Goal: Information Seeking & Learning: Learn about a topic

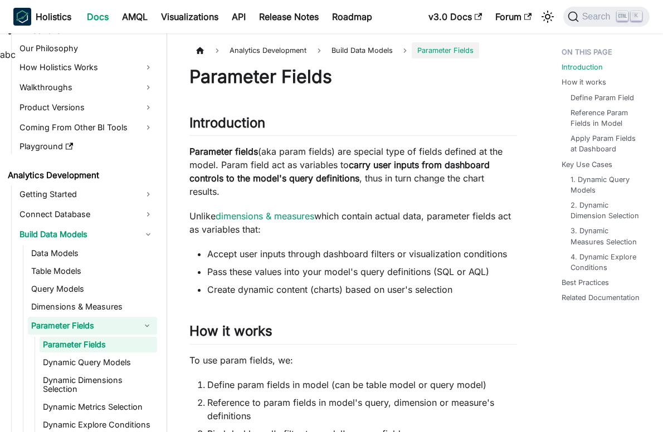
click at [295, 149] on p "Parameter fields (aka param fields) are special type of fields defined at the m…" at bounding box center [353, 171] width 328 height 53
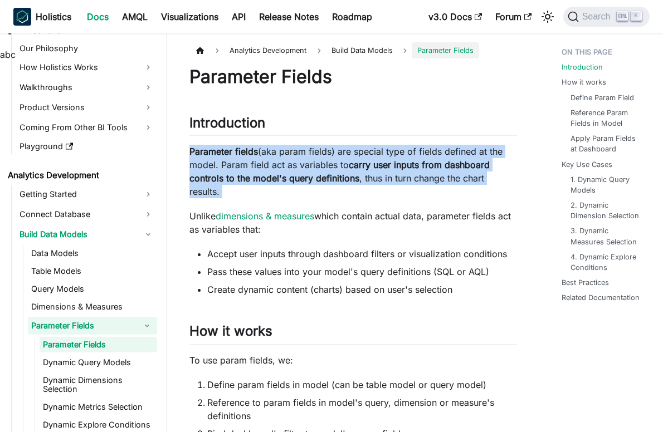
click at [295, 149] on p "Parameter fields (aka param fields) are special type of fields defined at the m…" at bounding box center [353, 171] width 328 height 53
drag, startPoint x: 295, startPoint y: 149, endPoint x: 477, endPoint y: 176, distance: 183.7
click at [477, 176] on p "Parameter fields (aka param fields) are special type of fields defined at the m…" at bounding box center [353, 171] width 328 height 53
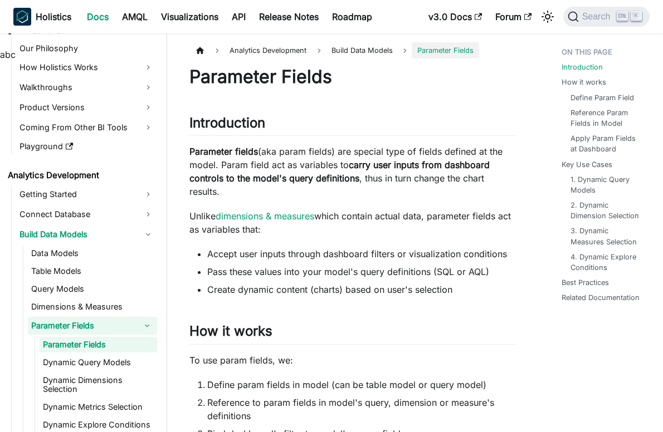
click at [372, 166] on strong "carry user inputs from dashboard controls to the model's query definitions" at bounding box center [339, 171] width 300 height 25
click at [355, 191] on p "Parameter fields (aka param fields) are special type of fields defined at the m…" at bounding box center [353, 171] width 328 height 53
click at [373, 179] on p "Parameter fields (aka param fields) are special type of fields defined at the m…" at bounding box center [353, 171] width 328 height 53
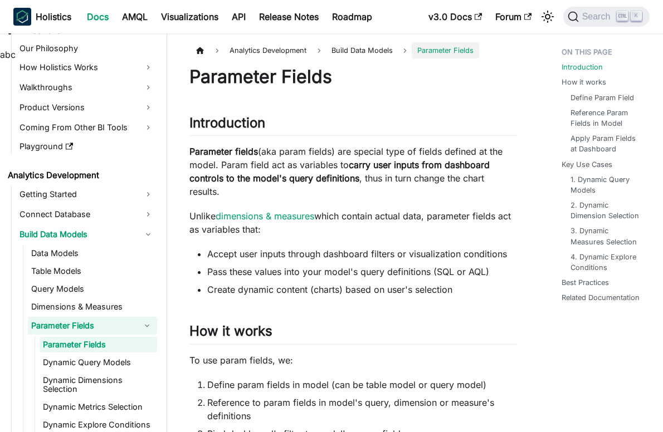
drag, startPoint x: 373, startPoint y: 179, endPoint x: 372, endPoint y: 198, distance: 19.0
click at [372, 198] on p "Parameter fields (aka param fields) are special type of fields defined at the m…" at bounding box center [353, 171] width 328 height 53
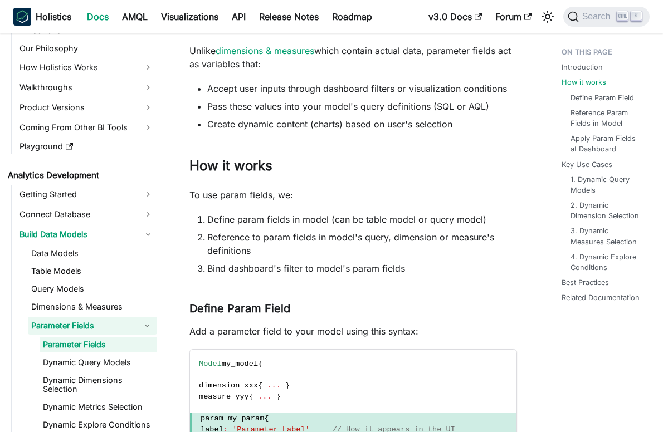
scroll to position [167, 0]
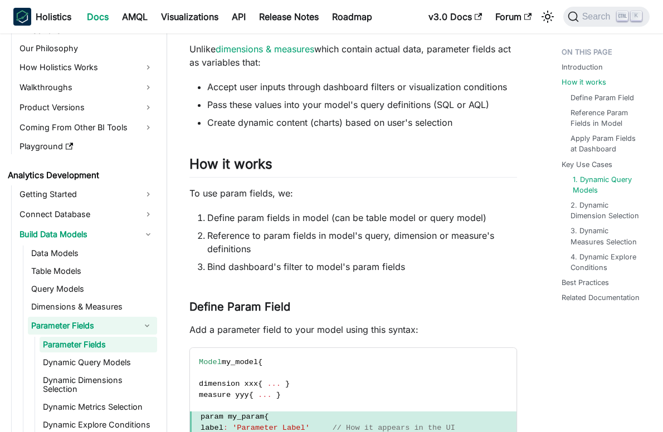
click at [603, 185] on link "1. Dynamic Query Models" at bounding box center [608, 184] width 71 height 21
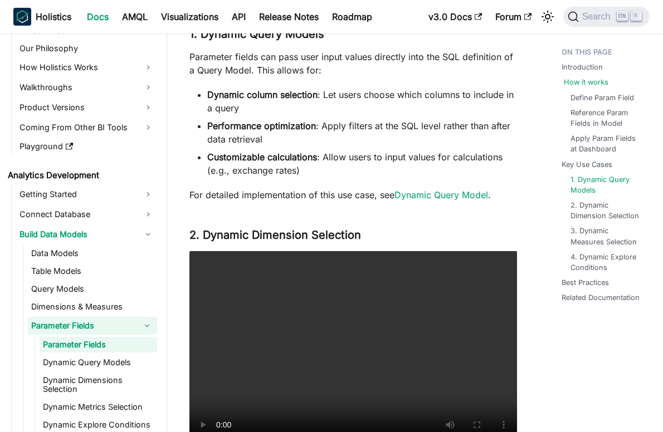
click at [590, 82] on link "How it works" at bounding box center [586, 82] width 45 height 11
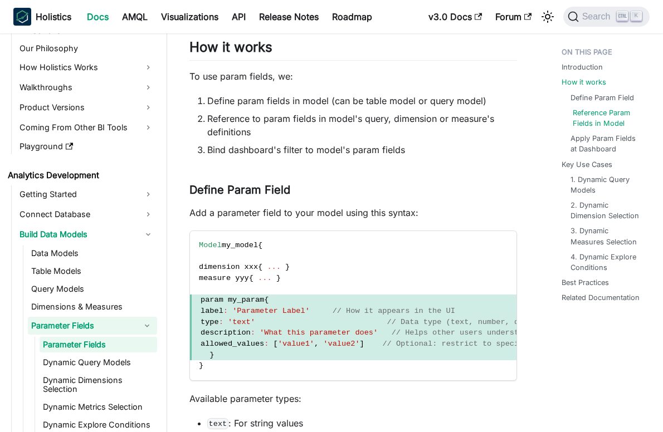
click at [599, 118] on link "Reference Param Fields in Model" at bounding box center [608, 118] width 71 height 21
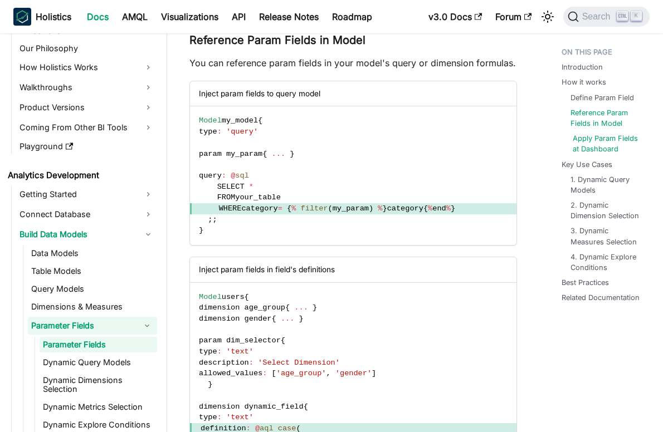
click at [600, 140] on link "Apply Param Fields at Dashboard" at bounding box center [608, 143] width 71 height 21
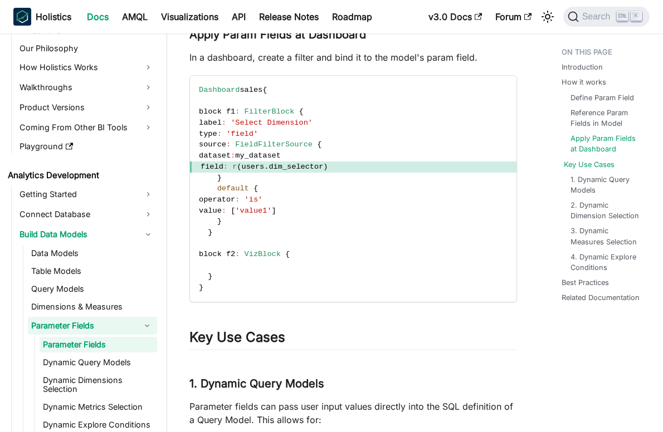
click at [601, 163] on link "Key Use Cases" at bounding box center [589, 164] width 51 height 11
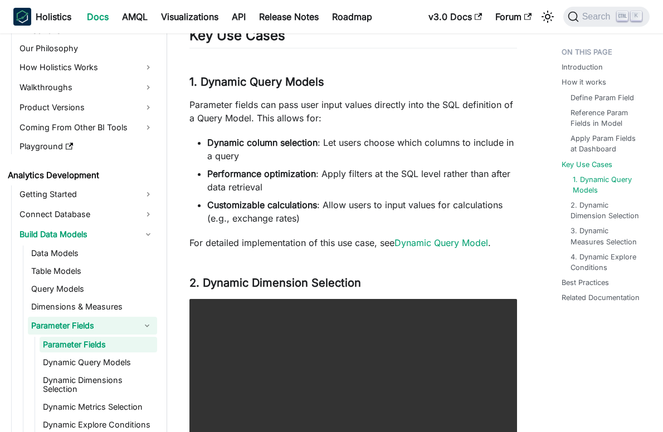
click at [602, 181] on link "1. Dynamic Query Models" at bounding box center [608, 184] width 71 height 21
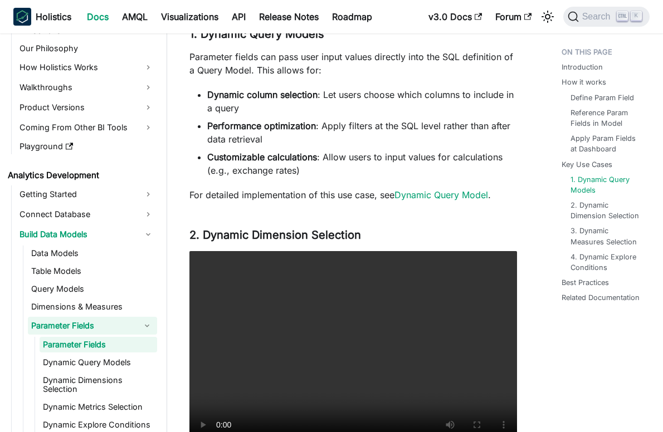
click at [225, 66] on p "Parameter fields can pass user input values directly into the SQL definition of…" at bounding box center [353, 63] width 328 height 27
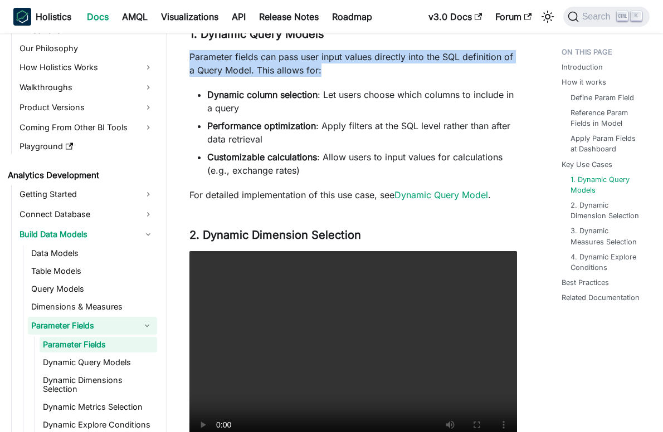
click at [225, 66] on p "Parameter fields can pass user input values directly into the SQL definition of…" at bounding box center [353, 63] width 328 height 27
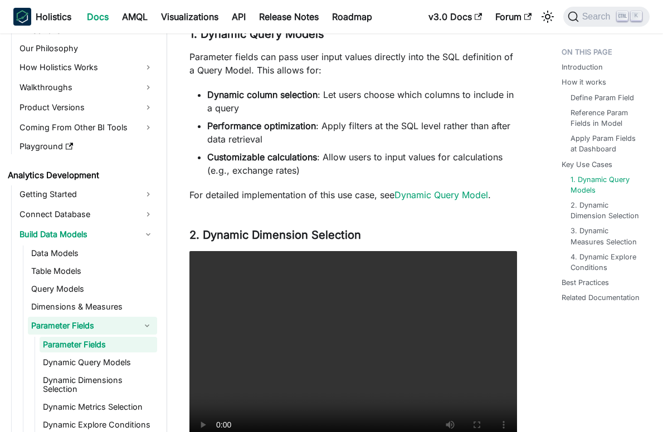
drag, startPoint x: 225, startPoint y: 66, endPoint x: 424, endPoint y: 95, distance: 201.1
click at [300, 100] on strong "Dynamic column selection" at bounding box center [262, 94] width 110 height 11
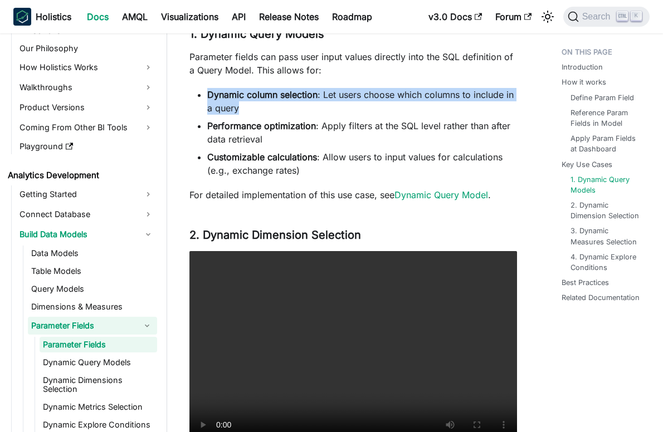
click at [300, 100] on strong "Dynamic column selection" at bounding box center [262, 94] width 110 height 11
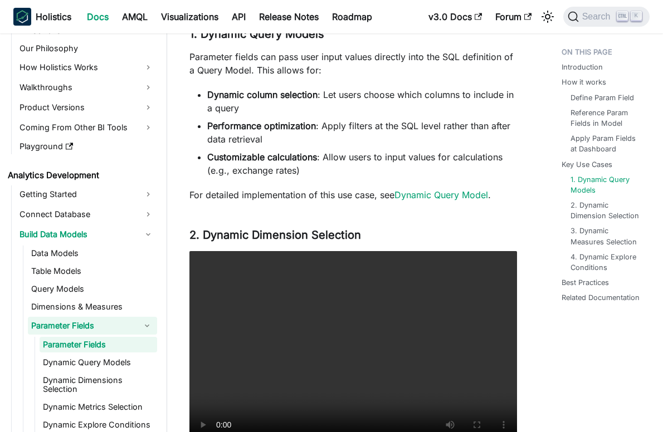
drag, startPoint x: 300, startPoint y: 105, endPoint x: 434, endPoint y: 136, distance: 137.3
click at [434, 136] on li "Performance optimization : Apply filters at the SQL level rather than after dat…" at bounding box center [362, 132] width 310 height 27
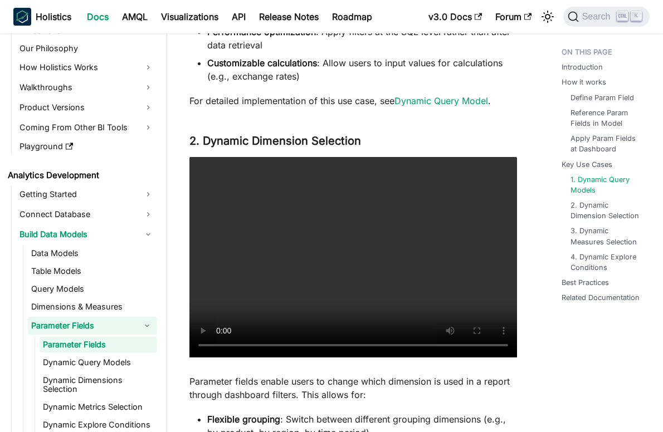
scroll to position [1749, 0]
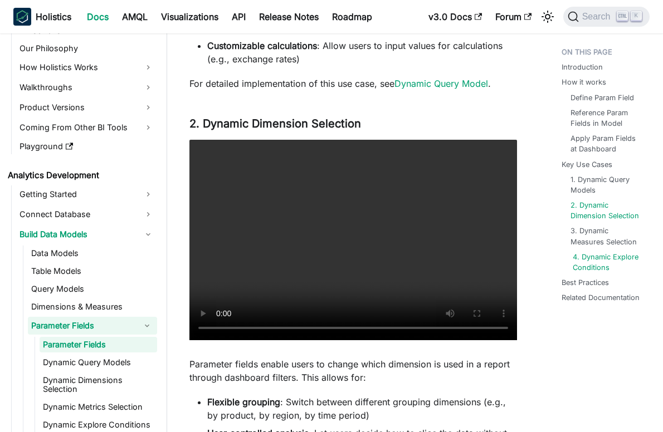
click at [610, 269] on link "4. Dynamic Explore Conditions" at bounding box center [608, 262] width 71 height 21
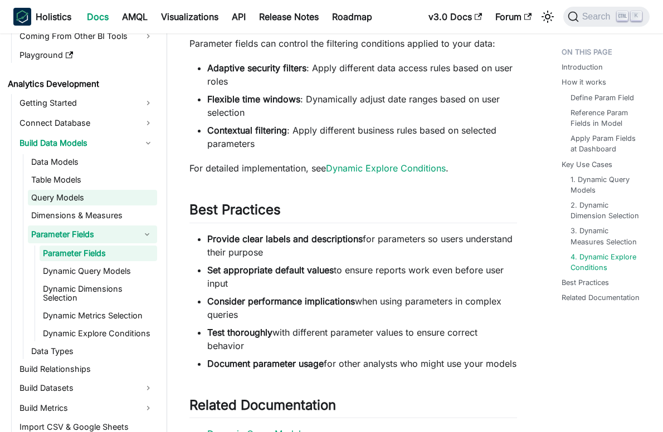
scroll to position [151, 0]
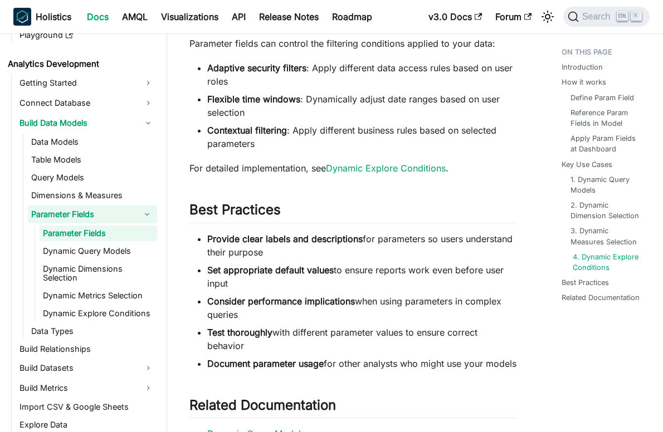
click at [601, 256] on link "4. Dynamic Explore Conditions" at bounding box center [608, 262] width 71 height 21
click at [94, 314] on link "Dynamic Explore Conditions" at bounding box center [99, 314] width 118 height 16
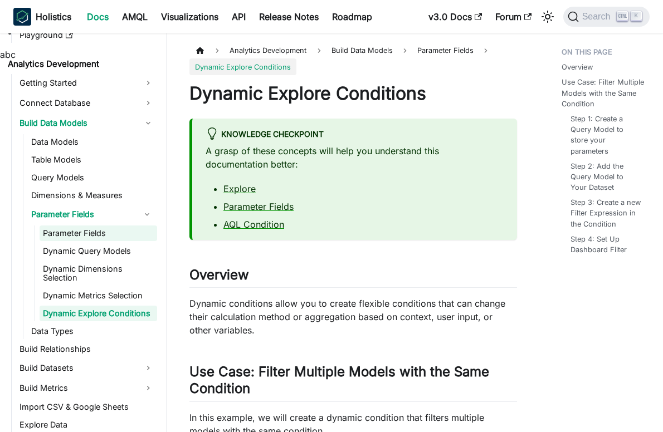
click at [101, 238] on link "Parameter Fields" at bounding box center [99, 234] width 118 height 16
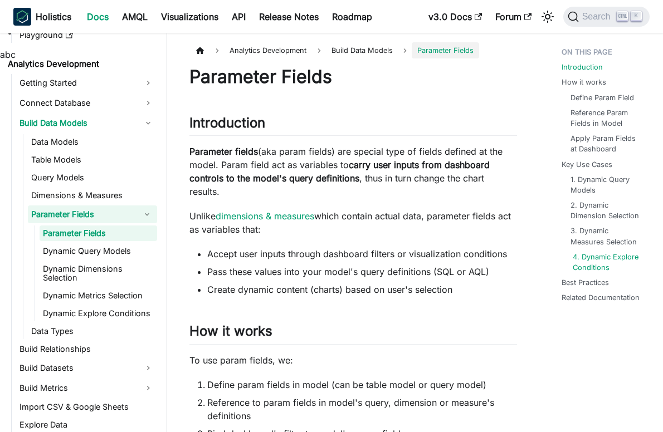
click at [604, 255] on link "4. Dynamic Explore Conditions" at bounding box center [608, 262] width 71 height 21
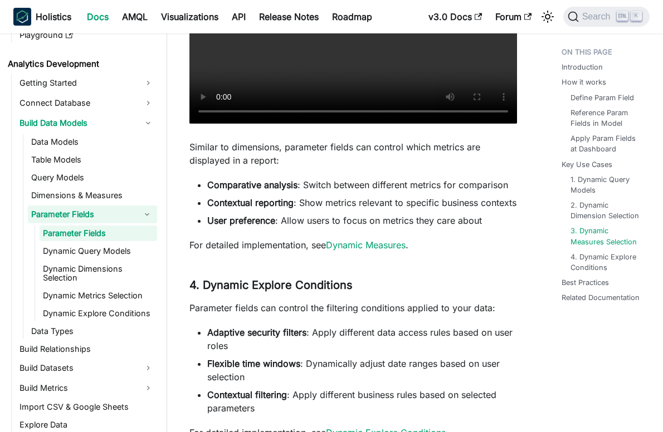
scroll to position [2482, 0]
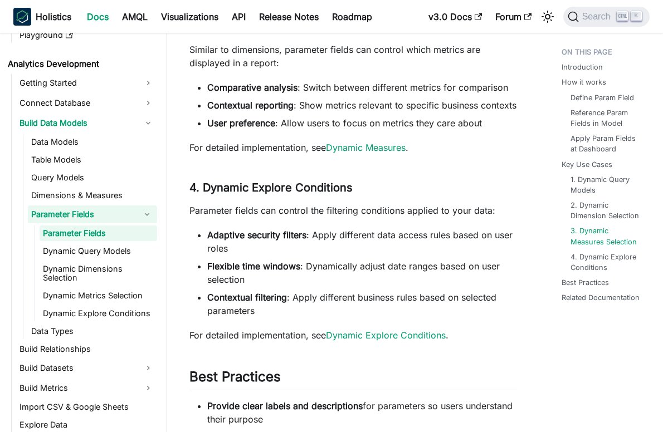
click at [116, 240] on link "Parameter Fields" at bounding box center [99, 234] width 118 height 16
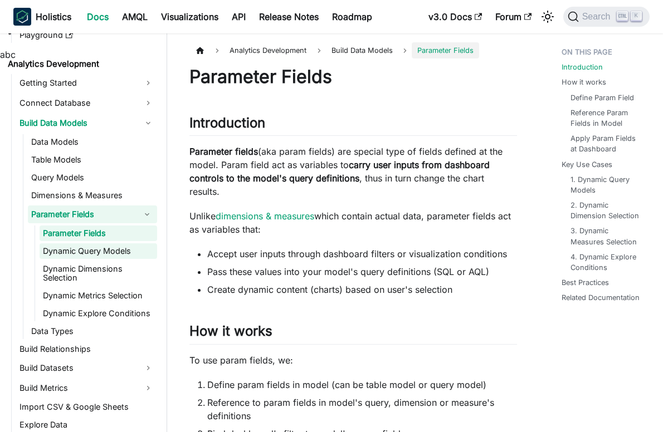
click at [119, 255] on link "Dynamic Query Models" at bounding box center [99, 252] width 118 height 16
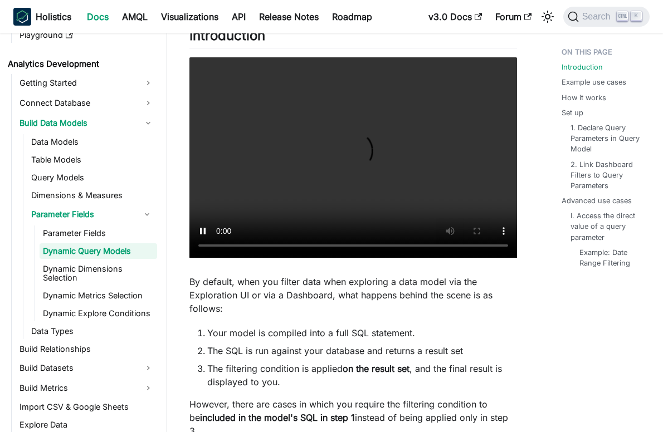
scroll to position [223, 0]
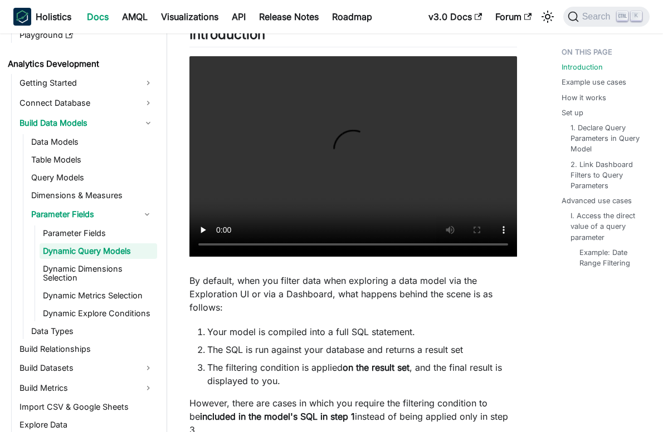
click at [276, 281] on p "By default, when you filter data when exploring a data model via the Exploratio…" at bounding box center [353, 294] width 328 height 40
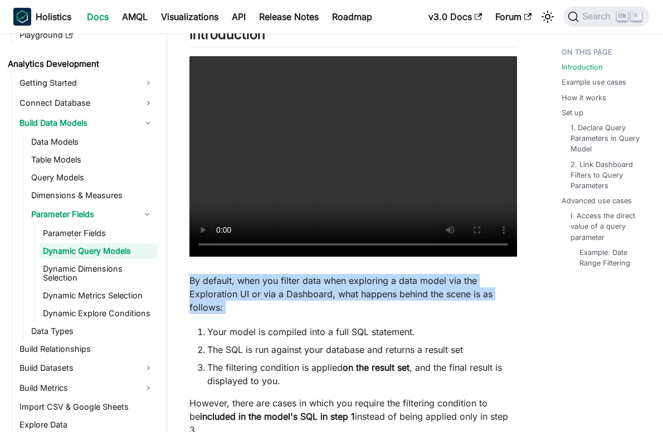
click at [276, 281] on p "By default, when you filter data when exploring a data model via the Exploratio…" at bounding box center [353, 294] width 328 height 40
drag, startPoint x: 276, startPoint y: 281, endPoint x: 436, endPoint y: 307, distance: 162.6
click at [436, 307] on p "By default, when you filter data when exploring a data model via the Exploratio…" at bounding box center [353, 294] width 328 height 40
click at [435, 303] on p "By default, when you filter data when exploring a data model via the Exploratio…" at bounding box center [353, 294] width 328 height 40
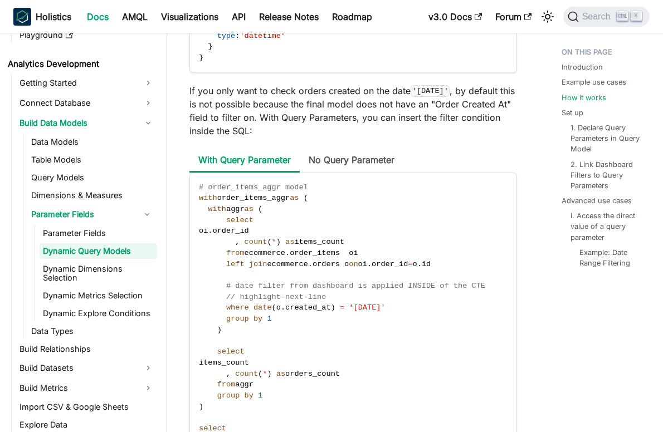
scroll to position [1282, 0]
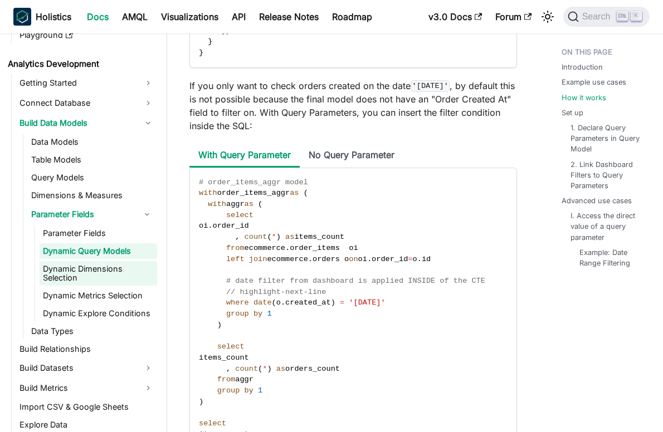
click at [90, 274] on link "Dynamic Dimensions Selection" at bounding box center [99, 273] width 118 height 25
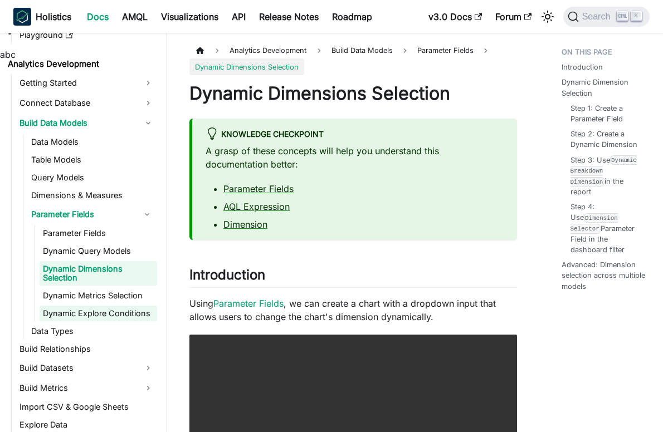
click at [100, 315] on link "Dynamic Explore Conditions" at bounding box center [99, 314] width 118 height 16
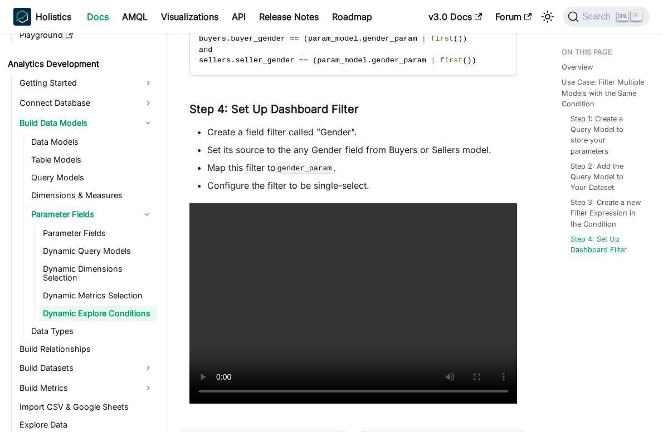
scroll to position [780, 0]
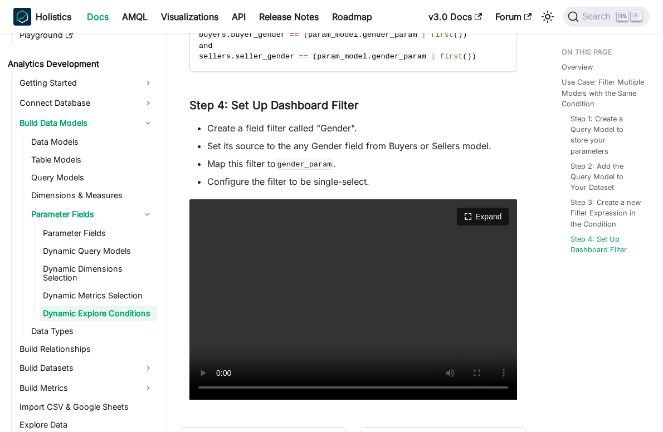
click at [338, 299] on video "Your browser does not support embedding video, but you can download it ." at bounding box center [353, 299] width 328 height 201
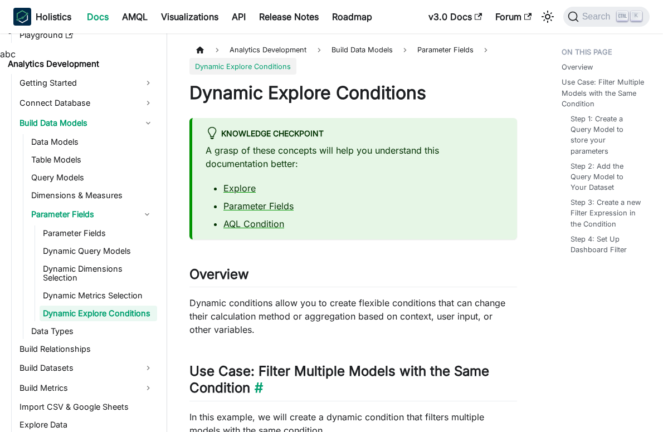
scroll to position [0, 0]
click at [237, 306] on p "Dynamic conditions allow you to create flexible conditions that can change thei…" at bounding box center [353, 317] width 328 height 40
drag, startPoint x: 237, startPoint y: 306, endPoint x: 361, endPoint y: 319, distance: 123.8
click at [361, 319] on p "Dynamic conditions allow you to create flexible conditions that can change thei…" at bounding box center [353, 317] width 328 height 40
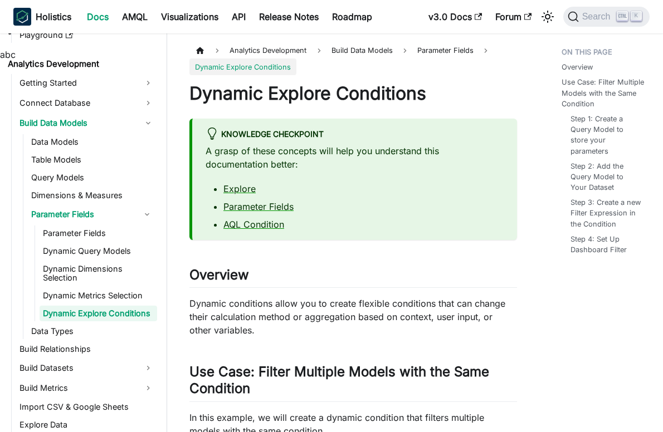
click at [413, 304] on p "Dynamic conditions allow you to create flexible conditions that can change thei…" at bounding box center [353, 317] width 328 height 40
drag, startPoint x: 413, startPoint y: 304, endPoint x: 271, endPoint y: 334, distance: 145.8
click at [271, 334] on p "Dynamic conditions allow you to create flexible conditions that can change thei…" at bounding box center [353, 317] width 328 height 40
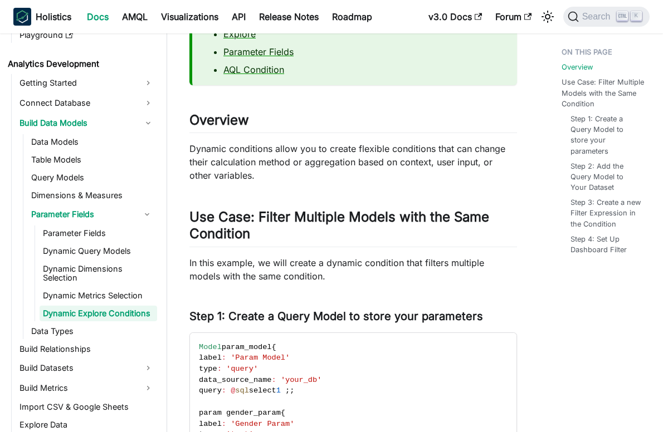
scroll to position [167, 0]
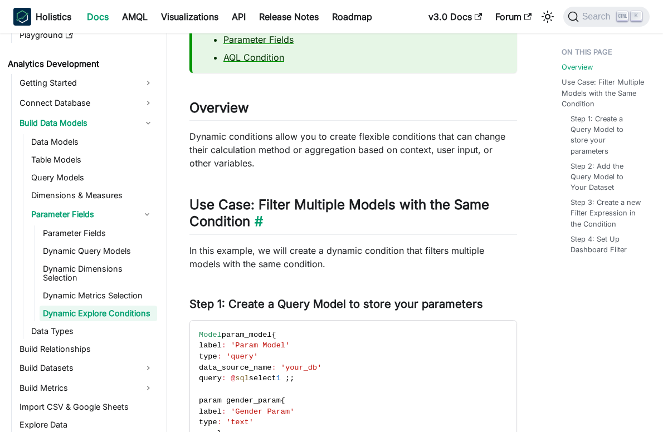
click at [332, 209] on h2 "Use Case: Filter Multiple Models with the Same Condition ​" at bounding box center [353, 216] width 328 height 38
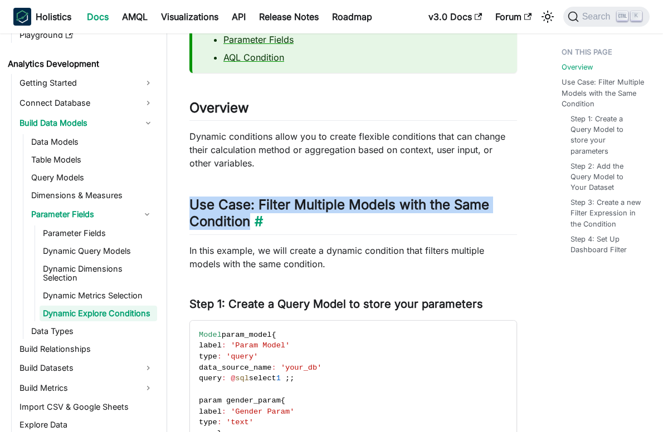
click at [332, 209] on h2 "Use Case: Filter Multiple Models with the Same Condition ​" at bounding box center [353, 216] width 328 height 38
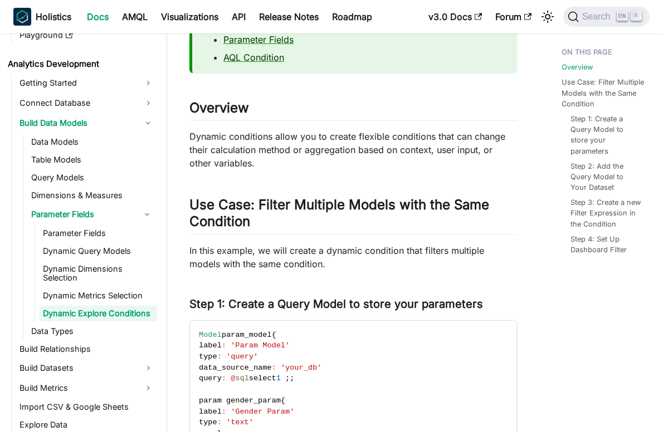
drag, startPoint x: 332, startPoint y: 209, endPoint x: 431, endPoint y: 256, distance: 109.7
click at [431, 256] on p "In this example, we will create a dynamic condition that filters multiple model…" at bounding box center [353, 257] width 328 height 27
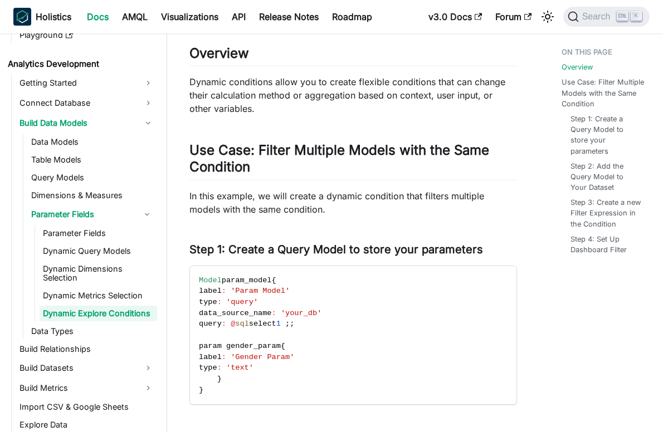
scroll to position [223, 0]
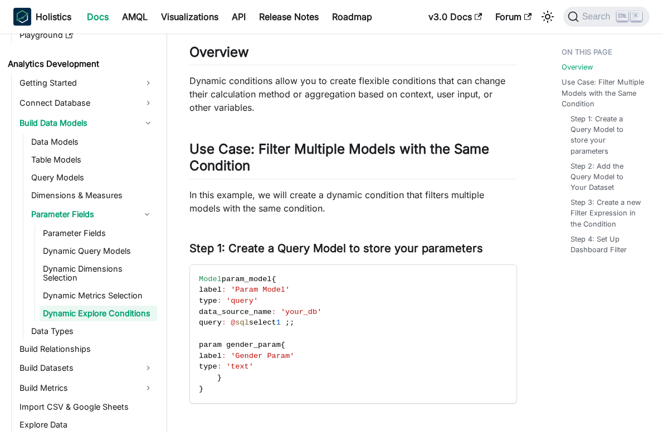
click at [113, 316] on link "Dynamic Explore Conditions" at bounding box center [99, 314] width 118 height 16
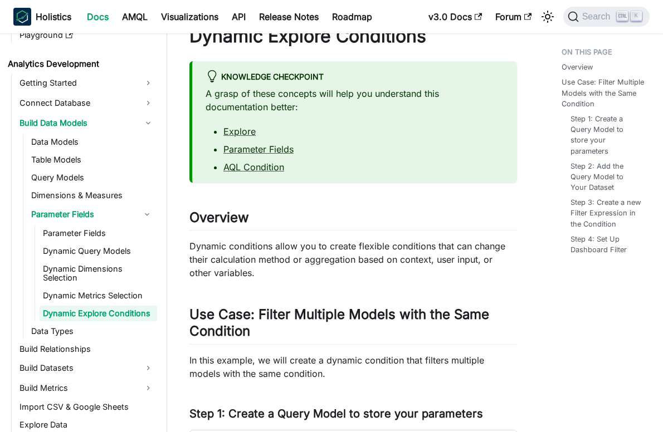
scroll to position [0, 0]
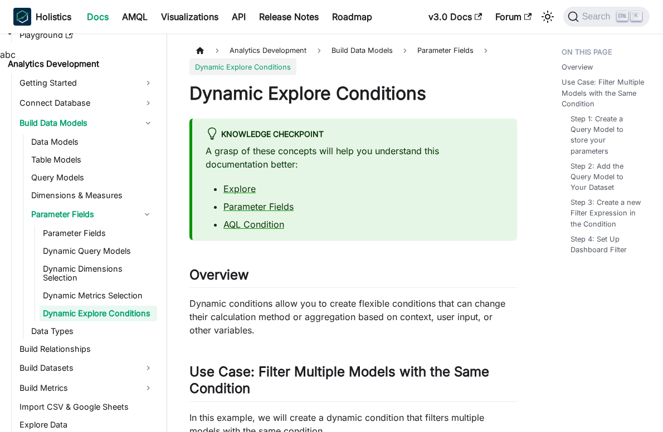
click at [362, 150] on p "A grasp of these concepts will help you understand this documentation better:" at bounding box center [355, 157] width 298 height 27
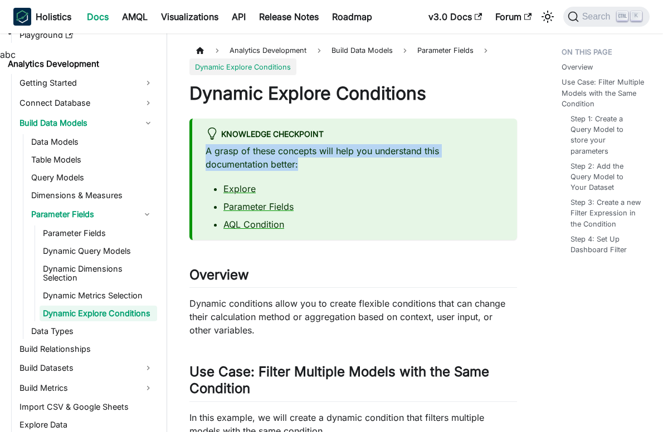
click at [362, 150] on p "A grasp of these concepts will help you understand this documentation better:" at bounding box center [355, 157] width 298 height 27
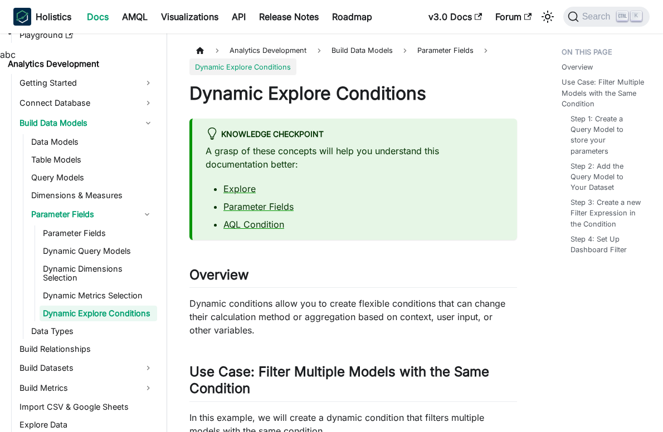
drag, startPoint x: 362, startPoint y: 150, endPoint x: 338, endPoint y: 174, distance: 33.5
click at [338, 174] on div "A grasp of these concepts will help you understand this documentation better: E…" at bounding box center [355, 187] width 298 height 87
click at [353, 307] on p "Dynamic conditions allow you to create flexible conditions that can change thei…" at bounding box center [353, 317] width 328 height 40
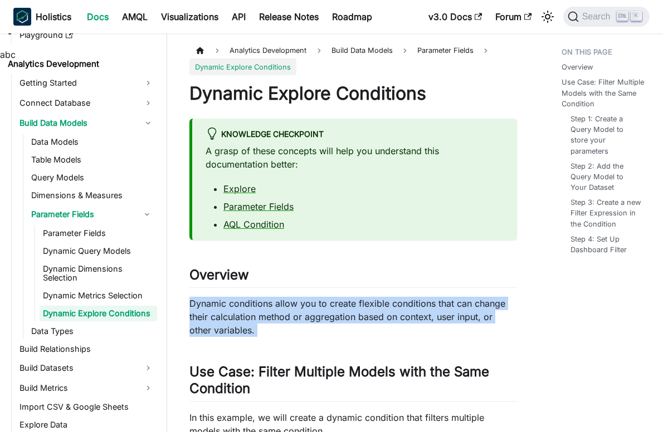
click at [353, 307] on p "Dynamic conditions allow you to create flexible conditions that can change thei…" at bounding box center [353, 317] width 328 height 40
drag, startPoint x: 353, startPoint y: 307, endPoint x: 359, endPoint y: 323, distance: 17.1
click at [359, 323] on p "Dynamic conditions allow you to create flexible conditions that can change thei…" at bounding box center [353, 317] width 328 height 40
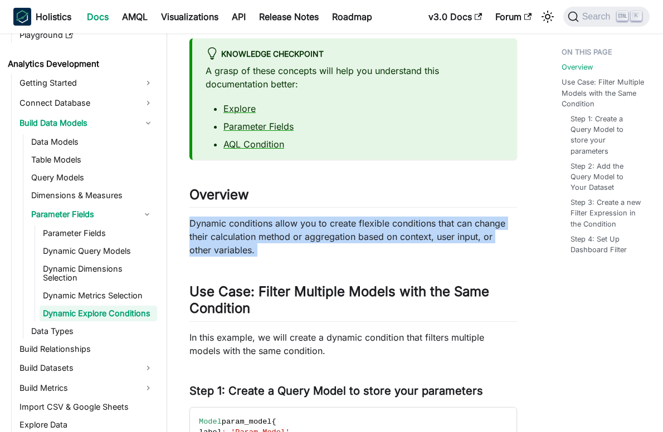
scroll to position [167, 0]
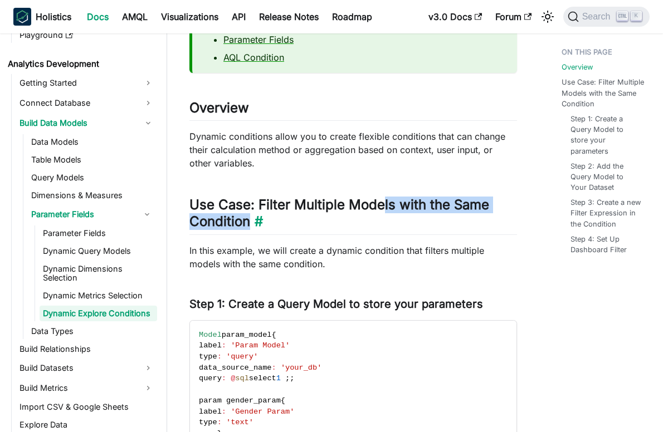
drag, startPoint x: 276, startPoint y: 214, endPoint x: 382, endPoint y: 210, distance: 105.9
click at [382, 210] on h2 "Use Case: Filter Multiple Models with the Same Condition ​" at bounding box center [353, 216] width 328 height 38
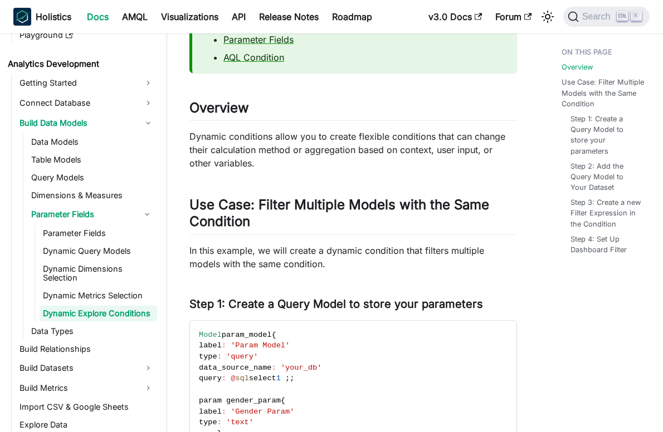
drag, startPoint x: 382, startPoint y: 210, endPoint x: 345, endPoint y: 280, distance: 78.8
click at [317, 205] on h2 "Use Case: Filter Multiple Models with the Same Condition ​" at bounding box center [353, 216] width 328 height 38
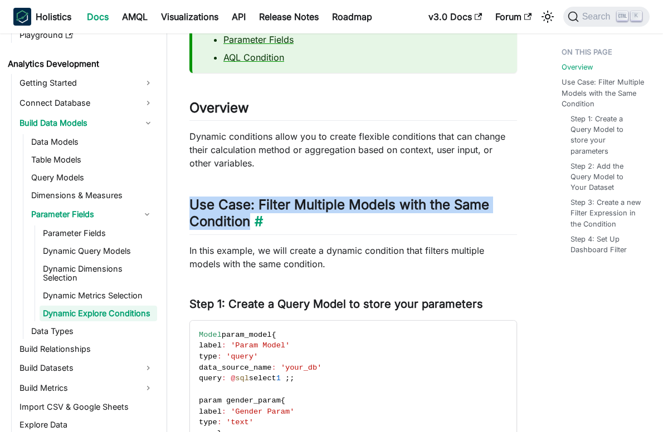
click at [317, 205] on h2 "Use Case: Filter Multiple Models with the Same Condition ​" at bounding box center [353, 216] width 328 height 38
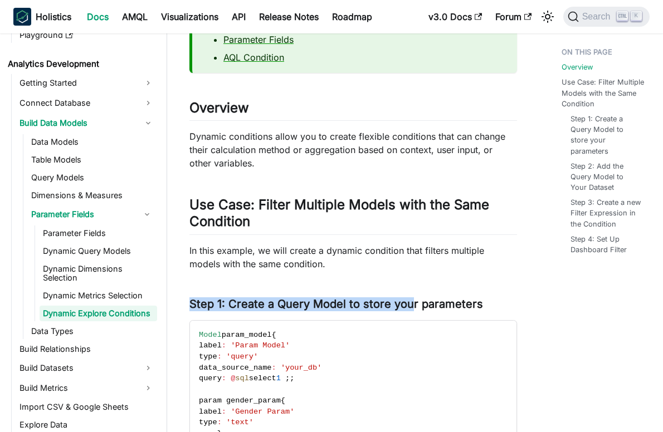
drag, startPoint x: 317, startPoint y: 205, endPoint x: 412, endPoint y: 271, distance: 116.2
drag, startPoint x: 412, startPoint y: 271, endPoint x: 396, endPoint y: 299, distance: 32.7
click at [396, 299] on h3 "Step 1: Create a Query Model to store your parameters ​" at bounding box center [353, 305] width 328 height 14
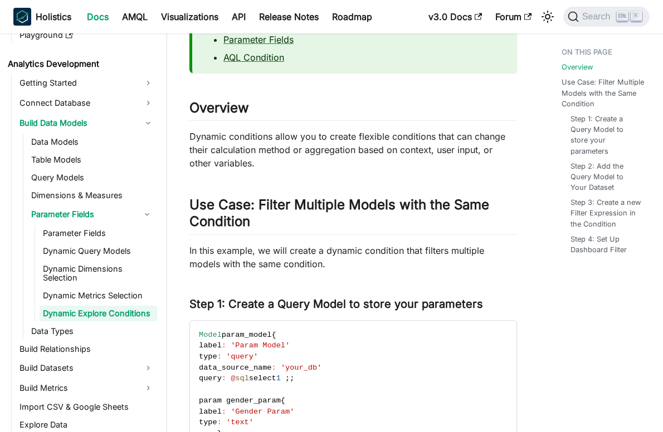
click at [267, 132] on p "Dynamic conditions allow you to create flexible conditions that can change thei…" at bounding box center [353, 150] width 328 height 40
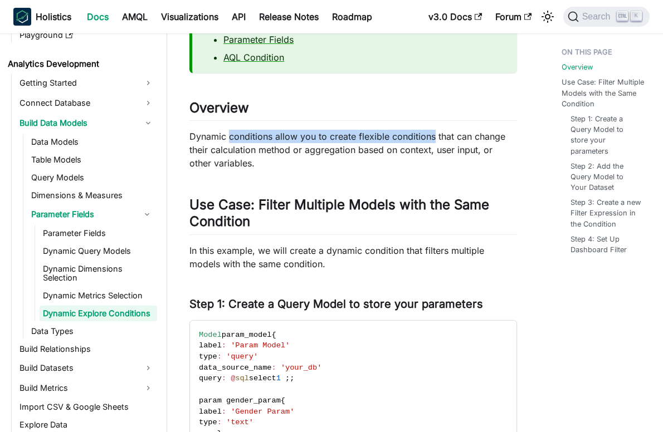
drag, startPoint x: 267, startPoint y: 132, endPoint x: 405, endPoint y: 134, distance: 137.7
click at [405, 134] on p "Dynamic conditions allow you to create flexible conditions that can change thei…" at bounding box center [353, 150] width 328 height 40
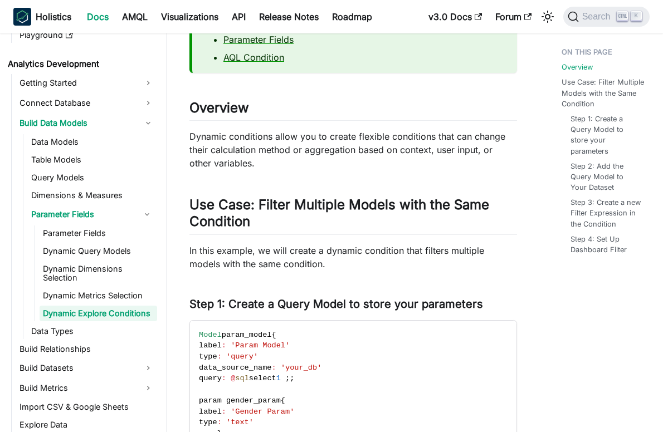
drag, startPoint x: 405, startPoint y: 134, endPoint x: 463, endPoint y: 155, distance: 61.2
click at [463, 155] on p "Dynamic conditions allow you to create flexible conditions that can change thei…" at bounding box center [353, 150] width 328 height 40
click at [250, 139] on p "Dynamic conditions allow you to create flexible conditions that can change thei…" at bounding box center [353, 150] width 328 height 40
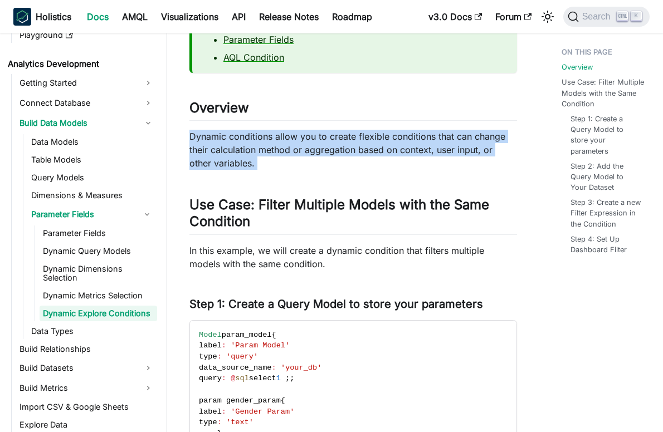
click at [250, 139] on p "Dynamic conditions allow you to create flexible conditions that can change thei…" at bounding box center [353, 150] width 328 height 40
drag, startPoint x: 250, startPoint y: 139, endPoint x: 340, endPoint y: 160, distance: 92.9
click at [340, 160] on p "Dynamic conditions allow you to create flexible conditions that can change thei…" at bounding box center [353, 150] width 328 height 40
click at [422, 149] on p "Dynamic conditions allow you to create flexible conditions that can change thei…" at bounding box center [353, 150] width 328 height 40
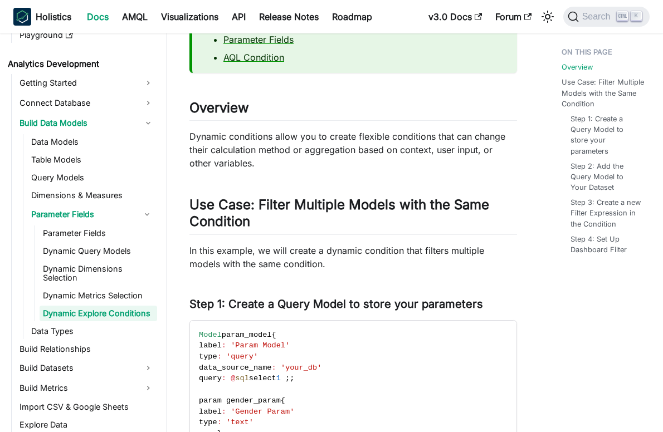
click at [472, 152] on p "Dynamic conditions allow you to create flexible conditions that can change thei…" at bounding box center [353, 150] width 328 height 40
drag, startPoint x: 472, startPoint y: 152, endPoint x: 388, endPoint y: 178, distance: 87.8
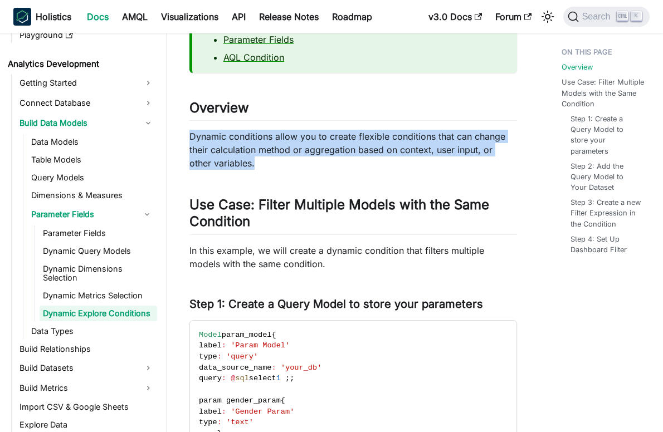
drag, startPoint x: 225, startPoint y: 156, endPoint x: 181, endPoint y: 140, distance: 46.9
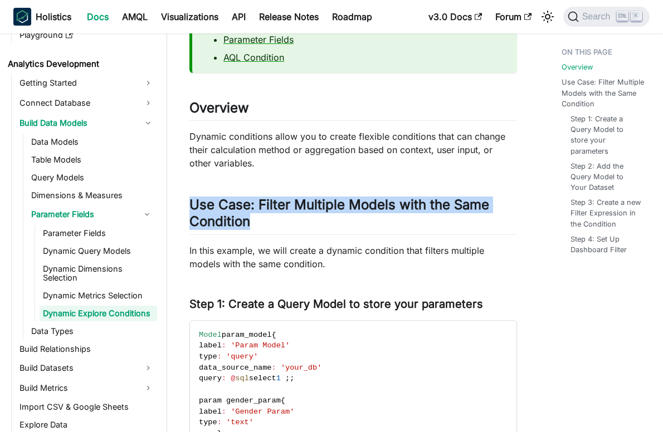
drag, startPoint x: 251, startPoint y: 226, endPoint x: 171, endPoint y: 211, distance: 81.7
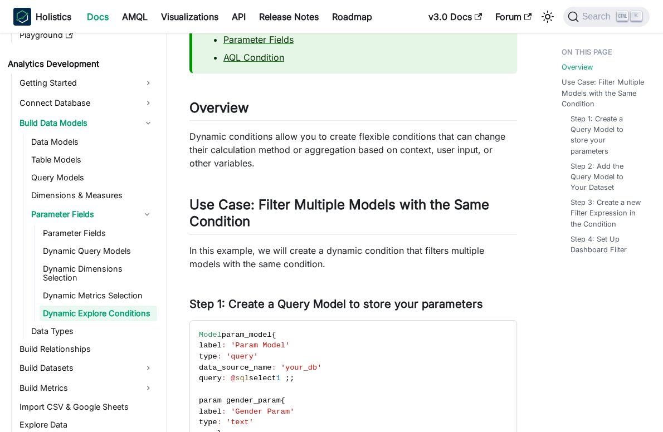
drag, startPoint x: 171, startPoint y: 211, endPoint x: 216, endPoint y: 252, distance: 61.5
click at [216, 252] on p "In this example, we will create a dynamic condition that filters multiple model…" at bounding box center [353, 257] width 328 height 27
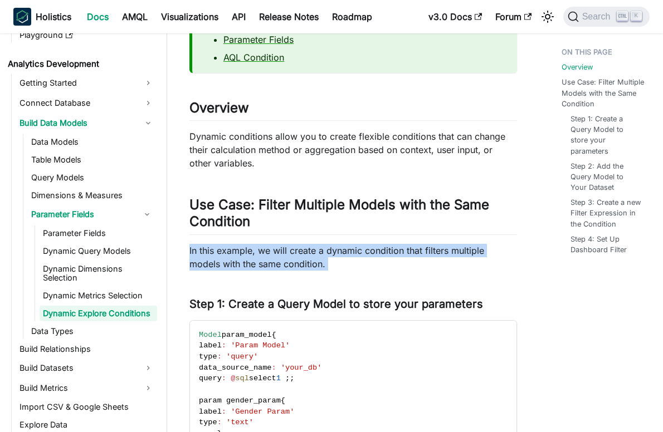
click at [216, 252] on p "In this example, we will create a dynamic condition that filters multiple model…" at bounding box center [353, 257] width 328 height 27
drag, startPoint x: 216, startPoint y: 252, endPoint x: 411, endPoint y: 269, distance: 195.2
click at [411, 269] on p "In this example, we will create a dynamic condition that filters multiple model…" at bounding box center [353, 257] width 328 height 27
click at [318, 249] on p "In this example, we will create a dynamic condition that filters multiple model…" at bounding box center [353, 257] width 328 height 27
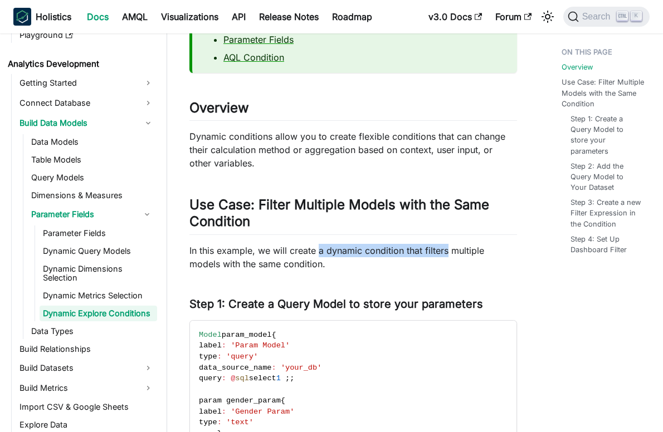
drag, startPoint x: 318, startPoint y: 249, endPoint x: 434, endPoint y: 249, distance: 116.5
click at [434, 249] on p "In this example, we will create a dynamic condition that filters multiple model…" at bounding box center [353, 257] width 328 height 27
drag, startPoint x: 434, startPoint y: 249, endPoint x: 486, endPoint y: 266, distance: 54.6
click at [486, 266] on p "In this example, we will create a dynamic condition that filters multiple model…" at bounding box center [353, 257] width 328 height 27
click at [427, 250] on p "In this example, we will create a dynamic condition that filters multiple model…" at bounding box center [353, 257] width 328 height 27
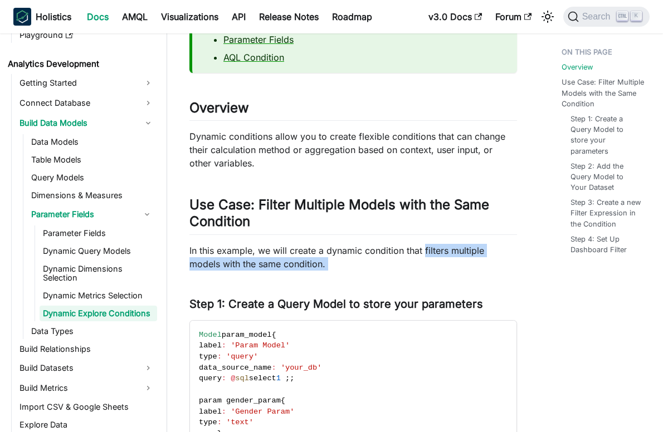
drag, startPoint x: 427, startPoint y: 250, endPoint x: 427, endPoint y: 261, distance: 11.1
click at [427, 261] on p "In this example, we will create a dynamic condition that filters multiple model…" at bounding box center [353, 257] width 328 height 27
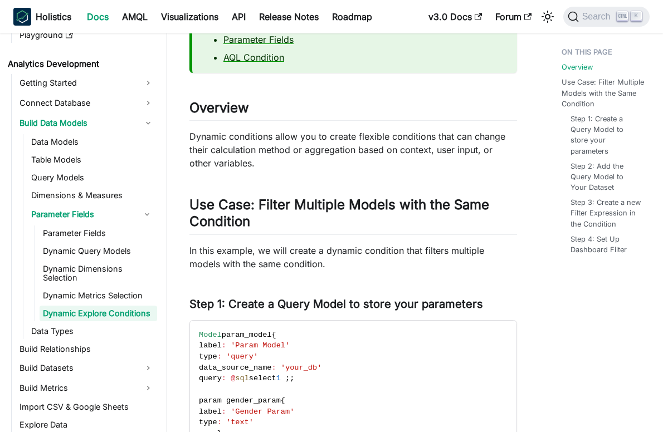
drag, startPoint x: 427, startPoint y: 261, endPoint x: 517, endPoint y: 278, distance: 90.7
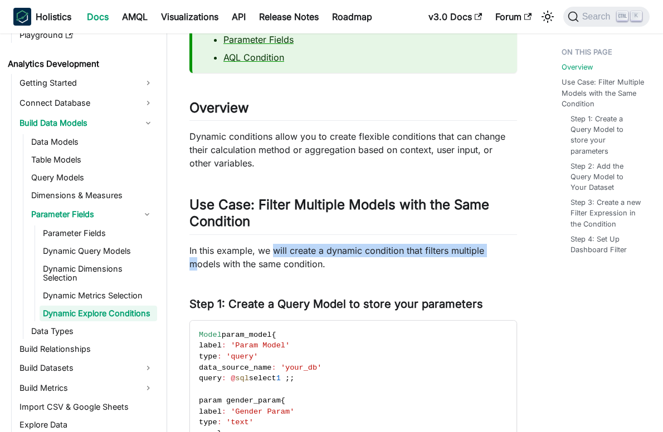
drag, startPoint x: 275, startPoint y: 252, endPoint x: 490, endPoint y: 255, distance: 215.7
click at [490, 255] on p "In this example, we will create a dynamic condition that filters multiple model…" at bounding box center [353, 257] width 328 height 27
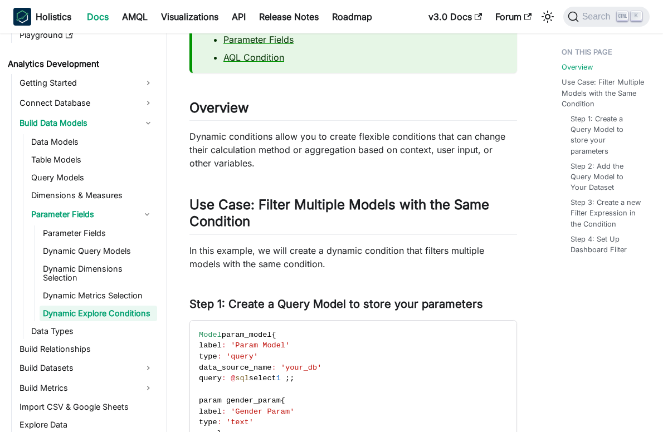
drag, startPoint x: 490, startPoint y: 255, endPoint x: 502, endPoint y: 269, distance: 17.4
click at [502, 269] on p "In this example, we will create a dynamic condition that filters multiple model…" at bounding box center [353, 257] width 328 height 27
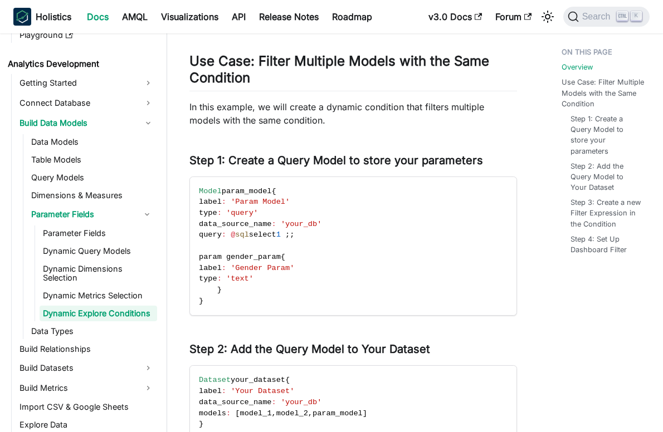
scroll to position [334, 0]
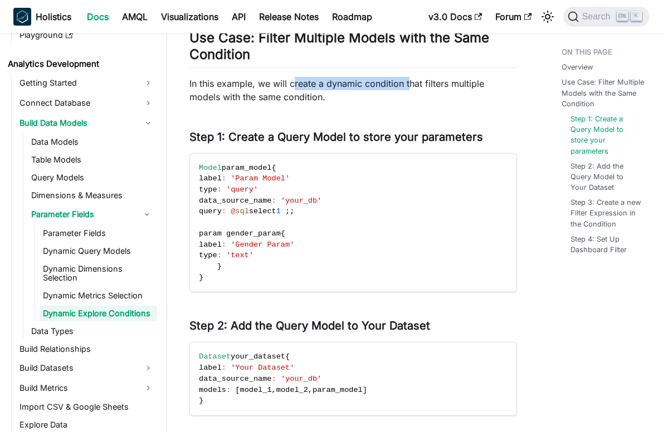
drag, startPoint x: 294, startPoint y: 82, endPoint x: 408, endPoint y: 81, distance: 114.2
click at [408, 81] on p "In this example, we will create a dynamic condition that filters multiple model…" at bounding box center [353, 90] width 328 height 27
drag, startPoint x: 408, startPoint y: 81, endPoint x: 522, endPoint y: 99, distance: 115.5
click at [522, 99] on article "Analytics Development Build Data Models Parameter Fields Dynamic Explore Condit…" at bounding box center [353, 277] width 345 height 1138
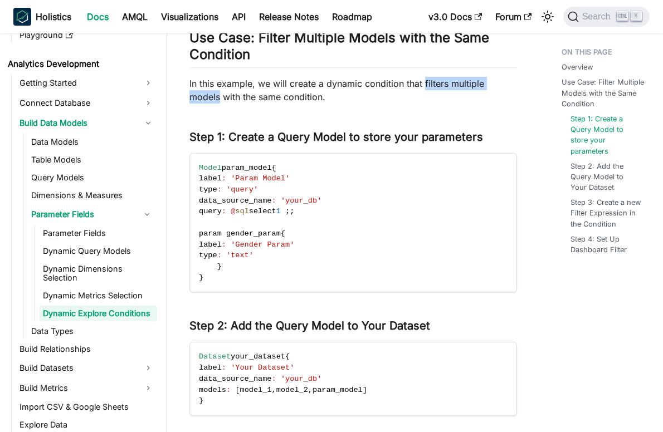
drag, startPoint x: 423, startPoint y: 83, endPoint x: 519, endPoint y: 83, distance: 95.8
click at [519, 83] on article "Analytics Development Build Data Models Parameter Fields Dynamic Explore Condit…" at bounding box center [353, 277] width 345 height 1138
click at [363, 104] on div "Dynamic Explore Conditions knowledge checkpoint A grasp of these concepts will …" at bounding box center [353, 297] width 328 height 1098
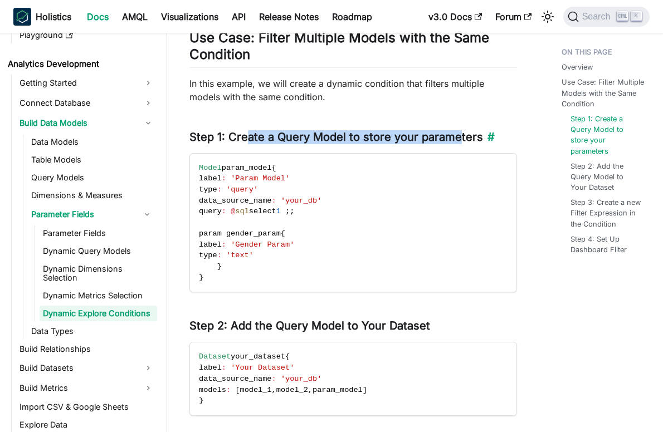
drag, startPoint x: 247, startPoint y: 138, endPoint x: 461, endPoint y: 133, distance: 214.0
click at [461, 133] on h3 "Step 1: Create a Query Model to store your parameters ​" at bounding box center [353, 137] width 328 height 14
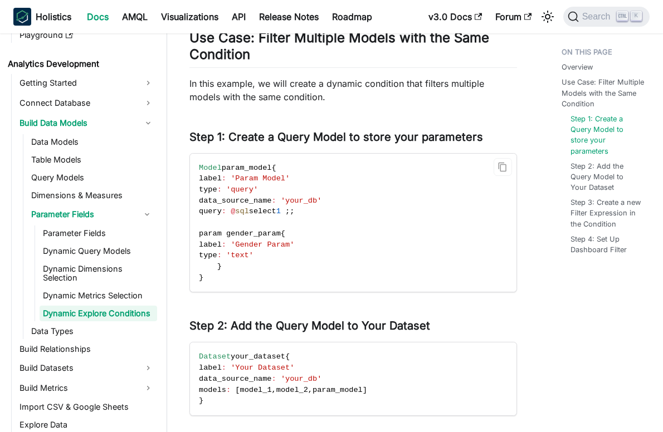
click at [436, 267] on code "Model param_model { label : 'Param Model' type : 'query' data_source_name : 'yo…" at bounding box center [353, 223] width 327 height 139
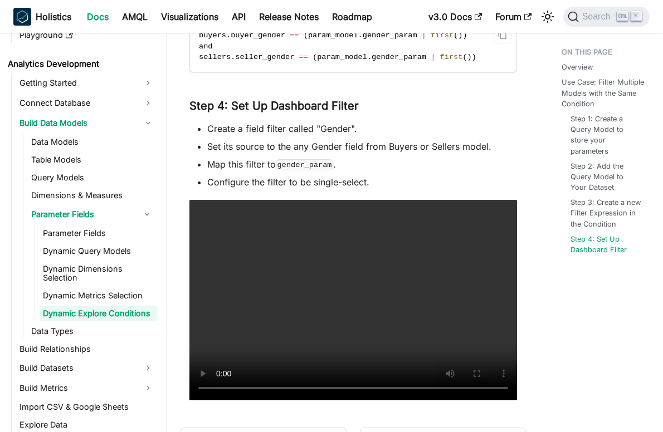
scroll to position [780, 0]
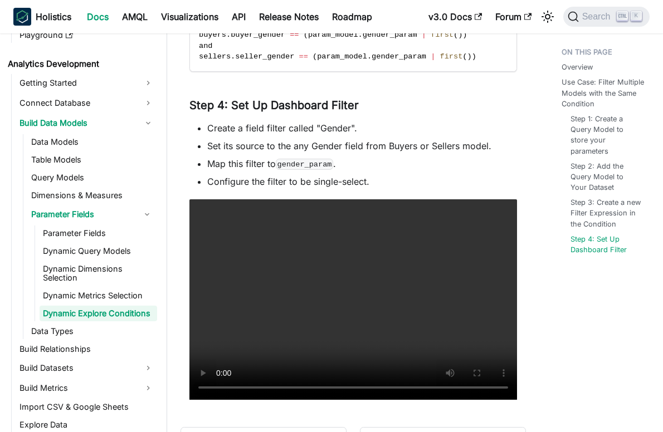
click at [259, 126] on li "Create a field filter called "Gender"." at bounding box center [362, 127] width 310 height 13
drag, startPoint x: 259, startPoint y: 126, endPoint x: 444, endPoint y: 166, distance: 188.6
click at [444, 166] on li "Map this filter to gender_param ." at bounding box center [362, 163] width 310 height 13
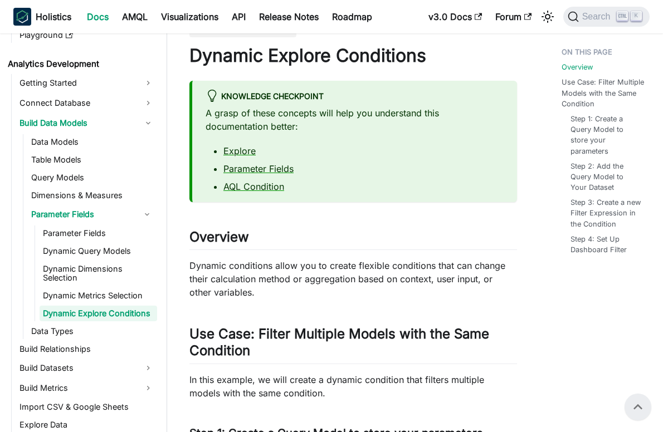
scroll to position [0, 0]
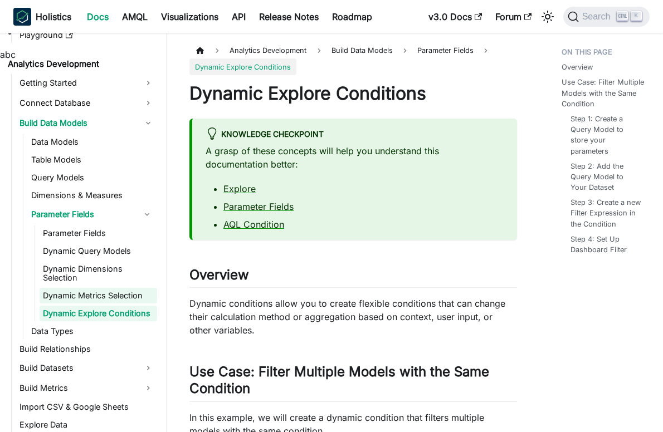
click at [133, 296] on link "Dynamic Metrics Selection" at bounding box center [99, 296] width 118 height 16
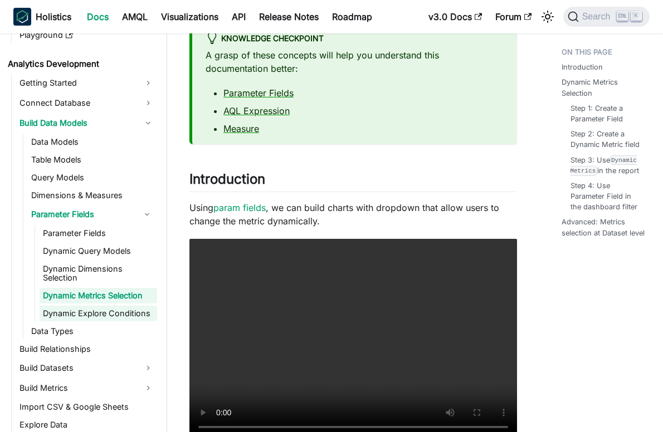
scroll to position [56, 0]
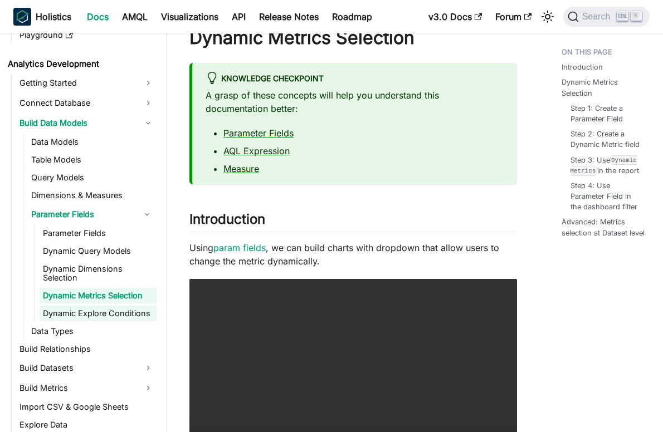
click at [62, 313] on link "Dynamic Explore Conditions" at bounding box center [99, 314] width 118 height 16
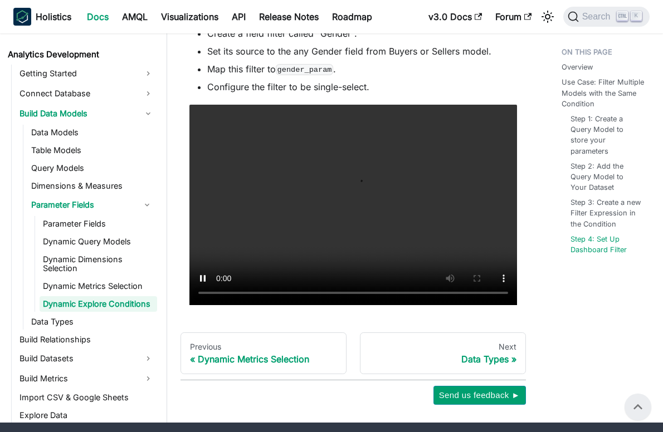
scroll to position [804, 0]
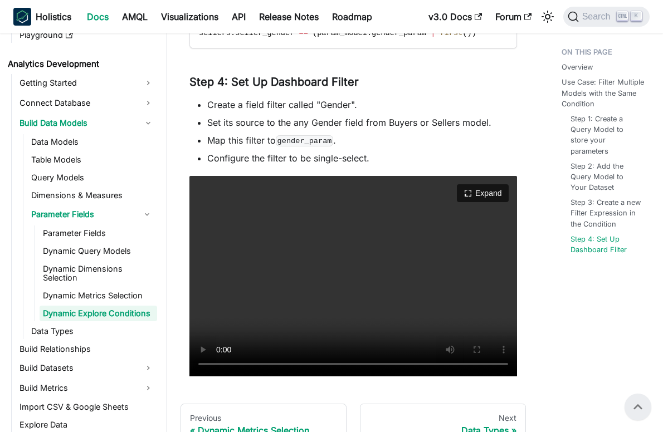
click at [319, 254] on video "Your browser does not support embedding video, but you can download it ." at bounding box center [353, 276] width 328 height 201
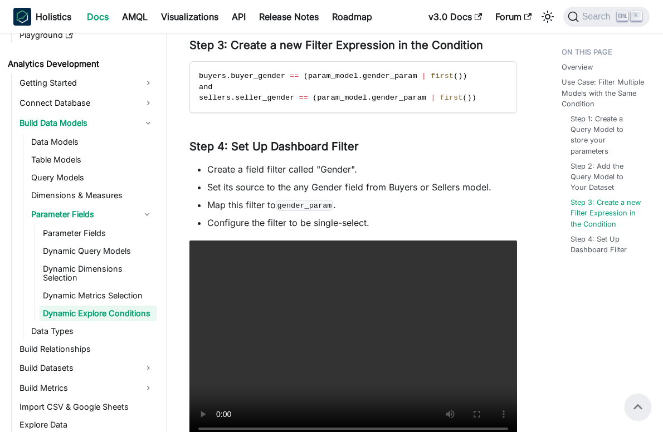
scroll to position [636, 0]
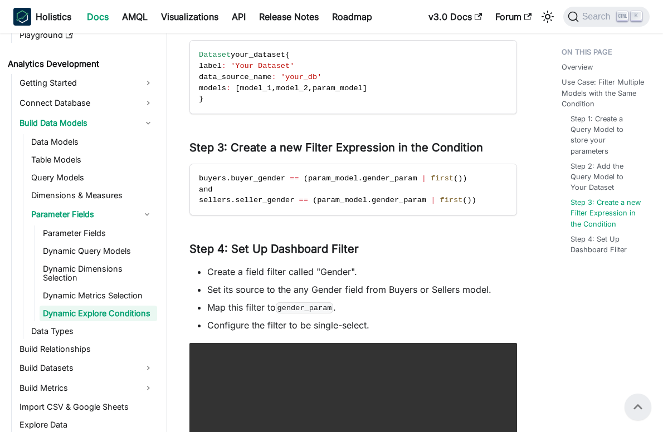
click at [303, 271] on li "Create a field filter called "Gender"." at bounding box center [362, 271] width 310 height 13
drag, startPoint x: 303, startPoint y: 271, endPoint x: 346, endPoint y: 295, distance: 49.4
click at [346, 295] on li "Set its source to the any Gender field from Buyers or Sellers model." at bounding box center [362, 289] width 310 height 13
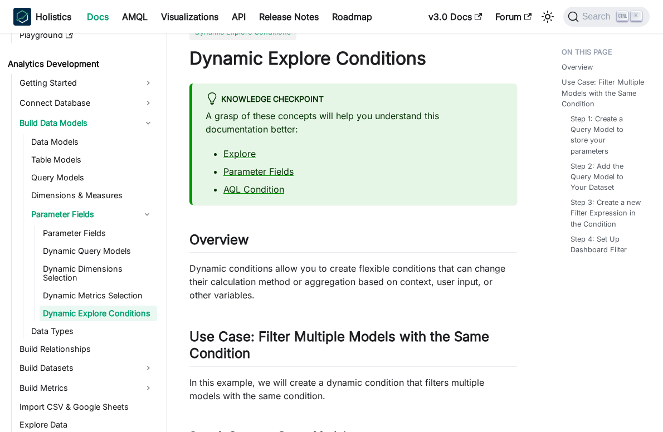
scroll to position [23, 0]
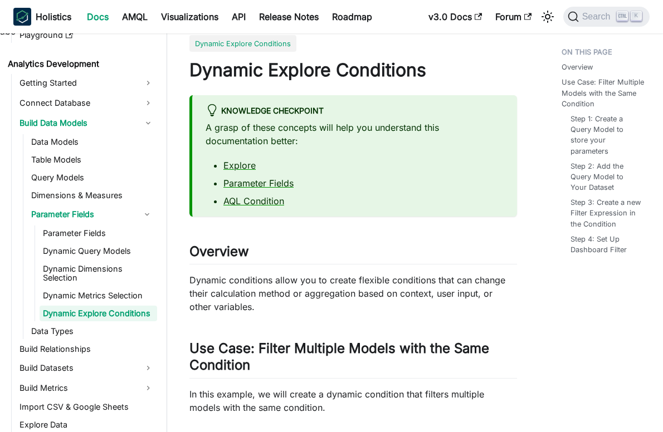
click at [251, 282] on p "Dynamic conditions allow you to create flexible conditions that can change thei…" at bounding box center [353, 294] width 328 height 40
click at [250, 282] on p "Dynamic conditions allow you to create flexible conditions that can change thei…" at bounding box center [353, 294] width 328 height 40
drag, startPoint x: 250, startPoint y: 282, endPoint x: 406, endPoint y: 308, distance: 157.7
click at [406, 308] on p "Dynamic conditions allow you to create flexible conditions that can change thei…" at bounding box center [353, 294] width 328 height 40
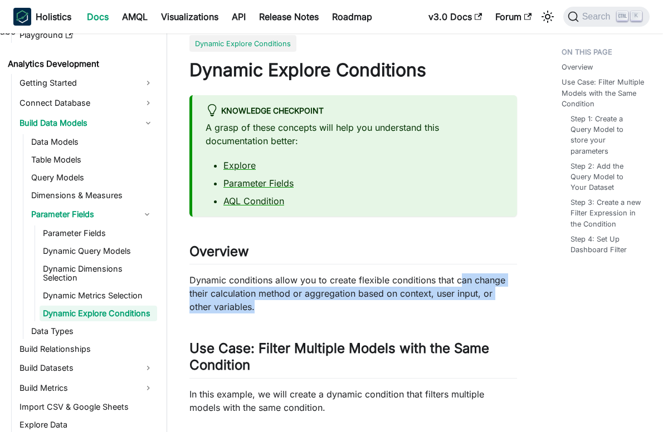
drag, startPoint x: 457, startPoint y: 279, endPoint x: 456, endPoint y: 308, distance: 28.4
click at [456, 308] on p "Dynamic conditions allow you to create flexible conditions that can change thei…" at bounding box center [353, 294] width 328 height 40
drag, startPoint x: 456, startPoint y: 308, endPoint x: 332, endPoint y: 313, distance: 124.4
click at [332, 313] on p "Dynamic conditions allow you to create flexible conditions that can change thei…" at bounding box center [353, 294] width 328 height 40
click at [110, 293] on link "Dynamic Metrics Selection" at bounding box center [99, 296] width 118 height 16
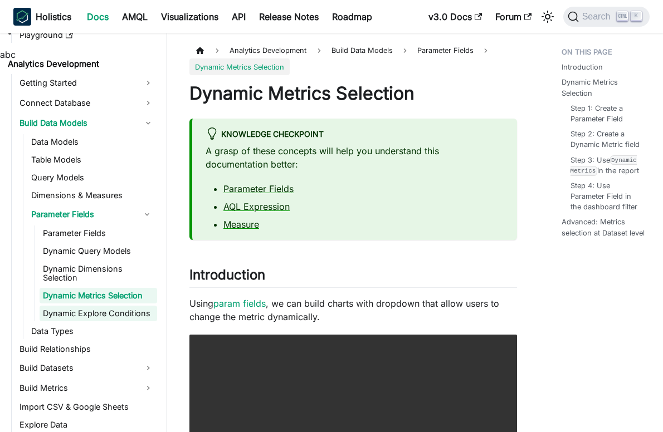
click at [113, 309] on link "Dynamic Explore Conditions" at bounding box center [99, 314] width 118 height 16
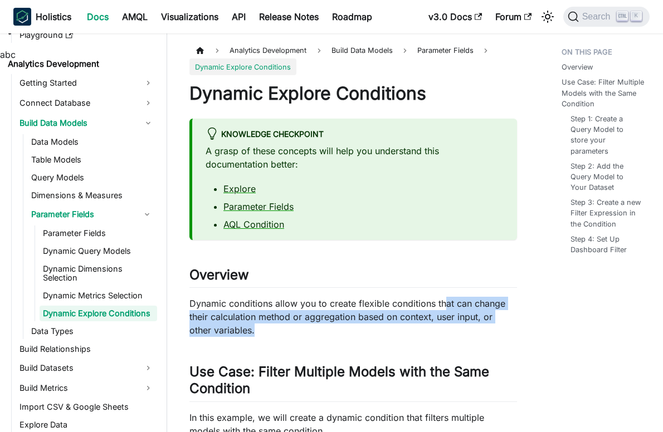
drag, startPoint x: 445, startPoint y: 299, endPoint x: 447, endPoint y: 327, distance: 28.5
click at [447, 327] on p "Dynamic conditions allow you to create flexible conditions that can change thei…" at bounding box center [353, 317] width 328 height 40
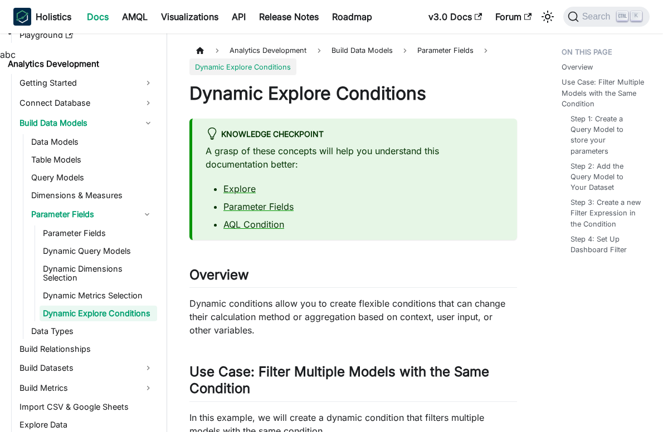
drag, startPoint x: 447, startPoint y: 327, endPoint x: 449, endPoint y: 340, distance: 12.9
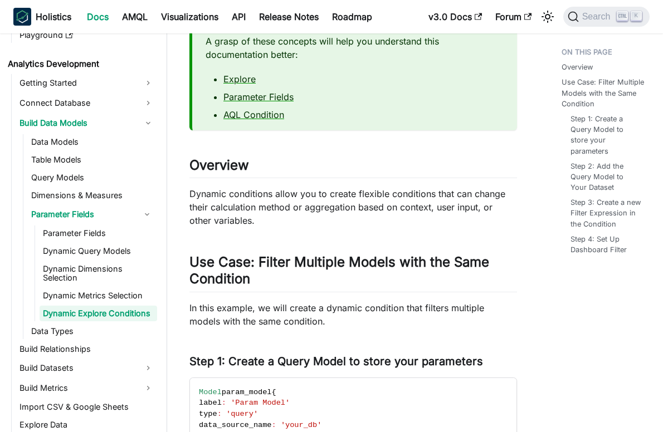
scroll to position [111, 0]
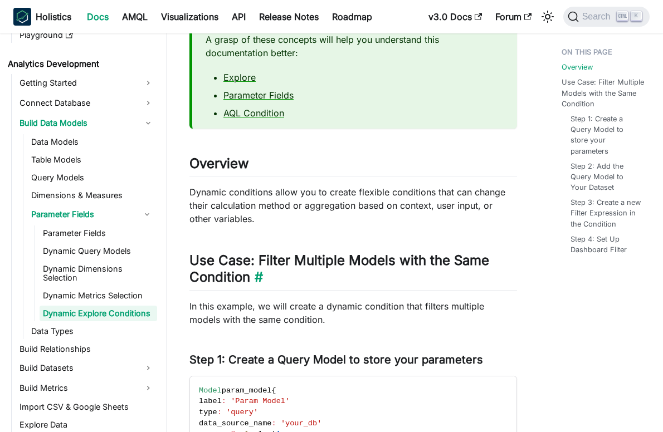
click at [406, 260] on h2 "Use Case: Filter Multiple Models with the Same Condition ​" at bounding box center [353, 271] width 328 height 38
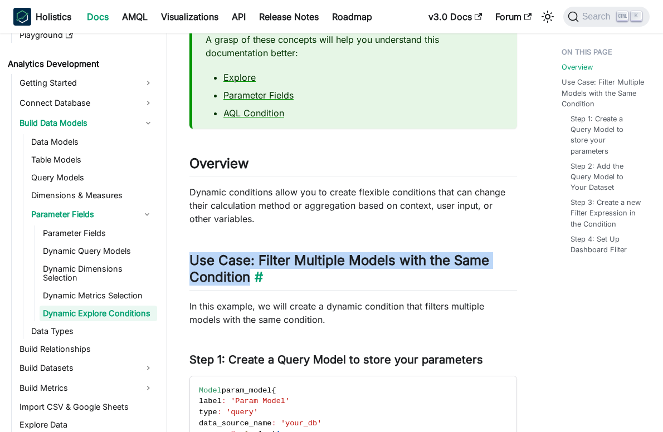
click at [406, 260] on h2 "Use Case: Filter Multiple Models with the Same Condition ​" at bounding box center [353, 271] width 328 height 38
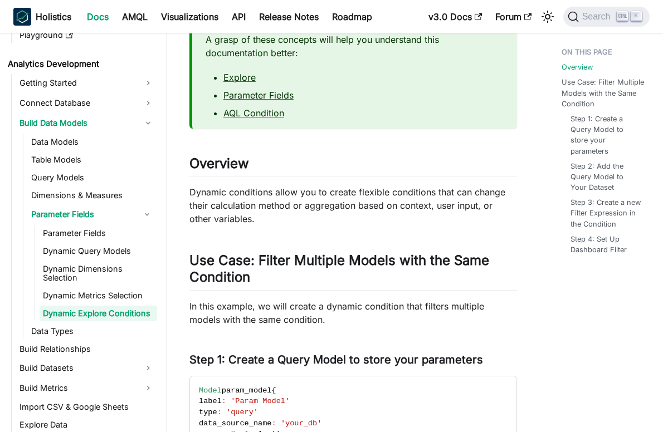
drag, startPoint x: 406, startPoint y: 260, endPoint x: 344, endPoint y: 333, distance: 96.0
click at [223, 306] on p "In this example, we will create a dynamic condition that filters multiple model…" at bounding box center [353, 313] width 328 height 27
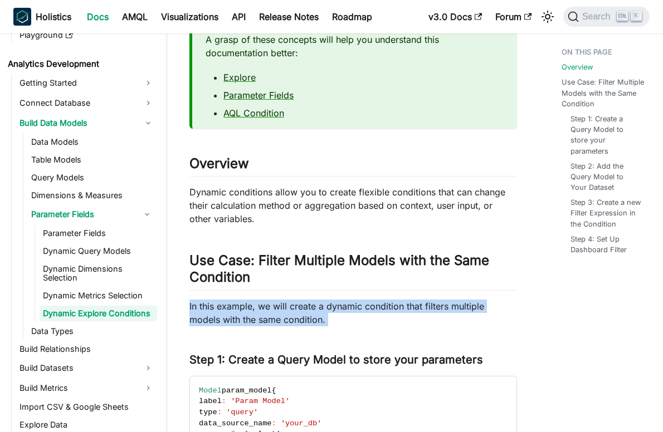
click at [223, 306] on p "In this example, we will create a dynamic condition that filters multiple model…" at bounding box center [353, 313] width 328 height 27
drag, startPoint x: 223, startPoint y: 306, endPoint x: 343, endPoint y: 314, distance: 120.1
click at [343, 314] on p "In this example, we will create a dynamic condition that filters multiple model…" at bounding box center [353, 313] width 328 height 27
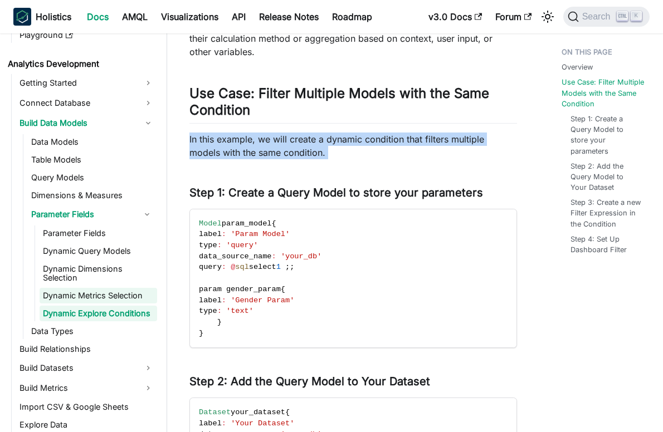
click at [89, 296] on link "Dynamic Metrics Selection" at bounding box center [99, 296] width 118 height 16
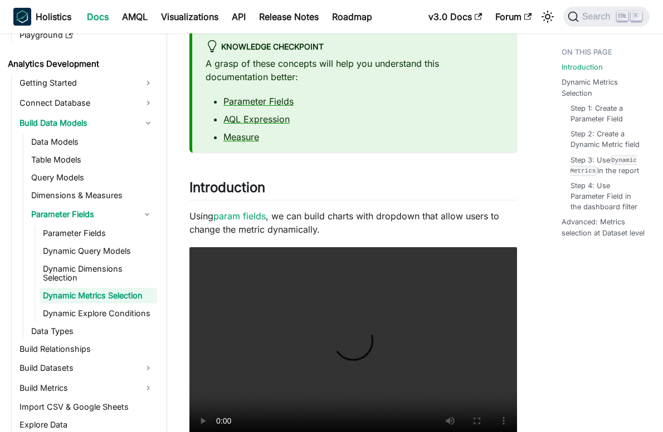
scroll to position [111, 0]
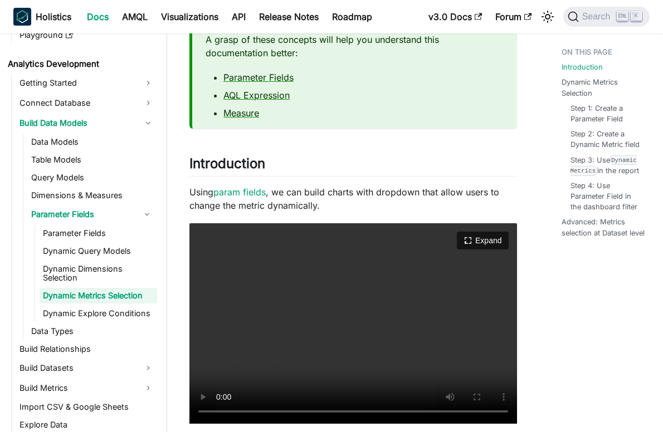
click at [431, 300] on video "Your browser does not support embedding video, but you can download it ." at bounding box center [353, 323] width 328 height 201
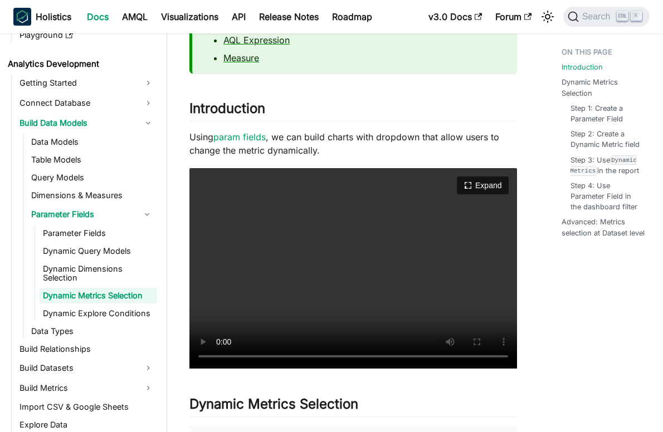
scroll to position [167, 0]
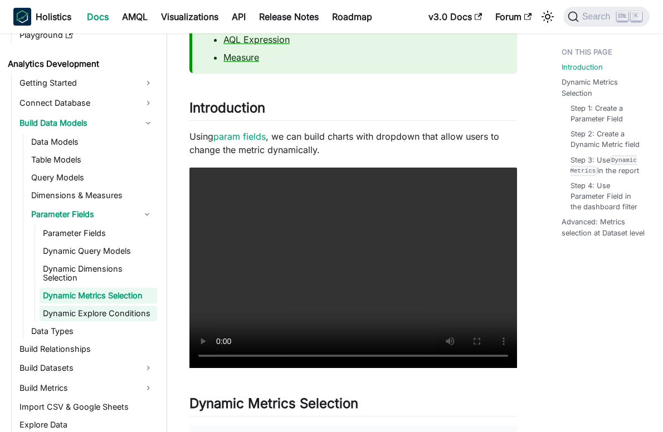
click at [112, 320] on link "Dynamic Explore Conditions" at bounding box center [99, 314] width 118 height 16
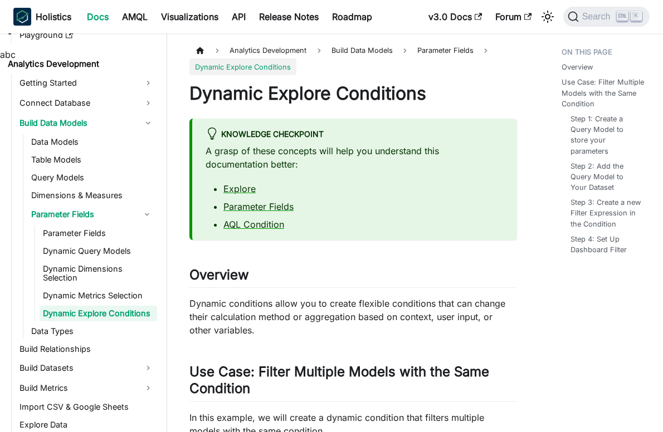
click at [219, 95] on h1 "Dynamic Explore Conditions" at bounding box center [353, 93] width 328 height 22
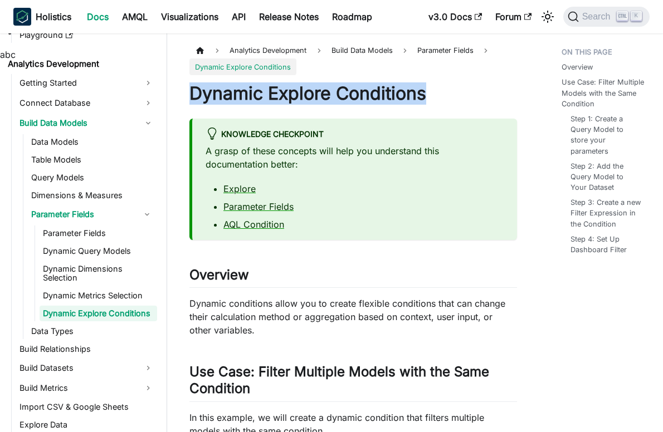
click at [219, 95] on h1 "Dynamic Explore Conditions" at bounding box center [353, 93] width 328 height 22
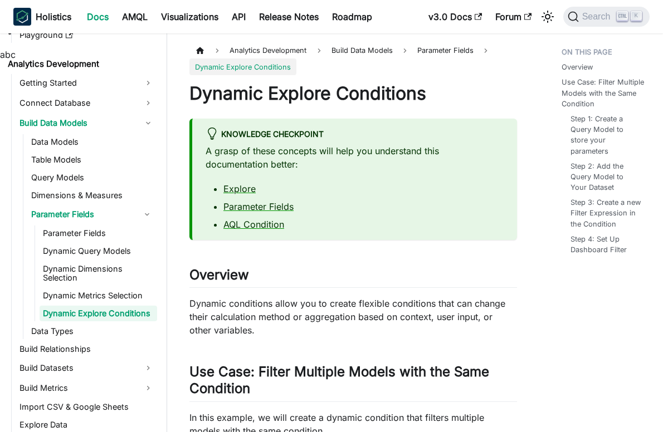
drag, startPoint x: 219, startPoint y: 95, endPoint x: 329, endPoint y: 157, distance: 126.0
click at [329, 157] on p "A grasp of these concepts will help you understand this documentation better:" at bounding box center [355, 157] width 298 height 27
click at [270, 306] on p "Dynamic conditions allow you to create flexible conditions that can change thei…" at bounding box center [353, 317] width 328 height 40
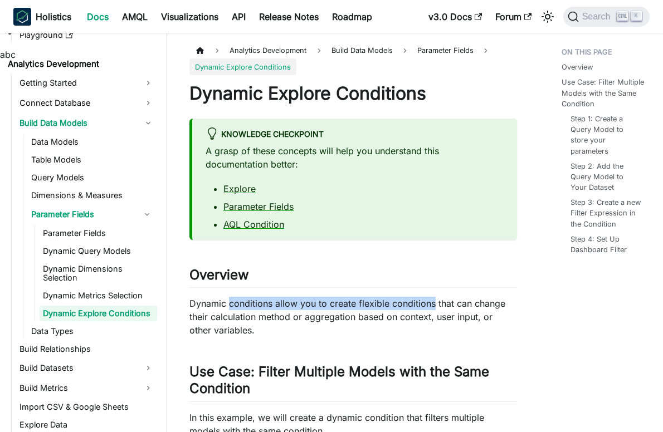
drag, startPoint x: 270, startPoint y: 306, endPoint x: 392, endPoint y: 306, distance: 122.0
click at [392, 306] on p "Dynamic conditions allow you to create flexible conditions that can change thei…" at bounding box center [353, 317] width 328 height 40
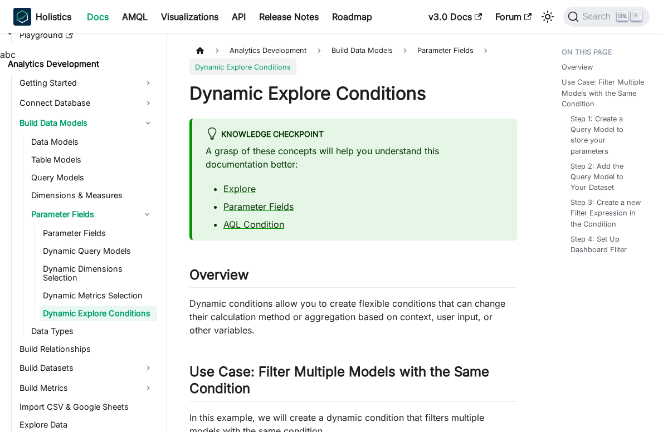
drag, startPoint x: 392, startPoint y: 306, endPoint x: 439, endPoint y: 326, distance: 51.4
click at [439, 326] on p "Dynamic conditions allow you to create flexible conditions that can change thei…" at bounding box center [353, 317] width 328 height 40
click at [397, 302] on p "Dynamic conditions allow you to create flexible conditions that can change thei…" at bounding box center [353, 317] width 328 height 40
drag, startPoint x: 397, startPoint y: 302, endPoint x: 220, endPoint y: 316, distance: 177.2
click at [220, 316] on p "Dynamic conditions allow you to create flexible conditions that can change thei…" at bounding box center [353, 317] width 328 height 40
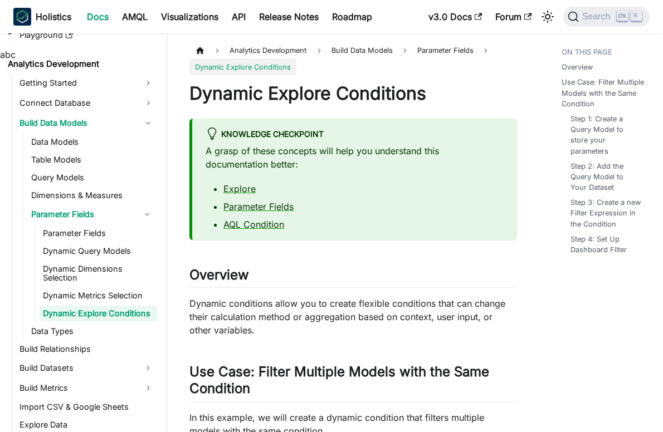
drag, startPoint x: 220, startPoint y: 316, endPoint x: 286, endPoint y: 332, distance: 67.7
click at [286, 332] on p "Dynamic conditions allow you to create flexible conditions that can change thei…" at bounding box center [353, 317] width 328 height 40
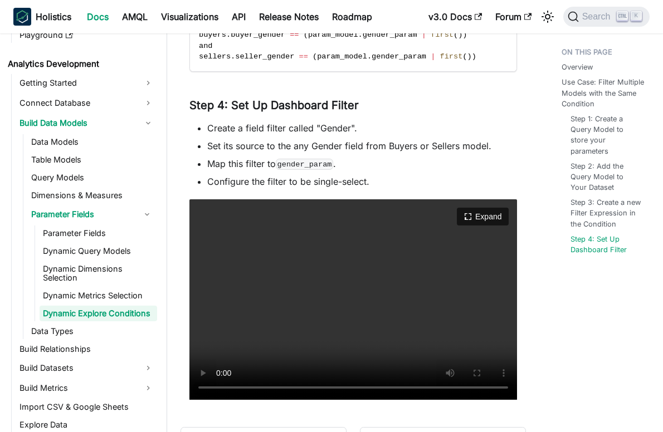
scroll to position [915, 0]
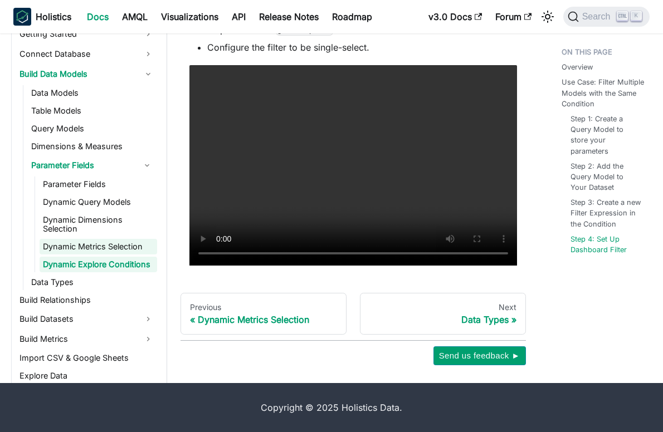
click at [94, 246] on link "Dynamic Metrics Selection" at bounding box center [99, 247] width 118 height 16
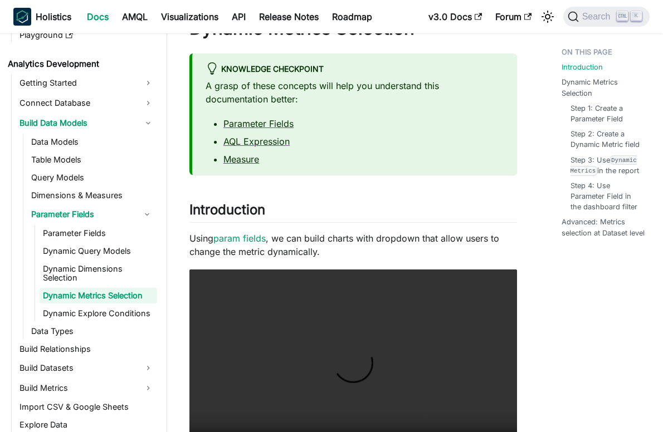
scroll to position [111, 0]
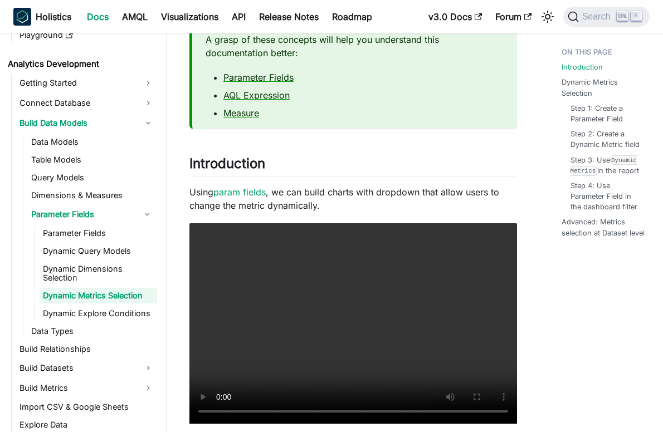
click at [279, 194] on p "Using param fields , we can build charts with dropdown that allow users to chan…" at bounding box center [353, 199] width 328 height 27
drag, startPoint x: 279, startPoint y: 194, endPoint x: 367, endPoint y: 198, distance: 88.1
click at [367, 198] on p "Using param fields , we can build charts with dropdown that allow users to chan…" at bounding box center [353, 199] width 328 height 27
drag, startPoint x: 367, startPoint y: 198, endPoint x: 429, endPoint y: 205, distance: 62.3
click at [429, 205] on p "Using param fields , we can build charts with dropdown that allow users to chan…" at bounding box center [353, 199] width 328 height 27
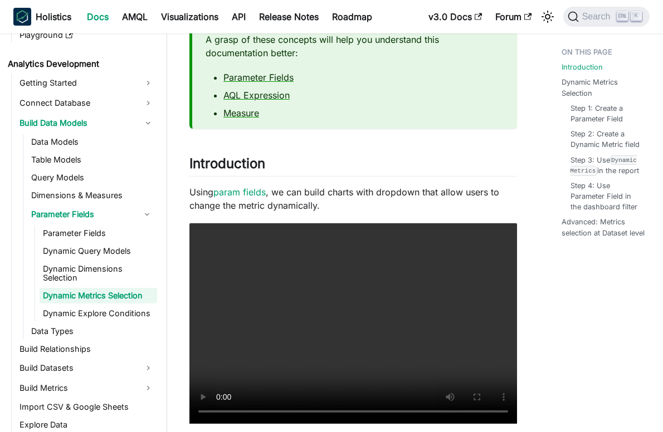
click at [358, 195] on p "Using param fields , we can build charts with dropdown that allow users to chan…" at bounding box center [353, 199] width 328 height 27
drag, startPoint x: 358, startPoint y: 195, endPoint x: 441, endPoint y: 195, distance: 83.0
click at [441, 195] on p "Using param fields , we can build charts with dropdown that allow users to chan…" at bounding box center [353, 199] width 328 height 27
drag, startPoint x: 441, startPoint y: 195, endPoint x: 466, endPoint y: 205, distance: 26.8
click at [466, 205] on p "Using param fields , we can build charts with dropdown that allow users to chan…" at bounding box center [353, 199] width 328 height 27
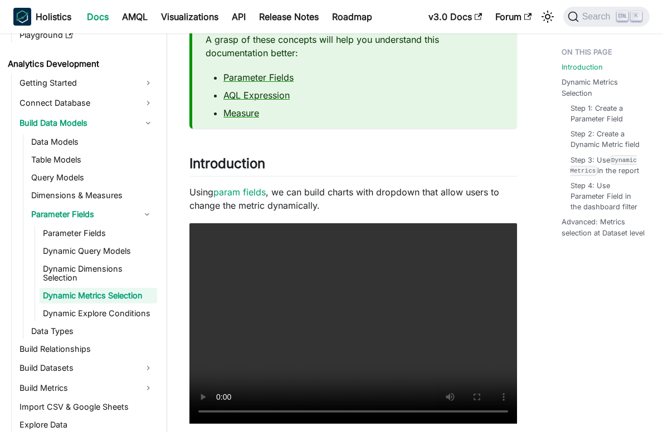
click at [292, 205] on p "Using param fields , we can build charts with dropdown that allow users to chan…" at bounding box center [353, 199] width 328 height 27
click at [293, 205] on p "Using param fields , we can build charts with dropdown that allow users to chan…" at bounding box center [353, 199] width 328 height 27
drag, startPoint x: 293, startPoint y: 205, endPoint x: 395, endPoint y: 207, distance: 102.5
click at [395, 207] on p "Using param fields , we can build charts with dropdown that allow users to chan…" at bounding box center [353, 199] width 328 height 27
click at [194, 194] on p "Using param fields , we can build charts with dropdown that allow users to chan…" at bounding box center [353, 199] width 328 height 27
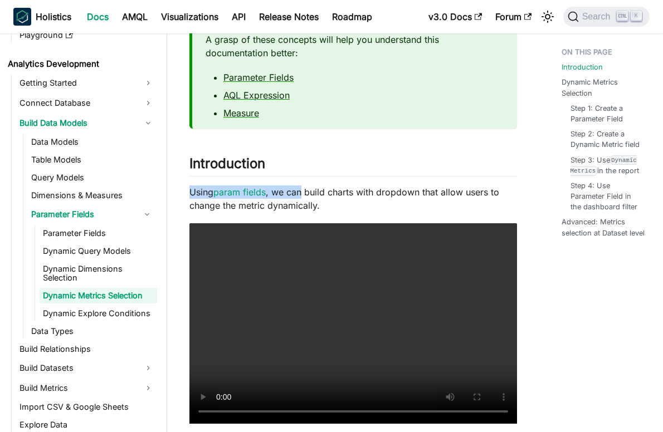
drag, startPoint x: 194, startPoint y: 194, endPoint x: 300, endPoint y: 199, distance: 106.5
click at [300, 199] on p "Using param fields , we can build charts with dropdown that allow users to chan…" at bounding box center [353, 199] width 328 height 27
drag, startPoint x: 300, startPoint y: 199, endPoint x: 350, endPoint y: 207, distance: 50.2
click at [350, 207] on p "Using param fields , we can build charts with dropdown that allow users to chan…" at bounding box center [353, 199] width 328 height 27
click at [317, 194] on p "Using param fields , we can build charts with dropdown that allow users to chan…" at bounding box center [353, 199] width 328 height 27
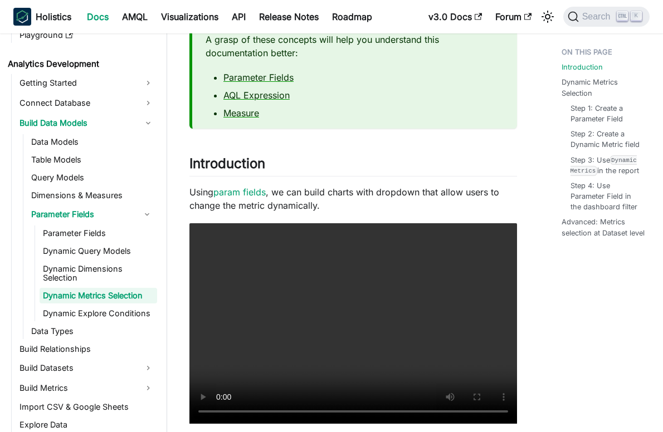
drag, startPoint x: 317, startPoint y: 194, endPoint x: 432, endPoint y: 203, distance: 115.1
click at [432, 203] on p "Using param fields , we can build charts with dropdown that allow users to chan…" at bounding box center [353, 199] width 328 height 27
drag, startPoint x: 432, startPoint y: 203, endPoint x: 397, endPoint y: 207, distance: 35.3
click at [397, 207] on p "Using param fields , we can build charts with dropdown that allow users to chan…" at bounding box center [353, 199] width 328 height 27
click at [459, 193] on p "Using param fields , we can build charts with dropdown that allow users to chan…" at bounding box center [353, 199] width 328 height 27
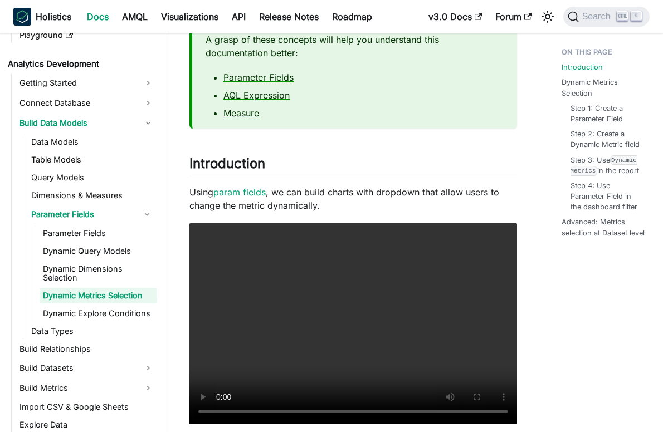
click at [291, 205] on p "Using param fields , we can build charts with dropdown that allow users to chan…" at bounding box center [353, 199] width 328 height 27
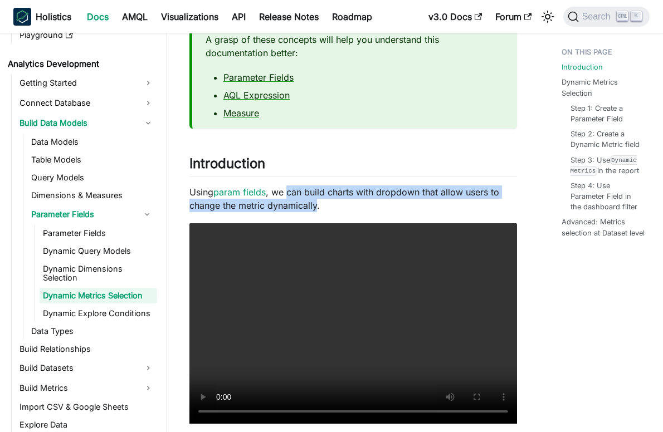
drag, startPoint x: 291, startPoint y: 205, endPoint x: 290, endPoint y: 196, distance: 8.9
click at [290, 196] on p "Using param fields , we can build charts with dropdown that allow users to chan…" at bounding box center [353, 199] width 328 height 27
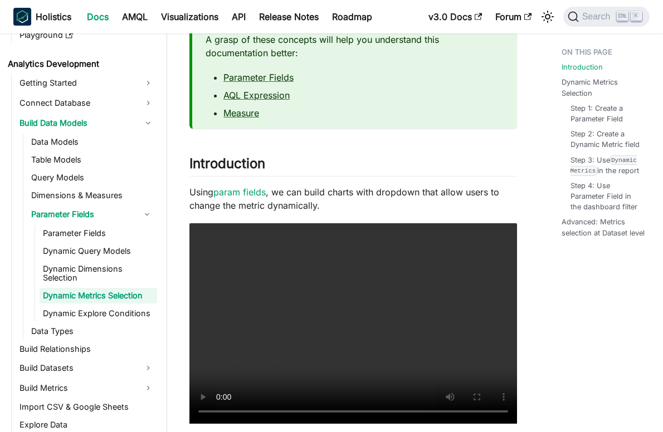
drag, startPoint x: 290, startPoint y: 196, endPoint x: 393, endPoint y: 206, distance: 103.6
click at [393, 206] on p "Using param fields , we can build charts with dropdown that allow users to chan…" at bounding box center [353, 199] width 328 height 27
click at [347, 192] on p "Using param fields , we can build charts with dropdown that allow users to chan…" at bounding box center [353, 199] width 328 height 27
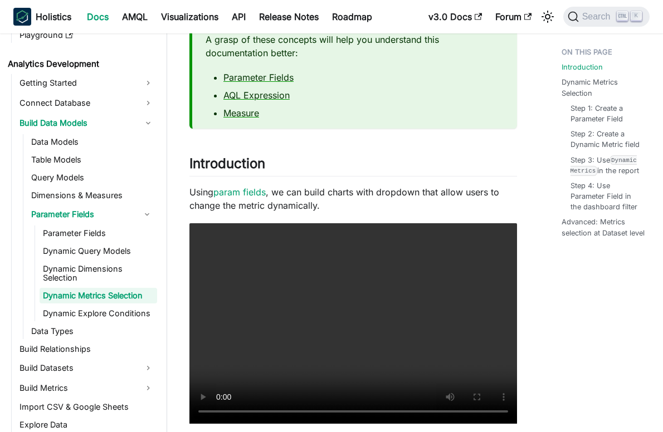
drag, startPoint x: 347, startPoint y: 192, endPoint x: 469, endPoint y: 199, distance: 122.3
click at [469, 199] on p "Using param fields , we can build charts with dropdown that allow users to chan…" at bounding box center [353, 199] width 328 height 27
click at [270, 203] on p "Using param fields , we can build charts with dropdown that allow users to chan…" at bounding box center [353, 199] width 328 height 27
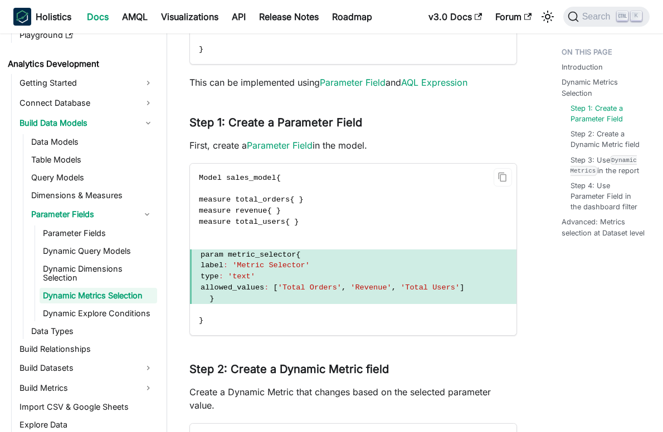
scroll to position [892, 0]
click at [242, 251] on span "param metric_selector" at bounding box center [248, 254] width 95 height 8
drag, startPoint x: 242, startPoint y: 251, endPoint x: 330, endPoint y: 299, distance: 101.0
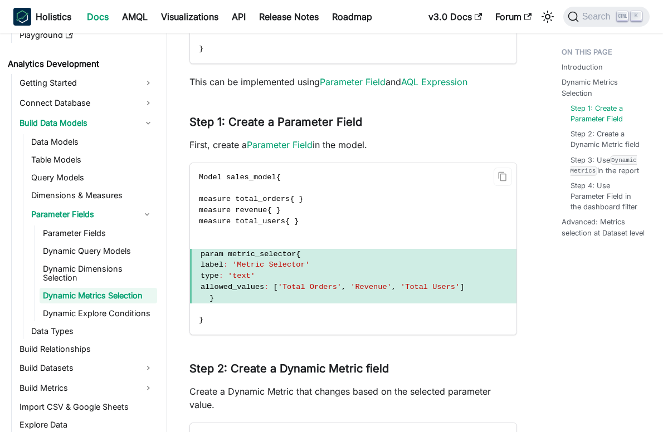
click at [330, 299] on span "}" at bounding box center [353, 298] width 327 height 11
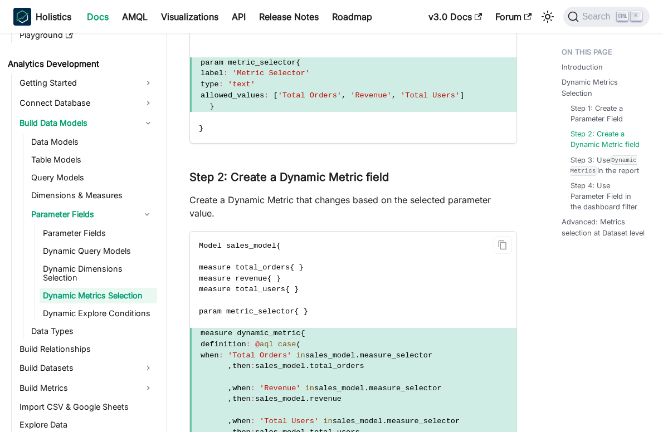
scroll to position [1114, 0]
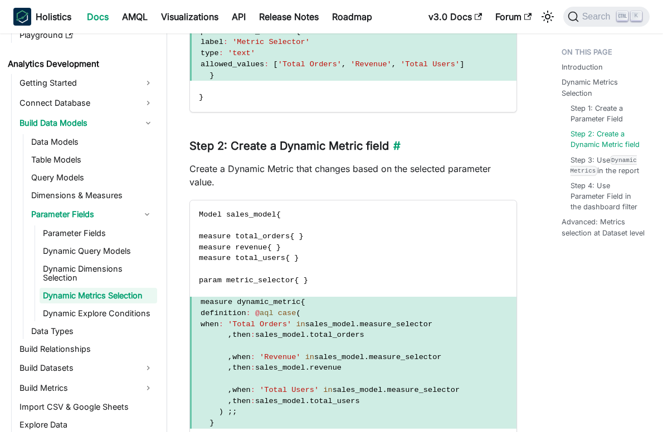
click at [343, 147] on h3 "Step 2: Create a Dynamic Metric field ​" at bounding box center [353, 146] width 328 height 14
click at [393, 333] on span ", then : sales_model . total_orders" at bounding box center [353, 335] width 327 height 11
drag, startPoint x: 291, startPoint y: 315, endPoint x: 298, endPoint y: 329, distance: 15.5
click at [298, 329] on code "Model sales_model { measure total_orders { } measure revenue { } measure total_…" at bounding box center [353, 330] width 327 height 259
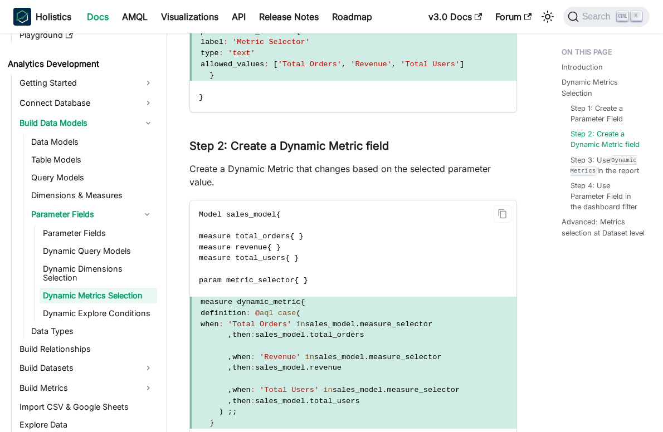
drag, startPoint x: 298, startPoint y: 329, endPoint x: 426, endPoint y: 357, distance: 131.2
click at [426, 357] on span "measure_selector" at bounding box center [405, 357] width 73 height 8
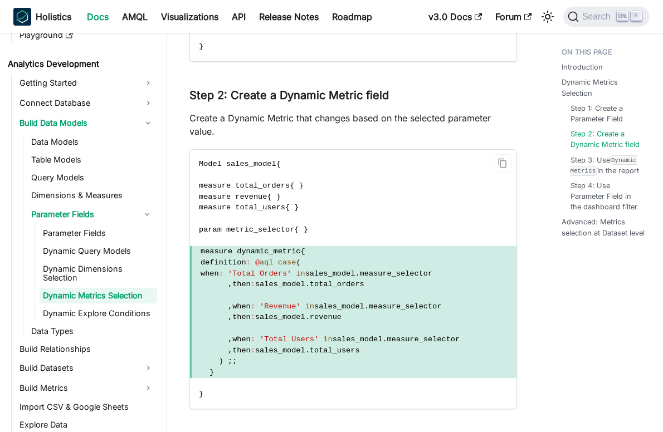
scroll to position [1226, 0]
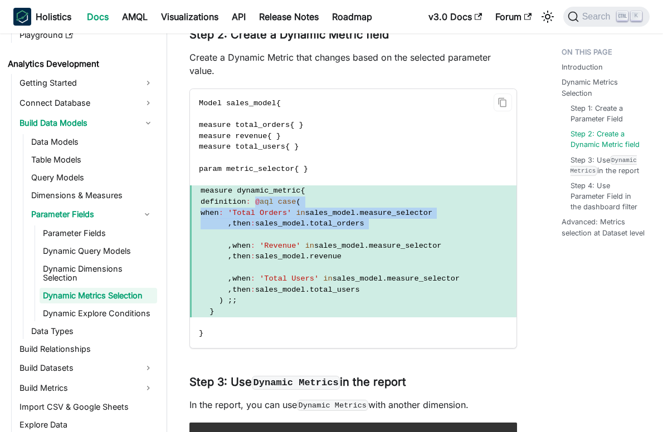
drag, startPoint x: 268, startPoint y: 203, endPoint x: 294, endPoint y: 237, distance: 42.6
click at [294, 237] on code "Model sales_model { measure total_orders { } measure revenue { } measure total_…" at bounding box center [353, 218] width 327 height 259
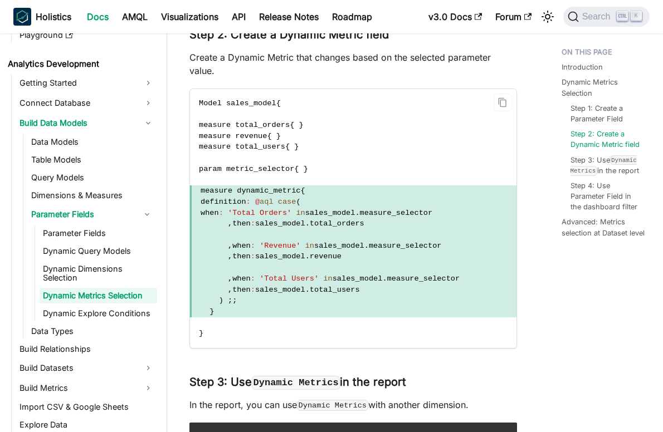
drag, startPoint x: 294, startPoint y: 237, endPoint x: 412, endPoint y: 263, distance: 121.4
click at [412, 263] on span at bounding box center [353, 267] width 327 height 11
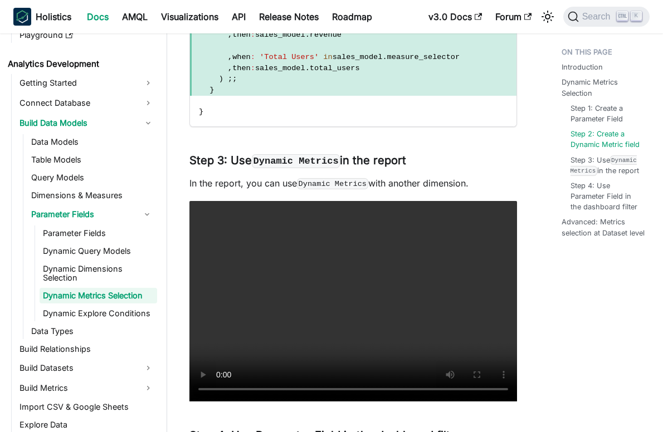
scroll to position [1449, 0]
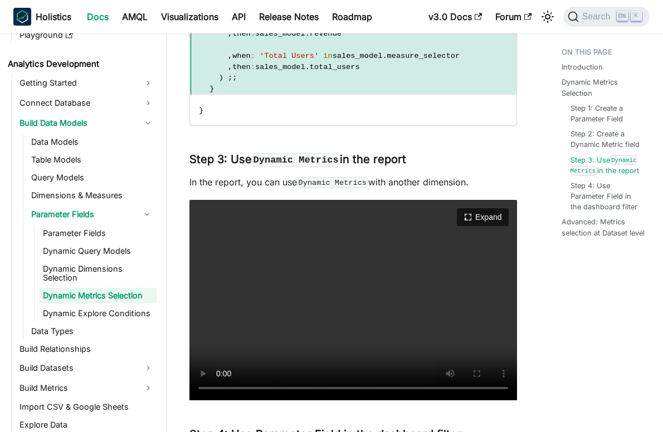
click at [340, 282] on video "Your browser does not support embedding video, but you can download it ." at bounding box center [353, 300] width 328 height 201
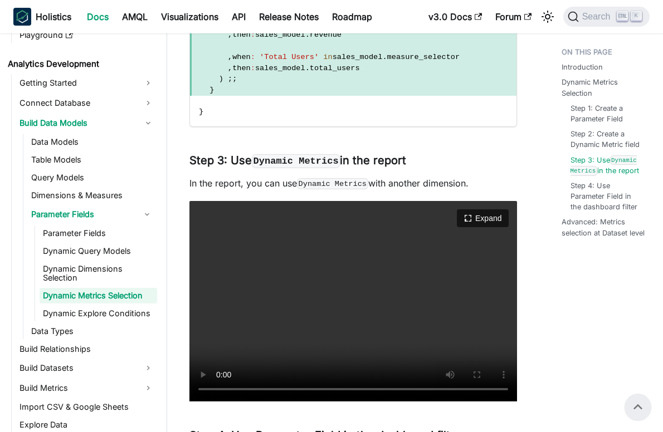
scroll to position [1337, 0]
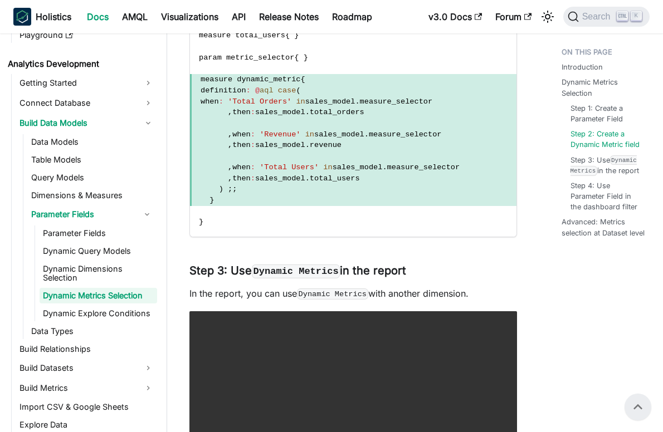
click at [566, 330] on div "Introduction Dynamic Metrics Selection Step 1: Create a Parameter Field Step 2:…" at bounding box center [601, 211] width 124 height 3013
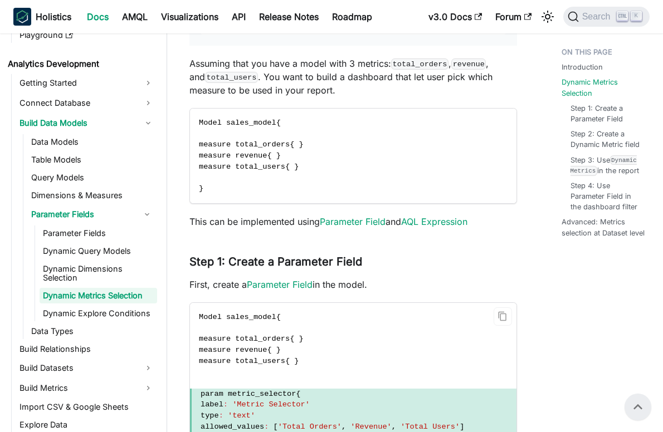
scroll to position [613, 0]
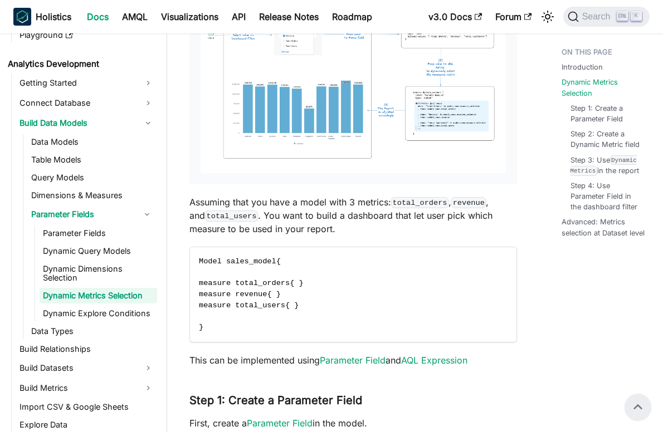
click at [233, 201] on p "Assuming that you have a model with 3 metrics: total_orders , revenue , and tot…" at bounding box center [353, 216] width 328 height 40
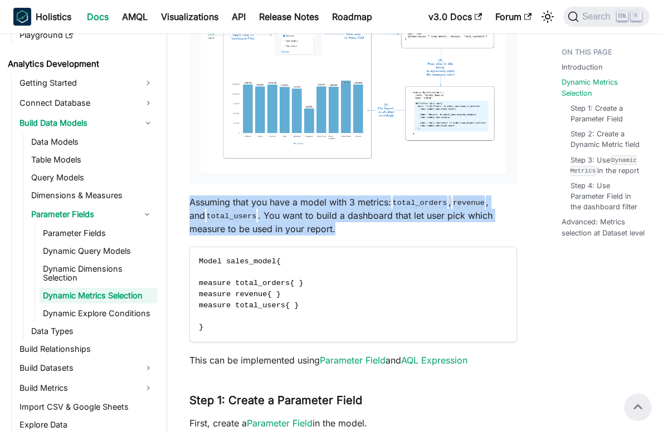
click at [233, 201] on p "Assuming that you have a model with 3 metrics: total_orders , revenue , and tot…" at bounding box center [353, 216] width 328 height 40
drag, startPoint x: 233, startPoint y: 201, endPoint x: 385, endPoint y: 227, distance: 153.8
click at [385, 227] on p "Assuming that you have a model with 3 metrics: total_orders , revenue , and tot…" at bounding box center [353, 216] width 328 height 40
click at [102, 229] on link "Parameter Fields" at bounding box center [99, 234] width 118 height 16
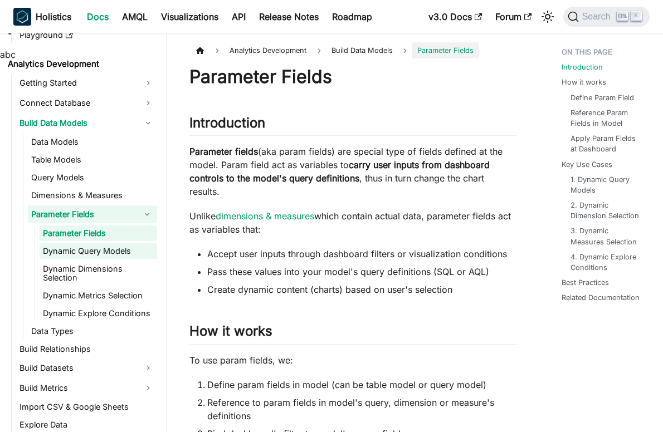
click at [108, 254] on link "Dynamic Query Models" at bounding box center [99, 252] width 118 height 16
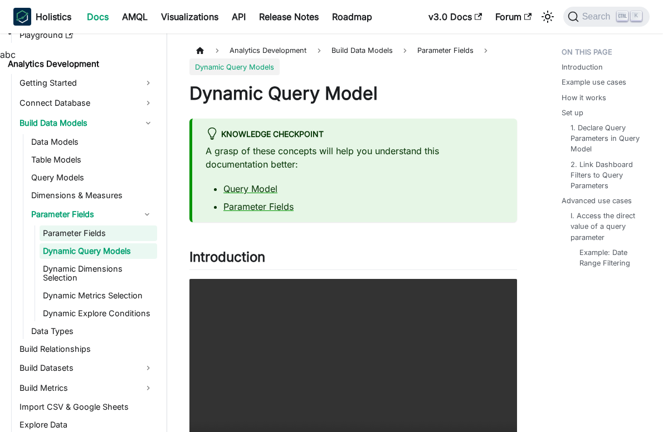
click at [101, 234] on link "Parameter Fields" at bounding box center [99, 234] width 118 height 16
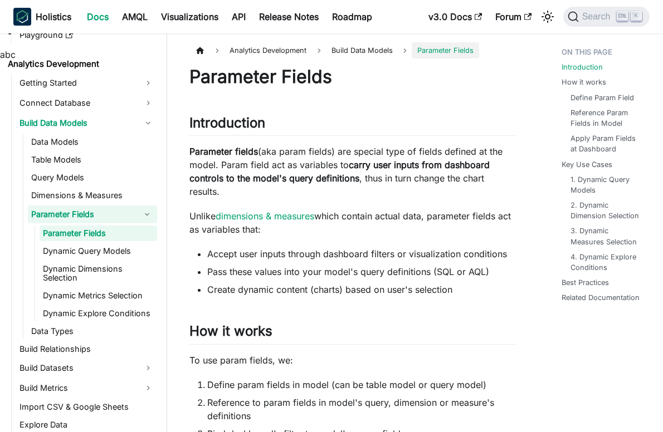
click at [101, 235] on link "Parameter Fields" at bounding box center [99, 234] width 118 height 16
click at [114, 228] on link "Parameter Fields" at bounding box center [99, 234] width 118 height 16
click at [110, 247] on link "Dynamic Query Models" at bounding box center [99, 252] width 118 height 16
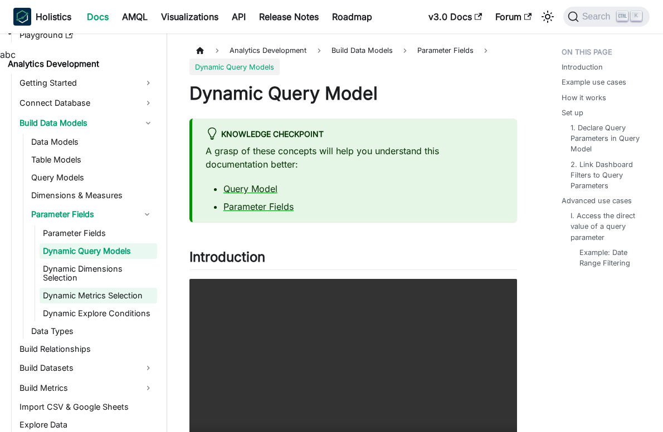
click at [96, 297] on link "Dynamic Metrics Selection" at bounding box center [99, 296] width 118 height 16
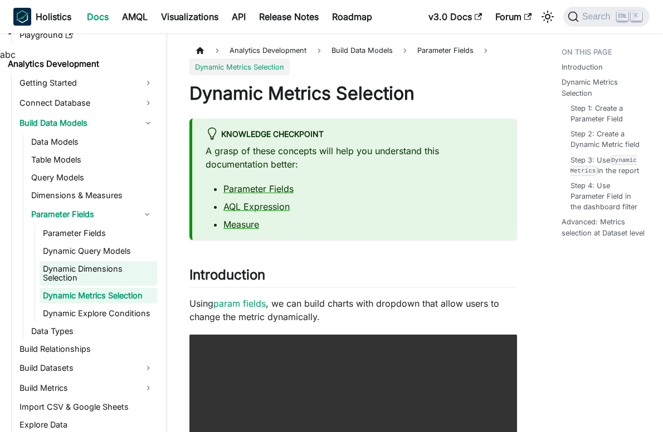
click at [102, 281] on link "Dynamic Dimensions Selection" at bounding box center [99, 273] width 118 height 25
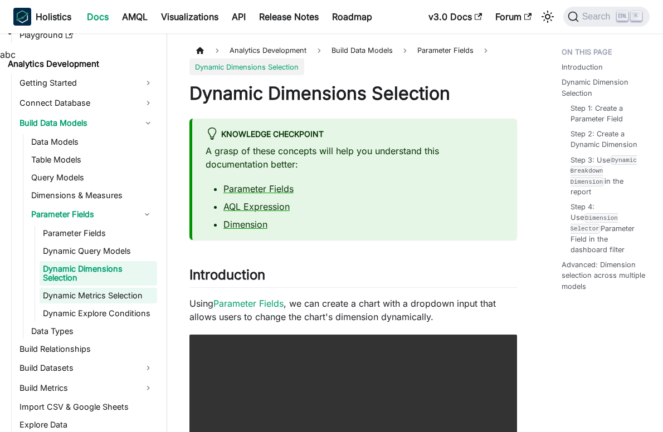
click at [105, 298] on link "Dynamic Metrics Selection" at bounding box center [99, 296] width 118 height 16
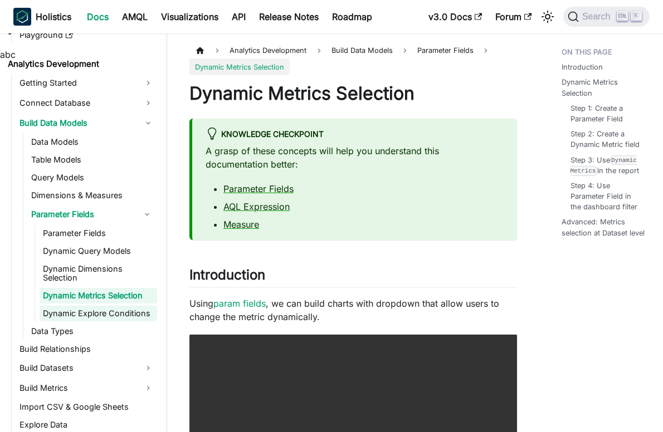
click at [122, 319] on link "Dynamic Explore Conditions" at bounding box center [99, 314] width 118 height 16
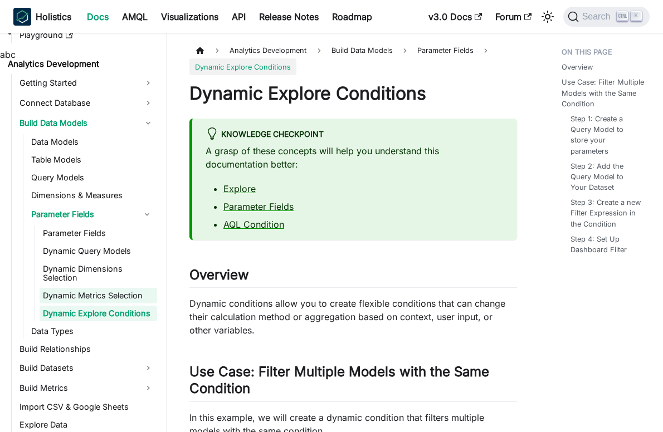
click at [117, 298] on link "Dynamic Metrics Selection" at bounding box center [99, 296] width 118 height 16
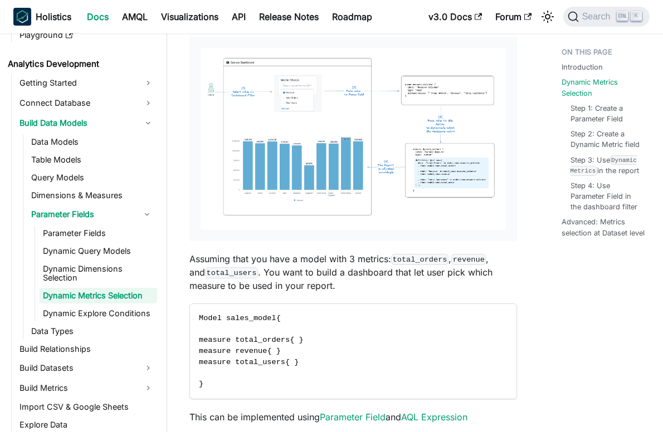
scroll to position [557, 0]
click at [291, 259] on p "Assuming that you have a model with 3 metrics: total_orders , revenue , and tot…" at bounding box center [353, 271] width 328 height 40
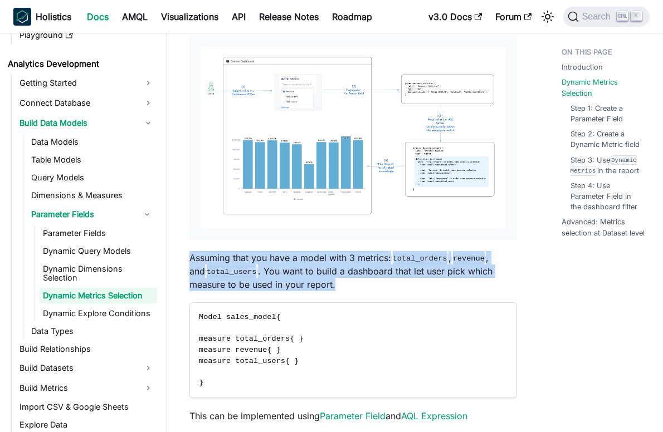
click at [291, 259] on p "Assuming that you have a model with 3 metrics: total_orders , revenue , and tot…" at bounding box center [353, 271] width 328 height 40
drag, startPoint x: 291, startPoint y: 259, endPoint x: 410, endPoint y: 269, distance: 119.1
click at [410, 269] on p "Assuming that you have a model with 3 metrics: total_orders , revenue , and tot…" at bounding box center [353, 271] width 328 height 40
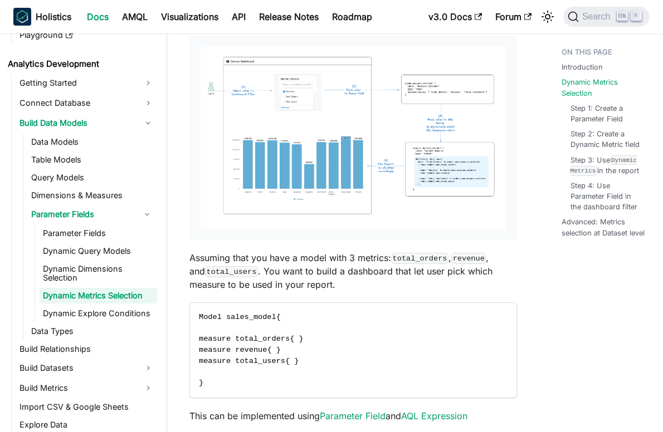
click at [267, 275] on p "Assuming that you have a model with 3 metrics: total_orders , revenue , and tot…" at bounding box center [353, 271] width 328 height 40
drag, startPoint x: 267, startPoint y: 275, endPoint x: 391, endPoint y: 278, distance: 124.3
click at [391, 278] on p "Assuming that you have a model with 3 metrics: total_orders , revenue , and tot…" at bounding box center [353, 271] width 328 height 40
click at [441, 276] on p "Assuming that you have a model with 3 metrics: total_orders , revenue , and tot…" at bounding box center [353, 271] width 328 height 40
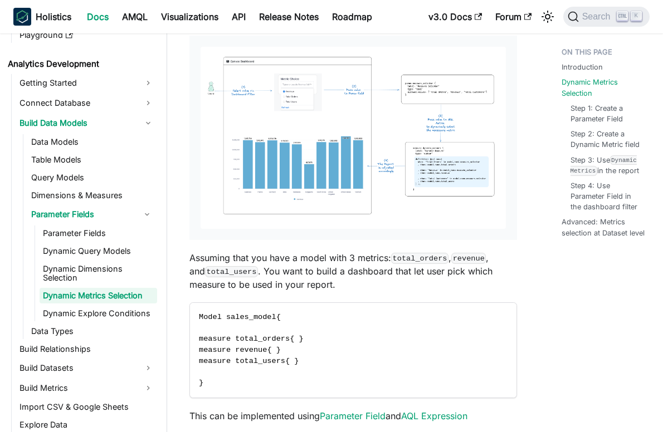
click at [454, 271] on p "Assuming that you have a model with 3 metrics: total_orders , revenue , and tot…" at bounding box center [353, 271] width 328 height 40
drag, startPoint x: 454, startPoint y: 271, endPoint x: 469, endPoint y: 276, distance: 15.7
click at [469, 276] on p "Assuming that you have a model with 3 metrics: total_orders , revenue , and tot…" at bounding box center [353, 271] width 328 height 40
drag, startPoint x: 469, startPoint y: 276, endPoint x: 425, endPoint y: 287, distance: 46.0
click at [425, 287] on p "Assuming that you have a model with 3 metrics: total_orders , revenue , and tot…" at bounding box center [353, 271] width 328 height 40
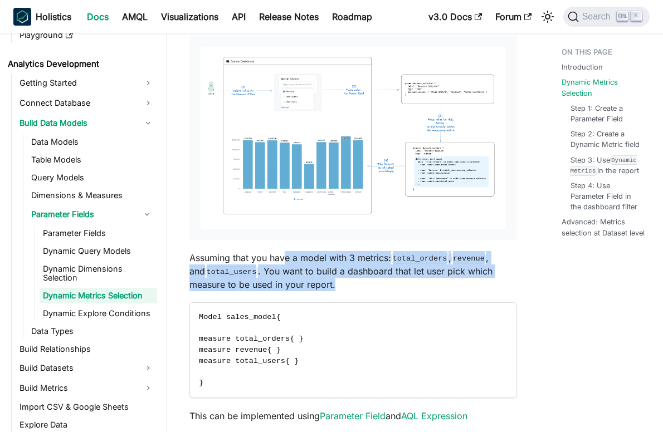
drag, startPoint x: 288, startPoint y: 264, endPoint x: 330, endPoint y: 280, distance: 45.3
click at [330, 280] on p "Assuming that you have a model with 3 metrics: total_orders , revenue , and tot…" at bounding box center [353, 271] width 328 height 40
drag, startPoint x: 330, startPoint y: 280, endPoint x: 363, endPoint y: 286, distance: 33.3
click at [363, 286] on p "Assuming that you have a model with 3 metrics: total_orders , revenue , and tot…" at bounding box center [353, 271] width 328 height 40
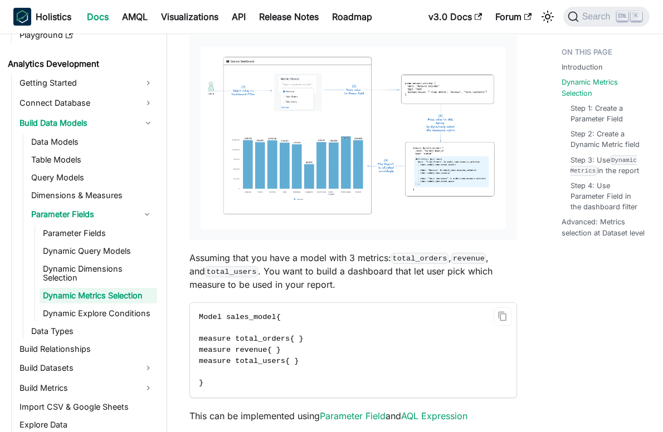
click at [295, 334] on code "Model sales_model { measure total_orders { } measure revenue { } measure total_…" at bounding box center [353, 350] width 327 height 95
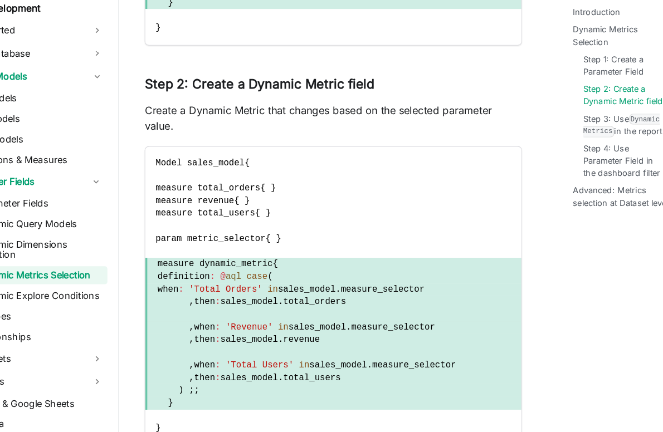
scroll to position [1131, 0]
click at [259, 309] on span "'Total Orders'" at bounding box center [260, 308] width 64 height 8
drag, startPoint x: 259, startPoint y: 309, endPoint x: 301, endPoint y: 303, distance: 42.2
click at [291, 304] on span "'Total Orders'" at bounding box center [260, 308] width 64 height 8
drag, startPoint x: 301, startPoint y: 303, endPoint x: 475, endPoint y: 321, distance: 174.8
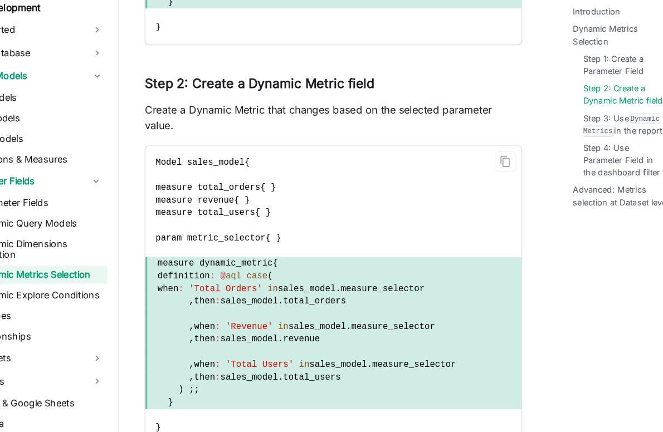
click at [475, 321] on span ", then : sales_model . total_orders" at bounding box center [353, 318] width 327 height 11
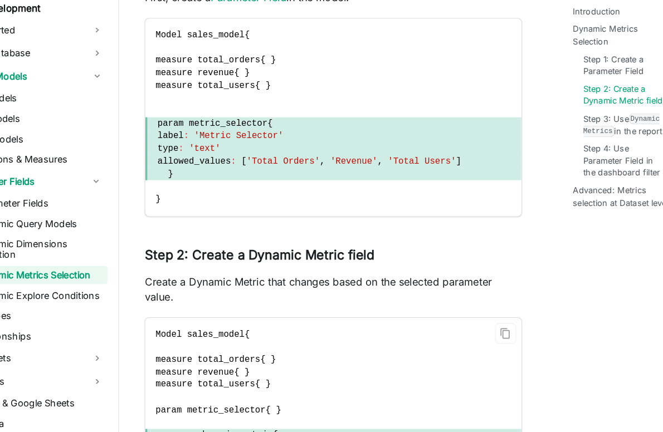
scroll to position [1083, 0]
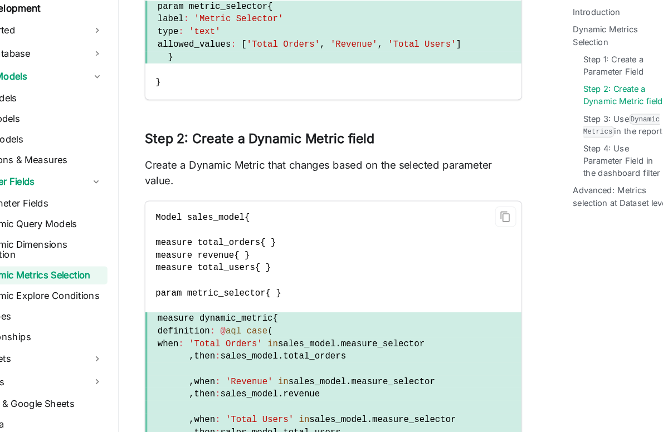
click at [410, 353] on span "measure_selector" at bounding box center [396, 356] width 73 height 8
click at [330, 377] on span at bounding box center [353, 377] width 327 height 11
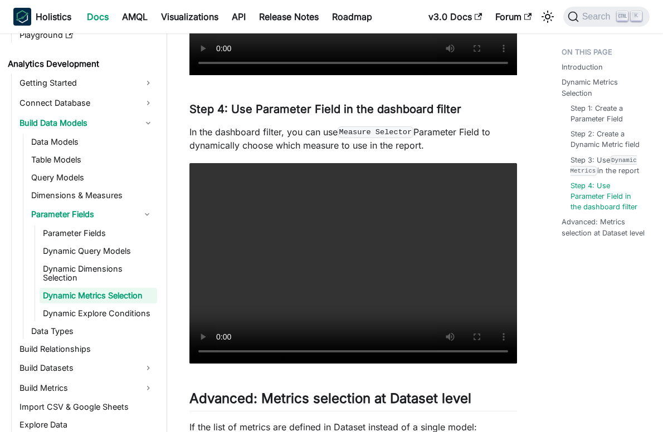
scroll to position [1774, 0]
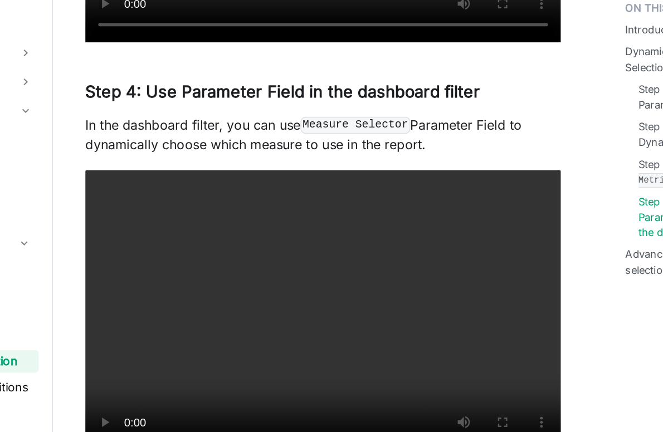
click at [343, 132] on code "Measure Selector" at bounding box center [376, 132] width 76 height 11
drag, startPoint x: 343, startPoint y: 132, endPoint x: 386, endPoint y: 129, distance: 43.6
click at [386, 129] on code "Measure Selector" at bounding box center [376, 132] width 76 height 11
drag, startPoint x: 386, startPoint y: 129, endPoint x: 474, endPoint y: 155, distance: 91.9
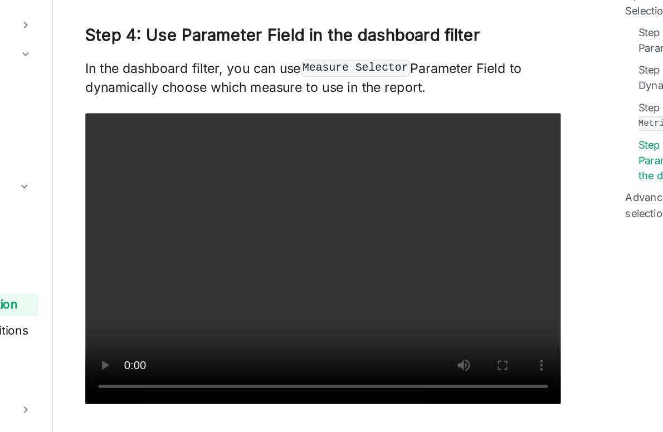
click at [233, 135] on p "In the dashboard filter, you can use Measure Selector Parameter Field to dynami…" at bounding box center [353, 139] width 328 height 27
click at [480, 143] on p "In the dashboard filter, you can use Measure Selector Parameter Field to dynami…" at bounding box center [353, 139] width 328 height 27
click at [351, 133] on code "Measure Selector" at bounding box center [376, 132] width 76 height 11
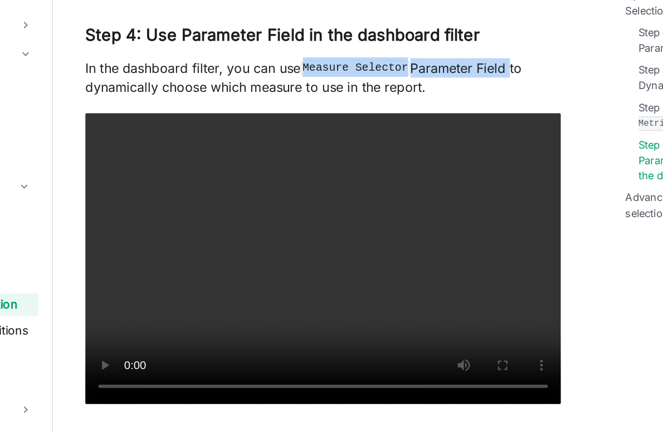
drag, startPoint x: 351, startPoint y: 133, endPoint x: 476, endPoint y: 134, distance: 124.8
click at [476, 134] on p "In the dashboard filter, you can use Measure Selector Parameter Field to dynami…" at bounding box center [353, 139] width 328 height 27
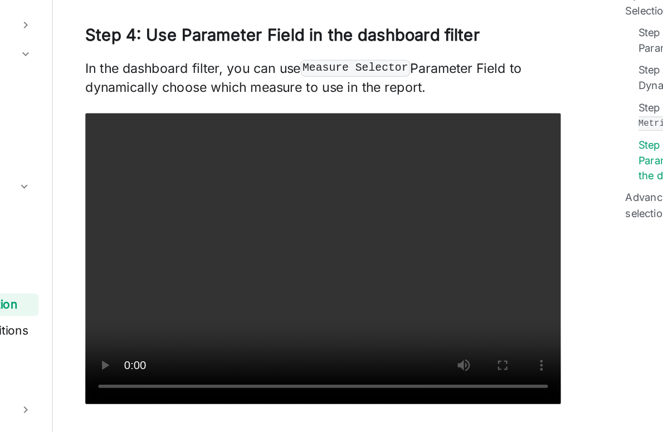
click at [286, 140] on p "In the dashboard filter, you can use Measure Selector Parameter Field to dynami…" at bounding box center [353, 139] width 328 height 27
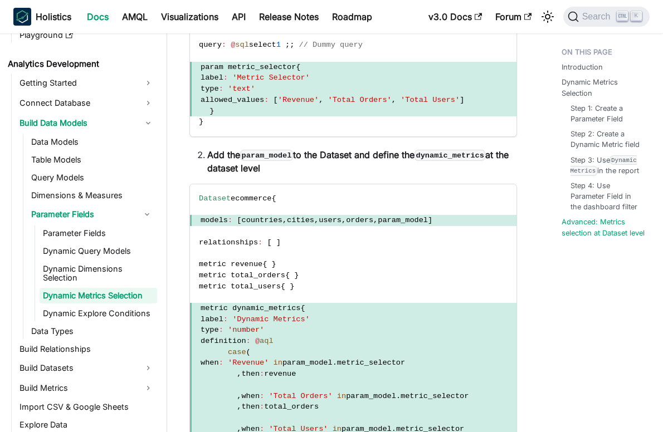
scroll to position [2245, 0]
click at [428, 222] on span "param_model" at bounding box center [403, 220] width 50 height 8
drag, startPoint x: 430, startPoint y: 222, endPoint x: 305, endPoint y: 306, distance: 150.8
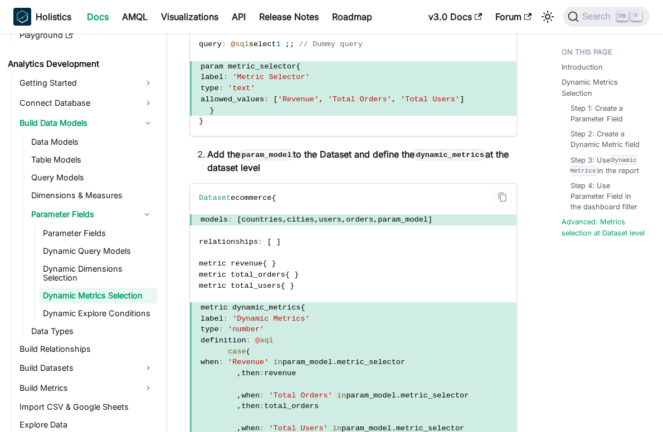
click at [305, 306] on span "{" at bounding box center [302, 308] width 4 height 8
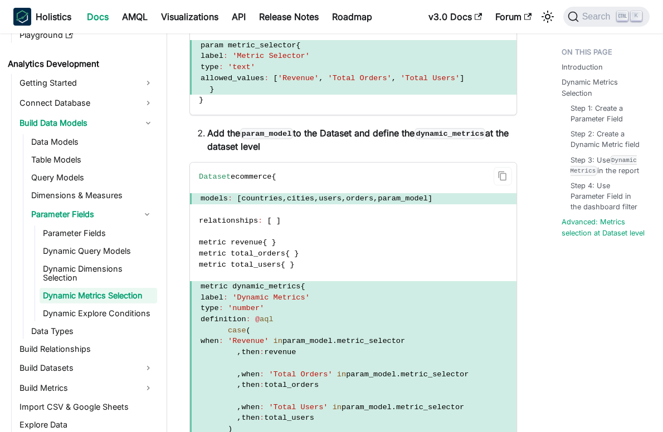
scroll to position [2301, 0]
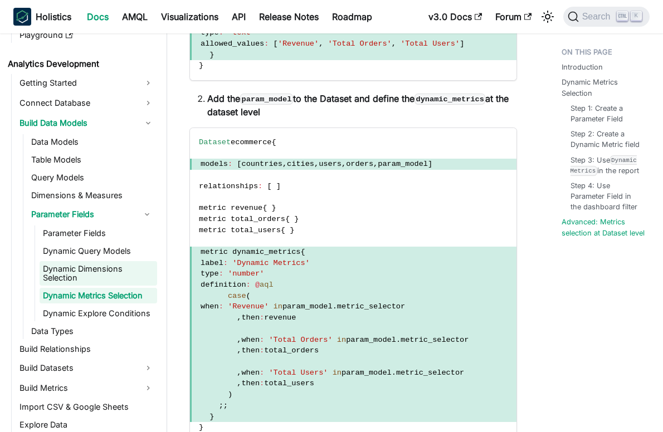
click at [111, 261] on link "Dynamic Dimensions Selection" at bounding box center [99, 273] width 118 height 25
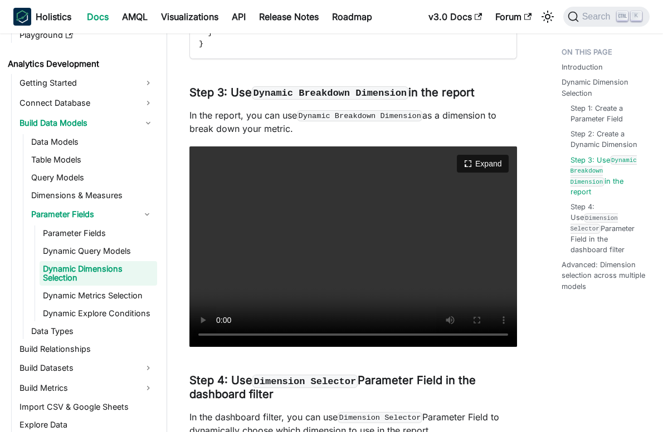
scroll to position [1839, 0]
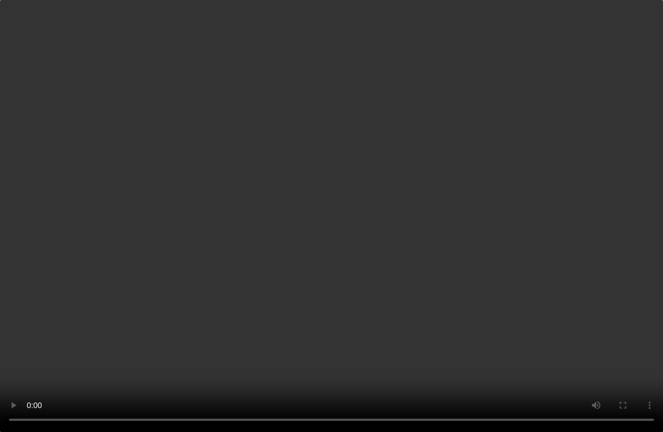
scroll to position [1449, 0]
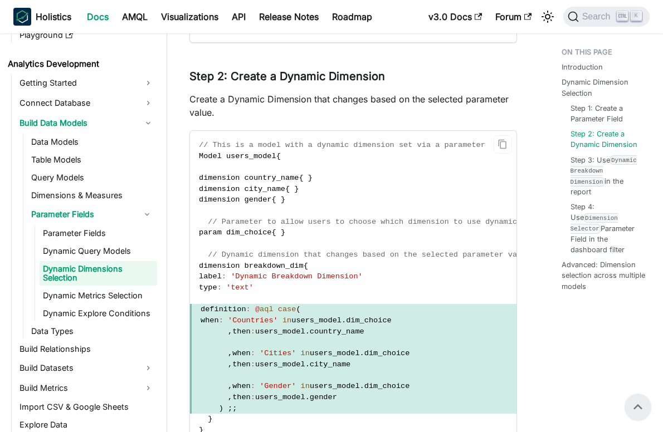
click at [319, 319] on span "users_model" at bounding box center [316, 321] width 50 height 8
drag, startPoint x: 319, startPoint y: 319, endPoint x: 390, endPoint y: 319, distance: 70.8
click at [390, 319] on span "when : 'Countries' in users_model . dim_choice" at bounding box center [367, 320] width 354 height 11
drag, startPoint x: 390, startPoint y: 319, endPoint x: 454, endPoint y: 340, distance: 67.0
click at [454, 340] on span at bounding box center [367, 342] width 354 height 11
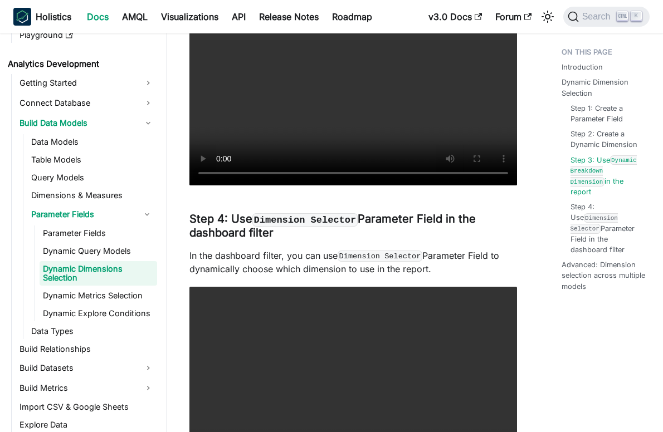
scroll to position [2006, 0]
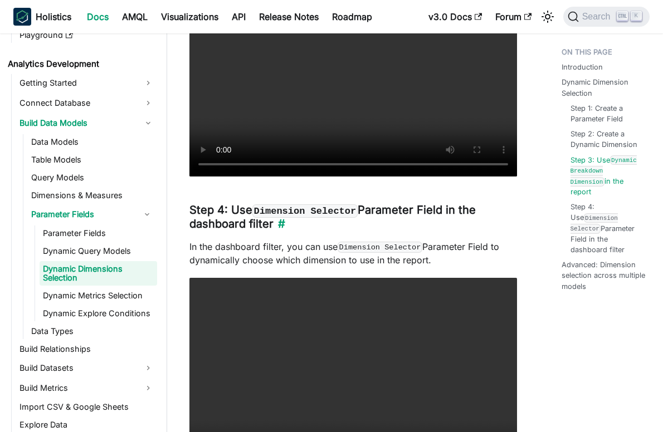
click at [357, 209] on h3 "Step 4: Use Dimension Selector Parameter Field in the dashboard filter ​" at bounding box center [353, 217] width 328 height 28
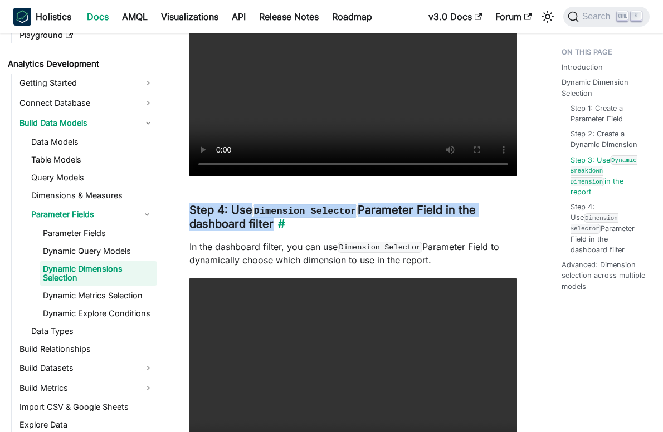
click at [357, 209] on h3 "Step 4: Use Dimension Selector Parameter Field in the dashboard filter ​" at bounding box center [353, 217] width 328 height 28
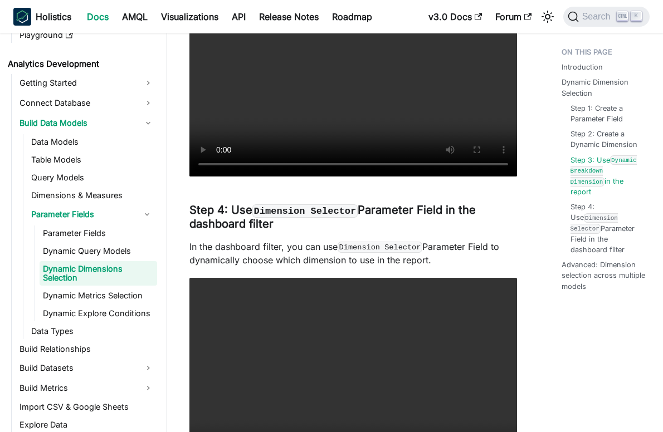
drag, startPoint x: 357, startPoint y: 209, endPoint x: 218, endPoint y: 252, distance: 145.2
click at [218, 252] on p "In the dashboard filter, you can use Dimension Selector Parameter Field to dyna…" at bounding box center [353, 253] width 328 height 27
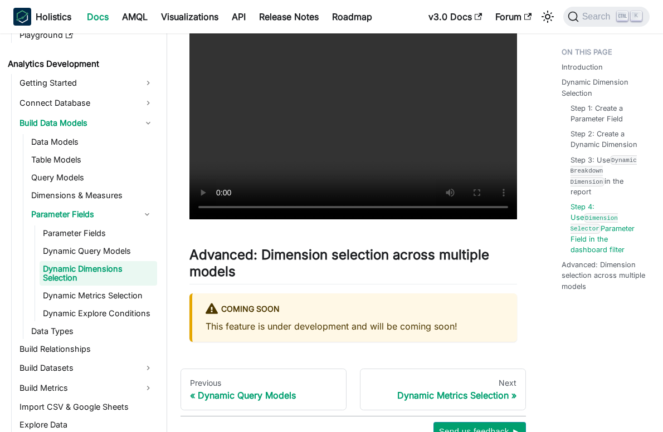
scroll to position [2285, 0]
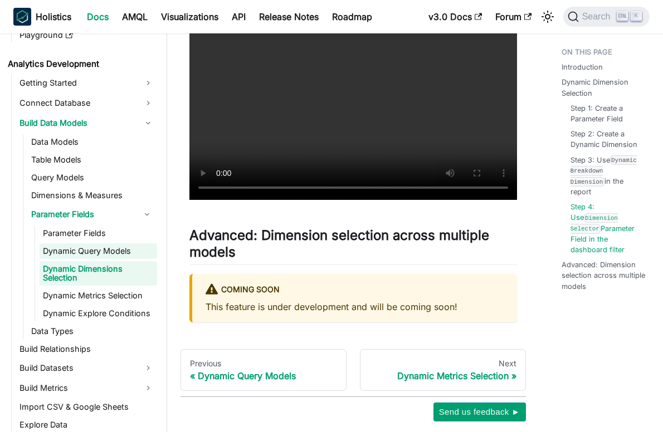
click at [110, 254] on link "Dynamic Query Models" at bounding box center [99, 252] width 118 height 16
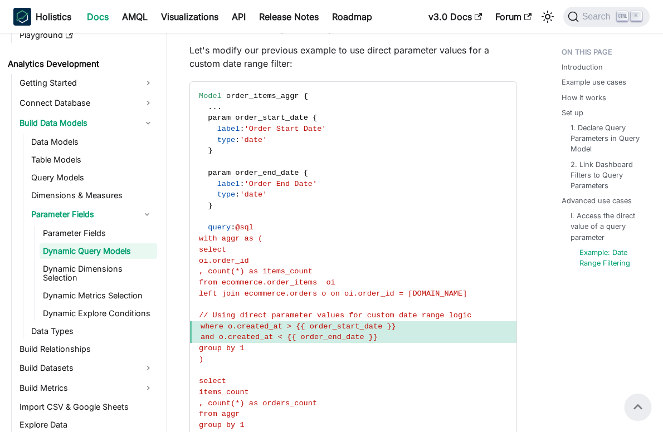
scroll to position [2907, 0]
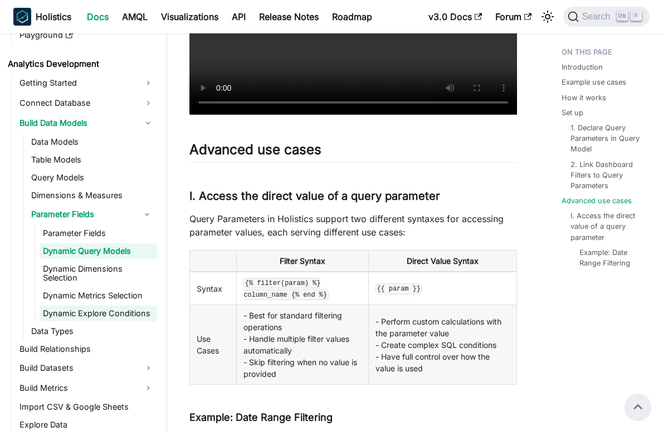
click at [115, 315] on link "Dynamic Explore Conditions" at bounding box center [99, 314] width 118 height 16
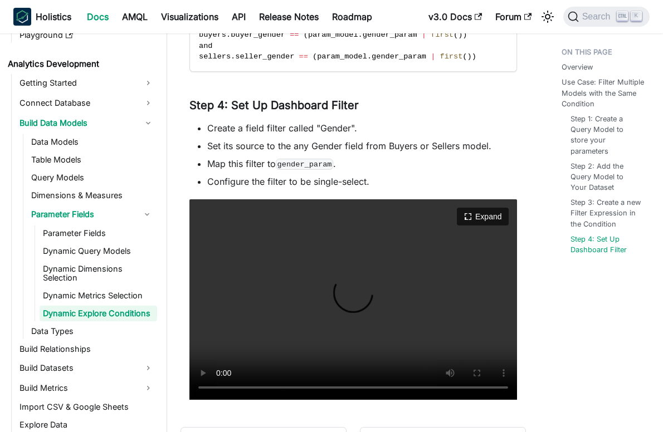
scroll to position [915, 0]
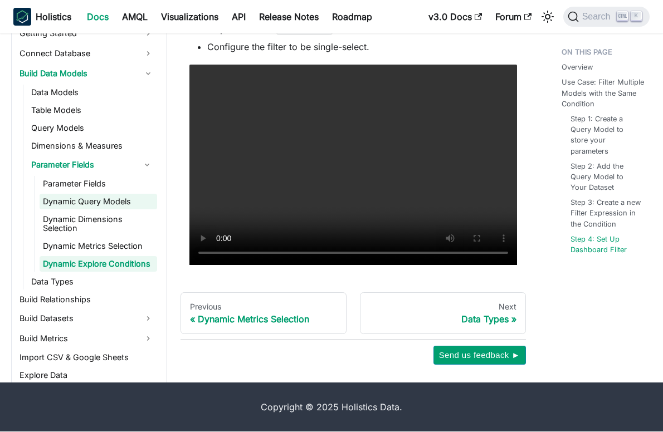
click at [90, 202] on link "Dynamic Query Models" at bounding box center [99, 202] width 118 height 16
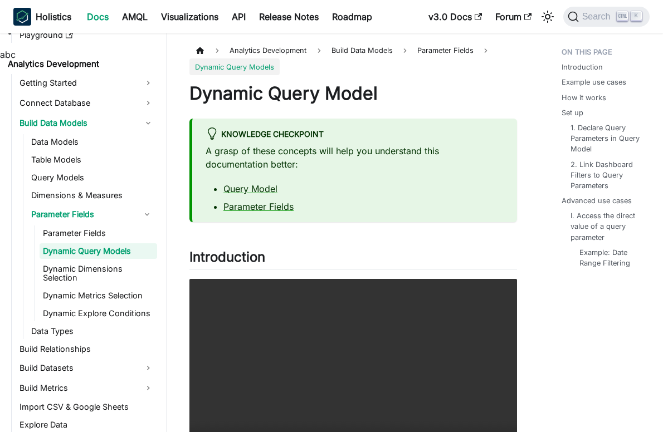
click at [253, 137] on div "knowledge checkpoint" at bounding box center [355, 135] width 298 height 14
drag, startPoint x: 253, startPoint y: 137, endPoint x: 508, endPoint y: 186, distance: 259.3
click at [508, 186] on div "knowledge checkpoint A grasp of these concepts will help you understand this do…" at bounding box center [353, 171] width 328 height 104
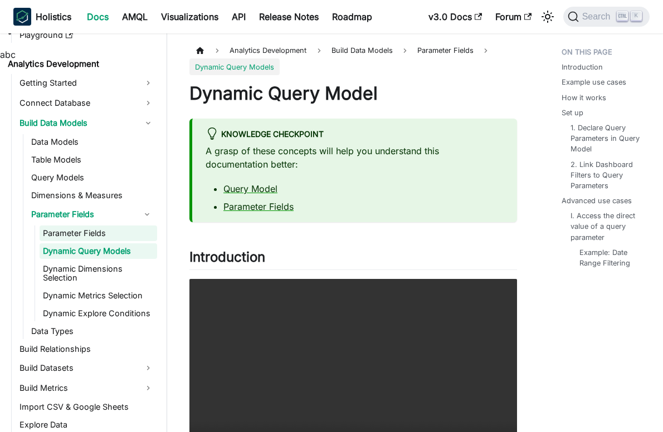
click at [93, 235] on link "Parameter Fields" at bounding box center [99, 234] width 118 height 16
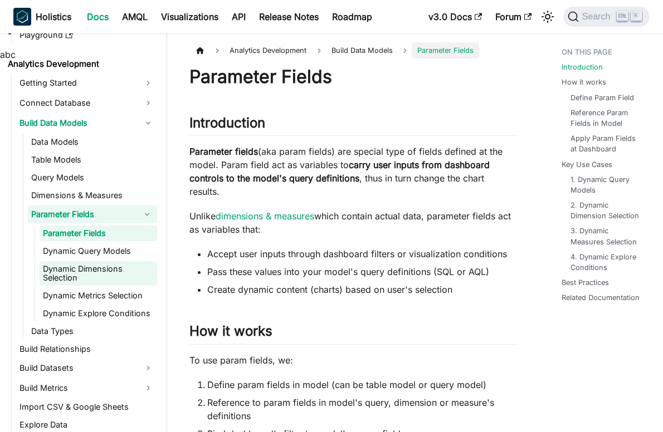
click at [111, 265] on link "Dynamic Dimensions Selection" at bounding box center [99, 273] width 118 height 25
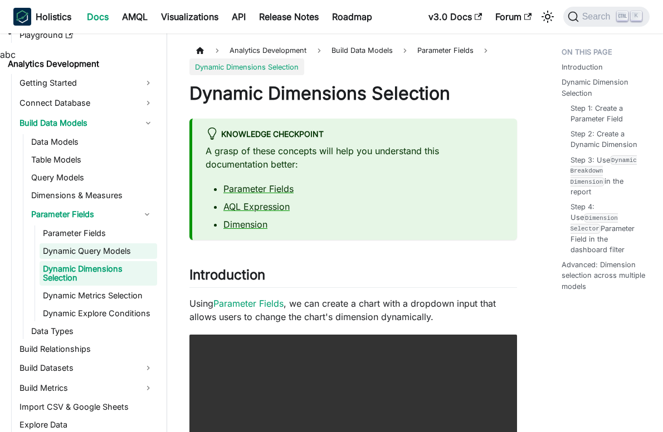
click at [106, 250] on link "Dynamic Query Models" at bounding box center [99, 252] width 118 height 16
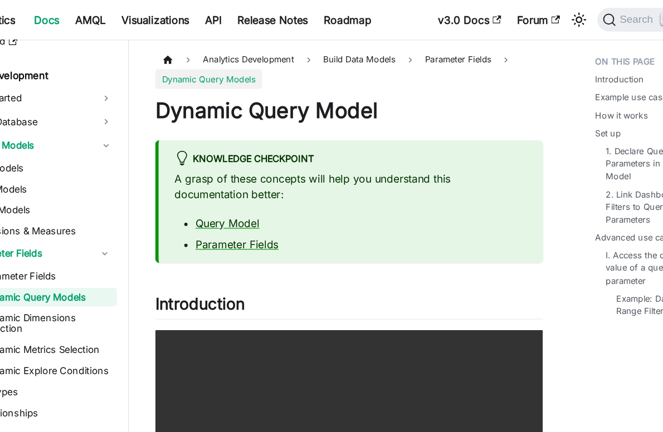
click at [323, 133] on div "knowledge checkpoint" at bounding box center [355, 135] width 298 height 14
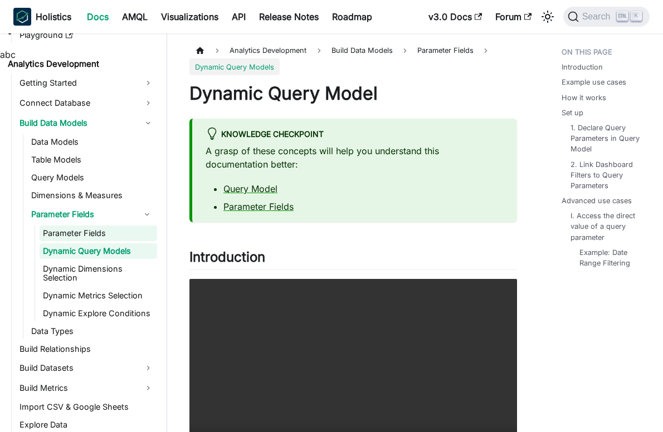
click at [105, 236] on link "Parameter Fields" at bounding box center [99, 234] width 118 height 16
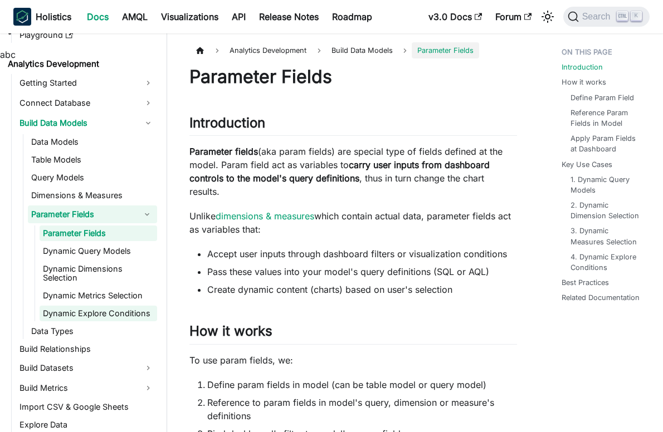
click at [116, 313] on link "Dynamic Explore Conditions" at bounding box center [99, 314] width 118 height 16
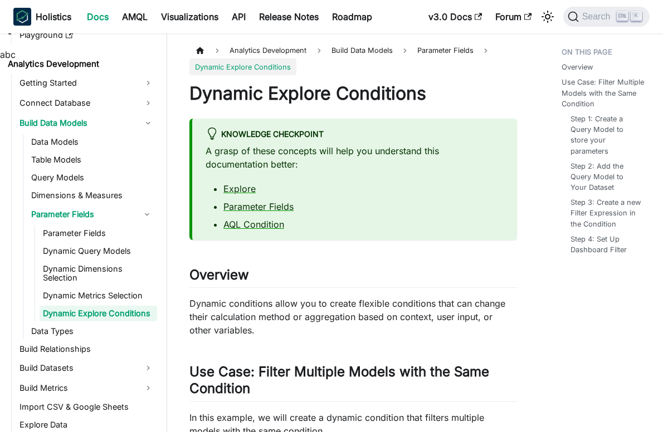
click at [57, 242] on ul "Parameter Fields Dynamic Query Models Dynamic Dimensions Selection Dynamic Metr…" at bounding box center [96, 274] width 123 height 96
click at [57, 236] on link "Parameter Fields" at bounding box center [99, 234] width 118 height 16
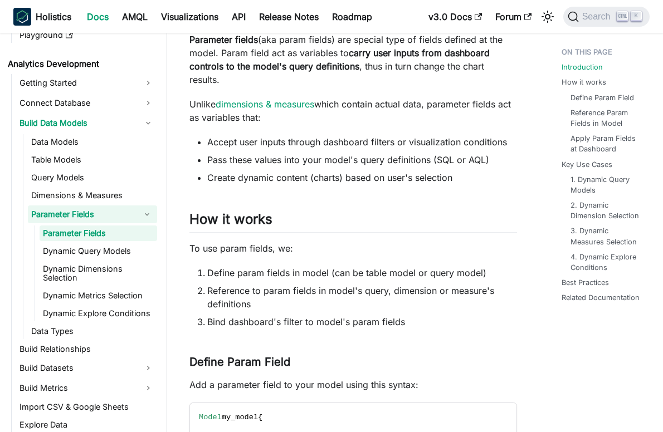
scroll to position [223, 0]
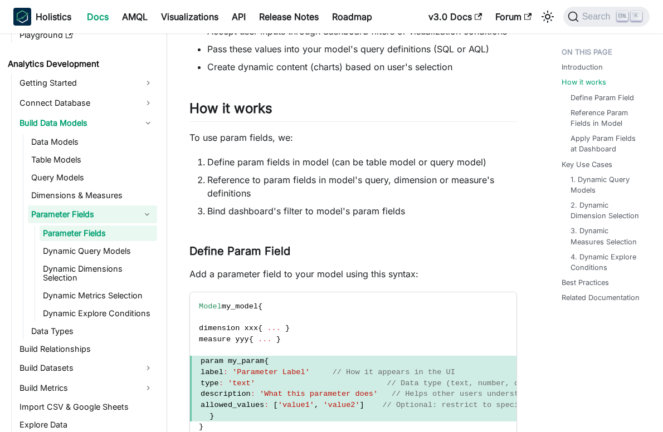
click at [233, 164] on li "Define param fields in model (can be table model or query model)" at bounding box center [362, 161] width 310 height 13
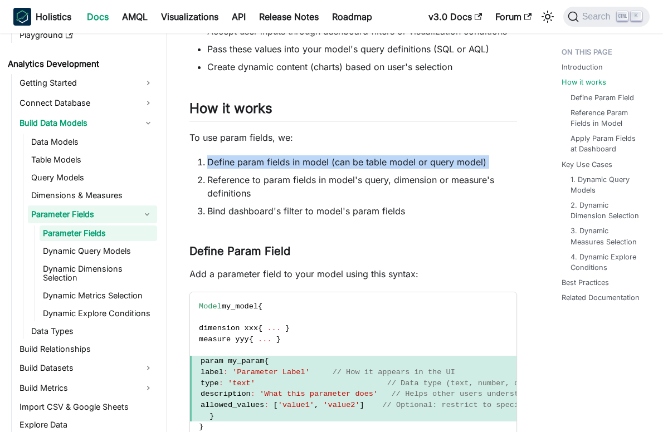
click at [233, 164] on li "Define param fields in model (can be table model or query model)" at bounding box center [362, 161] width 310 height 13
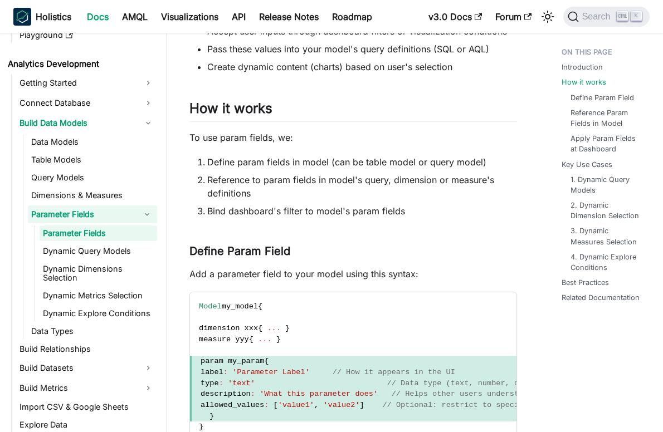
drag, startPoint x: 233, startPoint y: 164, endPoint x: 418, endPoint y: 183, distance: 185.4
click at [418, 183] on li "Reference to param fields in model's query, dimension or measure's definitions" at bounding box center [362, 186] width 310 height 27
click at [75, 249] on link "Dynamic Query Models" at bounding box center [99, 252] width 118 height 16
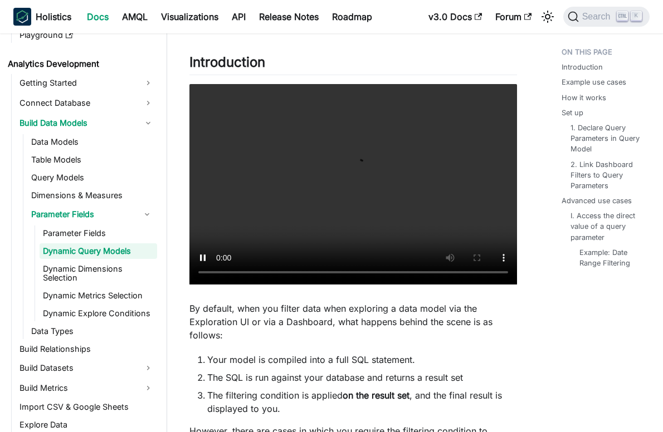
scroll to position [223, 0]
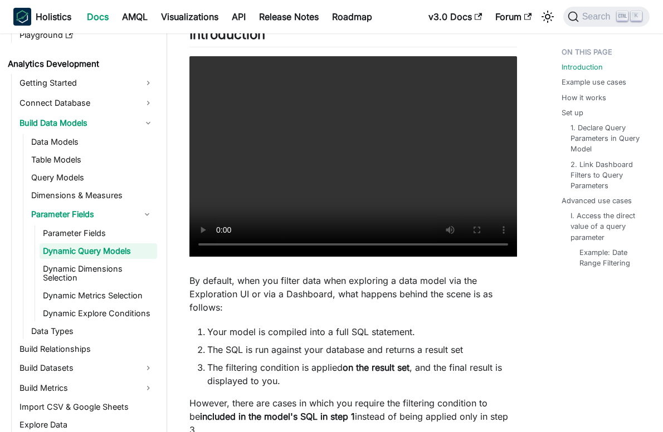
click at [261, 280] on p "By default, when you filter data when exploring a data model via the Exploratio…" at bounding box center [353, 294] width 328 height 40
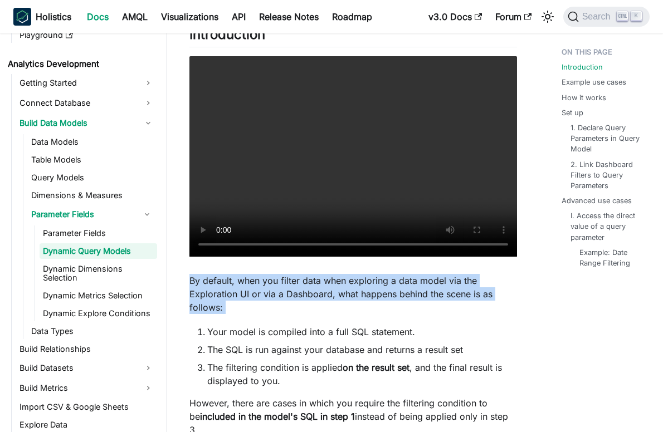
click at [261, 280] on p "By default, when you filter data when exploring a data model via the Exploratio…" at bounding box center [353, 294] width 328 height 40
drag, startPoint x: 261, startPoint y: 280, endPoint x: 457, endPoint y: 298, distance: 196.3
click at [457, 298] on p "By default, when you filter data when exploring a data model via the Exploratio…" at bounding box center [353, 294] width 328 height 40
click at [462, 280] on p "By default, when you filter data when exploring a data model via the Exploratio…" at bounding box center [353, 294] width 328 height 40
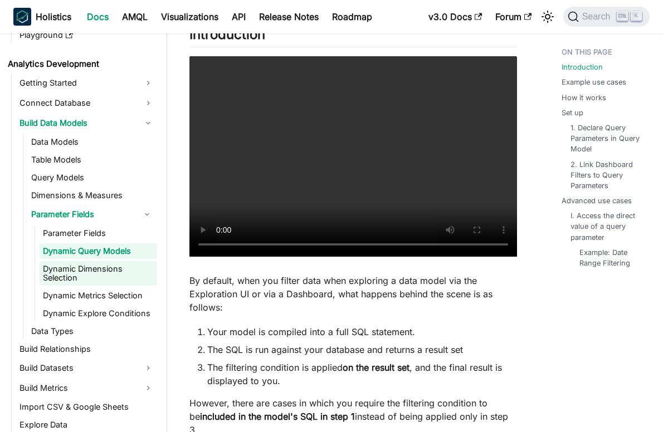
click at [100, 270] on link "Dynamic Dimensions Selection" at bounding box center [99, 273] width 118 height 25
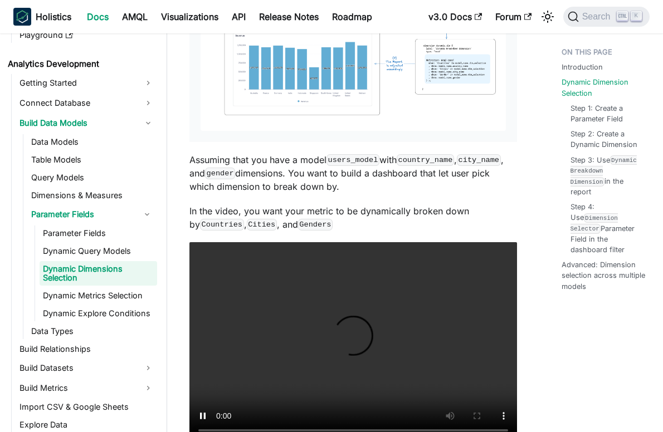
scroll to position [669, 0]
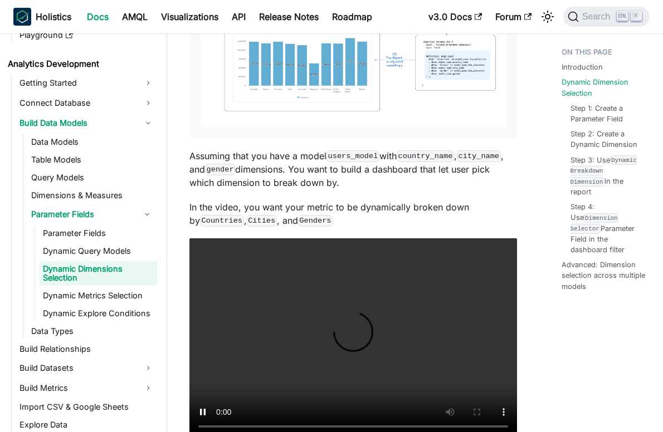
click at [241, 158] on p "Assuming that you have a model users_model with country_name , city_name , and …" at bounding box center [353, 169] width 328 height 40
click at [363, 159] on code "users_model" at bounding box center [353, 155] width 53 height 11
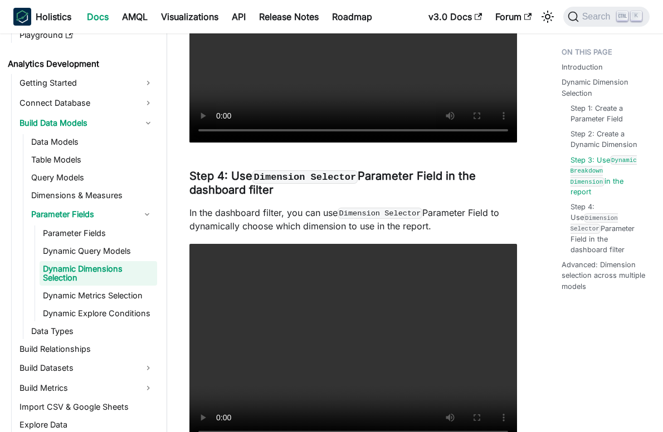
scroll to position [2062, 0]
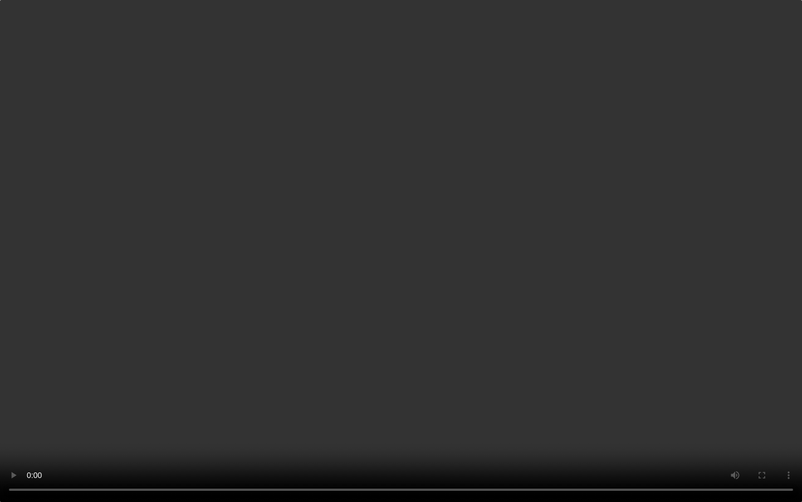
click at [278, 365] on video "Your browser does not support embedding video, but you can download it ." at bounding box center [401, 251] width 802 height 502
click at [257, 322] on video "Your browser does not support embedding video, but you can download it ." at bounding box center [401, 251] width 802 height 502
click at [431, 281] on video "Your browser does not support embedding video, but you can download it ." at bounding box center [401, 251] width 802 height 502
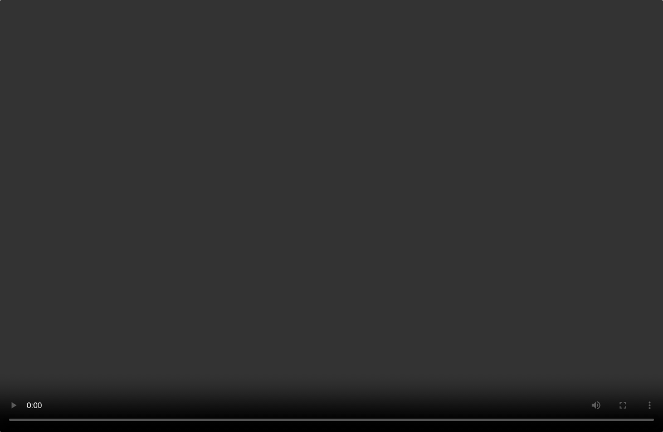
scroll to position [2117, 0]
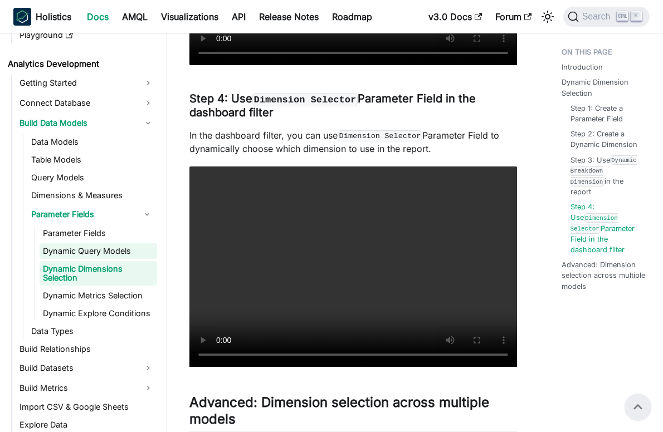
click at [127, 247] on link "Dynamic Query Models" at bounding box center [99, 252] width 118 height 16
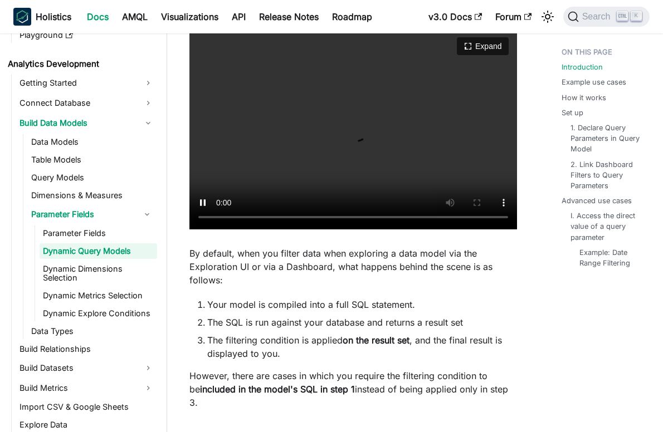
scroll to position [279, 0]
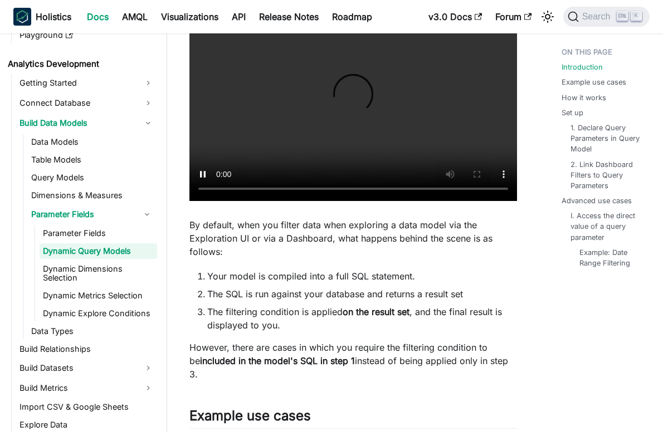
click at [255, 228] on p "By default, when you filter data when exploring a data model via the Exploratio…" at bounding box center [353, 238] width 328 height 40
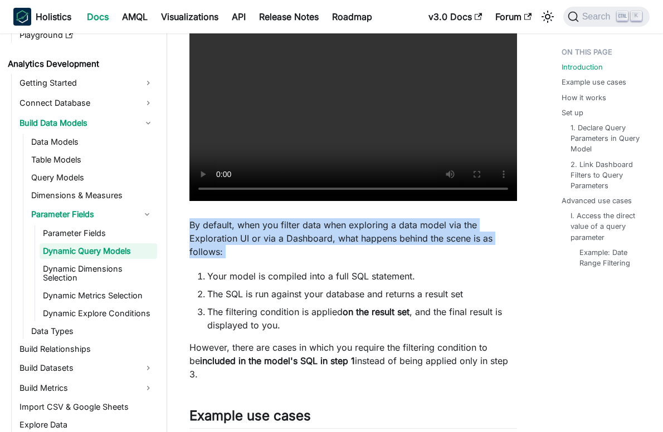
click at [255, 228] on p "By default, when you filter data when exploring a data model via the Exploratio…" at bounding box center [353, 238] width 328 height 40
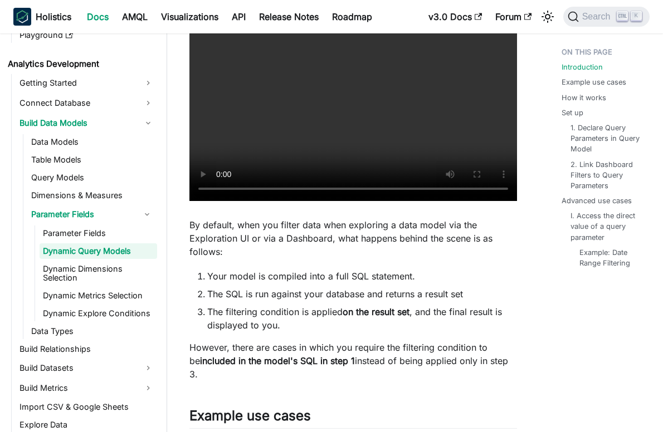
drag, startPoint x: 255, startPoint y: 228, endPoint x: 459, endPoint y: 271, distance: 208.4
click at [459, 271] on li "Your model is compiled into a full SQL statement." at bounding box center [362, 276] width 310 height 13
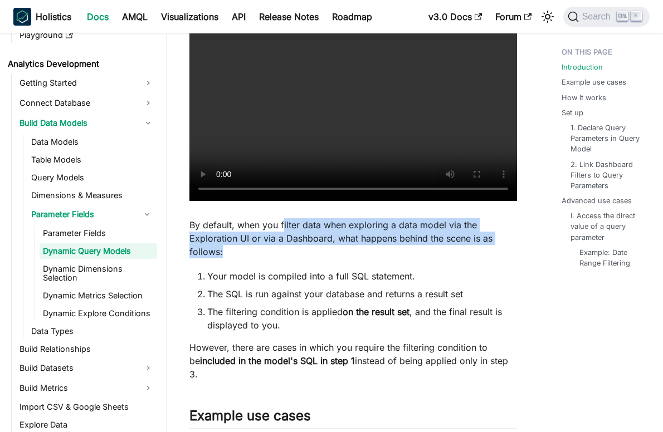
drag, startPoint x: 283, startPoint y: 225, endPoint x: 343, endPoint y: 258, distance: 68.1
click at [343, 258] on p "By default, when you filter data when exploring a data model via the Exploratio…" at bounding box center [353, 238] width 328 height 40
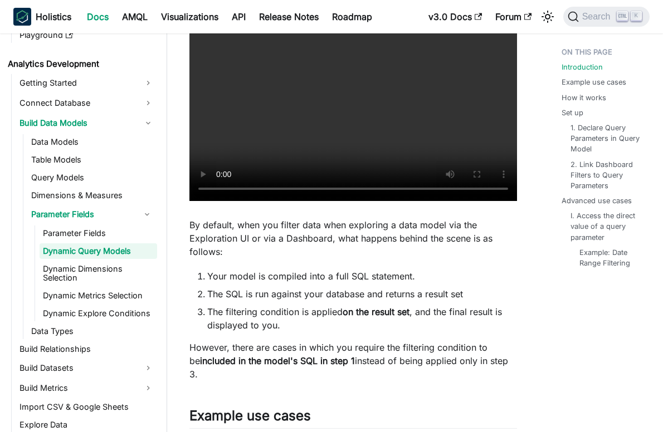
drag, startPoint x: 343, startPoint y: 258, endPoint x: 482, endPoint y: 274, distance: 140.2
click at [482, 274] on li "Your model is compiled into a full SQL statement." at bounding box center [362, 276] width 310 height 13
click at [208, 273] on li "Your model is compiled into a full SQL statement." at bounding box center [362, 276] width 310 height 13
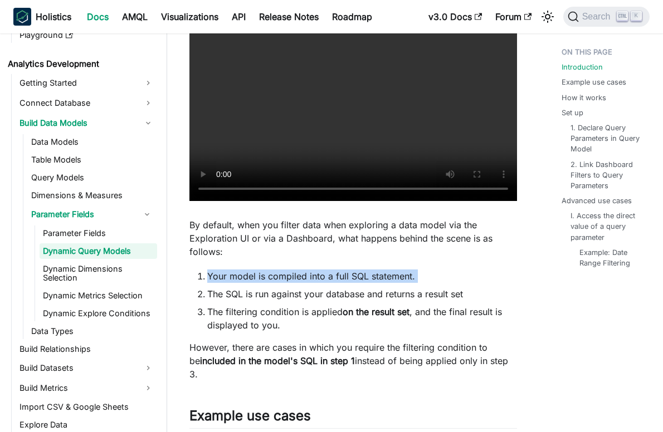
click at [208, 273] on li "Your model is compiled into a full SQL statement." at bounding box center [362, 276] width 310 height 13
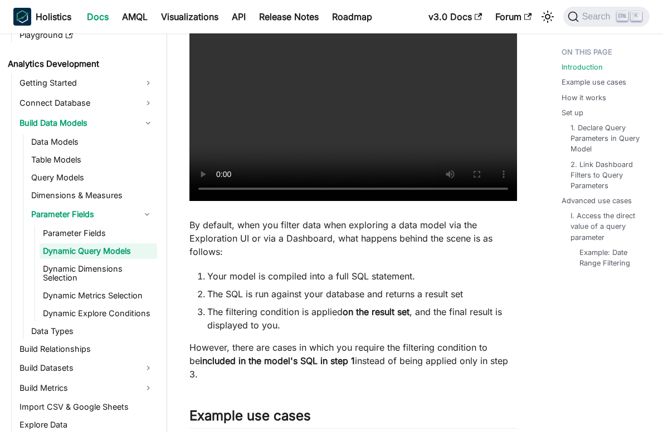
drag, startPoint x: 208, startPoint y: 273, endPoint x: 429, endPoint y: 295, distance: 221.8
click at [429, 295] on li "The SQL is run against your database and returns a result set" at bounding box center [362, 294] width 310 height 13
click at [274, 291] on li "The SQL is run against your database and returns a result set" at bounding box center [362, 294] width 310 height 13
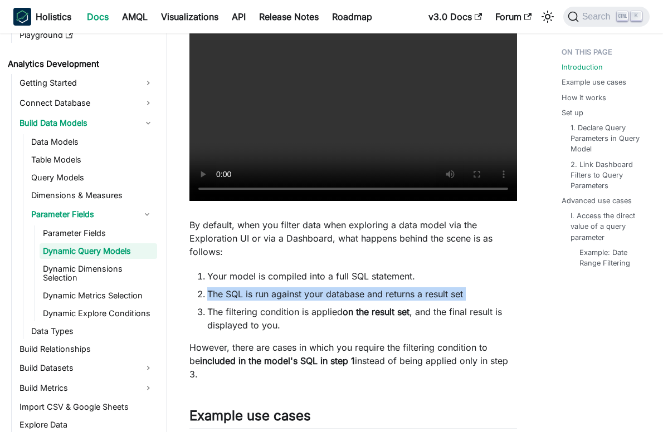
click at [274, 291] on li "The SQL is run against your database and returns a result set" at bounding box center [362, 294] width 310 height 13
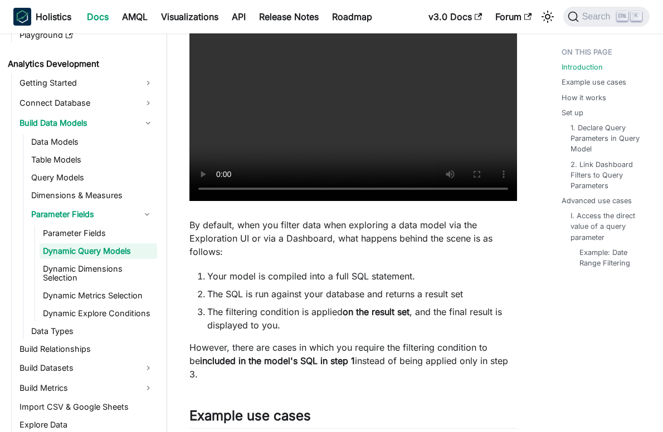
drag, startPoint x: 274, startPoint y: 291, endPoint x: 421, endPoint y: 334, distance: 152.9
click at [255, 315] on li "The filtering condition is applied on the result set , and the final result is …" at bounding box center [362, 318] width 310 height 27
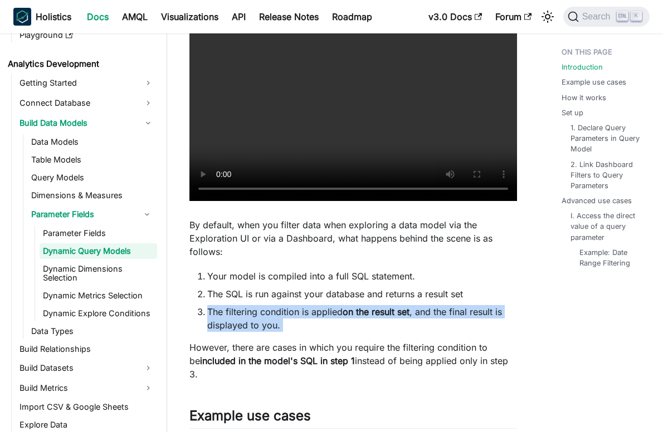
click at [255, 315] on li "The filtering condition is applied on the result set , and the final result is …" at bounding box center [362, 318] width 310 height 27
drag, startPoint x: 255, startPoint y: 315, endPoint x: 386, endPoint y: 330, distance: 131.8
click at [386, 330] on li "The filtering condition is applied on the result set , and the final result is …" at bounding box center [362, 318] width 310 height 27
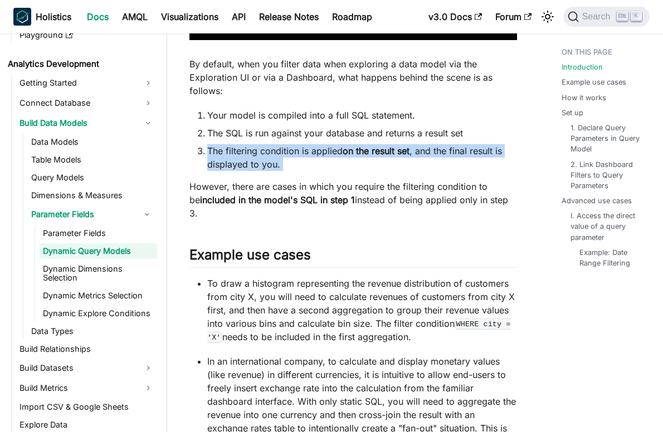
scroll to position [446, 0]
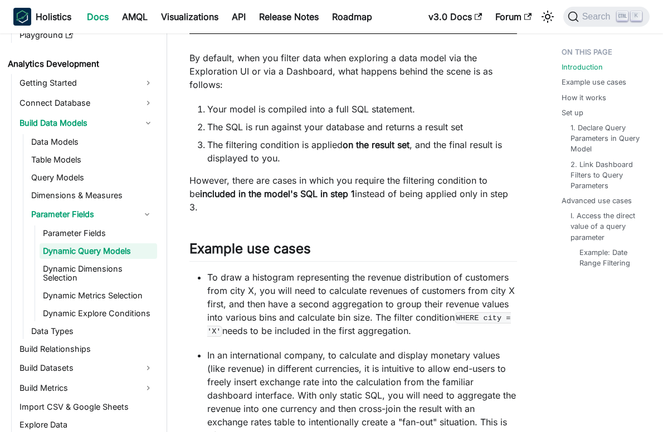
click at [252, 271] on p "To draw a histogram representing the revenue distribution of customers from cit…" at bounding box center [362, 304] width 310 height 67
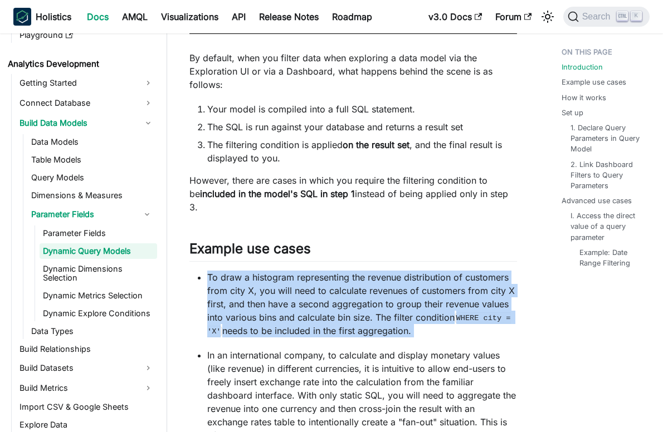
click at [252, 271] on p "To draw a histogram representing the revenue distribution of customers from cit…" at bounding box center [362, 304] width 310 height 67
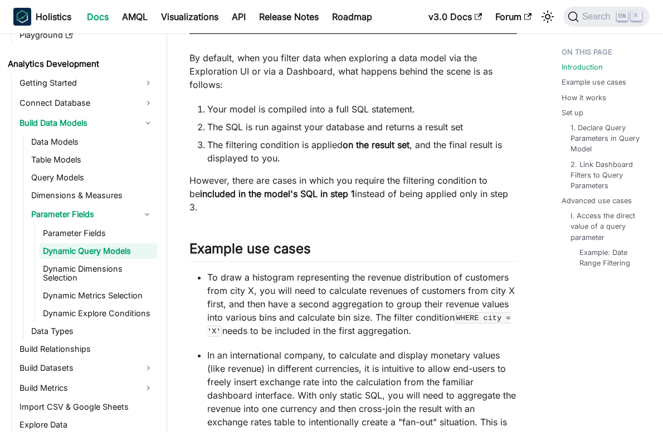
click at [390, 349] on p "In an international company, to calculate and display monetary values (like rev…" at bounding box center [362, 396] width 310 height 94
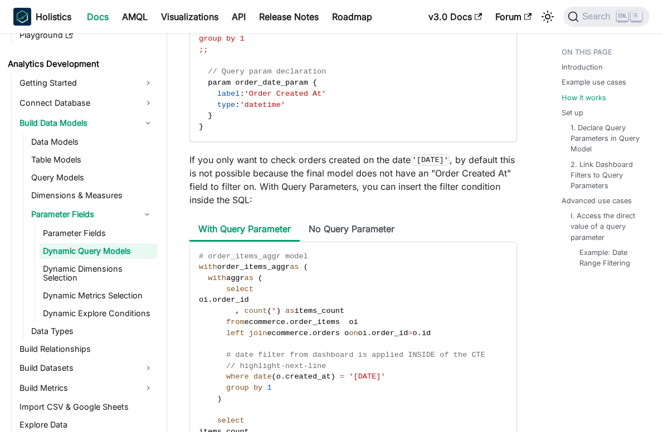
scroll to position [1282, 0]
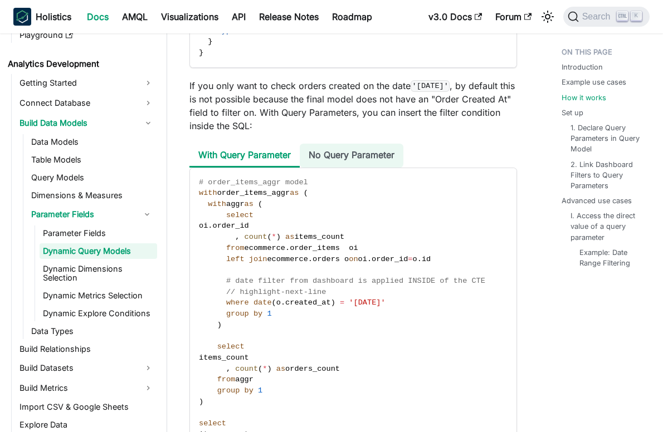
click at [363, 144] on li "No Query Parameter" at bounding box center [352, 156] width 104 height 24
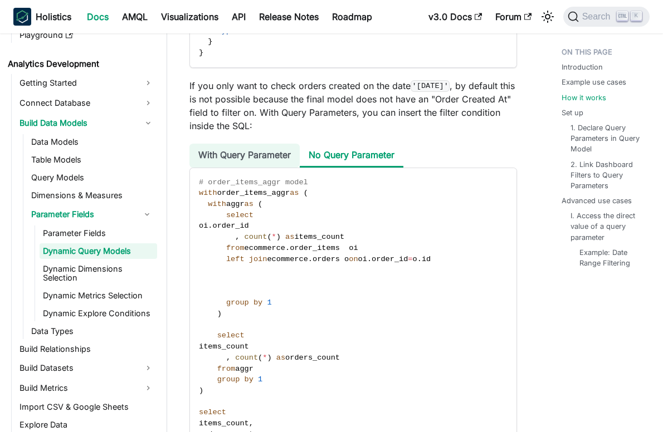
click at [260, 149] on li "With Query Parameter" at bounding box center [244, 156] width 110 height 24
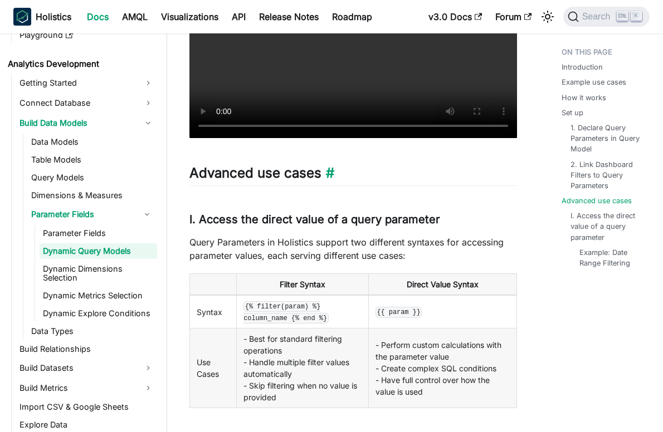
scroll to position [2953, 0]
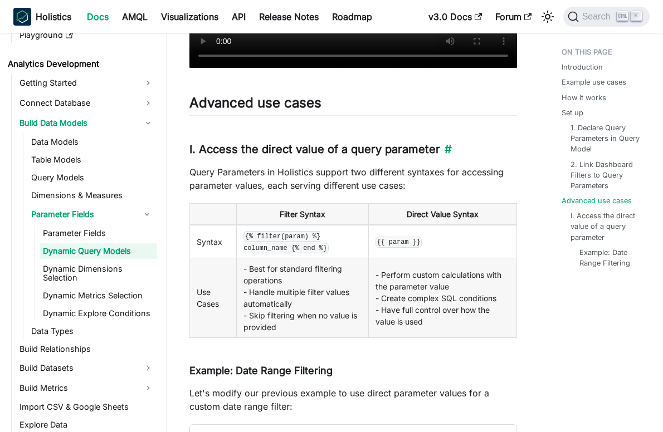
click at [304, 143] on h3 "I. Access the direct value of a query parameter ​" at bounding box center [353, 150] width 328 height 14
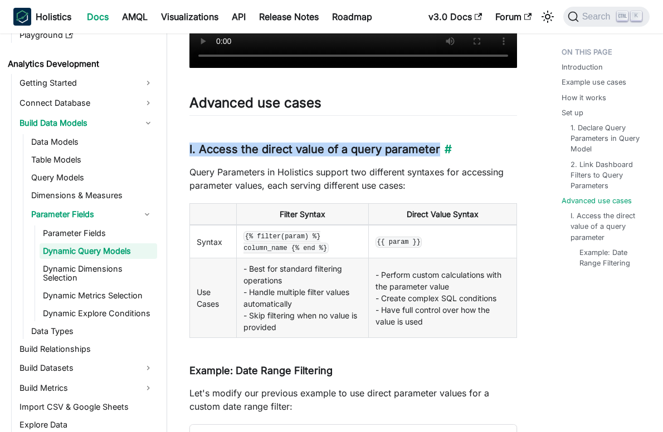
click at [304, 143] on h3 "I. Access the direct value of a query parameter ​" at bounding box center [353, 150] width 328 height 14
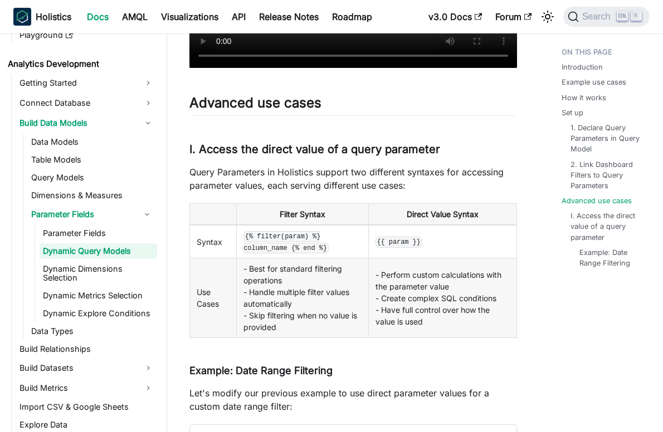
drag, startPoint x: 304, startPoint y: 143, endPoint x: 422, endPoint y: 165, distance: 120.2
click at [422, 165] on p "Query Parameters in Holistics support two different syntaxes for accessing para…" at bounding box center [353, 178] width 328 height 27
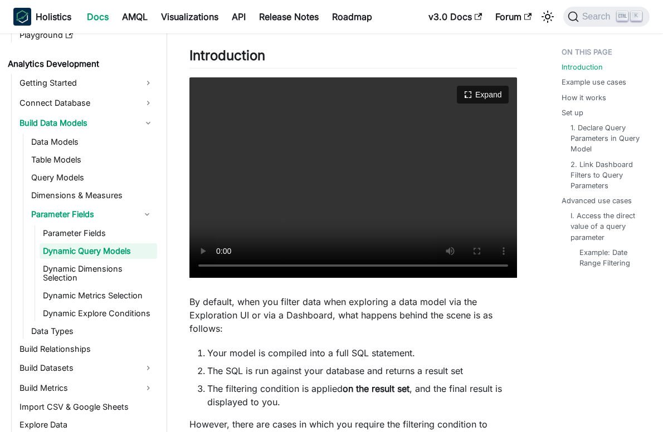
scroll to position [232, 0]
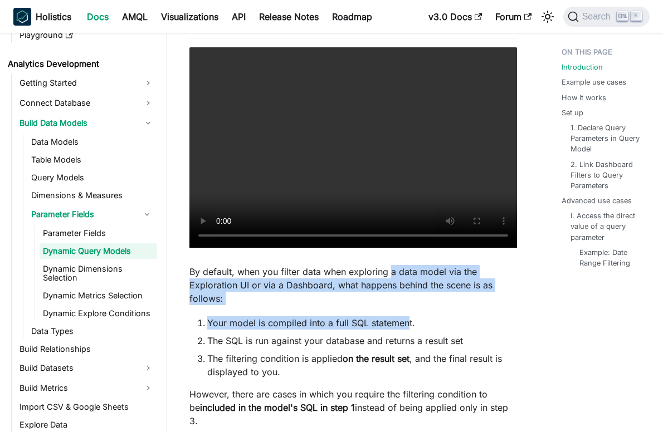
drag, startPoint x: 391, startPoint y: 273, endPoint x: 408, endPoint y: 311, distance: 41.9
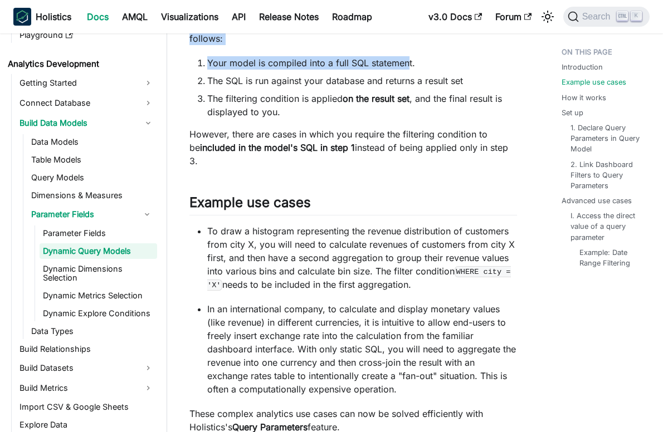
scroll to position [566, 0]
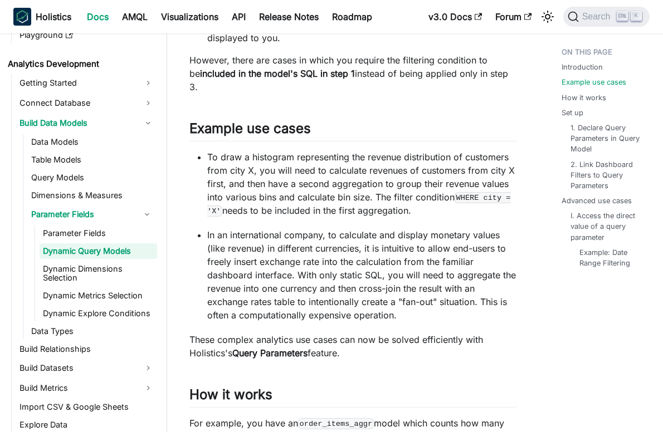
click at [266, 150] on p "To draw a histogram representing the revenue distribution of customers from cit…" at bounding box center [362, 183] width 310 height 67
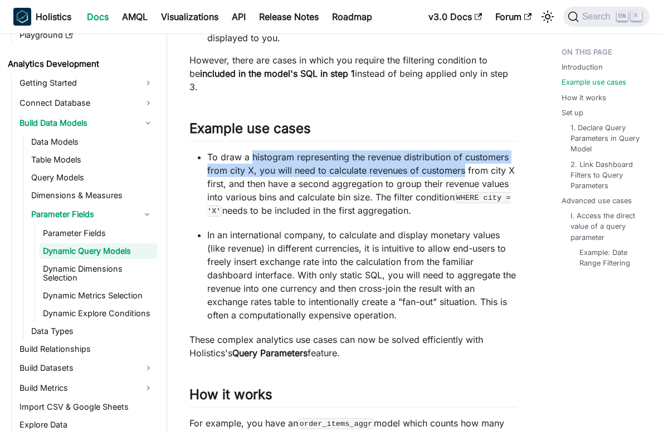
drag, startPoint x: 266, startPoint y: 143, endPoint x: 420, endPoint y: 151, distance: 153.4
click at [420, 151] on p "To draw a histogram representing the revenue distribution of customers from cit…" at bounding box center [362, 183] width 310 height 67
drag, startPoint x: 420, startPoint y: 151, endPoint x: 317, endPoint y: 163, distance: 103.7
click at [317, 163] on p "To draw a histogram representing the revenue distribution of customers from cit…" at bounding box center [362, 183] width 310 height 67
click at [314, 155] on p "To draw a histogram representing the revenue distribution of customers from cit…" at bounding box center [362, 183] width 310 height 67
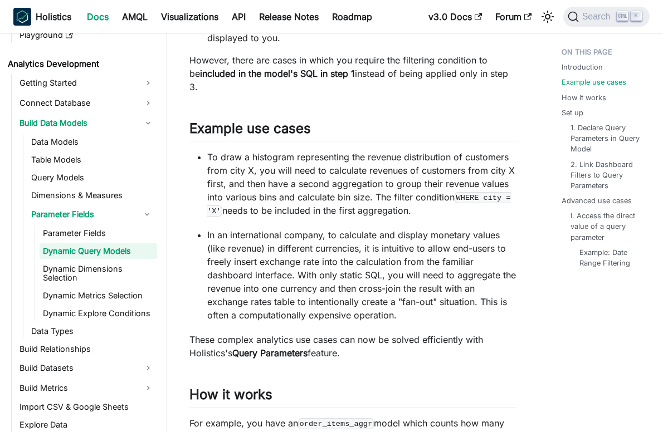
click at [345, 158] on p "To draw a histogram representing the revenue distribution of customers from cit…" at bounding box center [362, 183] width 310 height 67
drag, startPoint x: 345, startPoint y: 158, endPoint x: 488, endPoint y: 161, distance: 142.7
click at [488, 161] on p "To draw a histogram representing the revenue distribution of customers from cit…" at bounding box center [362, 183] width 310 height 67
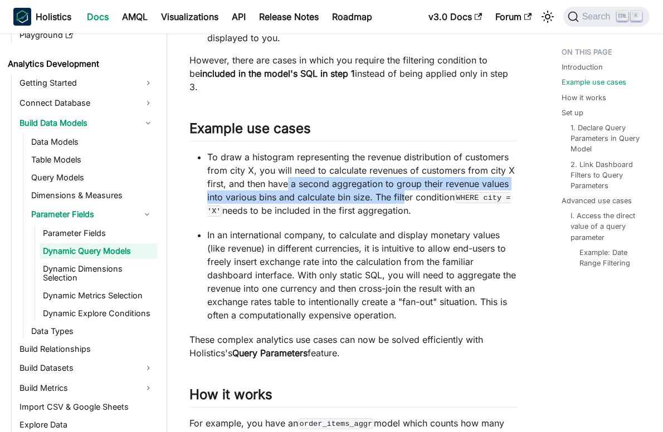
drag, startPoint x: 289, startPoint y: 169, endPoint x: 405, endPoint y: 178, distance: 116.8
click at [405, 178] on p "To draw a histogram representing the revenue distribution of customers from cit…" at bounding box center [362, 183] width 310 height 67
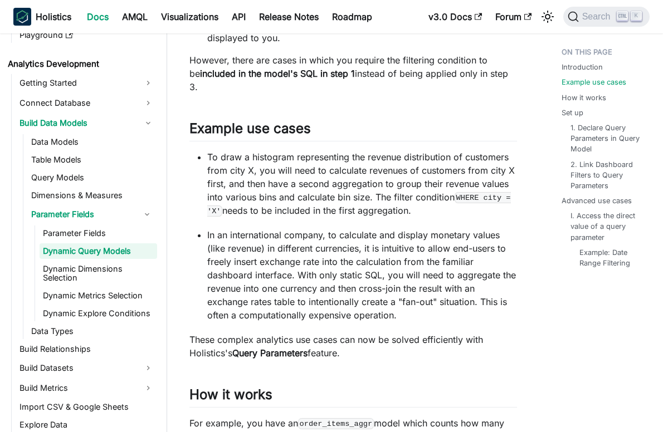
drag, startPoint x: 405, startPoint y: 178, endPoint x: 456, endPoint y: 201, distance: 56.1
click at [456, 201] on p "To draw a histogram representing the revenue distribution of customers from cit…" at bounding box center [362, 183] width 310 height 67
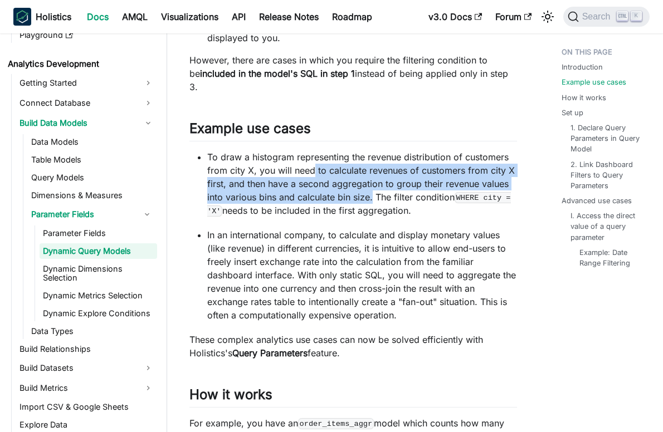
drag, startPoint x: 314, startPoint y: 153, endPoint x: 371, endPoint y: 189, distance: 67.4
click at [371, 189] on p "To draw a histogram representing the revenue distribution of customers from cit…" at bounding box center [362, 183] width 310 height 67
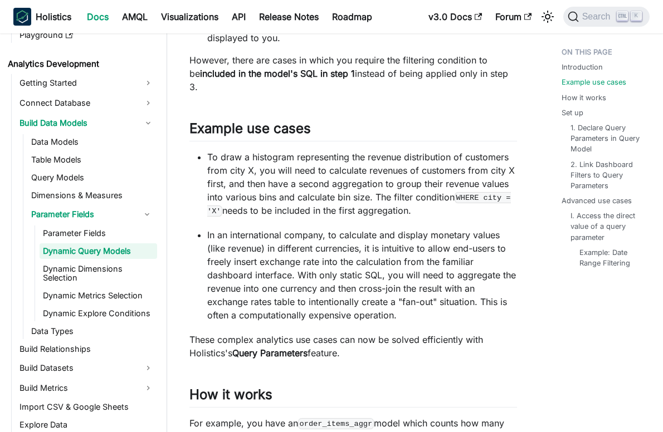
drag, startPoint x: 371, startPoint y: 189, endPoint x: 450, endPoint y: 206, distance: 80.4
click at [450, 206] on ul "To draw a histogram representing the revenue distribution of customers from cit…" at bounding box center [353, 236] width 328 height 172
click at [215, 228] on p "In an international company, to calculate and display monetary values (like rev…" at bounding box center [362, 275] width 310 height 94
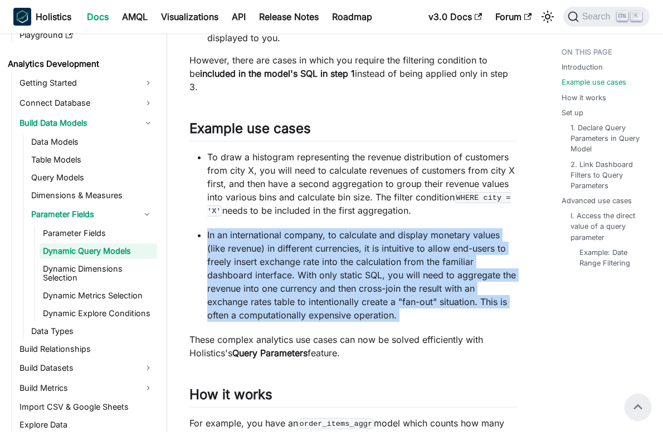
click at [215, 228] on p "In an international company, to calculate and display monetary values (like rev…" at bounding box center [362, 275] width 310 height 94
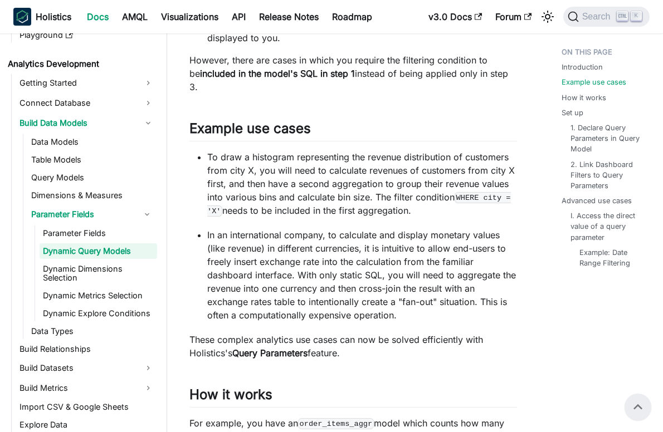
click at [298, 333] on p "These complex analytics use cases can now be solved efficiently with Holistics'…" at bounding box center [353, 346] width 328 height 27
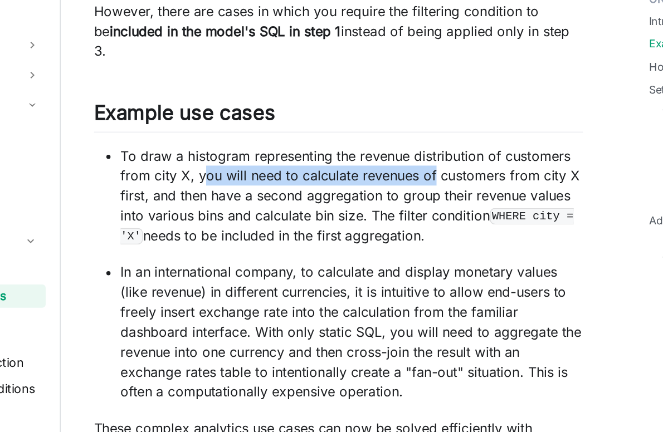
drag, startPoint x: 264, startPoint y: 157, endPoint x: 417, endPoint y: 163, distance: 153.4
click at [417, 163] on p "To draw a histogram representing the revenue distribution of customers from cit…" at bounding box center [362, 183] width 310 height 67
click at [275, 155] on p "To draw a histogram representing the revenue distribution of customers from cit…" at bounding box center [362, 183] width 310 height 67
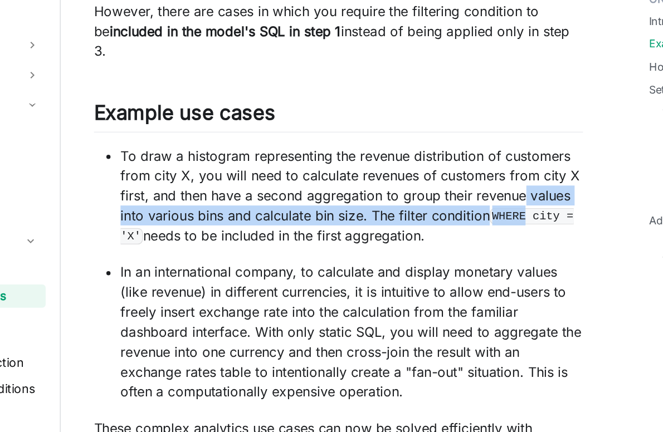
drag, startPoint x: 479, startPoint y: 169, endPoint x: 478, endPoint y: 180, distance: 10.6
click at [478, 180] on p "To draw a histogram representing the revenue distribution of customers from cit…" at bounding box center [362, 183] width 310 height 67
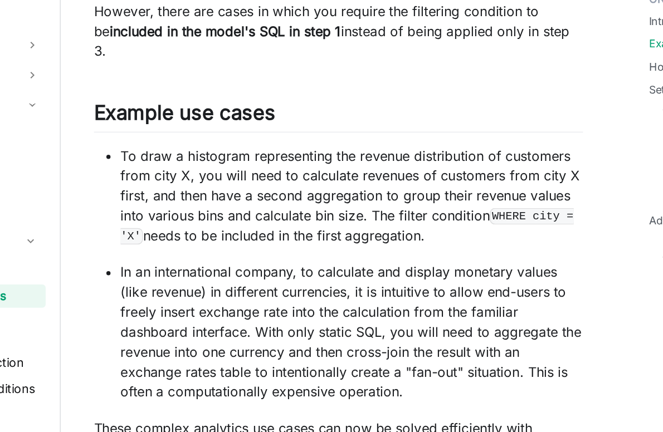
click at [315, 160] on p "To draw a histogram representing the revenue distribution of customers from cit…" at bounding box center [362, 183] width 310 height 67
drag, startPoint x: 377, startPoint y: 182, endPoint x: 465, endPoint y: 188, distance: 88.2
click at [465, 188] on p "To draw a histogram representing the revenue distribution of customers from cit…" at bounding box center [362, 183] width 310 height 67
drag, startPoint x: 465, startPoint y: 188, endPoint x: 475, endPoint y: 201, distance: 16.3
click at [475, 201] on p "To draw a histogram representing the revenue distribution of customers from cit…" at bounding box center [362, 183] width 310 height 67
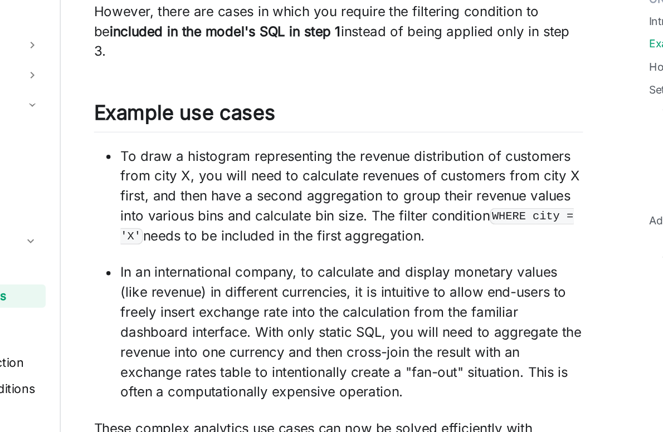
click at [406, 198] on p "To draw a histogram representing the revenue distribution of customers from cit…" at bounding box center [362, 183] width 310 height 67
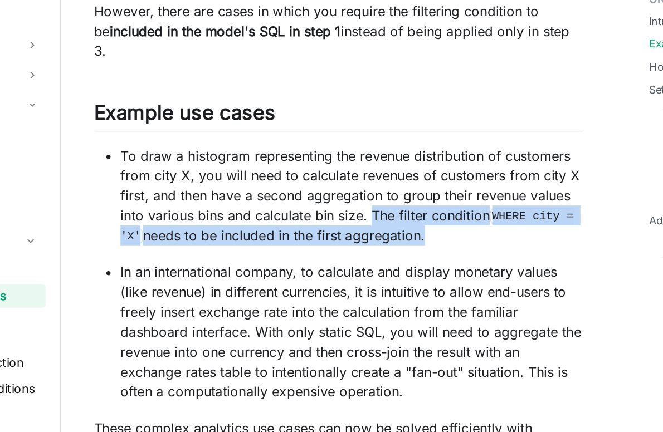
drag, startPoint x: 406, startPoint y: 198, endPoint x: 380, endPoint y: 183, distance: 29.4
click at [380, 183] on p "To draw a histogram representing the revenue distribution of customers from cit…" at bounding box center [362, 183] width 310 height 67
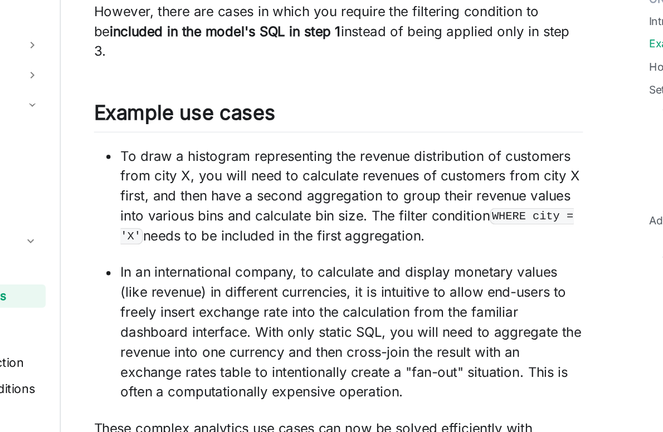
drag, startPoint x: 380, startPoint y: 183, endPoint x: 438, endPoint y: 203, distance: 61.1
click at [438, 203] on p "To draw a histogram representing the revenue distribution of customers from cit…" at bounding box center [362, 183] width 310 height 67
click at [387, 194] on p "To draw a histogram representing the revenue distribution of customers from cit…" at bounding box center [362, 183] width 310 height 67
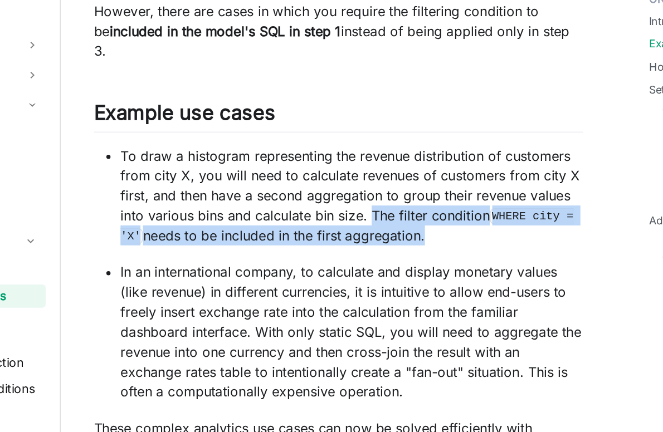
drag, startPoint x: 387, startPoint y: 194, endPoint x: 380, endPoint y: 185, distance: 11.9
click at [380, 185] on p "To draw a histogram representing the revenue distribution of customers from cit…" at bounding box center [362, 183] width 310 height 67
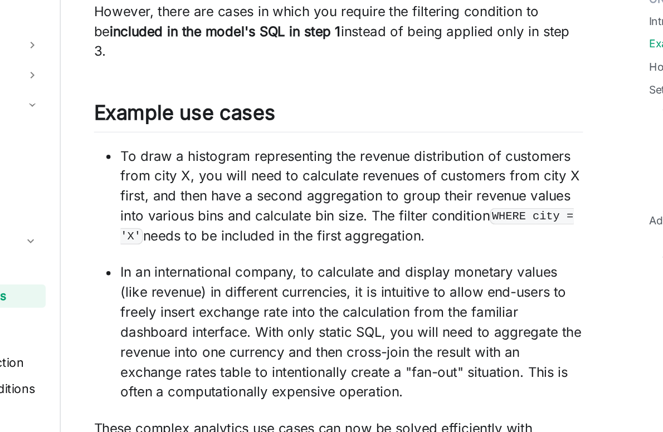
drag, startPoint x: 380, startPoint y: 185, endPoint x: 446, endPoint y: 196, distance: 66.6
click at [446, 196] on p "To draw a histogram representing the revenue distribution of customers from cit…" at bounding box center [362, 183] width 310 height 67
click at [383, 181] on p "To draw a histogram representing the revenue distribution of customers from cit…" at bounding box center [362, 183] width 310 height 67
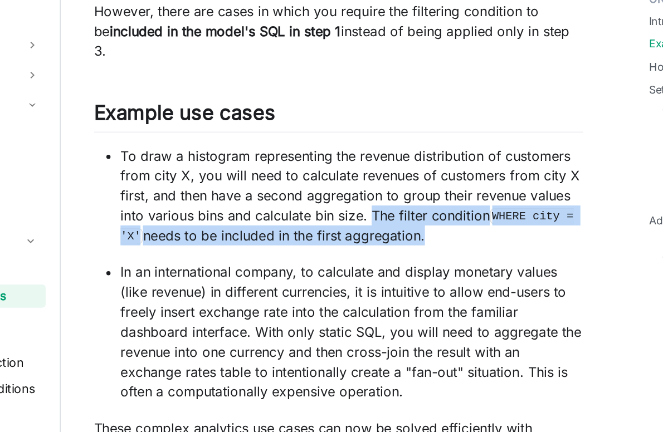
drag, startPoint x: 383, startPoint y: 181, endPoint x: 395, endPoint y: 196, distance: 19.4
click at [395, 196] on p "To draw a histogram representing the revenue distribution of customers from cit…" at bounding box center [362, 183] width 310 height 67
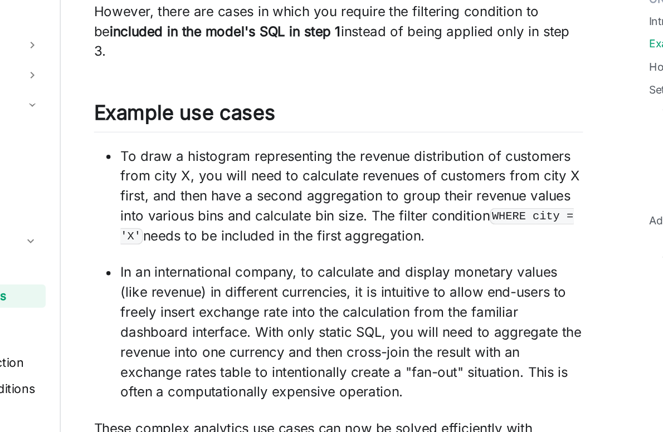
click at [324, 240] on p "In an international company, to calculate and display monetary values (like rev…" at bounding box center [362, 275] width 310 height 94
click at [330, 228] on p "In an international company, to calculate and display monetary values (like rev…" at bounding box center [362, 275] width 310 height 94
click at [289, 233] on p "In an international company, to calculate and display monetary values (like rev…" at bounding box center [362, 275] width 310 height 94
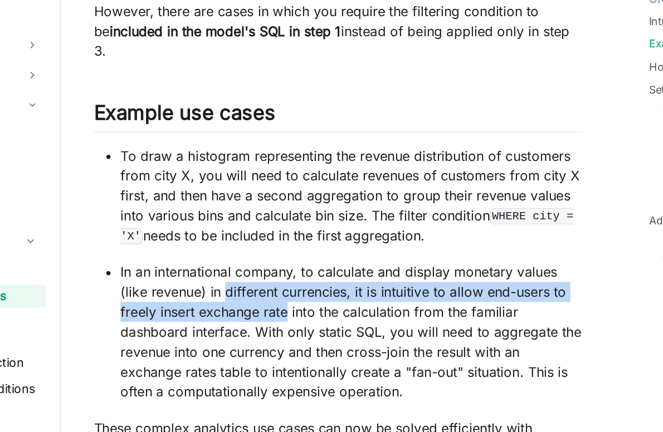
drag, startPoint x: 289, startPoint y: 233, endPoint x: 305, endPoint y: 250, distance: 23.3
click at [305, 250] on p "In an international company, to calculate and display monetary values (like rev…" at bounding box center [362, 275] width 310 height 94
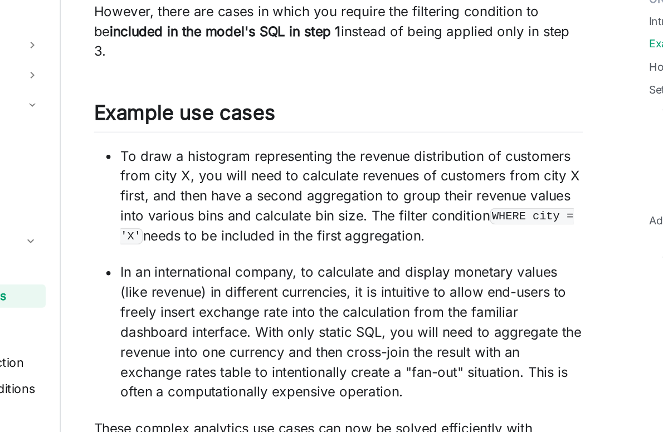
drag, startPoint x: 305, startPoint y: 250, endPoint x: 395, endPoint y: 254, distance: 89.8
click at [395, 254] on p "In an international company, to calculate and display monetary values (like rev…" at bounding box center [362, 275] width 310 height 94
click at [226, 276] on p "In an international company, to calculate and display monetary values (like rev…" at bounding box center [362, 275] width 310 height 94
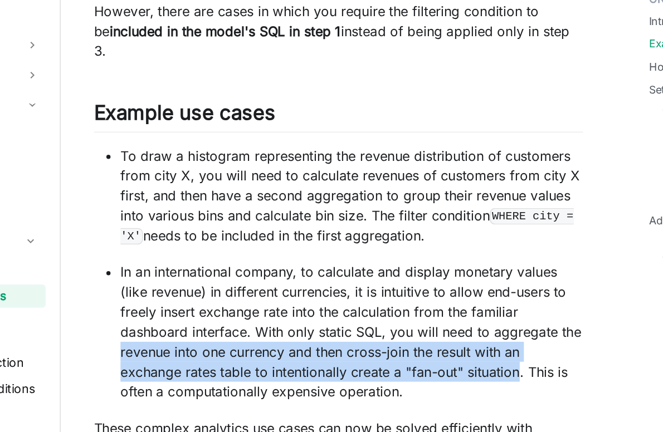
drag, startPoint x: 226, startPoint y: 276, endPoint x: 440, endPoint y: 284, distance: 214.1
click at [440, 284] on p "In an international company, to calculate and display monetary values (like rev…" at bounding box center [362, 275] width 310 height 94
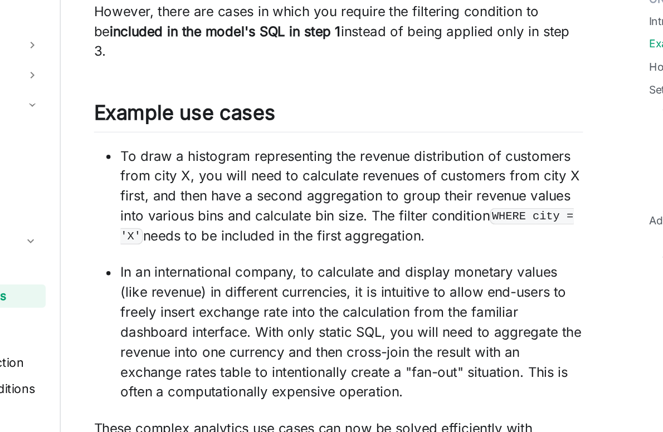
click at [247, 261] on p "In an international company, to calculate and display monetary values (like rev…" at bounding box center [362, 275] width 310 height 94
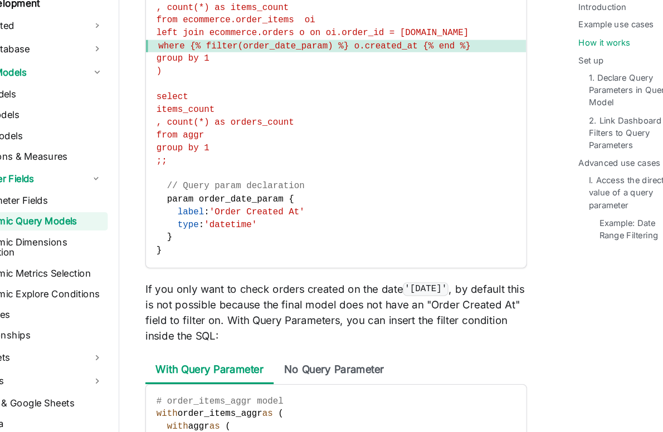
scroll to position [1089, 0]
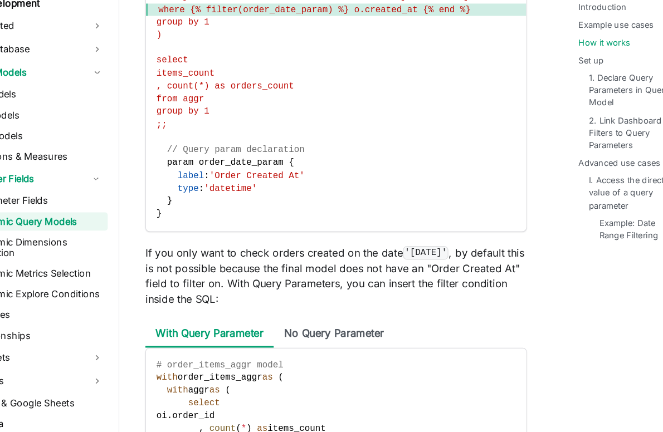
click at [357, 271] on p "If you only want to check orders created on the date '[DATE]' , by default this…" at bounding box center [353, 297] width 328 height 53
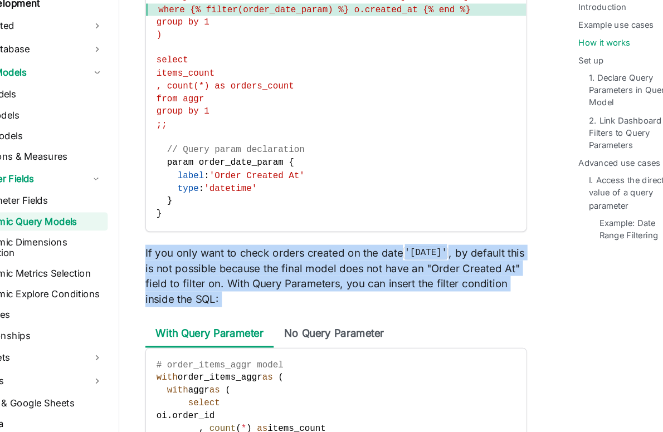
click at [357, 271] on p "If you only want to check orders created on the date '[DATE]' , by default this…" at bounding box center [353, 297] width 328 height 53
drag, startPoint x: 357, startPoint y: 262, endPoint x: 350, endPoint y: 291, distance: 30.3
click at [350, 291] on p "If you only want to check orders created on the date '[DATE]' , by default this…" at bounding box center [353, 297] width 328 height 53
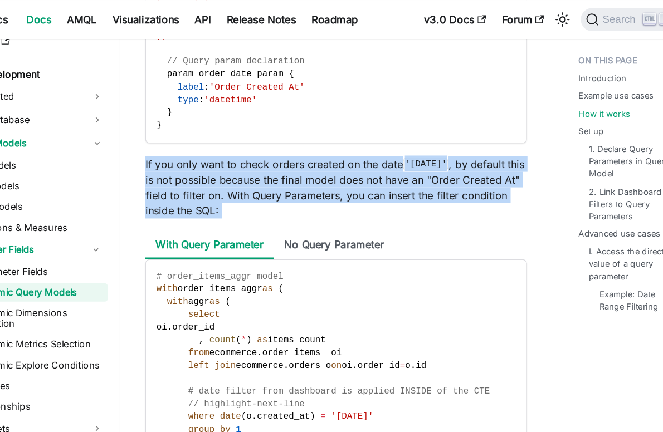
scroll to position [1225, 0]
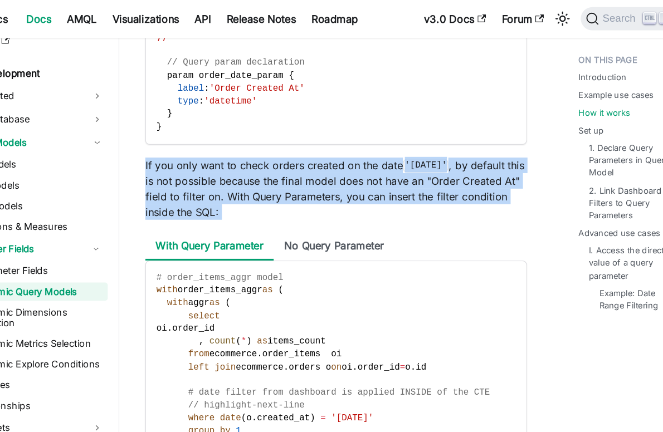
click at [331, 155] on p "If you only want to check orders created on the date '[DATE]' , by default this…" at bounding box center [353, 162] width 328 height 53
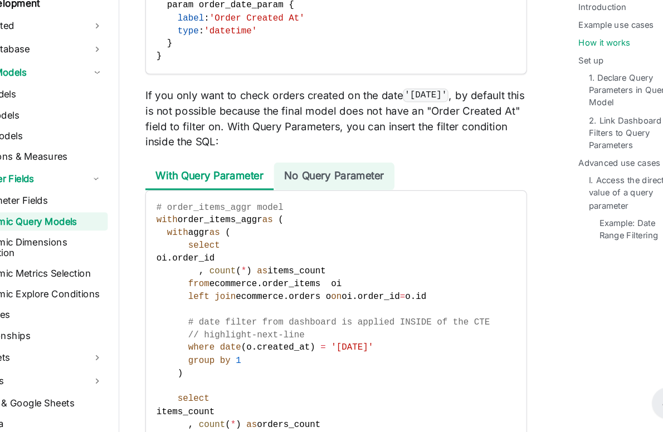
click at [354, 201] on li "No Query Parameter" at bounding box center [352, 213] width 104 height 24
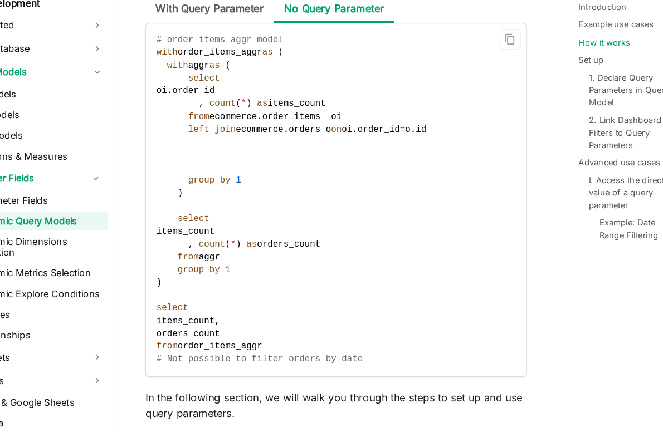
scroll to position [1368, 0]
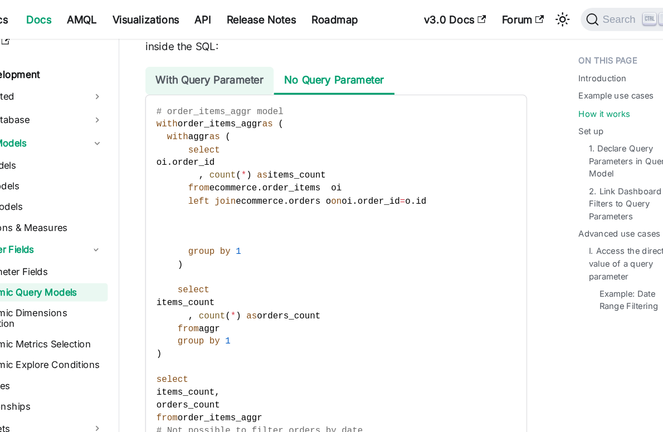
click at [263, 57] on li "With Query Parameter" at bounding box center [244, 69] width 110 height 24
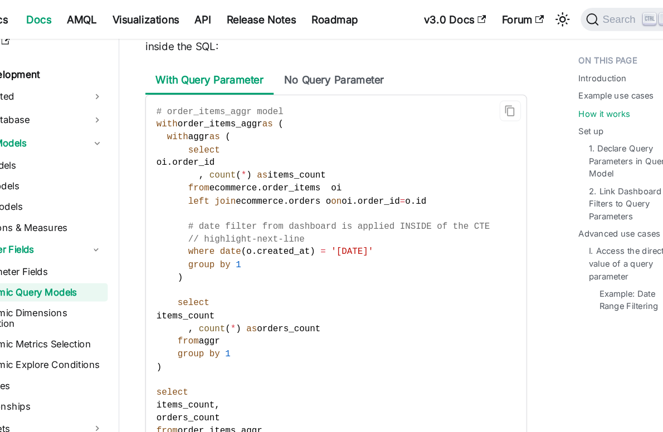
click at [238, 103] on span "order_items_aggr" at bounding box center [253, 107] width 73 height 8
drag, startPoint x: 238, startPoint y: 95, endPoint x: 369, endPoint y: 104, distance: 130.7
click at [369, 104] on code "# order_items_aggr model with order_items_aggr as ( with aggr as ( select oi . …" at bounding box center [353, 239] width 327 height 314
click at [238, 125] on span "select" at bounding box center [239, 129] width 27 height 8
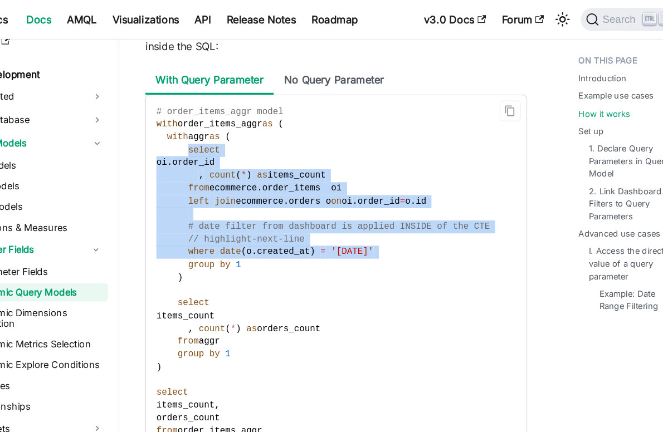
drag, startPoint x: 238, startPoint y: 118, endPoint x: 450, endPoint y: 205, distance: 228.6
click at [450, 205] on code "# order_items_aggr model with order_items_aggr as ( with aggr as ( select oi . …" at bounding box center [353, 239] width 327 height 314
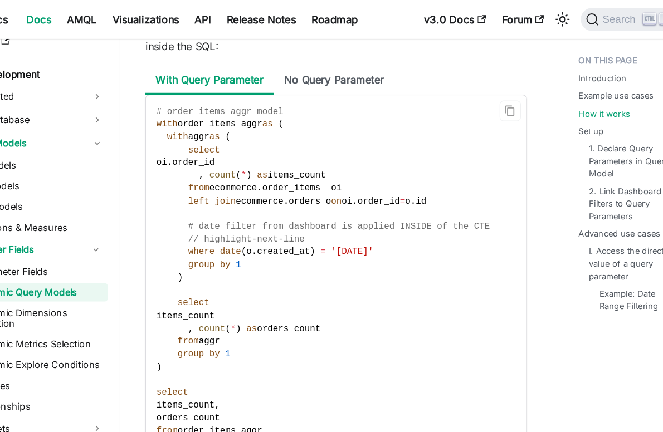
drag, startPoint x: 450, startPoint y: 205, endPoint x: 274, endPoint y: 210, distance: 176.1
click at [274, 210] on code "# order_items_aggr model with order_items_aggr as ( with aggr as ( select oi . …" at bounding box center [353, 239] width 327 height 314
click at [264, 191] on span "# date filter from dashboard is applied INSIDE of the CTE" at bounding box center [355, 195] width 259 height 8
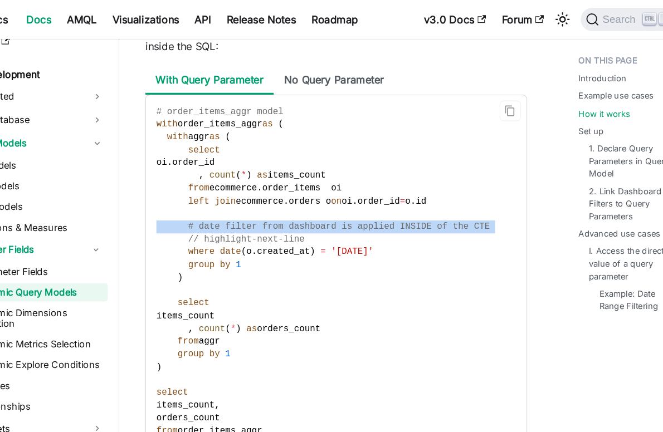
click at [264, 191] on span "# date filter from dashboard is applied INSIDE of the CTE" at bounding box center [355, 195] width 259 height 8
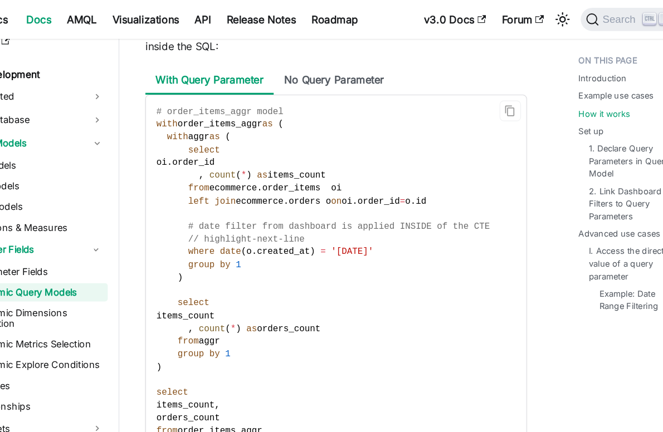
click at [447, 207] on code "# order_items_aggr model with order_items_aggr as ( with aggr as ( select oi . …" at bounding box center [353, 239] width 327 height 314
click at [290, 212] on span "created_at" at bounding box center [308, 216] width 46 height 8
click at [288, 198] on link at bounding box center [286, 192] width 3 height 11
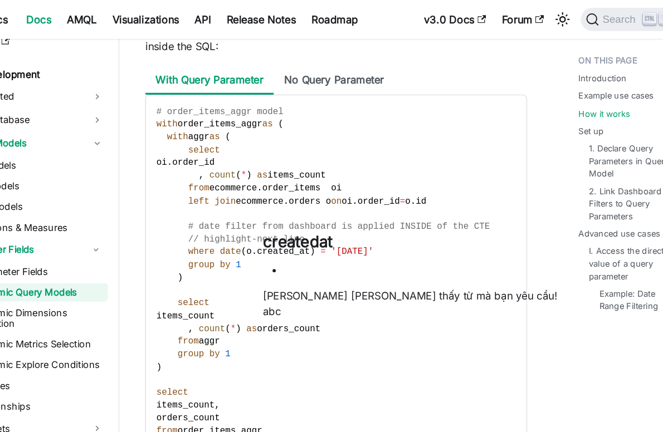
click at [392, 247] on div "[PERSON_NAME] [PERSON_NAME] thấy từ mà bạn yêu cầu!" at bounding box center [416, 253] width 253 height 13
click at [413, 169] on span "o" at bounding box center [415, 173] width 4 height 8
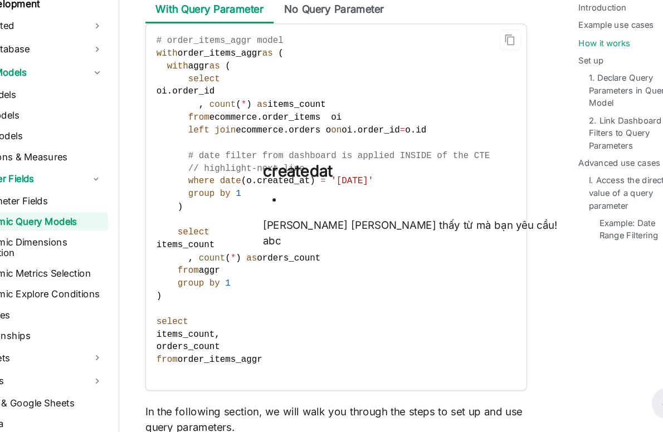
scroll to position [1367, 0]
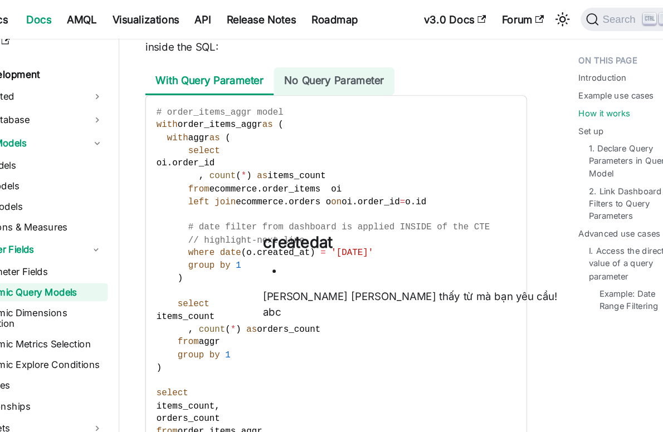
click at [357, 60] on li "No Query Parameter" at bounding box center [352, 70] width 104 height 24
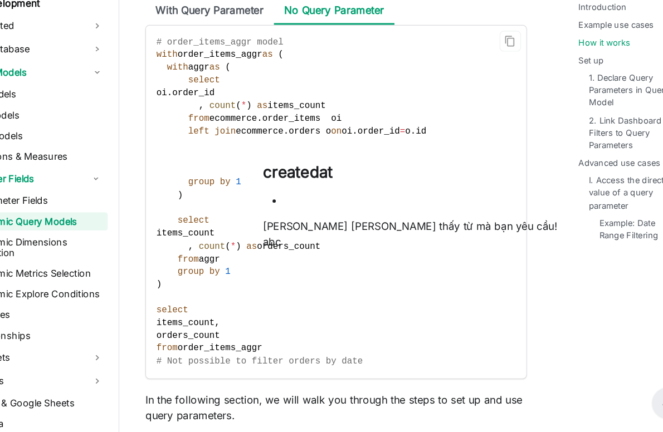
scroll to position [1366, 0]
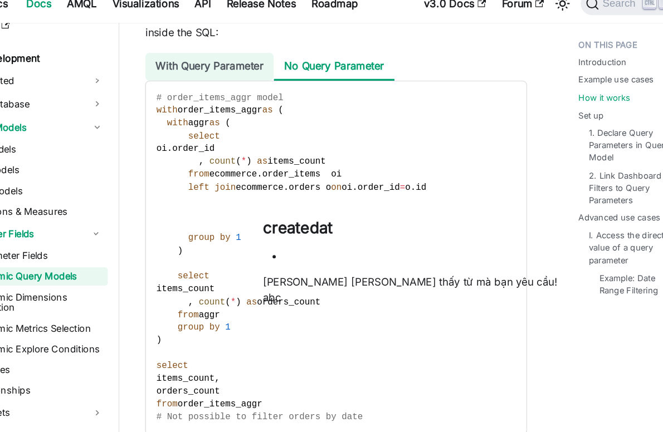
click at [237, 62] on li "With Query Parameter" at bounding box center [244, 71] width 110 height 24
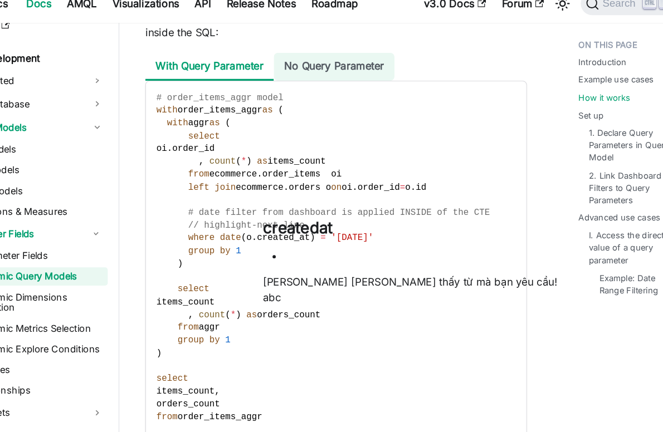
click at [372, 59] on li "No Query Parameter" at bounding box center [352, 71] width 104 height 24
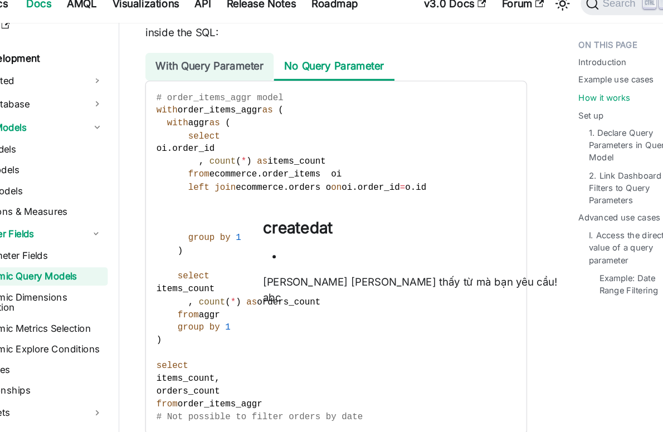
click at [258, 59] on li "With Query Parameter" at bounding box center [244, 71] width 110 height 24
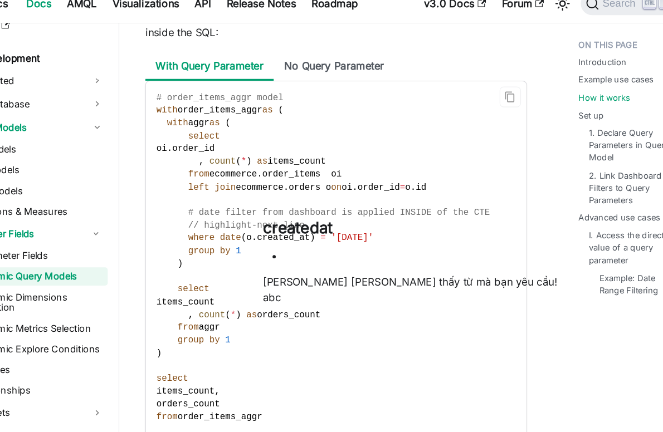
click at [358, 171] on span "oi" at bounding box center [362, 175] width 9 height 8
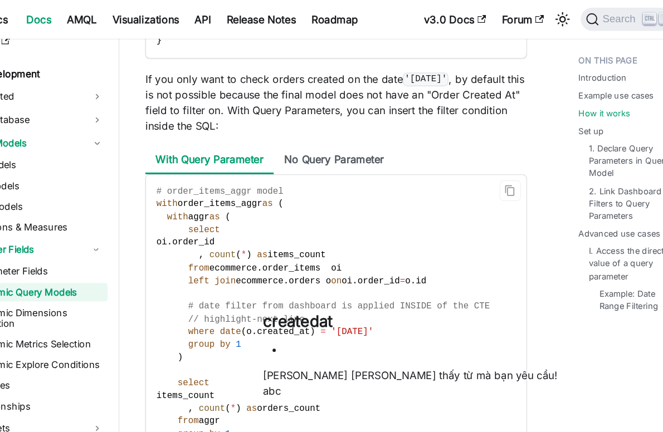
scroll to position [1284, 0]
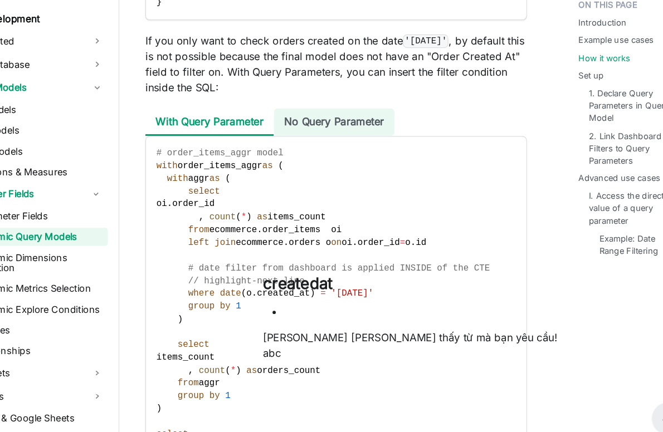
click at [360, 143] on li "No Query Parameter" at bounding box center [352, 153] width 104 height 24
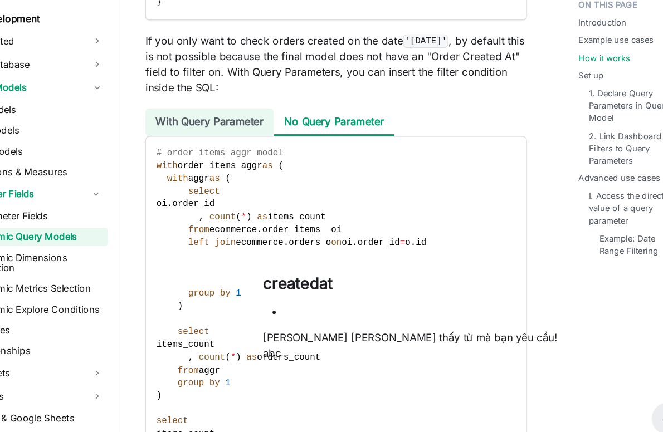
click at [268, 147] on li "With Query Parameter" at bounding box center [244, 153] width 110 height 24
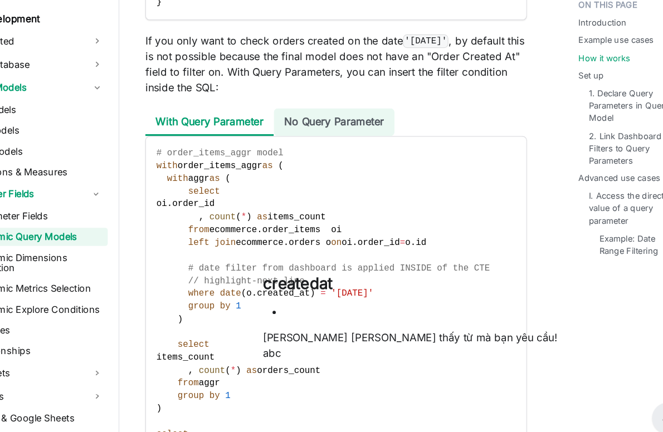
click at [357, 141] on li "No Query Parameter" at bounding box center [352, 153] width 104 height 24
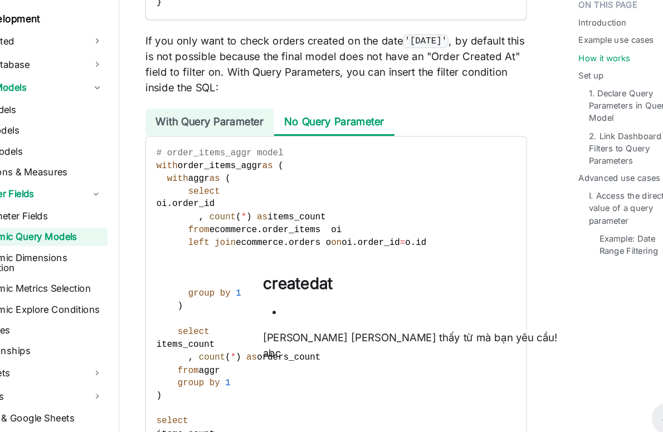
click at [218, 145] on li "With Query Parameter" at bounding box center [244, 153] width 110 height 24
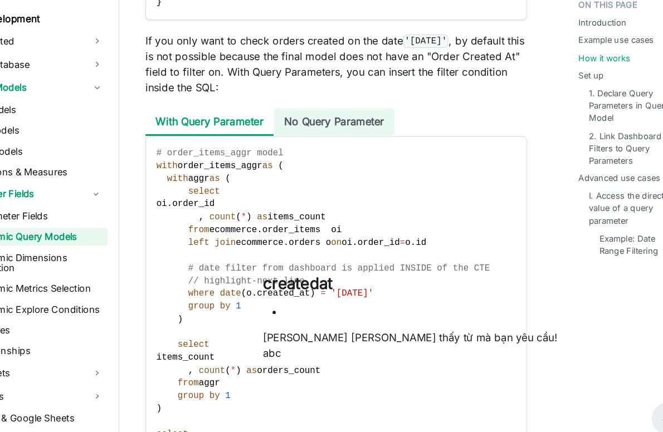
click at [350, 141] on li "No Query Parameter" at bounding box center [352, 153] width 104 height 24
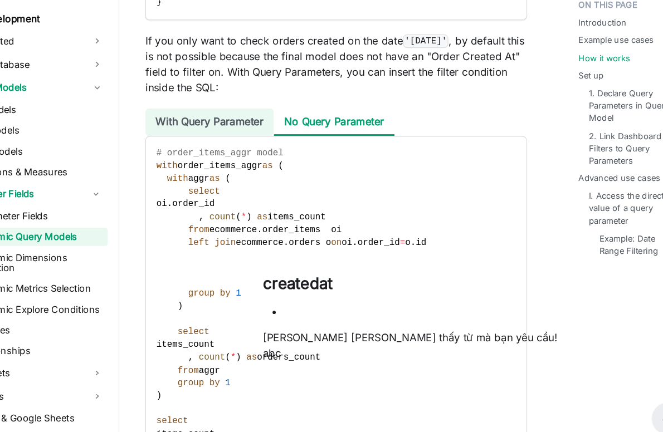
click at [232, 145] on li "With Query Parameter" at bounding box center [244, 153] width 110 height 24
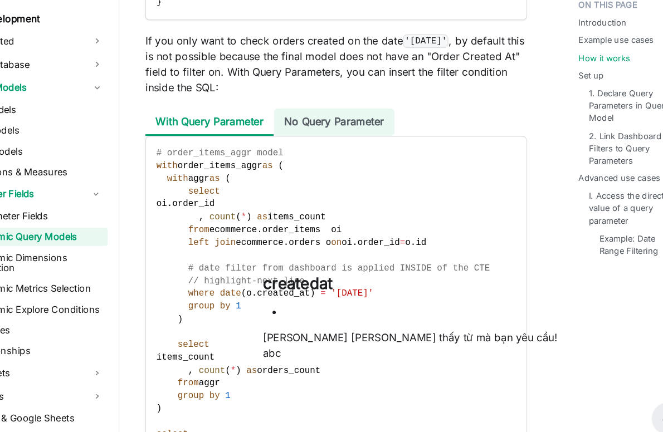
click at [353, 146] on li "No Query Parameter" at bounding box center [352, 153] width 104 height 24
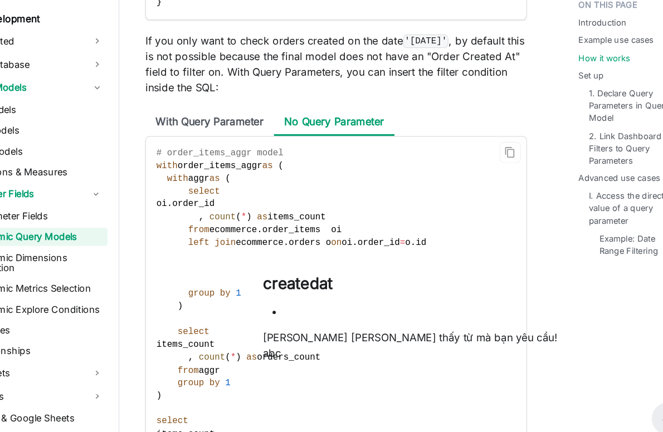
click at [210, 165] on code "# order_items_aggr model with order_items_aggr as ( with aggr as ( select oi . …" at bounding box center [353, 316] width 327 height 303
click at [233, 141] on li "With Query Parameter" at bounding box center [244, 153] width 110 height 24
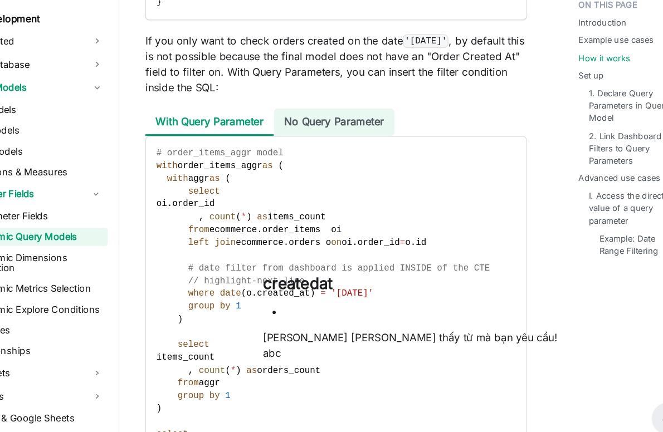
click at [351, 141] on li "No Query Parameter" at bounding box center [352, 153] width 104 height 24
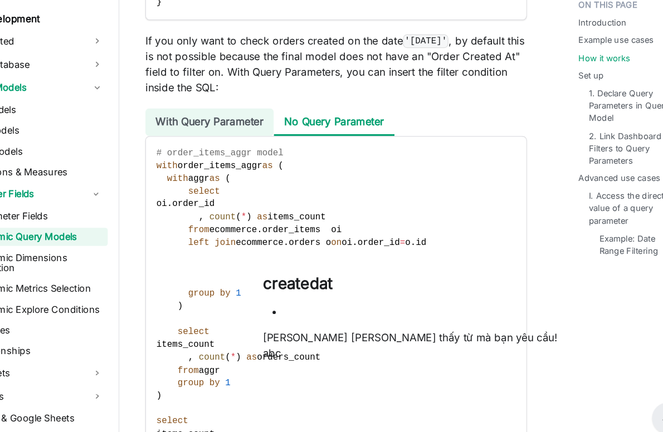
click at [256, 144] on li "With Query Parameter" at bounding box center [244, 153] width 110 height 24
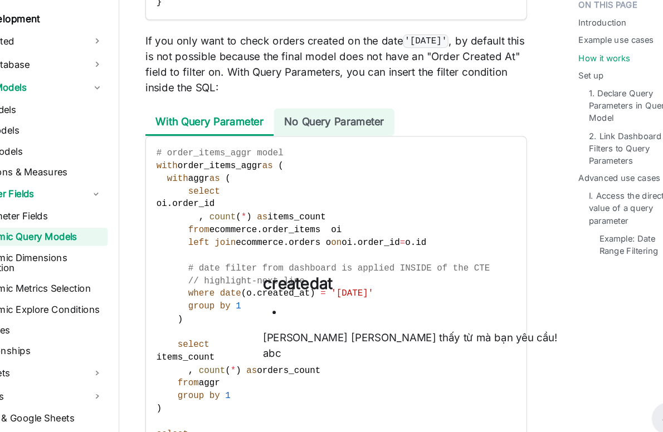
click at [337, 141] on li "No Query Parameter" at bounding box center [352, 153] width 104 height 24
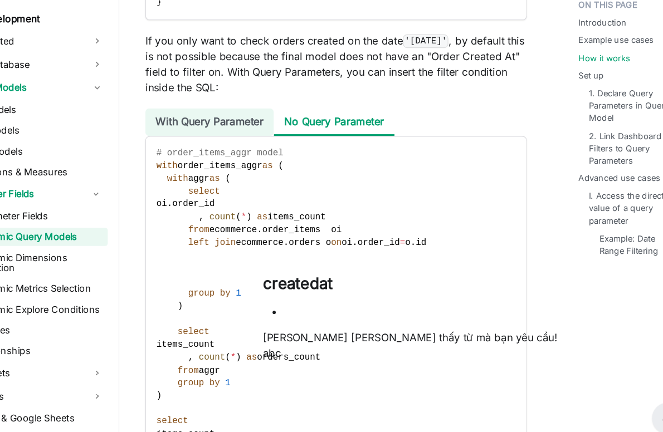
click at [257, 141] on li "With Query Parameter" at bounding box center [244, 153] width 110 height 24
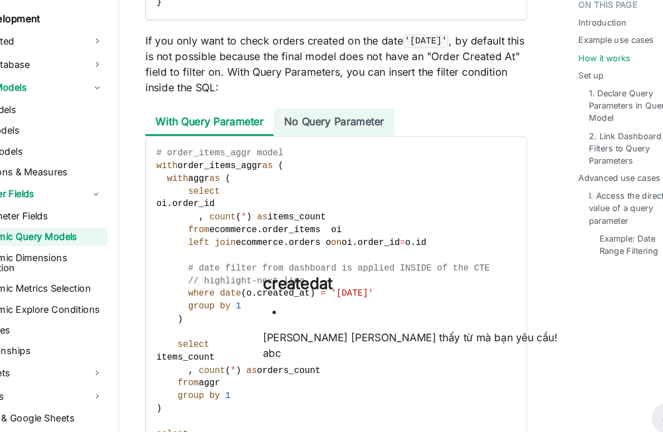
click at [366, 141] on li "No Query Parameter" at bounding box center [352, 153] width 104 height 24
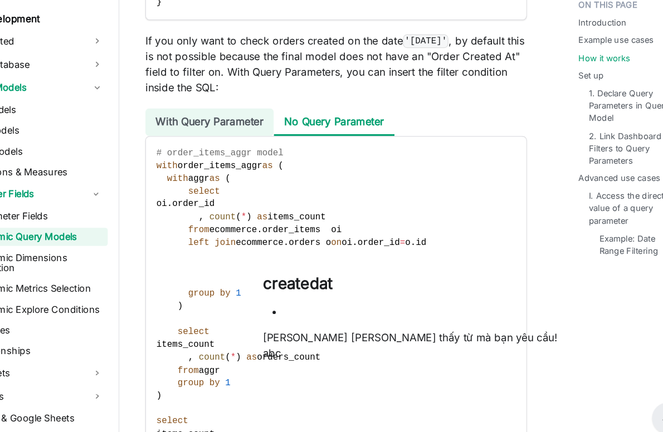
click at [239, 143] on li "With Query Parameter" at bounding box center [244, 153] width 110 height 24
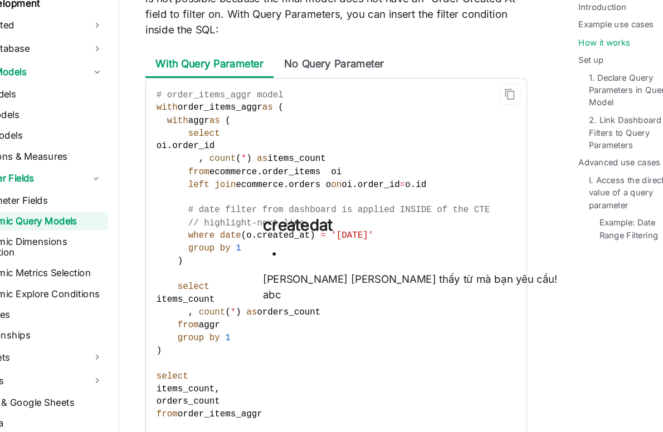
scroll to position [1321, 0]
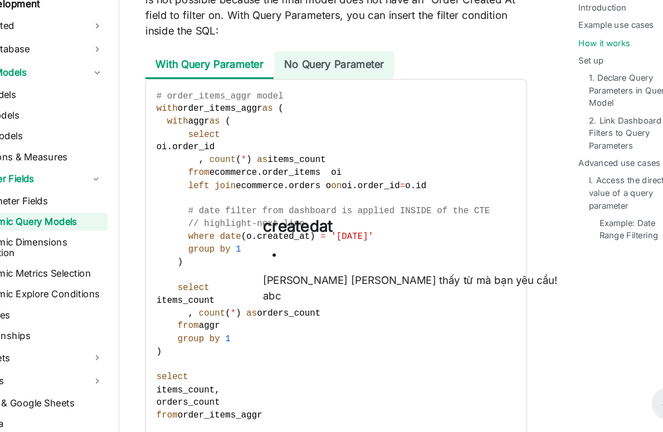
click at [345, 106] on li "No Query Parameter" at bounding box center [352, 117] width 104 height 24
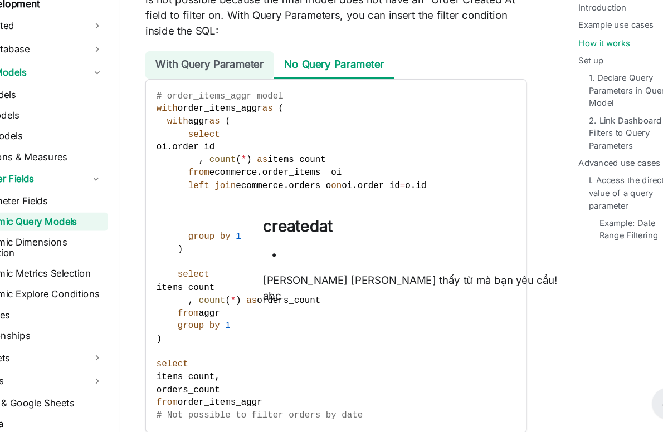
click at [251, 106] on li "With Query Parameter" at bounding box center [244, 117] width 110 height 24
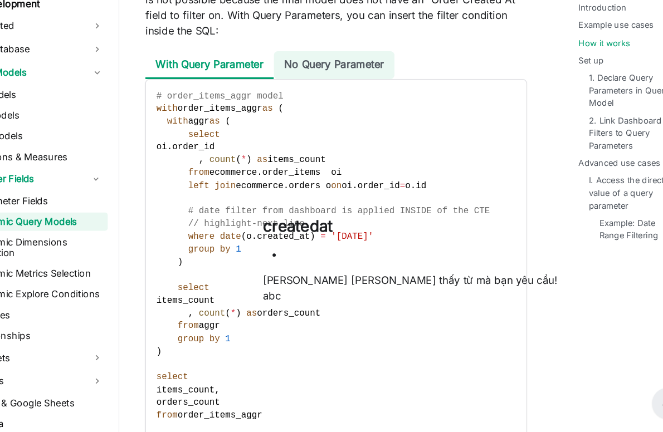
click at [336, 106] on li "No Query Parameter" at bounding box center [352, 117] width 104 height 24
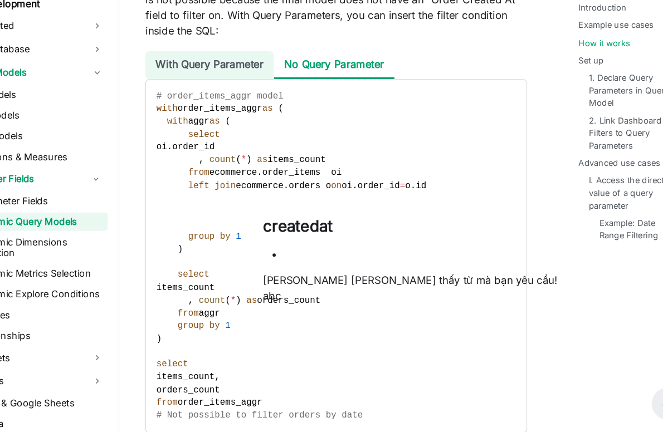
click at [226, 105] on li "With Query Parameter" at bounding box center [244, 117] width 110 height 24
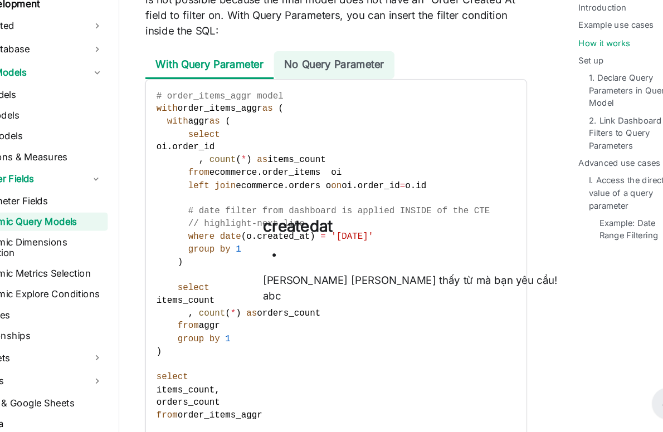
click at [355, 105] on li "No Query Parameter" at bounding box center [352, 117] width 104 height 24
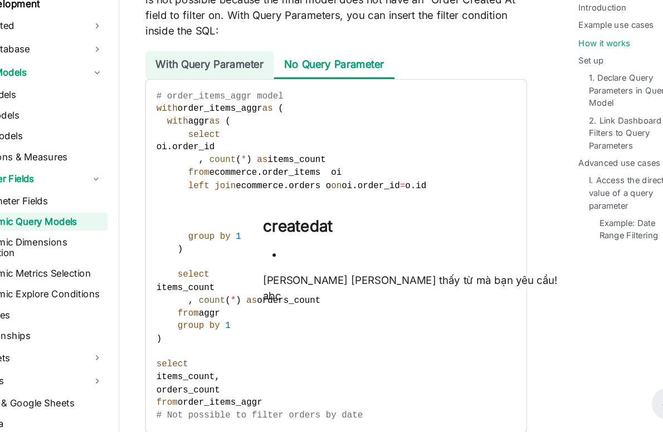
click at [229, 109] on li "With Query Parameter" at bounding box center [244, 117] width 110 height 24
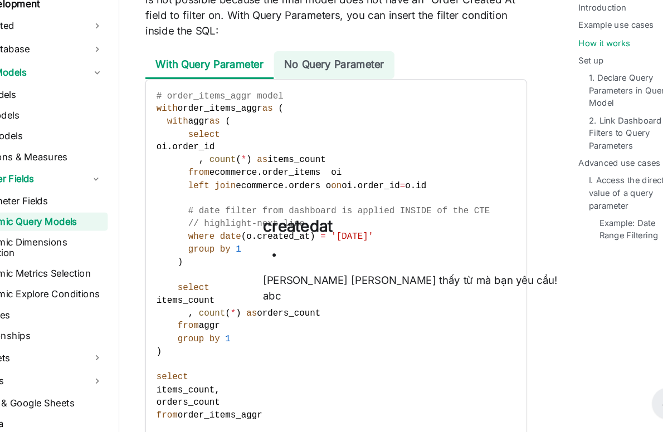
click at [354, 112] on li "No Query Parameter" at bounding box center [352, 117] width 104 height 24
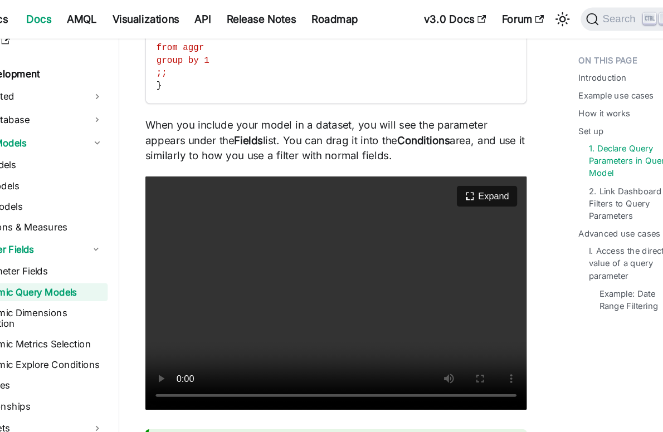
scroll to position [2291, 0]
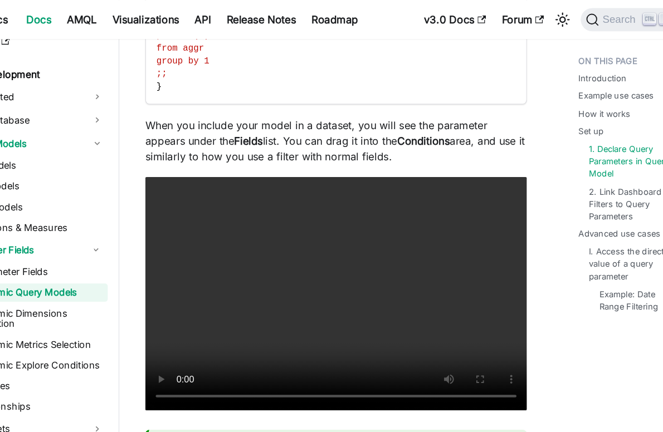
click at [408, 101] on p "When you include your model in a dataset, you will see the parameter appears un…" at bounding box center [353, 121] width 328 height 40
drag, startPoint x: 408, startPoint y: 93, endPoint x: 487, endPoint y: 118, distance: 82.5
click at [487, 118] on p "When you include your model in a dataset, you will see the parameter appears un…" at bounding box center [353, 121] width 328 height 40
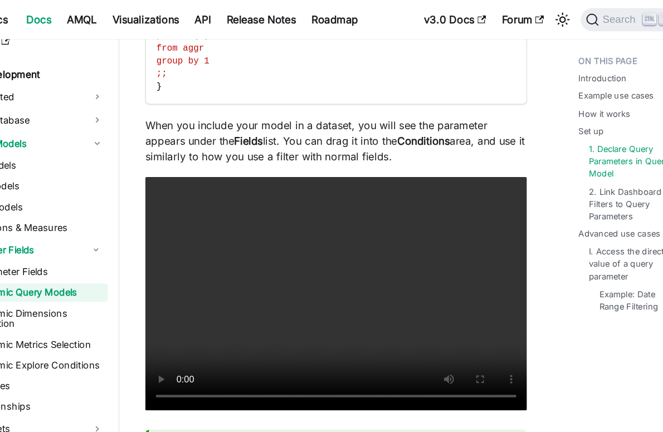
click at [325, 104] on p "When you include your model in a dataset, you will see the parameter appears un…" at bounding box center [353, 121] width 328 height 40
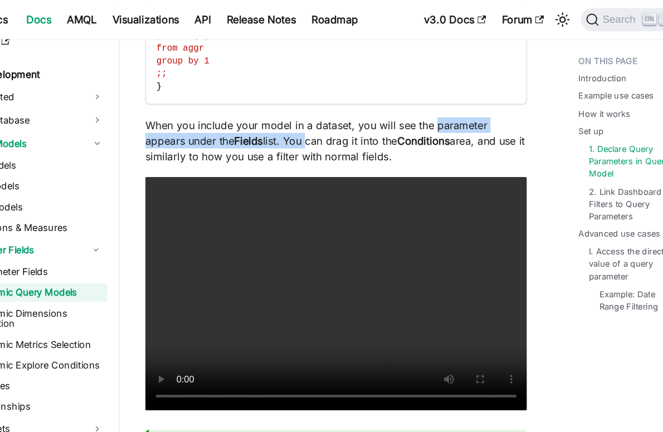
drag, startPoint x: 325, startPoint y: 104, endPoint x: 464, endPoint y: 100, distance: 138.8
click at [464, 101] on p "When you include your model in a dataset, you will see the parameter appears un…" at bounding box center [353, 121] width 328 height 40
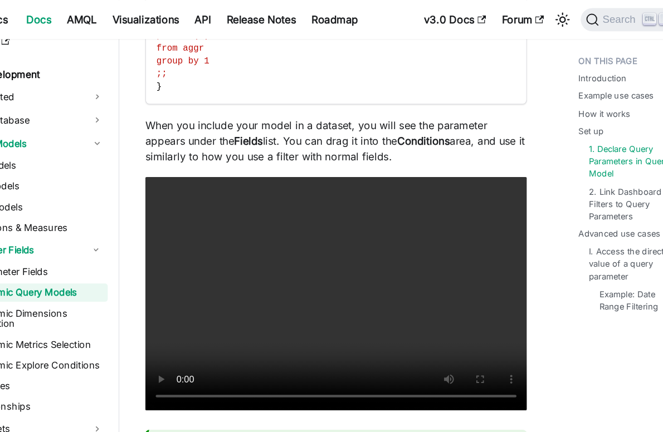
drag, startPoint x: 464, startPoint y: 100, endPoint x: 479, endPoint y: 120, distance: 25.0
click at [479, 120] on p "When you include your model in a dataset, you will see the parameter appears un…" at bounding box center [353, 121] width 328 height 40
click at [431, 115] on strong "Conditions" at bounding box center [428, 120] width 45 height 11
drag, startPoint x: 432, startPoint y: 110, endPoint x: 280, endPoint y: 122, distance: 152.6
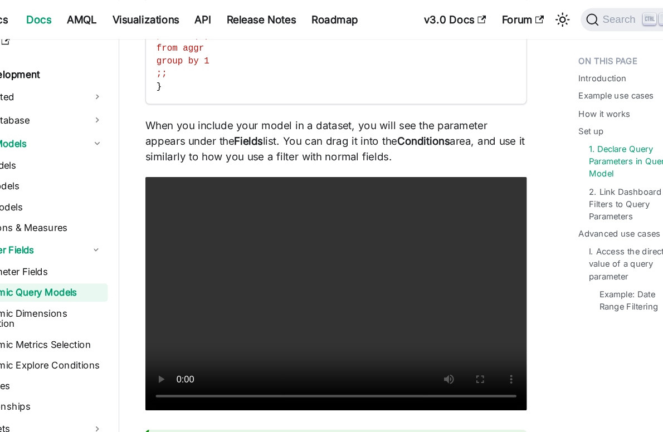
click at [280, 122] on p "When you include your model in a dataset, you will see the parameter appears un…" at bounding box center [353, 121] width 328 height 40
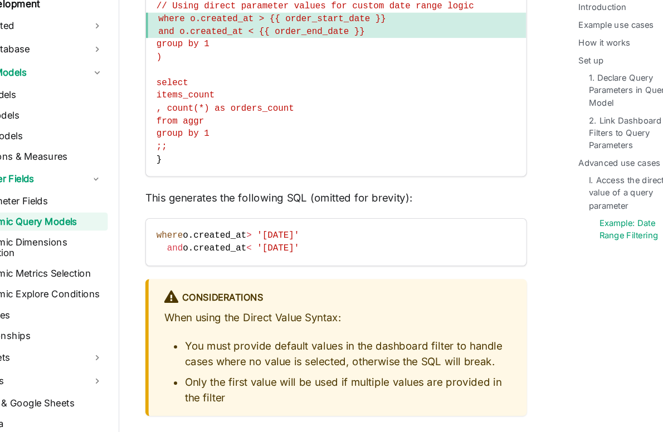
scroll to position [3535, 0]
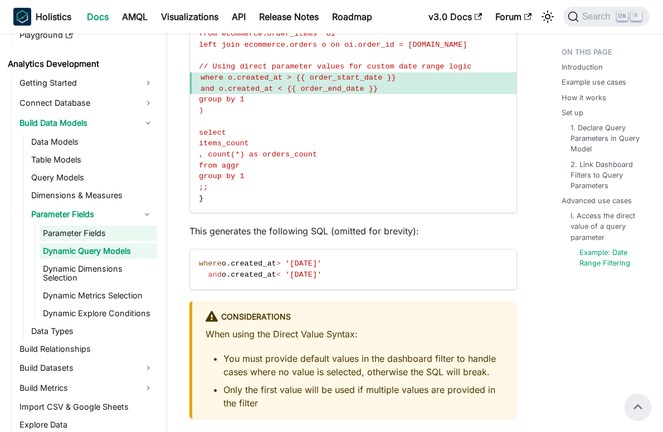
click at [84, 232] on link "Parameter Fields" at bounding box center [99, 234] width 118 height 16
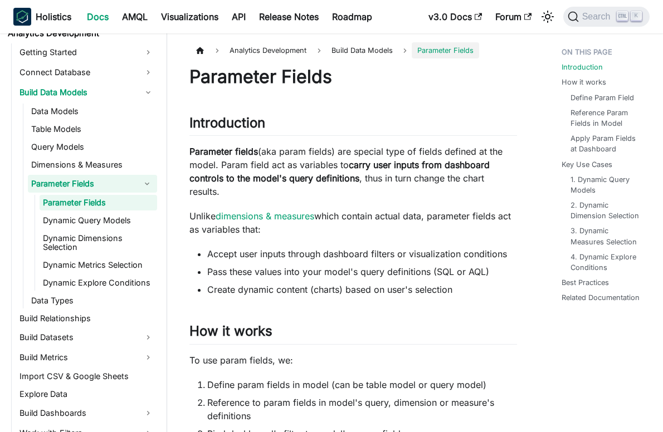
scroll to position [151, 0]
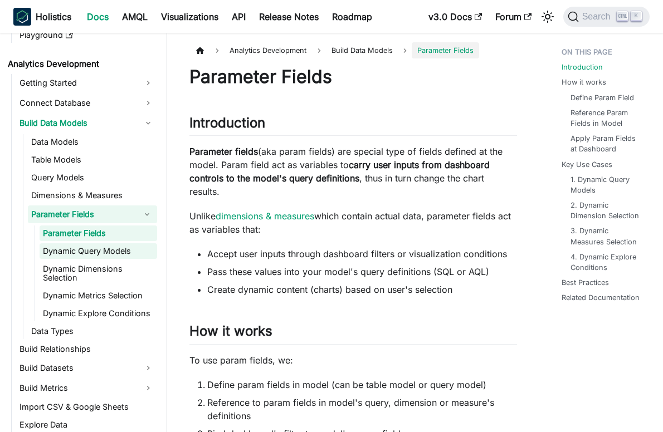
click at [99, 255] on link "Dynamic Query Models" at bounding box center [99, 252] width 118 height 16
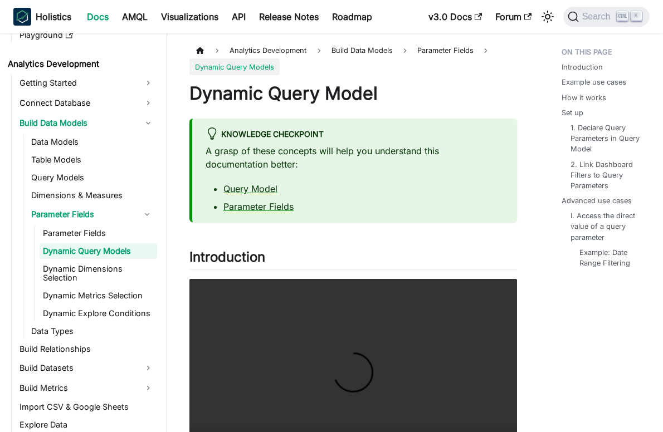
click at [97, 304] on ul "Parameter Fields Dynamic Query Models Dynamic Dimensions Selection Dynamic Metr…" at bounding box center [96, 274] width 123 height 96
click at [97, 318] on link "Dynamic Explore Conditions" at bounding box center [99, 314] width 118 height 16
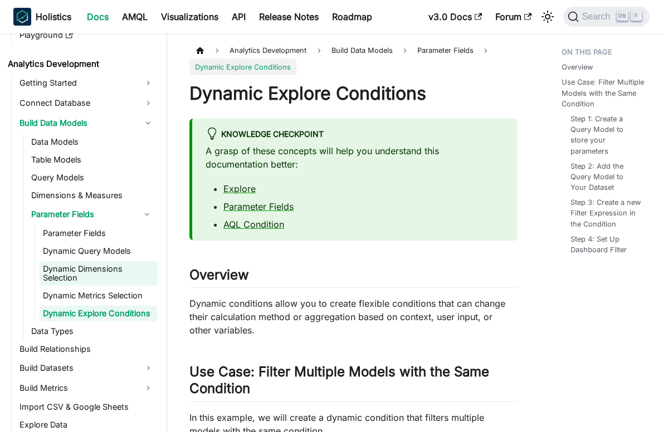
click at [97, 271] on link "Dynamic Dimensions Selection" at bounding box center [99, 273] width 118 height 25
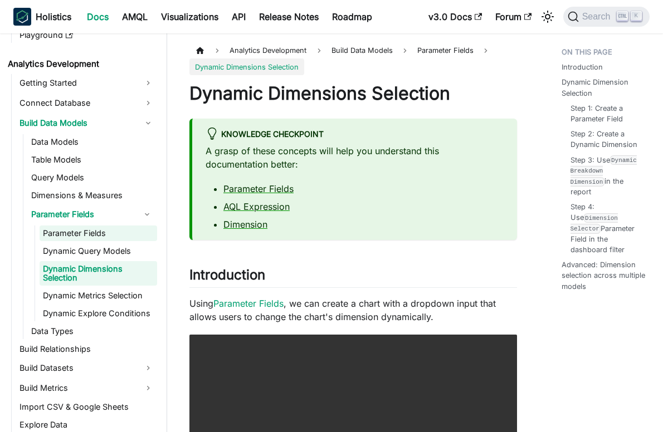
click at [99, 230] on link "Parameter Fields" at bounding box center [99, 234] width 118 height 16
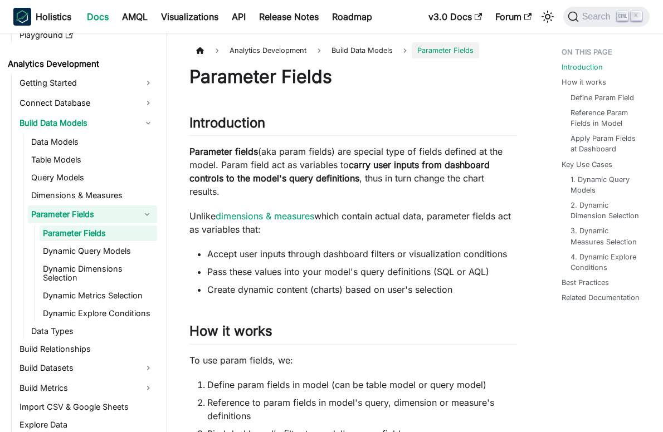
click at [99, 215] on link "Parameter Fields" at bounding box center [82, 215] width 109 height 18
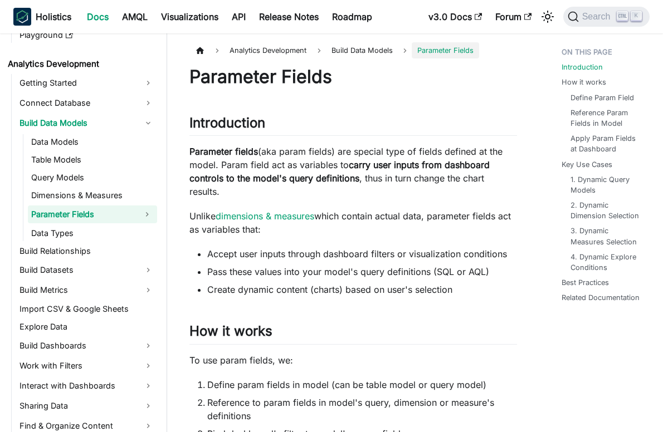
drag, startPoint x: 98, startPoint y: 215, endPoint x: 71, endPoint y: 225, distance: 28.9
click at [72, 225] on ul "Data Models Table Models Query Models Dimensions & Measures Parameter Fields Pa…" at bounding box center [90, 187] width 134 height 107
click at [57, 216] on link "Parameter Fields" at bounding box center [82, 215] width 109 height 18
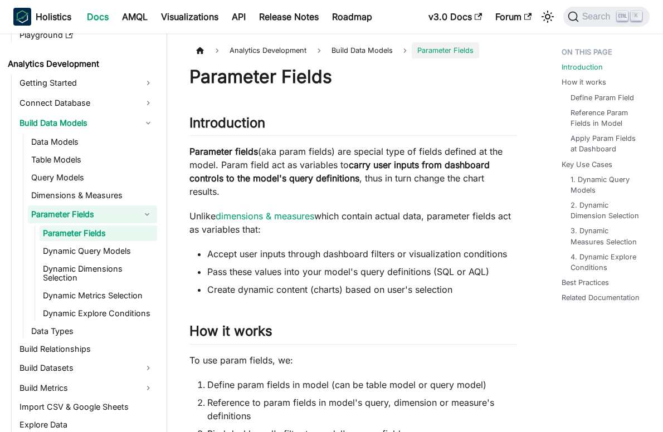
click at [117, 231] on link "Parameter Fields" at bounding box center [99, 234] width 118 height 16
click at [105, 267] on link "Dynamic Dimensions Selection" at bounding box center [99, 273] width 118 height 25
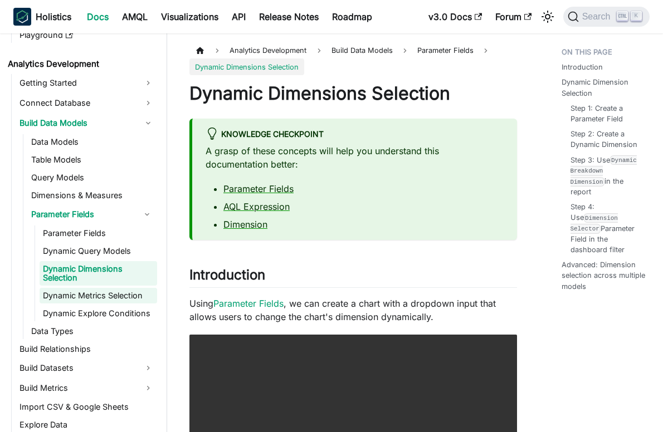
click at [108, 293] on link "Dynamic Metrics Selection" at bounding box center [99, 296] width 118 height 16
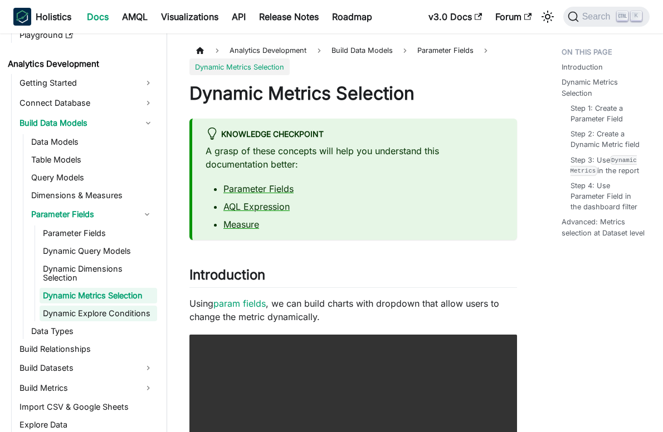
click at [109, 308] on link "Dynamic Explore Conditions" at bounding box center [99, 314] width 118 height 16
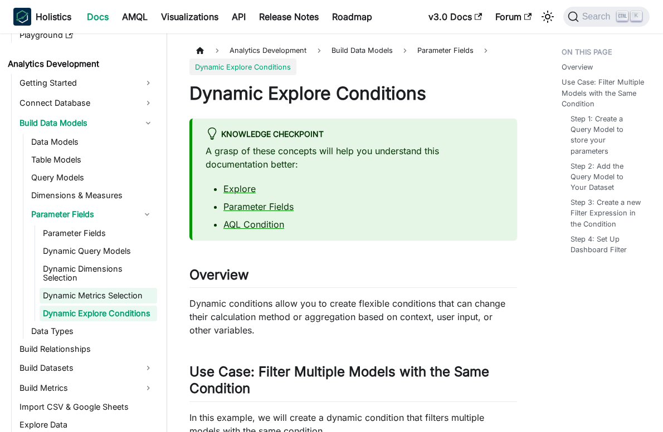
click at [113, 295] on link "Dynamic Metrics Selection" at bounding box center [99, 296] width 118 height 16
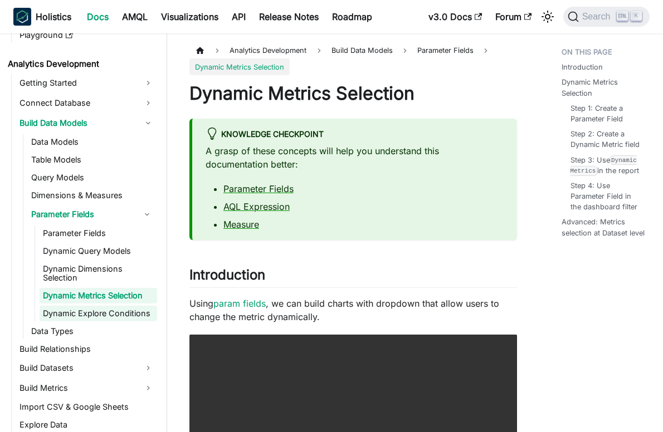
click at [113, 309] on link "Dynamic Explore Conditions" at bounding box center [99, 314] width 118 height 16
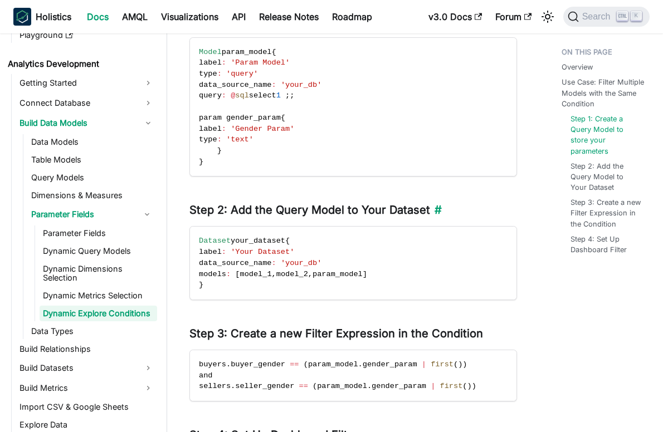
scroll to position [613, 0]
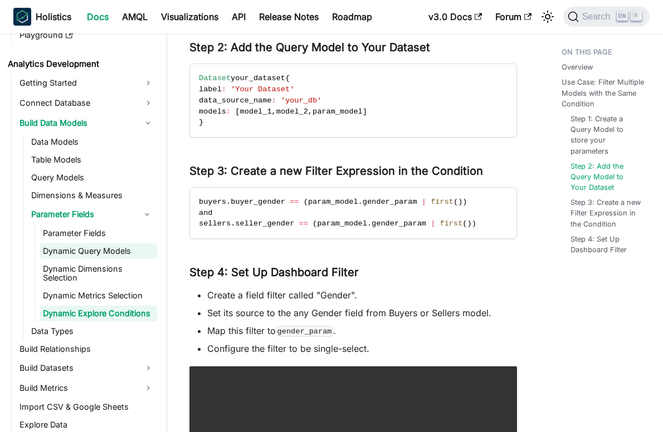
click at [138, 254] on link "Dynamic Query Models" at bounding box center [99, 252] width 118 height 16
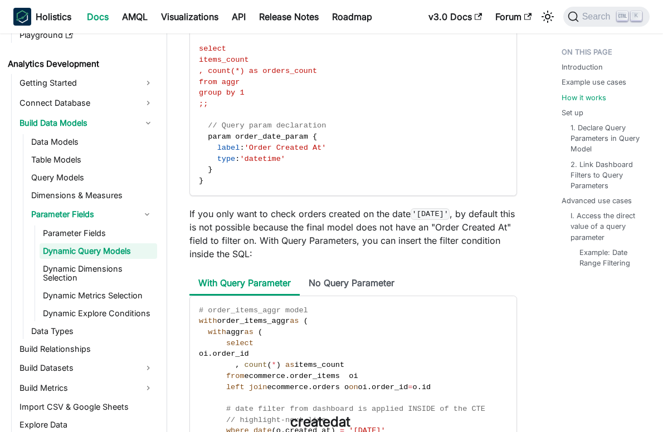
scroll to position [1226, 0]
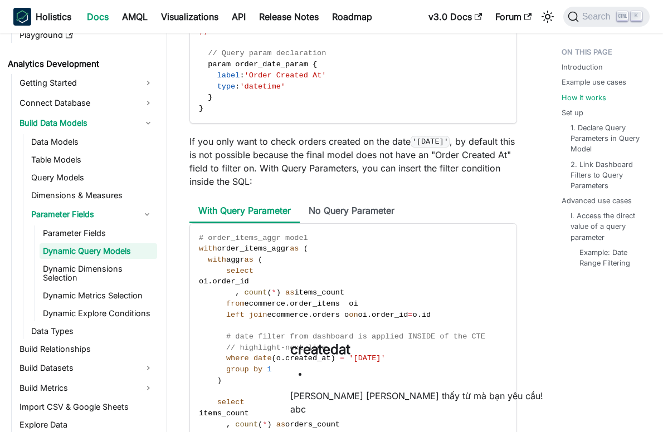
click at [98, 254] on link "Dynamic Query Models" at bounding box center [99, 252] width 118 height 16
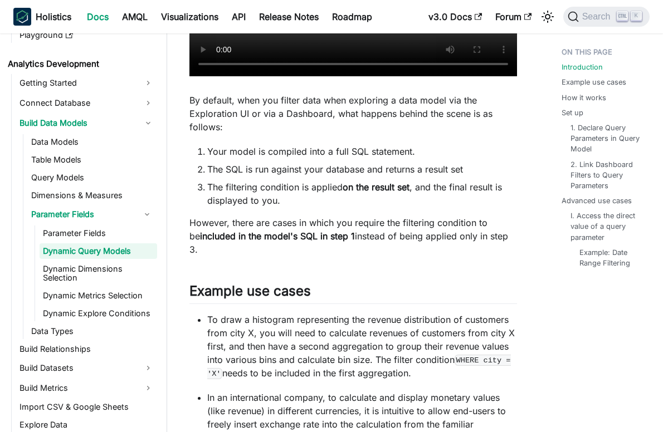
scroll to position [111, 0]
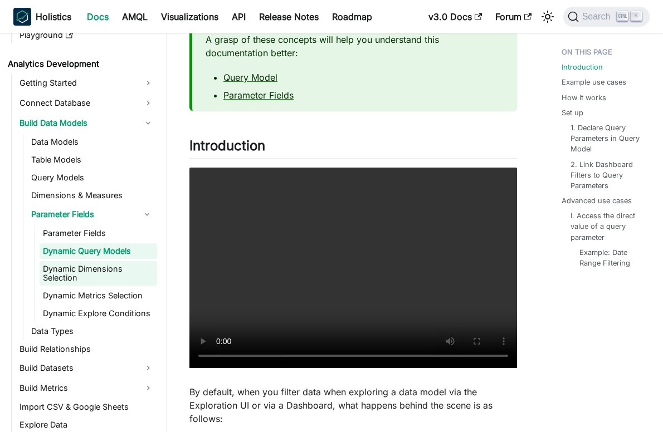
click at [81, 280] on link "Dynamic Dimensions Selection" at bounding box center [99, 273] width 118 height 25
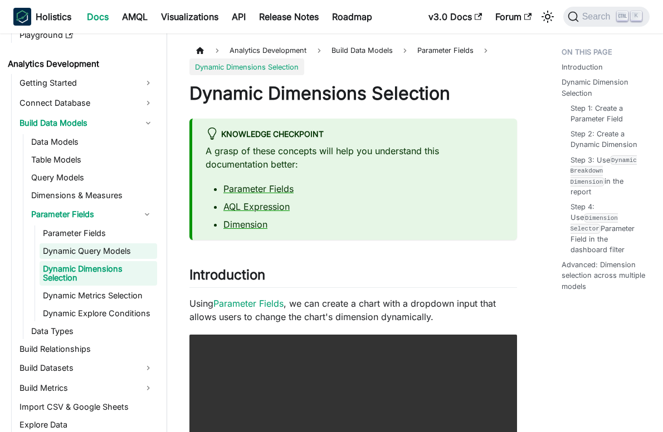
click at [123, 252] on link "Dynamic Query Models" at bounding box center [99, 252] width 118 height 16
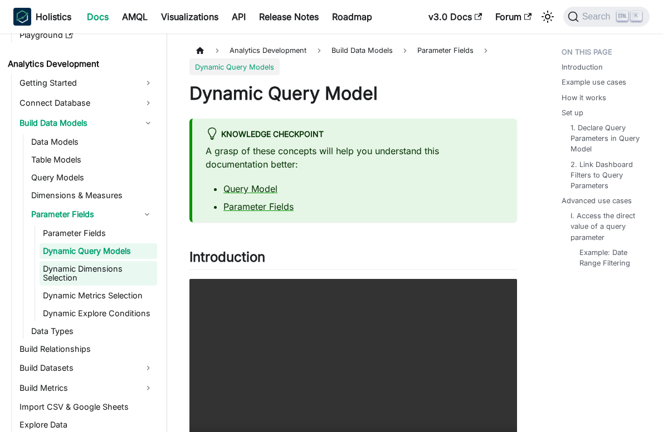
click at [118, 271] on link "Dynamic Dimensions Selection" at bounding box center [99, 273] width 118 height 25
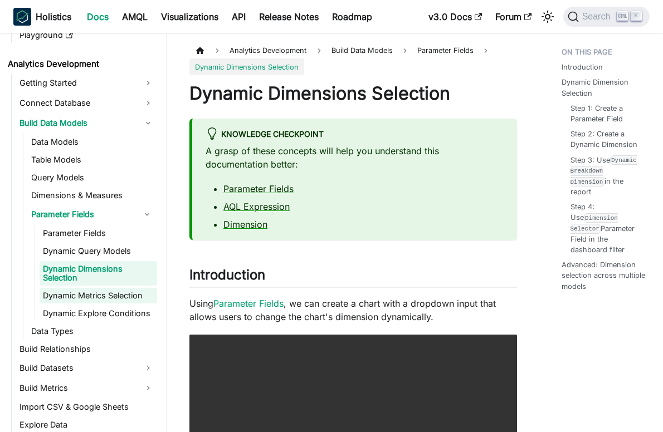
click at [130, 293] on link "Dynamic Metrics Selection" at bounding box center [99, 296] width 118 height 16
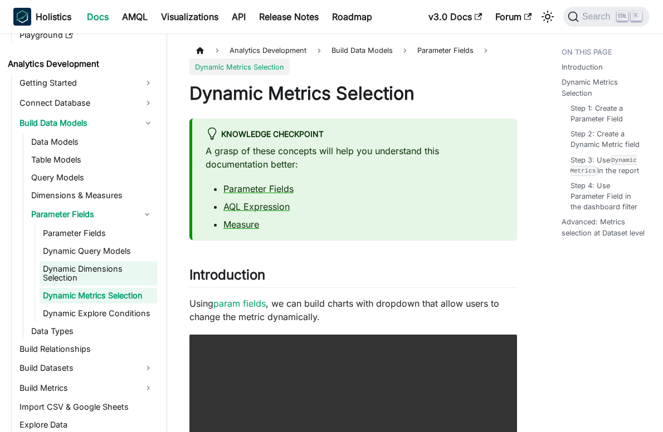
click at [134, 270] on link "Dynamic Dimensions Selection" at bounding box center [99, 273] width 118 height 25
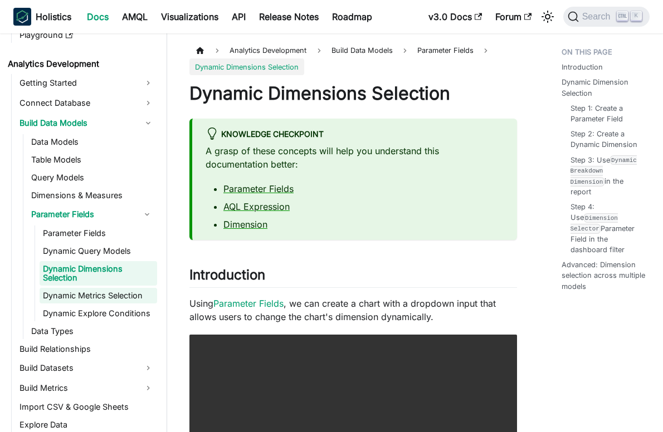
click at [139, 297] on link "Dynamic Metrics Selection" at bounding box center [99, 296] width 118 height 16
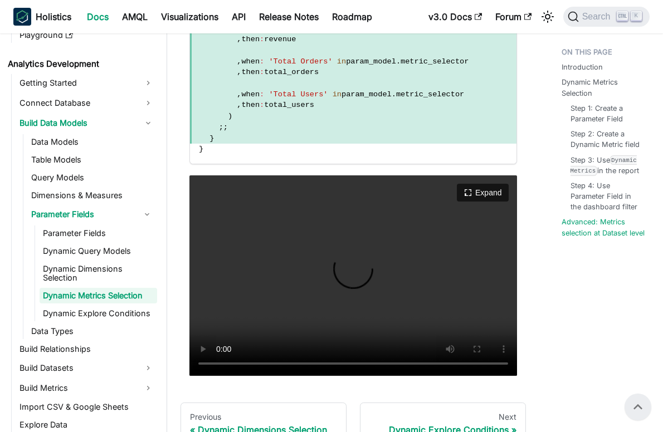
scroll to position [2579, 0]
click at [94, 314] on link "Dynamic Explore Conditions" at bounding box center [99, 314] width 118 height 16
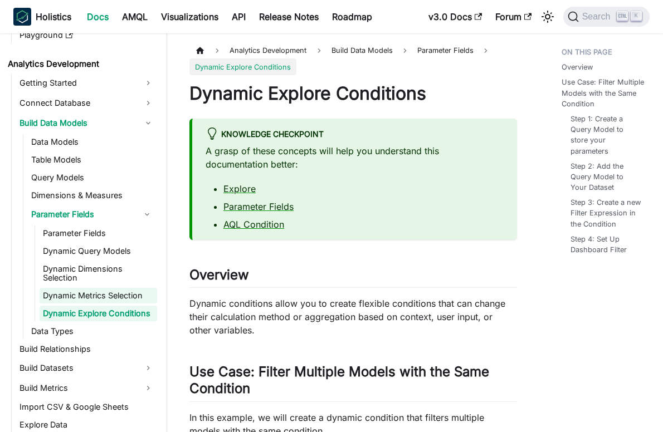
click at [104, 296] on link "Dynamic Metrics Selection" at bounding box center [99, 296] width 118 height 16
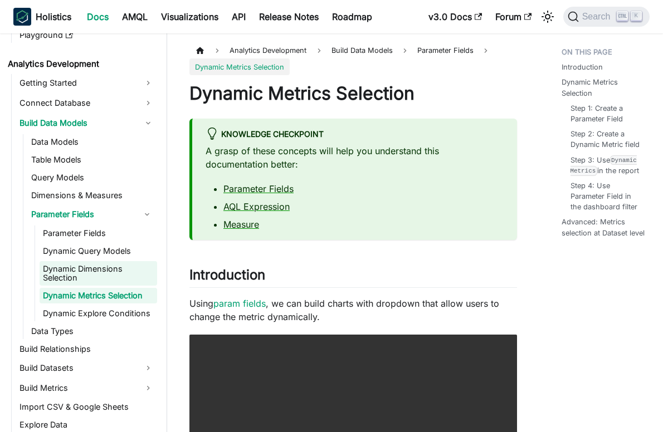
click at [99, 267] on link "Dynamic Dimensions Selection" at bounding box center [99, 273] width 118 height 25
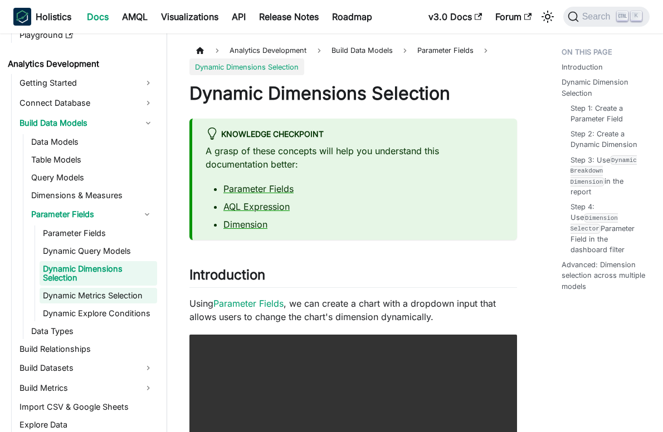
click at [105, 289] on link "Dynamic Metrics Selection" at bounding box center [99, 296] width 118 height 16
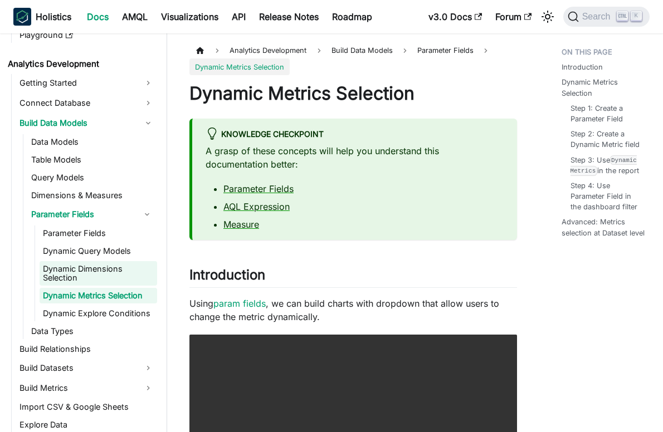
click at [105, 270] on link "Dynamic Dimensions Selection" at bounding box center [99, 273] width 118 height 25
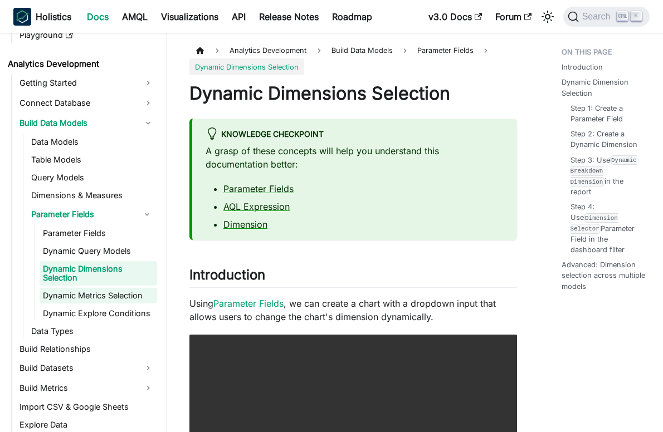
click at [113, 298] on link "Dynamic Metrics Selection" at bounding box center [99, 296] width 118 height 16
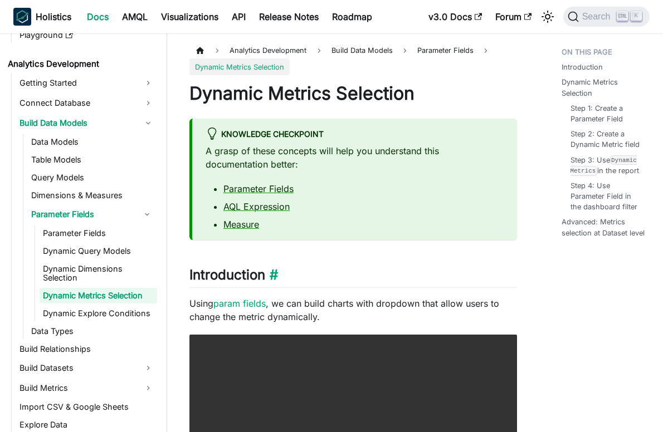
click at [211, 278] on h2 "Introduction ​" at bounding box center [353, 277] width 328 height 21
click at [110, 281] on link "Dynamic Dimensions Selection" at bounding box center [99, 273] width 118 height 25
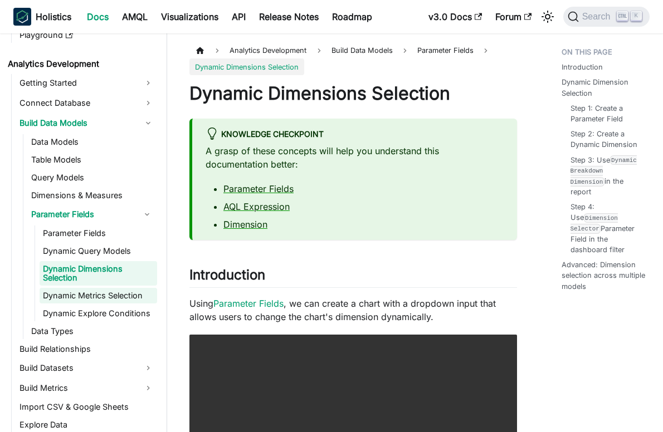
click at [115, 292] on link "Dynamic Metrics Selection" at bounding box center [99, 296] width 118 height 16
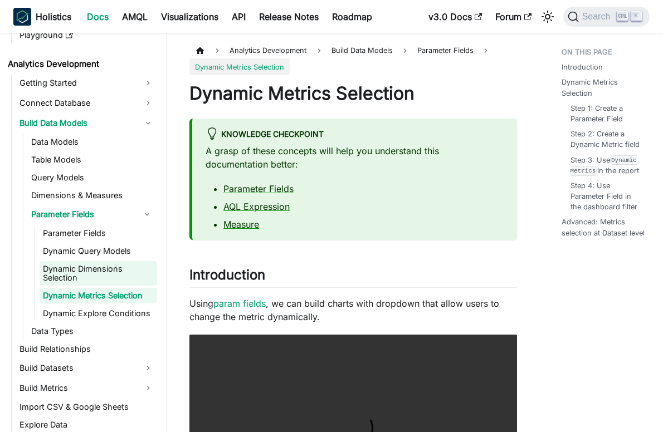
click at [114, 277] on link "Dynamic Dimensions Selection" at bounding box center [99, 273] width 118 height 25
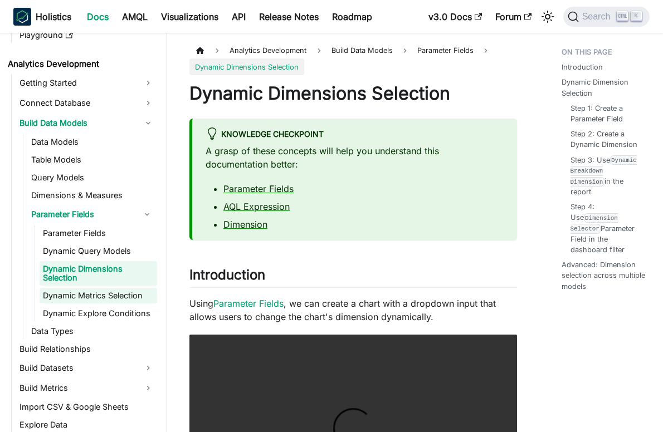
click at [115, 297] on link "Dynamic Metrics Selection" at bounding box center [99, 296] width 118 height 16
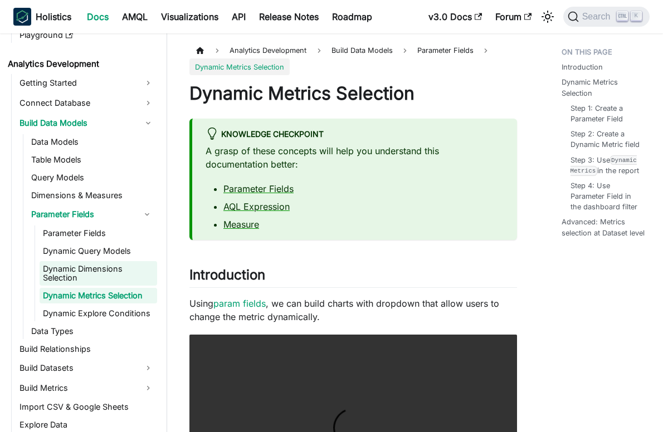
click at [89, 274] on link "Dynamic Dimensions Selection" at bounding box center [99, 273] width 118 height 25
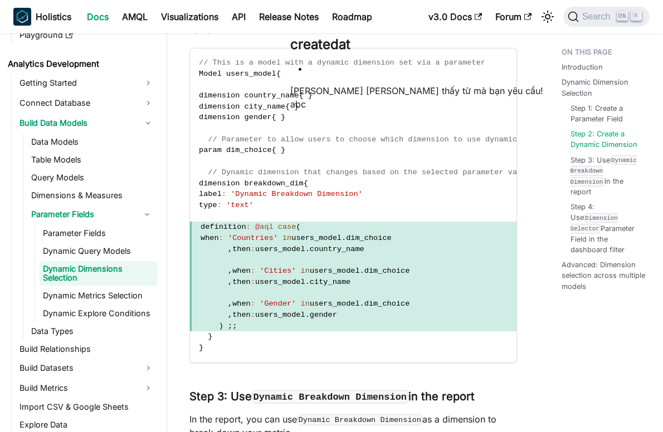
scroll to position [1532, 0]
click at [76, 299] on link "Dynamic Metrics Selection" at bounding box center [99, 296] width 118 height 16
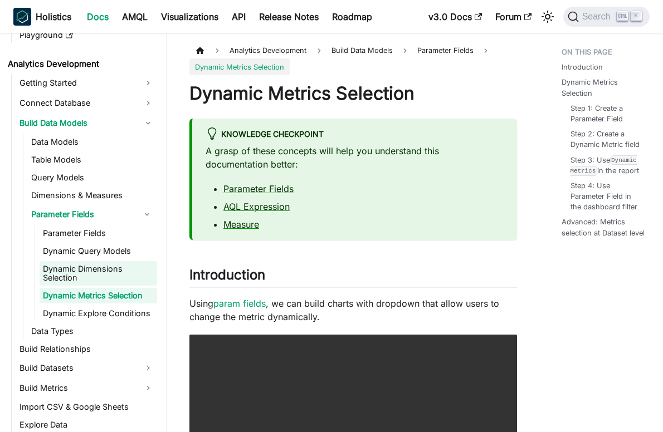
click at [89, 278] on link "Dynamic Dimensions Selection" at bounding box center [99, 273] width 118 height 25
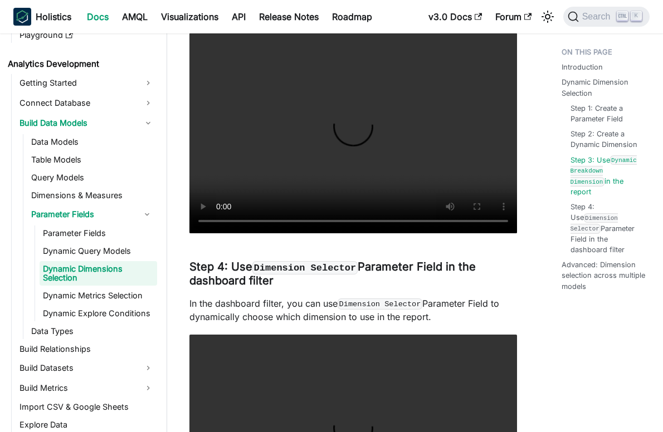
scroll to position [1949, 0]
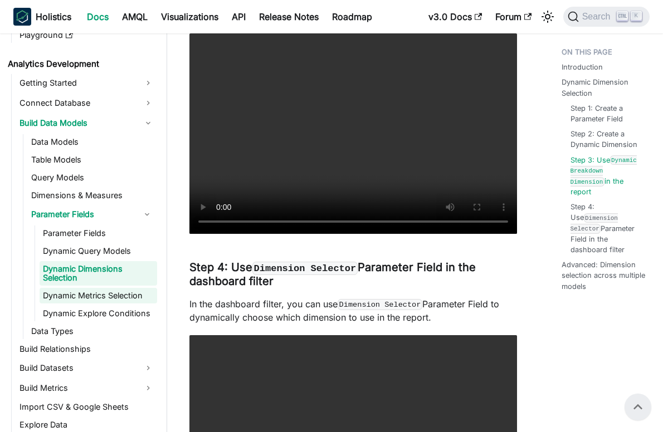
click at [101, 300] on link "Dynamic Metrics Selection" at bounding box center [99, 296] width 118 height 16
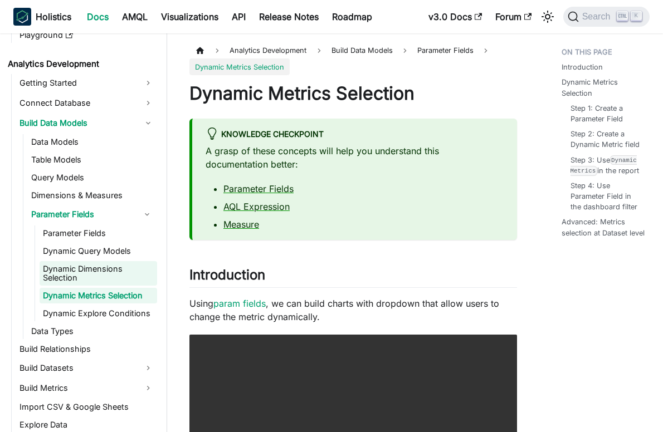
click at [107, 274] on link "Dynamic Dimensions Selection" at bounding box center [99, 273] width 118 height 25
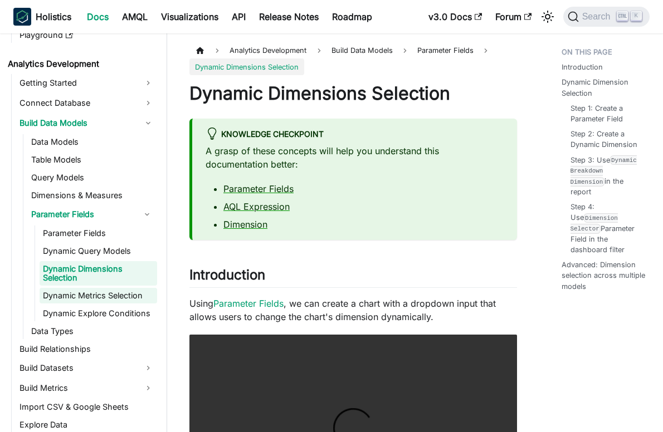
click at [102, 293] on link "Dynamic Metrics Selection" at bounding box center [99, 296] width 118 height 16
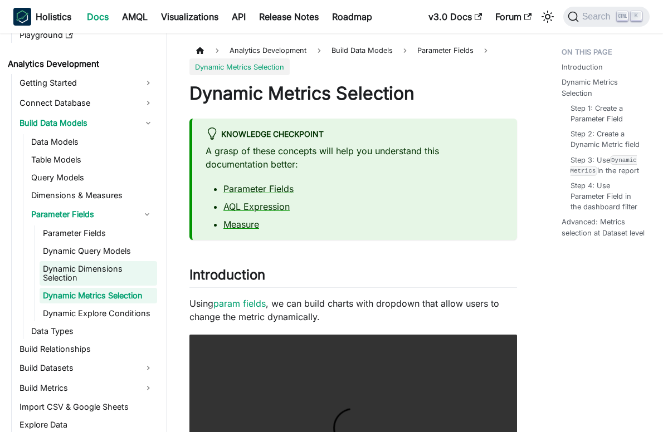
click at [102, 274] on link "Dynamic Dimensions Selection" at bounding box center [99, 273] width 118 height 25
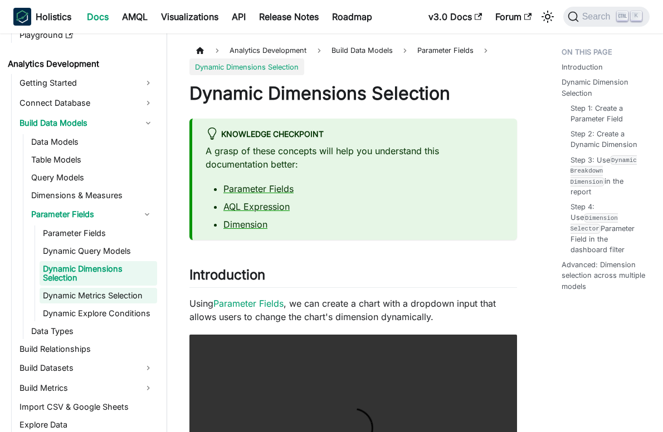
click at [99, 294] on link "Dynamic Metrics Selection" at bounding box center [99, 296] width 118 height 16
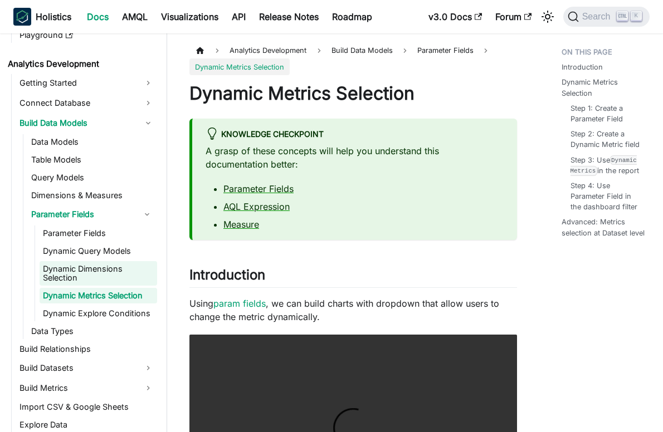
click at [99, 274] on link "Dynamic Dimensions Selection" at bounding box center [99, 273] width 118 height 25
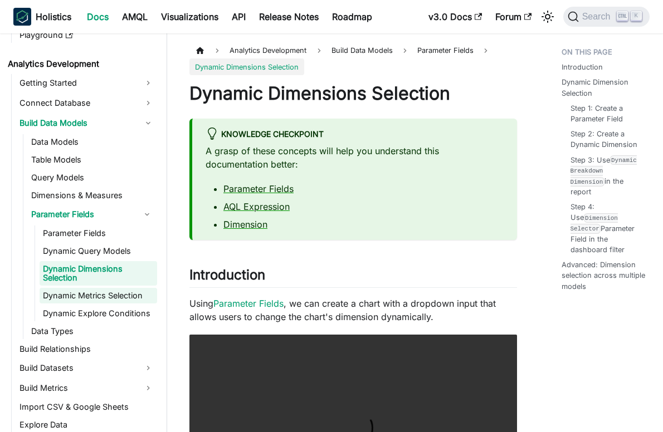
click at [125, 298] on link "Dynamic Metrics Selection" at bounding box center [99, 296] width 118 height 16
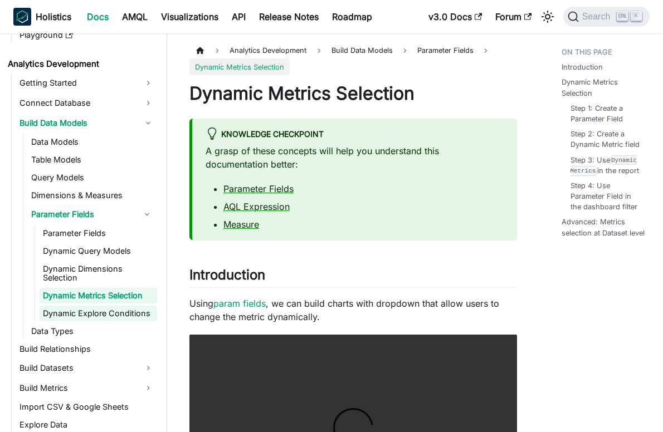
click at [123, 314] on link "Dynamic Explore Conditions" at bounding box center [99, 314] width 118 height 16
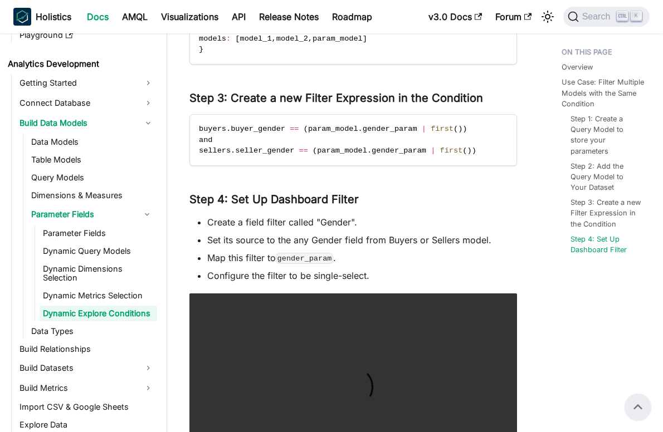
scroll to position [685, 0]
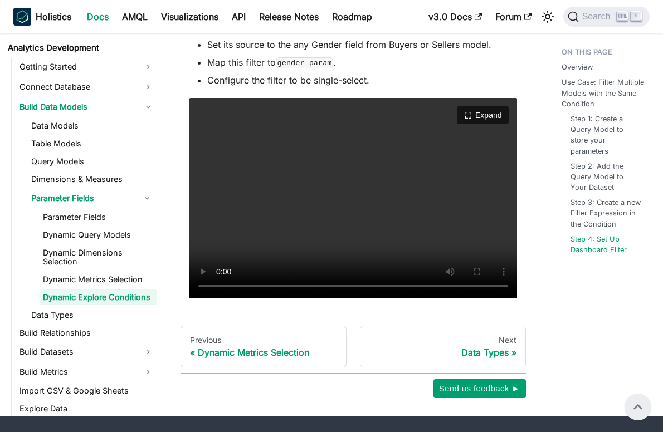
click at [348, 223] on video "Your browser does not support embedding video, but you can download it ." at bounding box center [353, 198] width 328 height 201
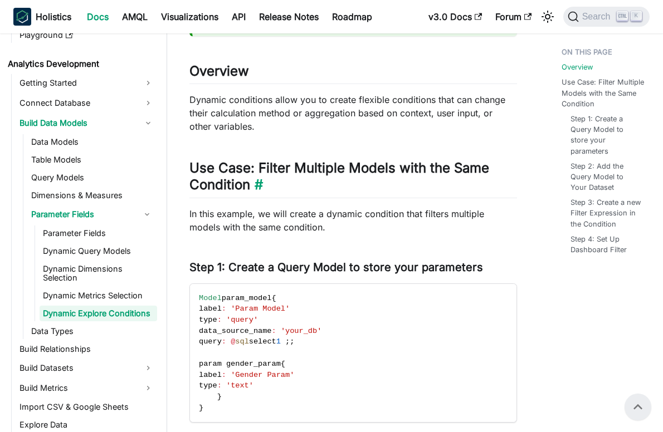
scroll to position [205, 0]
click at [327, 173] on h2 "Use Case: Filter Multiple Models with the Same Condition ​" at bounding box center [353, 178] width 328 height 38
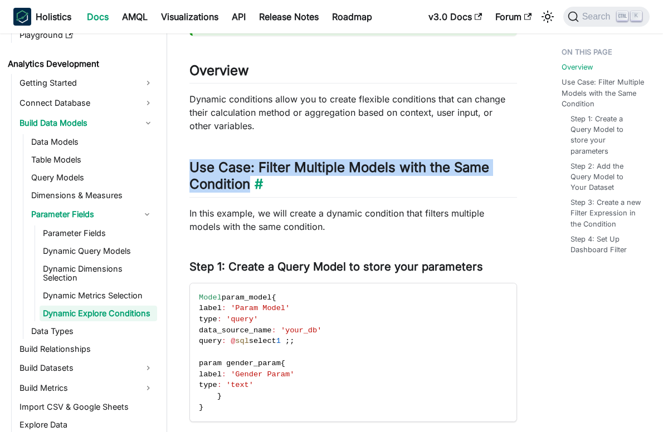
click at [327, 173] on h2 "Use Case: Filter Multiple Models with the Same Condition ​" at bounding box center [353, 178] width 328 height 38
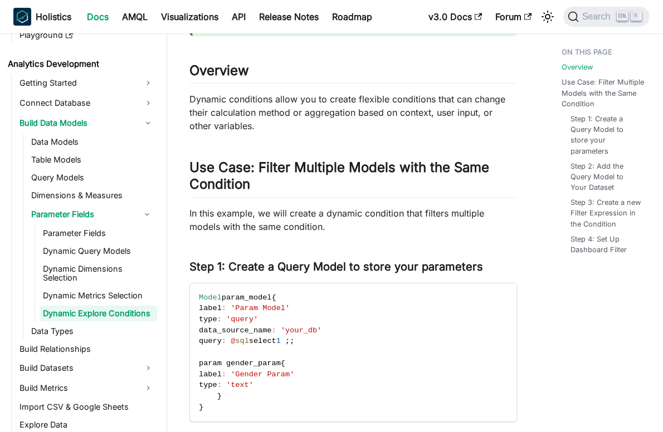
click at [359, 226] on p "In this example, we will create a dynamic condition that filters multiple model…" at bounding box center [353, 220] width 328 height 27
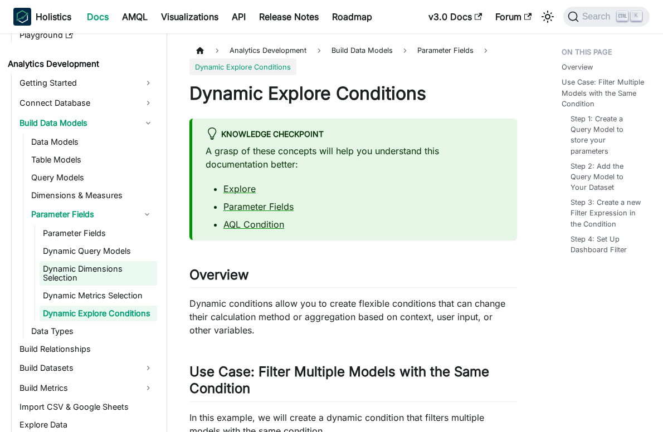
click at [98, 270] on link "Dynamic Dimensions Selection" at bounding box center [99, 273] width 118 height 25
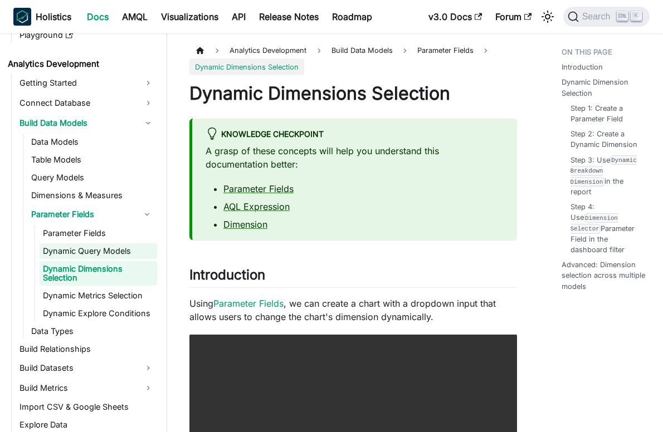
click at [100, 244] on link "Dynamic Query Models" at bounding box center [99, 252] width 118 height 16
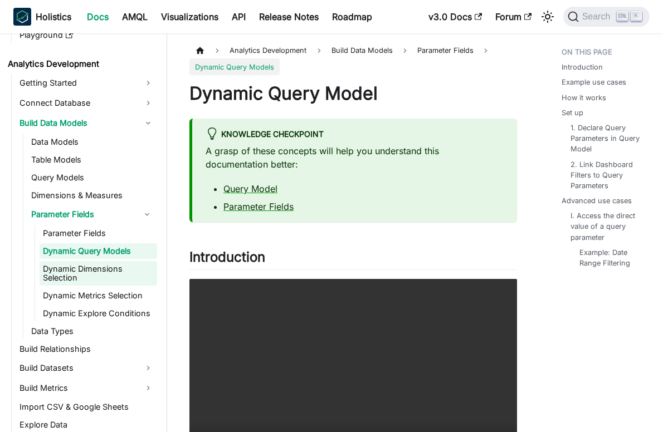
click at [104, 276] on link "Dynamic Dimensions Selection" at bounding box center [99, 273] width 118 height 25
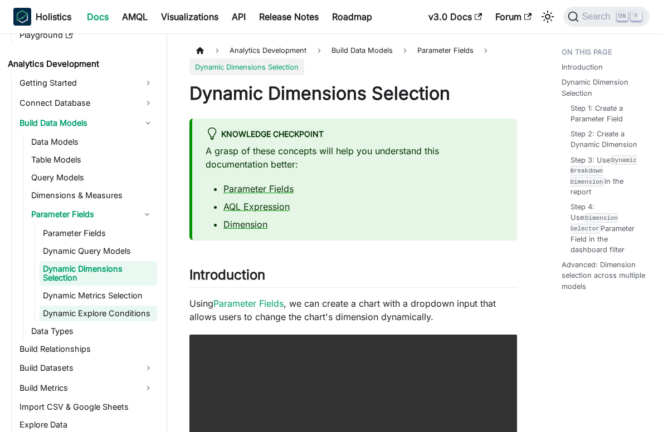
click at [110, 308] on link "Dynamic Explore Conditions" at bounding box center [99, 314] width 118 height 16
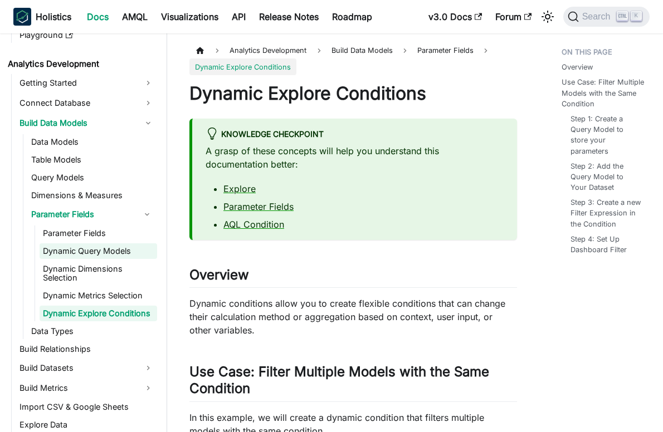
click at [98, 249] on link "Dynamic Query Models" at bounding box center [99, 252] width 118 height 16
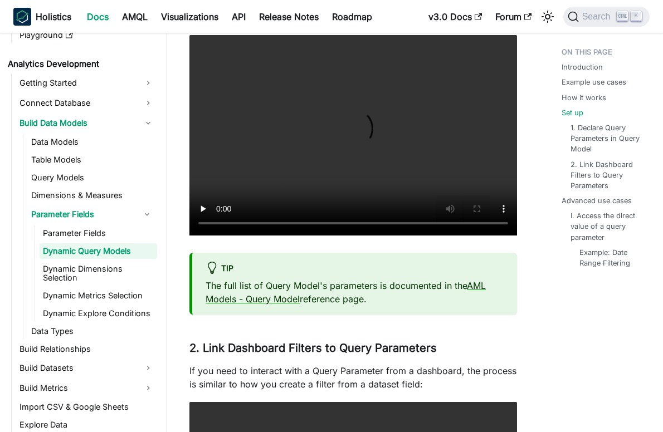
scroll to position [2452, 0]
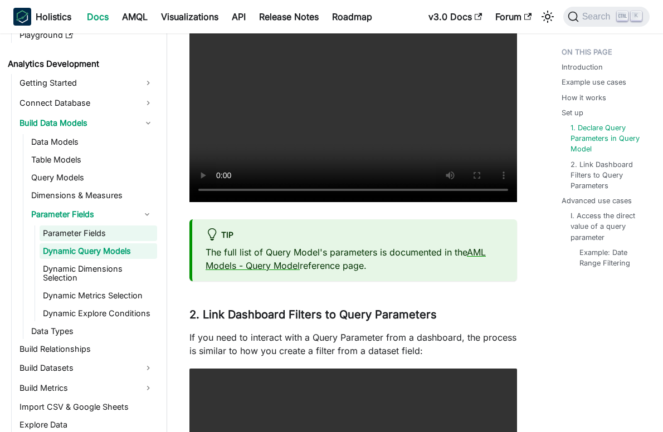
click at [102, 240] on link "Parameter Fields" at bounding box center [99, 234] width 118 height 16
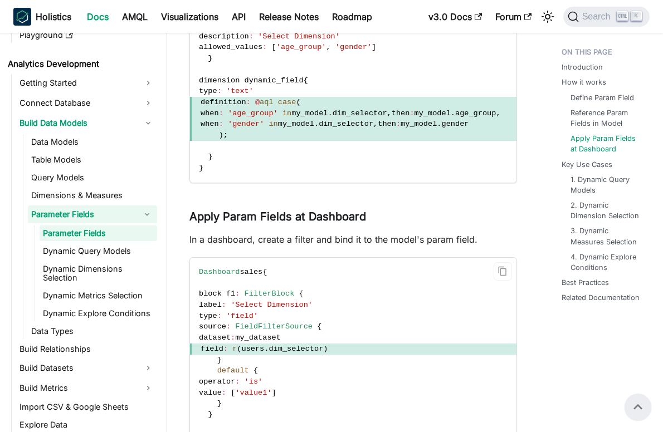
scroll to position [947, 0]
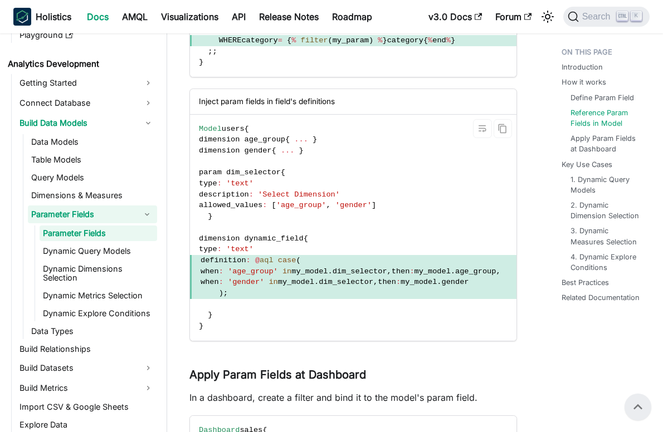
click at [291, 274] on span "in" at bounding box center [287, 271] width 9 height 8
drag, startPoint x: 304, startPoint y: 274, endPoint x: 400, endPoint y: 302, distance: 100.3
click at [400, 299] on span ") ;" at bounding box center [353, 293] width 327 height 11
drag, startPoint x: 301, startPoint y: 275, endPoint x: 308, endPoint y: 275, distance: 6.7
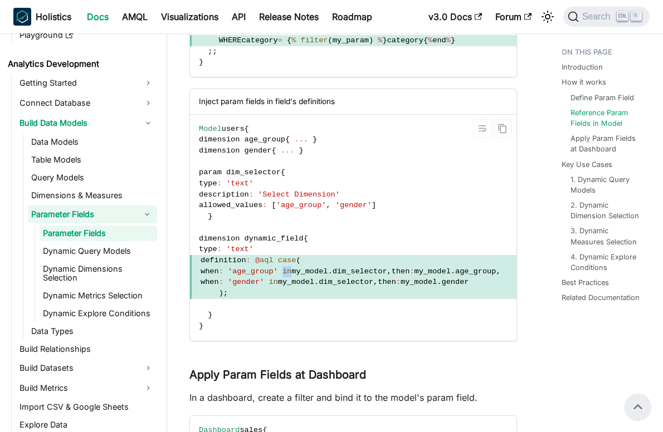
click at [291, 275] on span "in" at bounding box center [287, 271] width 9 height 8
drag, startPoint x: 308, startPoint y: 275, endPoint x: 363, endPoint y: 299, distance: 59.6
click at [363, 299] on span ") ;" at bounding box center [353, 293] width 327 height 11
click at [291, 275] on span "in" at bounding box center [287, 271] width 9 height 8
drag, startPoint x: 301, startPoint y: 275, endPoint x: 386, endPoint y: 317, distance: 94.2
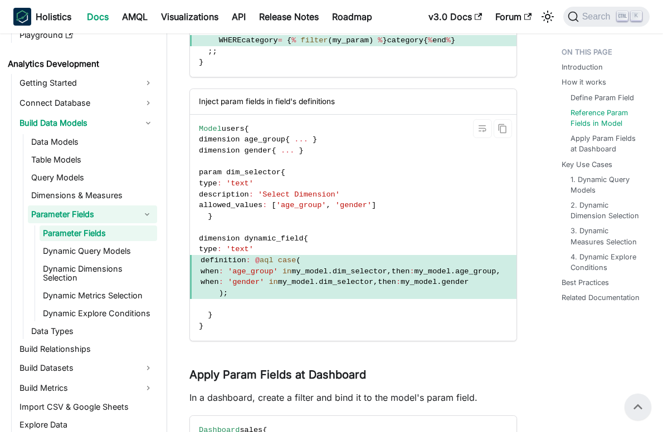
click at [386, 317] on code "Model users { dimension age_group { ... } dimension gender { ... } param dim_se…" at bounding box center [353, 228] width 327 height 226
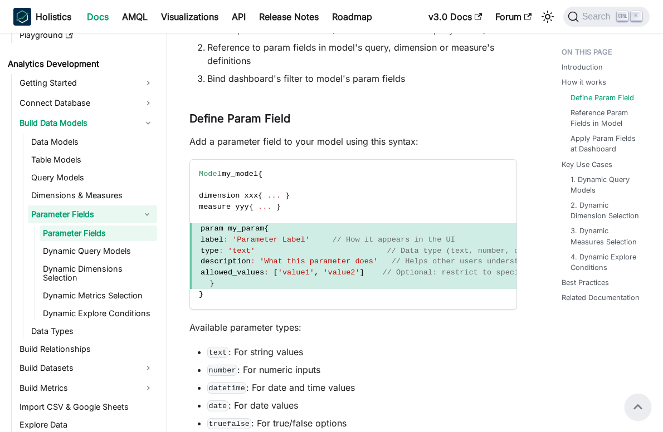
scroll to position [334, 0]
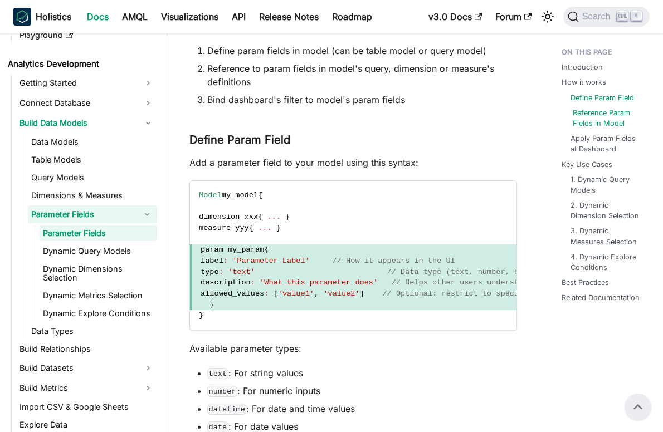
click at [595, 116] on link "Reference Param Fields in Model" at bounding box center [608, 118] width 71 height 21
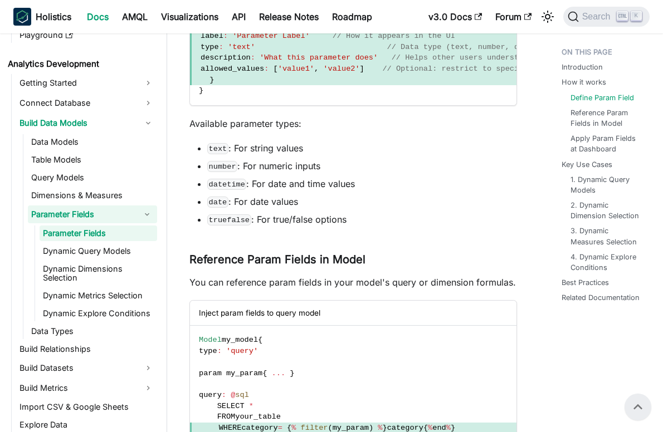
scroll to position [556, 0]
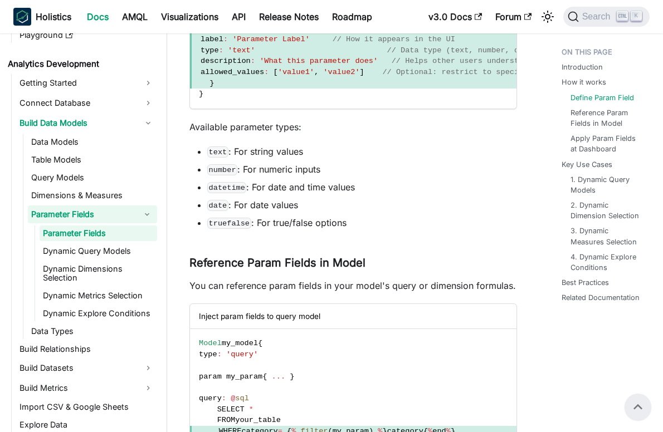
click at [593, 92] on li "How it works Define Param Field Reference Param Fields in Model Apply Param Fie…" at bounding box center [604, 115] width 84 height 77
click at [599, 95] on link "Define Param Field" at bounding box center [605, 98] width 64 height 11
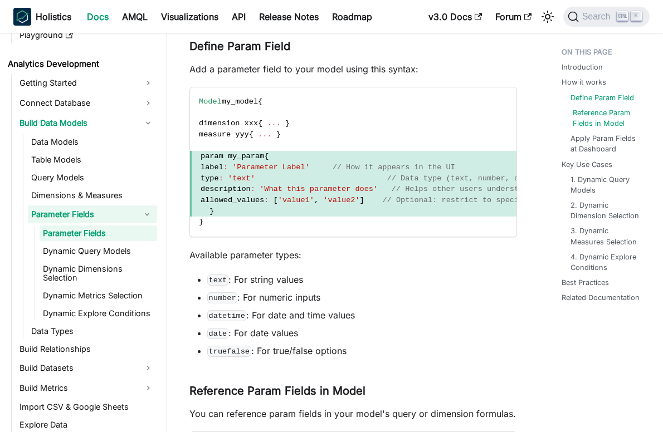
click at [596, 120] on link "Reference Param Fields in Model" at bounding box center [608, 118] width 71 height 21
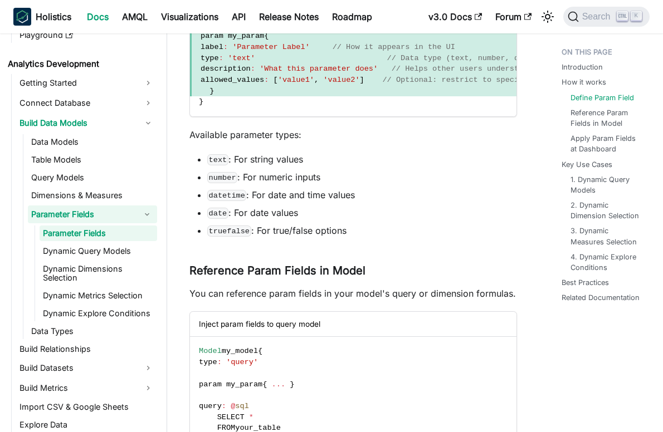
scroll to position [556, 0]
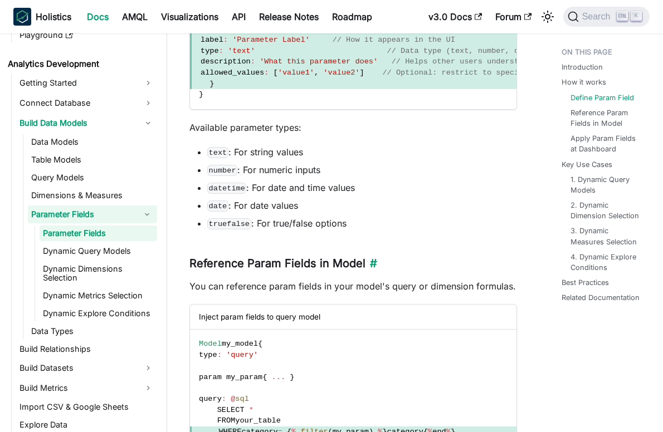
click at [194, 270] on h3 "Reference Param Fields in Model ​" at bounding box center [353, 264] width 328 height 14
drag, startPoint x: 194, startPoint y: 270, endPoint x: 348, endPoint y: 269, distance: 154.4
click at [348, 269] on h3 "Reference Param Fields in Model ​" at bounding box center [353, 264] width 328 height 14
copy h3 "Reference Param Fields in Model"
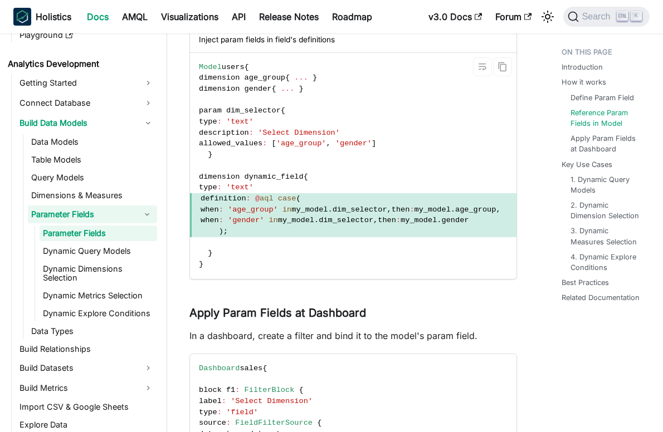
scroll to position [1011, 0]
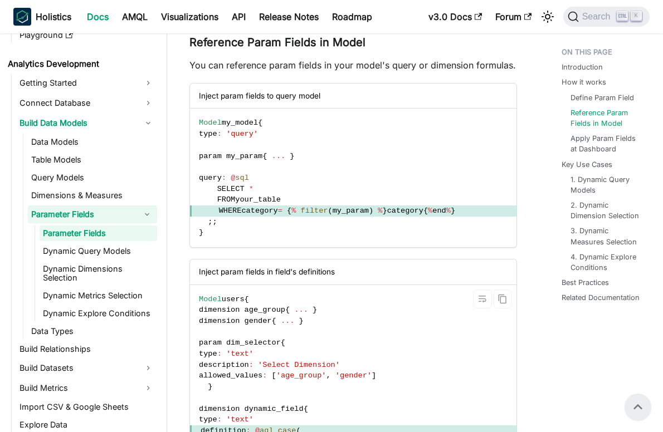
scroll to position [777, 0]
click at [208, 280] on div "Inject param fields in field's definitions" at bounding box center [353, 271] width 327 height 25
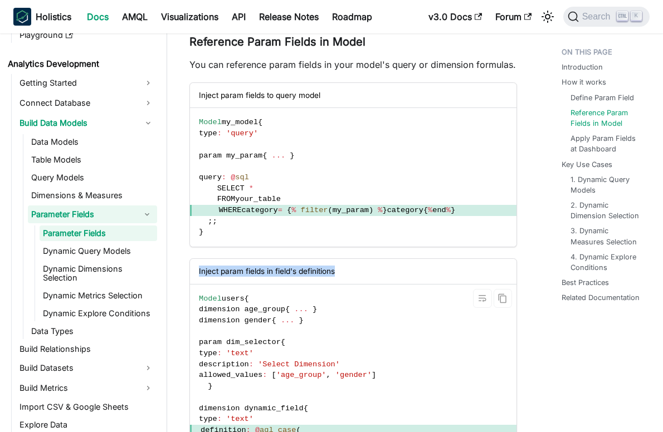
drag, startPoint x: 208, startPoint y: 280, endPoint x: 321, endPoint y: 275, distance: 113.2
click at [321, 275] on div "Inject param fields in field's definitions" at bounding box center [353, 271] width 327 height 25
copy div "Inject param fields in field's definitions"
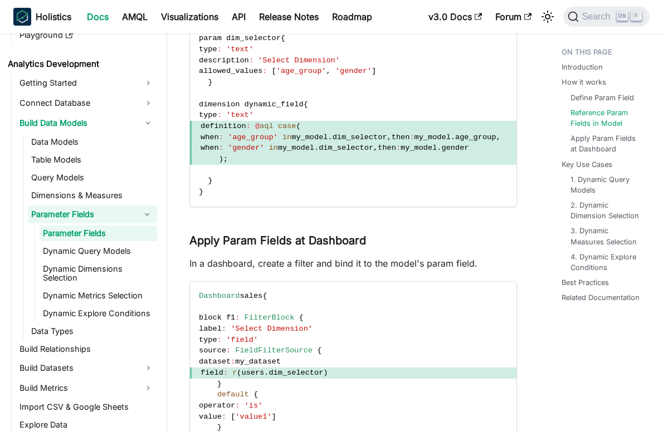
scroll to position [1112, 0]
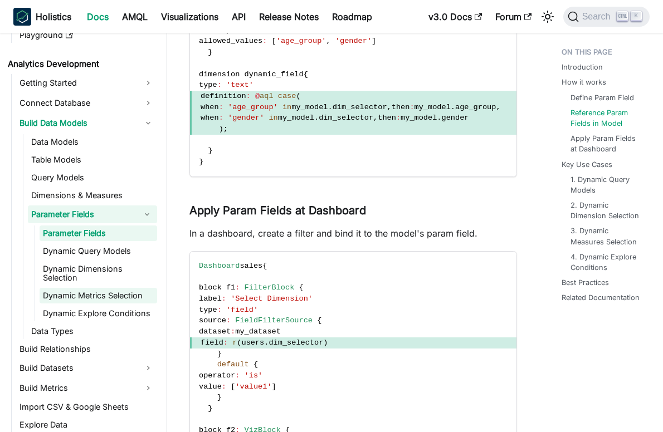
click at [87, 296] on link "Dynamic Metrics Selection" at bounding box center [99, 296] width 118 height 16
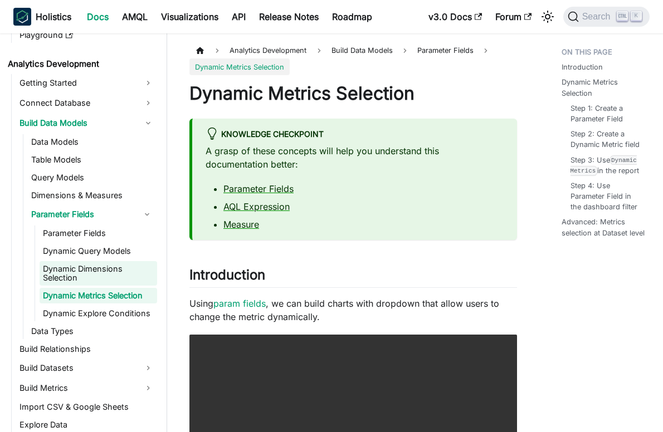
click at [101, 275] on link "Dynamic Dimensions Selection" at bounding box center [99, 273] width 118 height 25
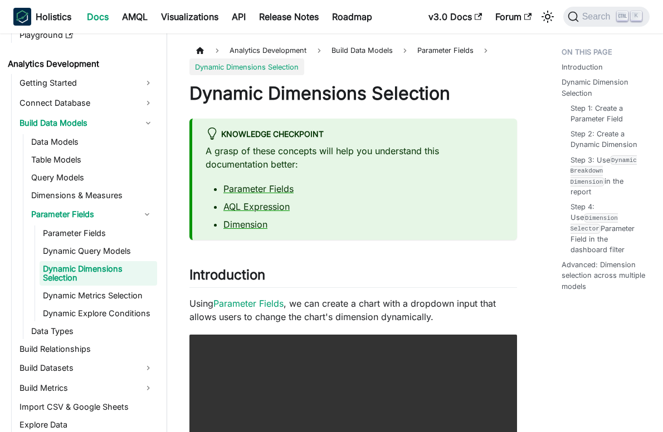
click at [104, 265] on link "Dynamic Dimensions Selection" at bounding box center [99, 273] width 118 height 25
click at [105, 250] on link "Dynamic Query Models" at bounding box center [99, 252] width 118 height 16
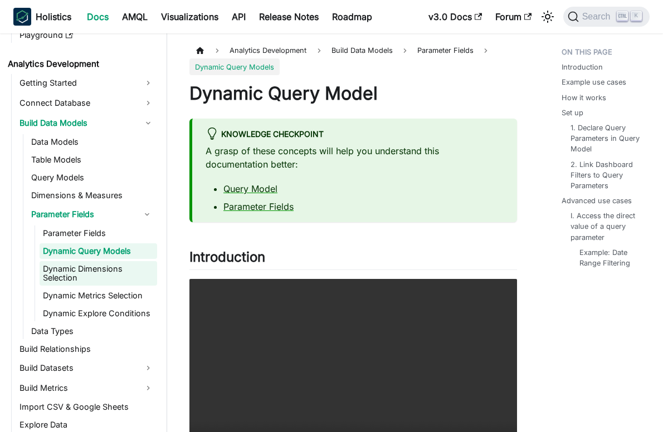
click at [103, 270] on link "Dynamic Dimensions Selection" at bounding box center [99, 273] width 118 height 25
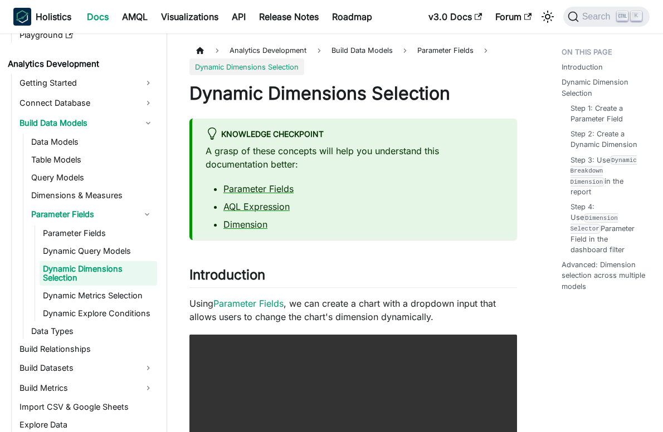
click at [107, 269] on link "Dynamic Dimensions Selection" at bounding box center [99, 273] width 118 height 25
click at [111, 295] on link "Dynamic Metrics Selection" at bounding box center [99, 296] width 118 height 16
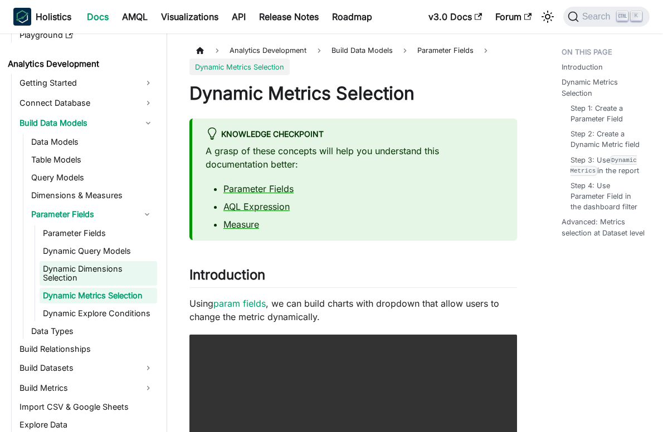
click at [111, 266] on link "Dynamic Dimensions Selection" at bounding box center [99, 273] width 118 height 25
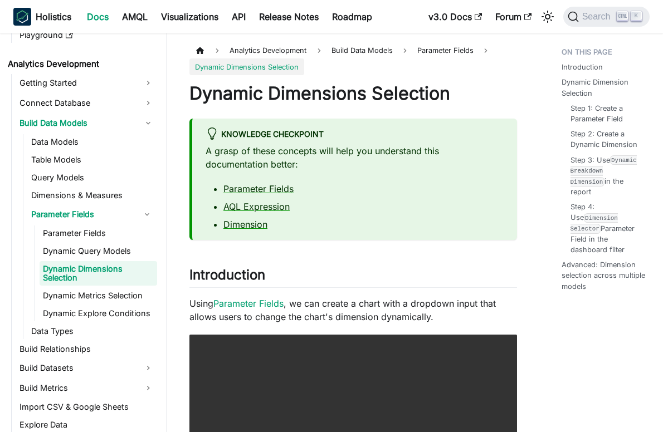
click at [114, 287] on ul "Parameter Fields Dynamic Query Models Dynamic Dimensions Selection Dynamic Metr…" at bounding box center [96, 274] width 123 height 96
click at [114, 294] on link "Dynamic Metrics Selection" at bounding box center [99, 296] width 118 height 16
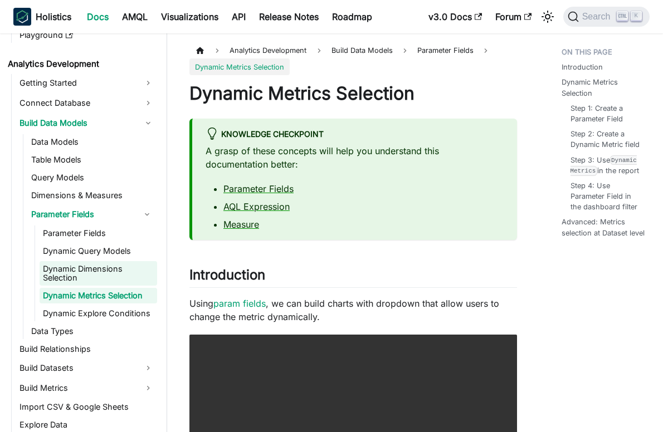
click at [111, 274] on link "Dynamic Dimensions Selection" at bounding box center [99, 273] width 118 height 25
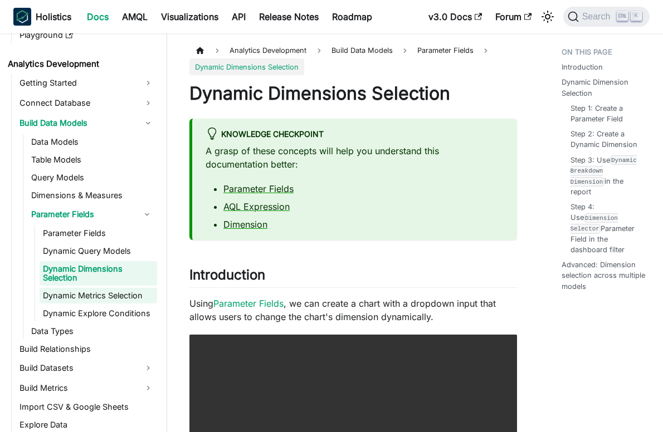
click at [113, 300] on link "Dynamic Metrics Selection" at bounding box center [99, 296] width 118 height 16
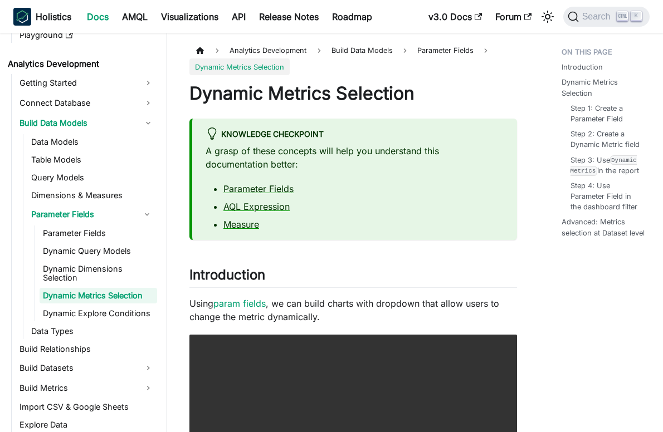
click at [342, 297] on body "Skip to main content Holistics Docs AMQL Visualizations API Release Notes Roadm…" at bounding box center [331, 216] width 663 height 432
click at [333, 297] on link at bounding box center [331, 291] width 3 height 11
click at [362, 310] on p "Using param fields , we can build charts with dropdown that allow users to chan…" at bounding box center [353, 310] width 328 height 27
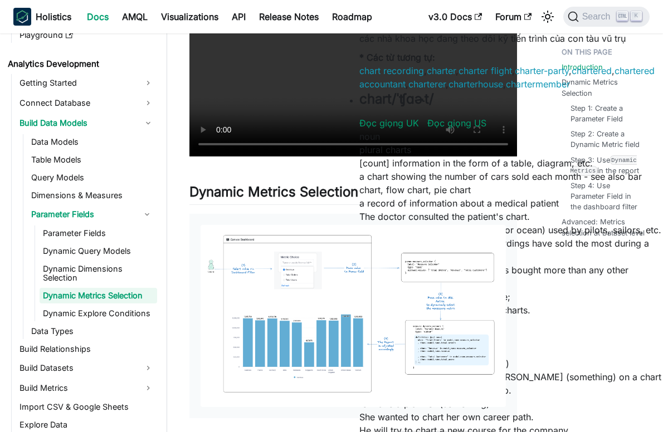
scroll to position [390, 0]
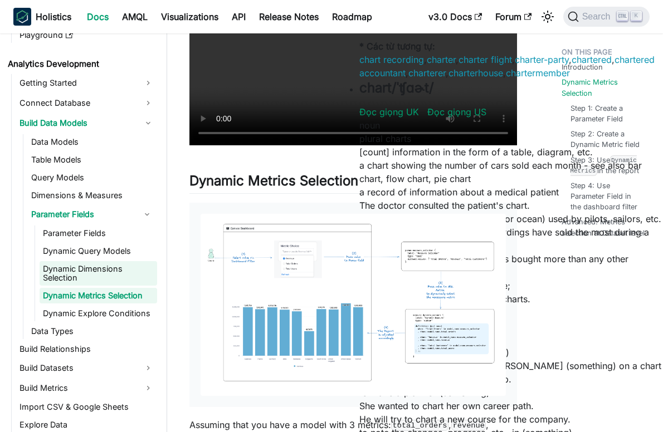
click at [76, 271] on link "Dynamic Dimensions Selection" at bounding box center [99, 273] width 118 height 25
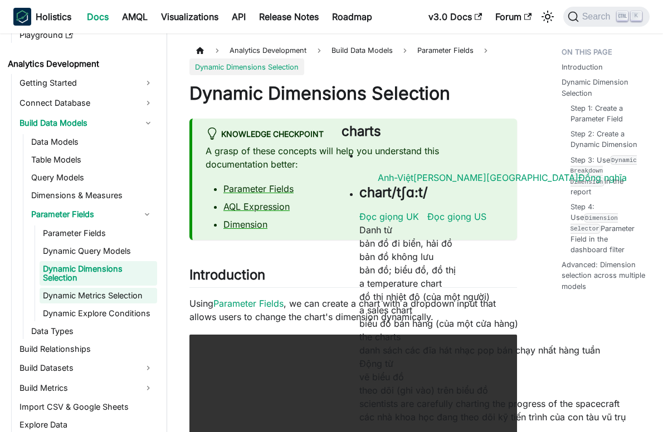
click at [95, 298] on link "Dynamic Metrics Selection" at bounding box center [99, 296] width 118 height 16
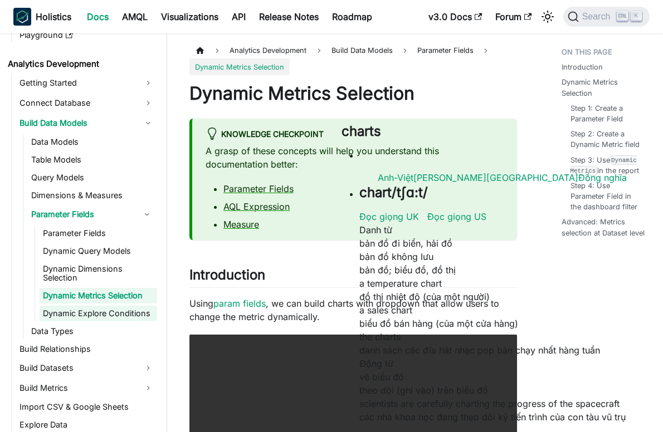
click at [99, 308] on link "Dynamic Explore Conditions" at bounding box center [99, 314] width 118 height 16
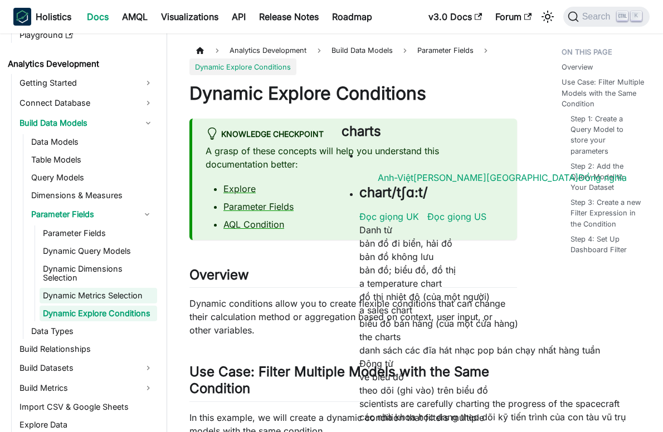
click at [101, 298] on link "Dynamic Metrics Selection" at bounding box center [99, 296] width 118 height 16
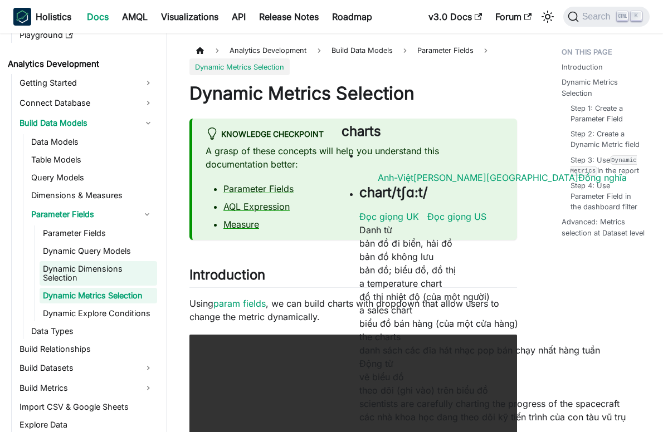
click at [101, 272] on link "Dynamic Dimensions Selection" at bounding box center [99, 273] width 118 height 25
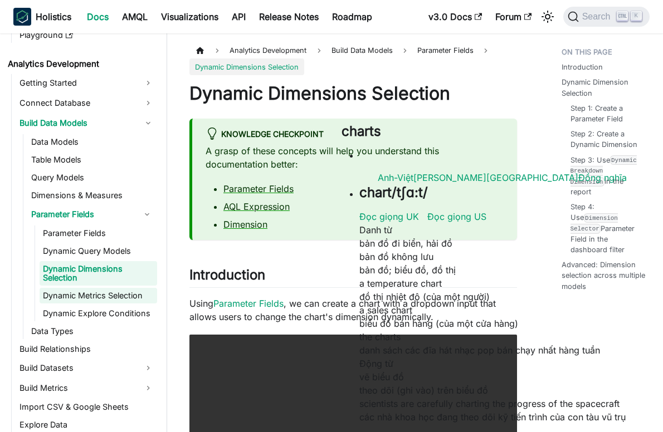
click at [106, 296] on link "Dynamic Metrics Selection" at bounding box center [99, 296] width 118 height 16
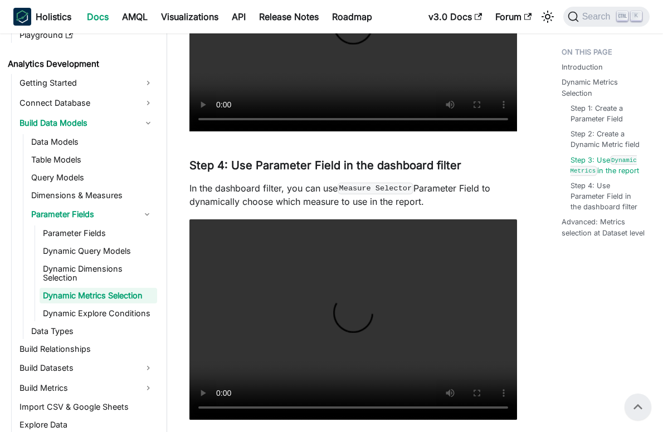
scroll to position [1465, 0]
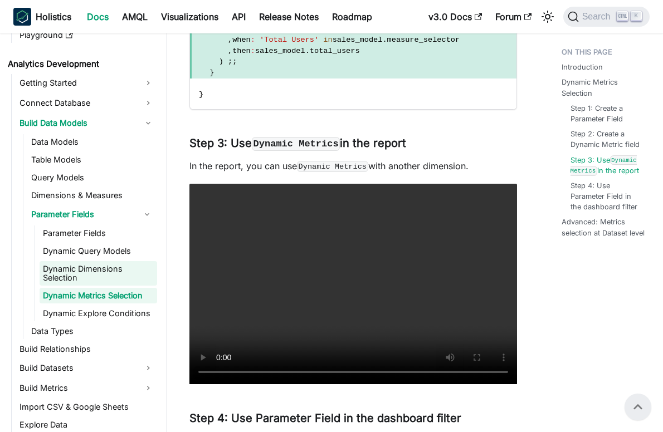
click at [89, 280] on link "Dynamic Dimensions Selection" at bounding box center [99, 273] width 118 height 25
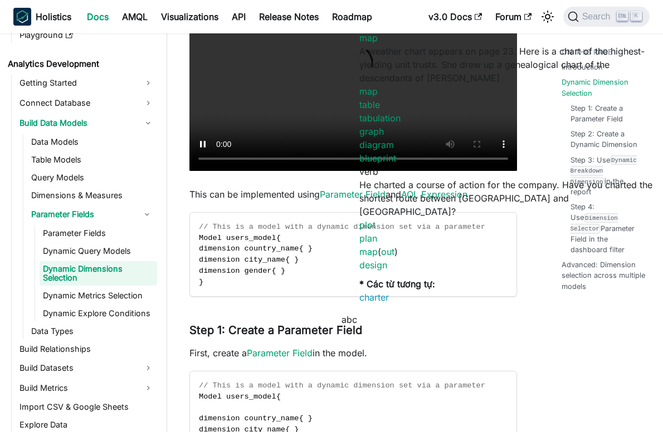
scroll to position [947, 0]
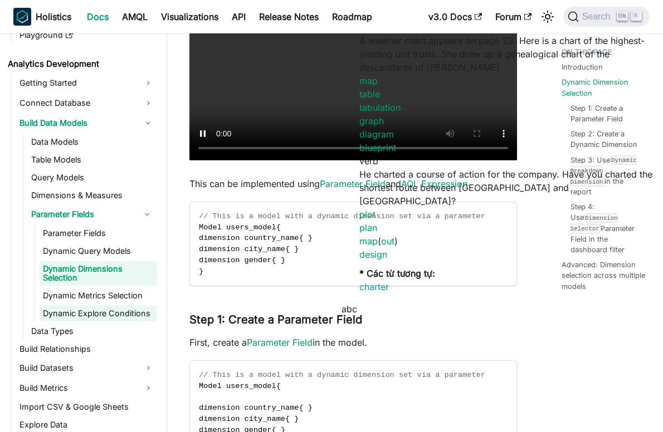
click at [77, 315] on link "Dynamic Explore Conditions" at bounding box center [99, 314] width 118 height 16
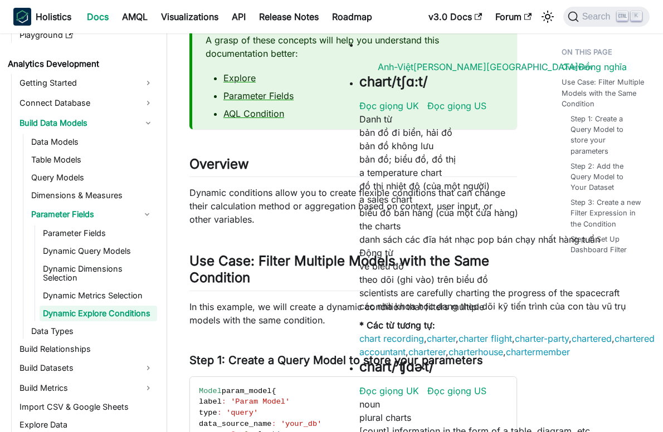
scroll to position [111, 0]
click at [384, 195] on p "Dynamic conditions allow you to create flexible conditions that can change thei…" at bounding box center [353, 206] width 328 height 40
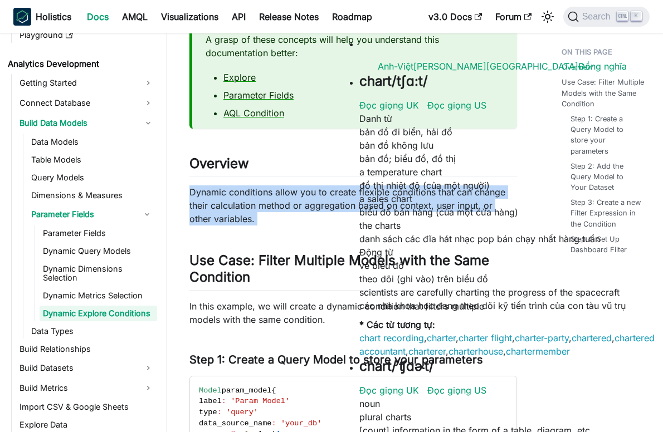
click at [384, 195] on p "Dynamic conditions allow you to create flexible conditions that can change thei…" at bounding box center [353, 206] width 328 height 40
drag, startPoint x: 384, startPoint y: 195, endPoint x: 347, endPoint y: 226, distance: 48.7
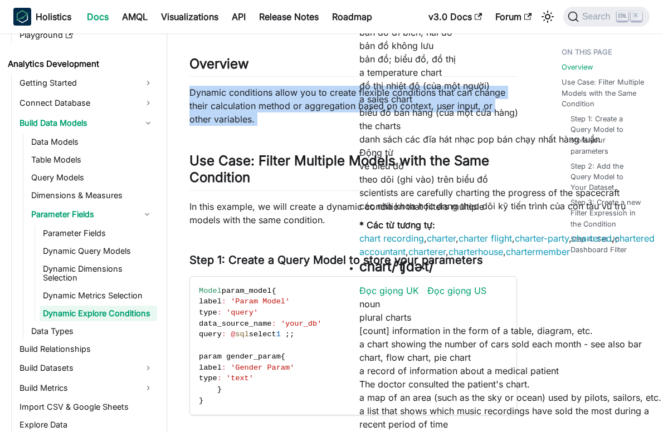
scroll to position [56, 0]
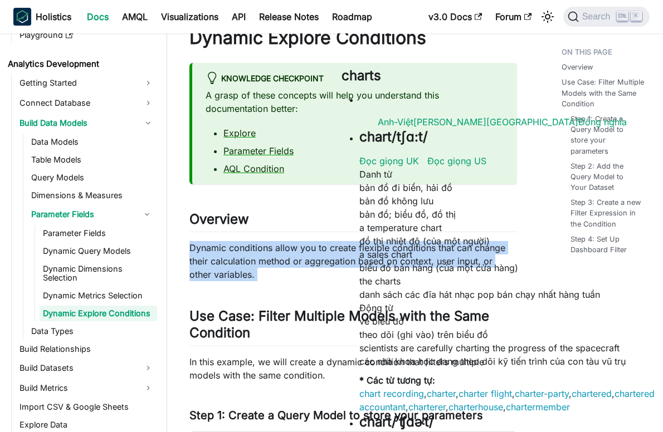
click at [263, 269] on p "Dynamic conditions allow you to create flexible conditions that can change thei…" at bounding box center [353, 261] width 328 height 40
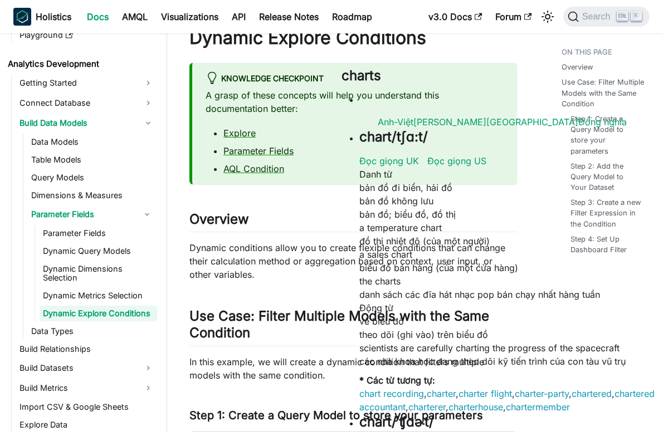
click at [337, 250] on p "Dynamic conditions allow you to create flexible conditions that can change thei…" at bounding box center [353, 261] width 328 height 40
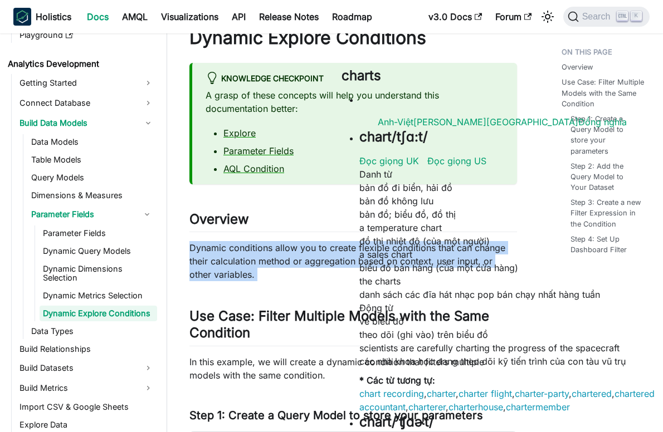
click at [337, 250] on p "Dynamic conditions allow you to create flexible conditions that can change thei…" at bounding box center [353, 261] width 328 height 40
drag, startPoint x: 337, startPoint y: 250, endPoint x: 456, endPoint y: 280, distance: 123.5
click at [456, 280] on p "Dynamic conditions allow you to create flexible conditions that can change thei…" at bounding box center [353, 261] width 328 height 40
click at [479, 254] on p "Dynamic conditions allow you to create flexible conditions that can change thei…" at bounding box center [353, 261] width 328 height 40
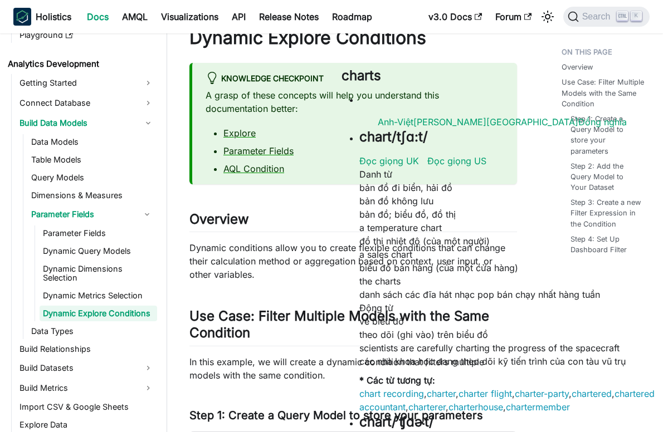
click at [484, 252] on p "Dynamic conditions allow you to create flexible conditions that can change thei…" at bounding box center [353, 261] width 328 height 40
drag, startPoint x: 484, startPoint y: 252, endPoint x: 389, endPoint y: 271, distance: 96.7
click at [389, 271] on p "Dynamic conditions allow you to create flexible conditions that can change thei…" at bounding box center [353, 261] width 328 height 40
click at [342, 249] on p "Dynamic conditions allow you to create flexible conditions that can change thei…" at bounding box center [353, 261] width 328 height 40
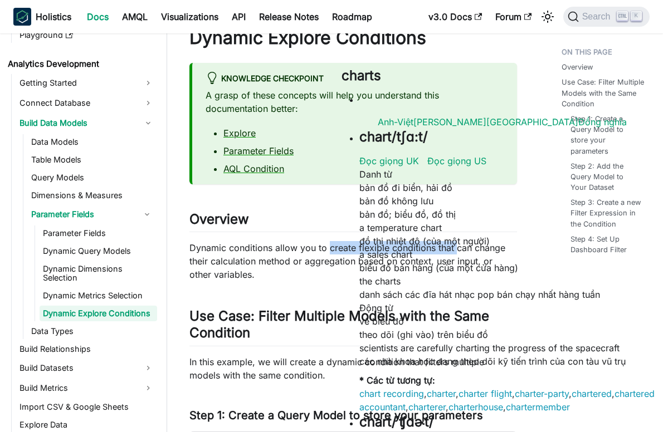
drag, startPoint x: 342, startPoint y: 249, endPoint x: 451, endPoint y: 249, distance: 109.8
click at [451, 249] on p "Dynamic conditions allow you to create flexible conditions that can change thei…" at bounding box center [353, 261] width 328 height 40
drag, startPoint x: 451, startPoint y: 249, endPoint x: 473, endPoint y: 281, distance: 38.2
click at [473, 281] on p "Dynamic conditions allow you to create flexible conditions that can change thei…" at bounding box center [353, 261] width 328 height 40
click at [275, 262] on p "Dynamic conditions allow you to create flexible conditions that can change thei…" at bounding box center [353, 261] width 328 height 40
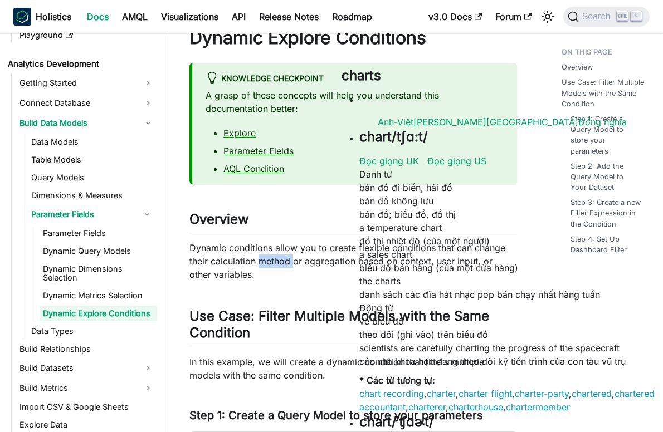
click at [275, 262] on p "Dynamic conditions allow you to create flexible conditions that can change thei…" at bounding box center [353, 261] width 328 height 40
drag, startPoint x: 275, startPoint y: 262, endPoint x: 415, endPoint y: 281, distance: 140.5
click at [415, 281] on p "Dynamic conditions allow you to create flexible conditions that can change thei…" at bounding box center [353, 261] width 328 height 40
click at [424, 261] on p "Dynamic conditions allow you to create flexible conditions that can change thei…" at bounding box center [353, 261] width 328 height 40
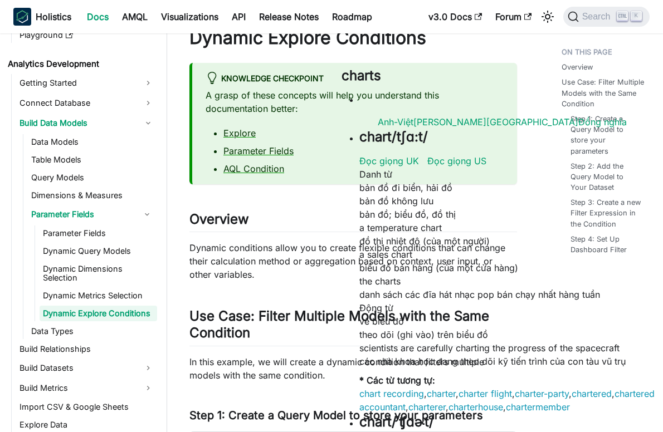
drag, startPoint x: 424, startPoint y: 261, endPoint x: 463, endPoint y: 281, distance: 43.9
click at [463, 281] on p "Dynamic conditions allow you to create flexible conditions that can change thei…" at bounding box center [353, 261] width 328 height 40
click at [496, 260] on p "Dynamic conditions allow you to create flexible conditions that can change thei…" at bounding box center [353, 261] width 328 height 40
drag, startPoint x: 496, startPoint y: 260, endPoint x: 432, endPoint y: 280, distance: 66.5
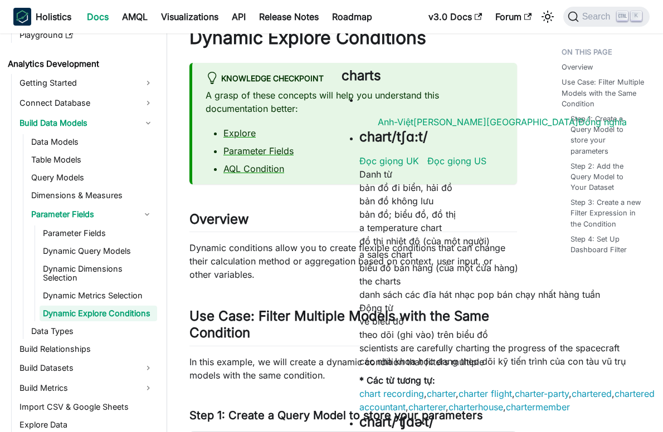
click at [432, 280] on p "Dynamic conditions allow you to create flexible conditions that can change thei…" at bounding box center [353, 261] width 328 height 40
click at [468, 265] on p "Dynamic conditions allow you to create flexible conditions that can change thei…" at bounding box center [353, 261] width 328 height 40
drag, startPoint x: 468, startPoint y: 265, endPoint x: 443, endPoint y: 265, distance: 25.1
click at [443, 265] on p "Dynamic conditions allow you to create flexible conditions that can change thei…" at bounding box center [353, 261] width 328 height 40
drag, startPoint x: 443, startPoint y: 265, endPoint x: 345, endPoint y: 281, distance: 98.9
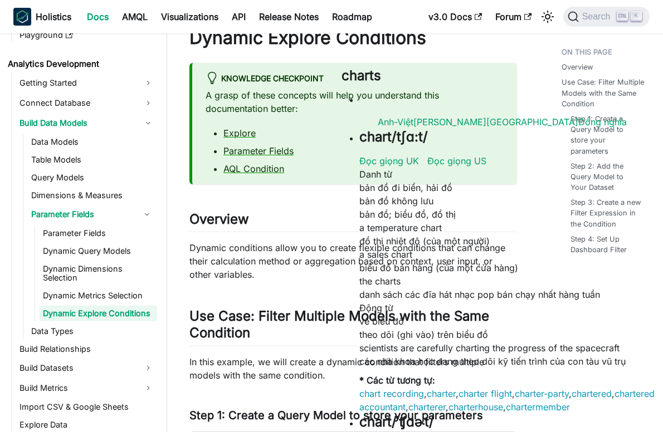
click at [345, 281] on p "Dynamic conditions allow you to create flexible conditions that can change thei…" at bounding box center [353, 261] width 328 height 40
click at [332, 247] on p "Dynamic conditions allow you to create flexible conditions that can change thei…" at bounding box center [353, 261] width 328 height 40
drag, startPoint x: 332, startPoint y: 247, endPoint x: 423, endPoint y: 244, distance: 91.4
click at [423, 244] on p "Dynamic conditions allow you to create flexible conditions that can change thei…" at bounding box center [353, 261] width 328 height 40
drag, startPoint x: 423, startPoint y: 244, endPoint x: 439, endPoint y: 278, distance: 37.6
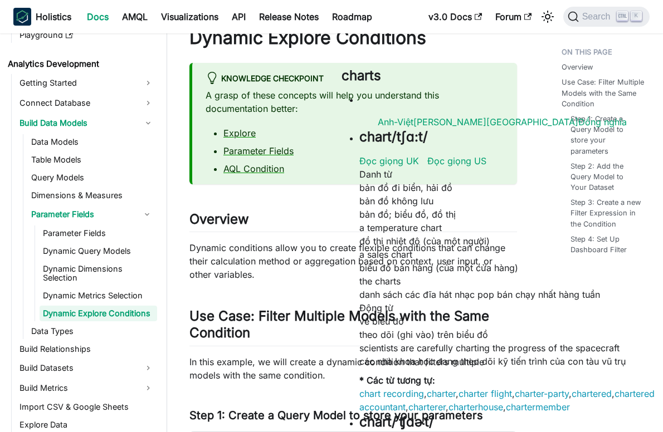
click at [439, 278] on p "Dynamic conditions allow you to create flexible conditions that can change thei…" at bounding box center [353, 261] width 328 height 40
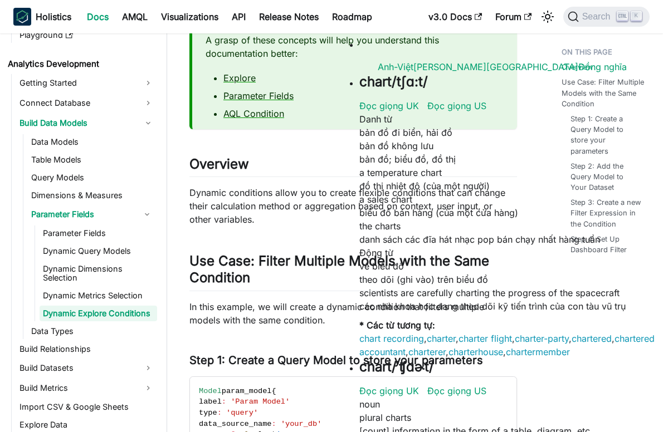
scroll to position [111, 0]
click at [221, 187] on p "Dynamic conditions allow you to create flexible conditions that can change thei…" at bounding box center [353, 206] width 328 height 40
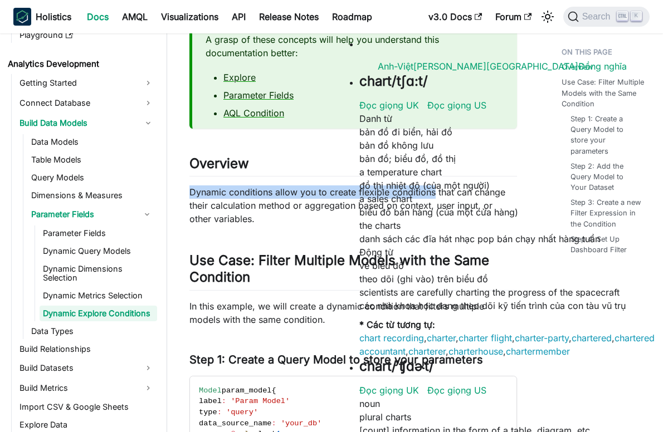
drag, startPoint x: 221, startPoint y: 187, endPoint x: 413, endPoint y: 192, distance: 192.3
click at [413, 192] on p "Dynamic conditions allow you to create flexible conditions that can change thei…" at bounding box center [353, 206] width 328 height 40
drag, startPoint x: 413, startPoint y: 192, endPoint x: 429, endPoint y: 213, distance: 27.1
click at [429, 213] on p "Dynamic conditions allow you to create flexible conditions that can change thei…" at bounding box center [353, 206] width 328 height 40
click at [242, 194] on p "Dynamic conditions allow you to create flexible conditions that can change thei…" at bounding box center [353, 206] width 328 height 40
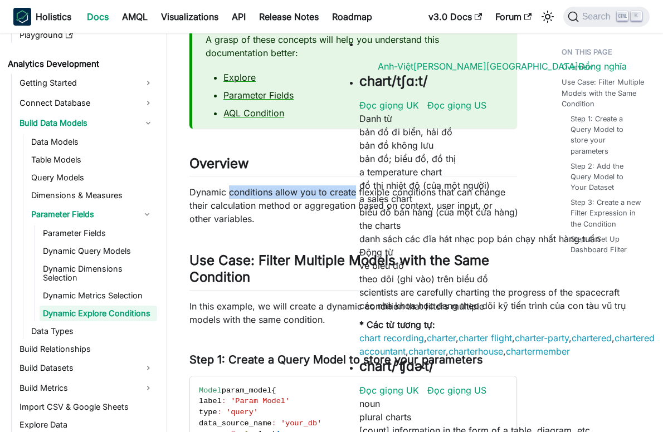
drag, startPoint x: 242, startPoint y: 194, endPoint x: 330, endPoint y: 194, distance: 87.5
click at [330, 194] on p "Dynamic conditions allow you to create flexible conditions that can change thei…" at bounding box center [353, 206] width 328 height 40
drag, startPoint x: 330, startPoint y: 194, endPoint x: 410, endPoint y: 206, distance: 80.5
click at [410, 206] on p "Dynamic conditions allow you to create flexible conditions that can change thei…" at bounding box center [353, 206] width 328 height 40
click at [381, 192] on p "Dynamic conditions allow you to create flexible conditions that can change thei…" at bounding box center [353, 206] width 328 height 40
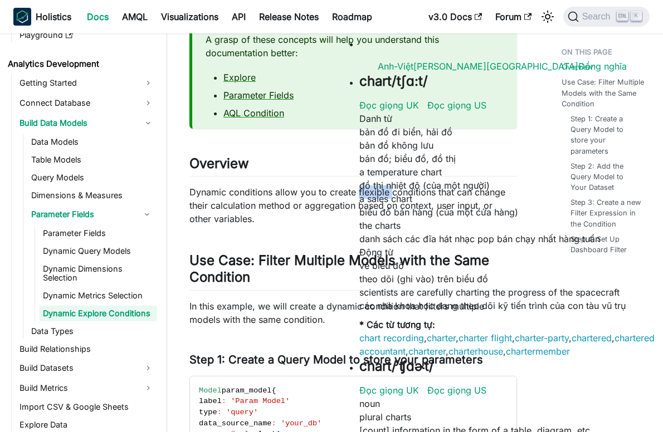
click at [381, 192] on p "Dynamic conditions allow you to create flexible conditions that can change thei…" at bounding box center [353, 206] width 328 height 40
drag, startPoint x: 381, startPoint y: 192, endPoint x: 461, endPoint y: 213, distance: 82.3
click at [461, 213] on p "Dynamic conditions allow you to create flexible conditions that can change thei…" at bounding box center [353, 206] width 328 height 40
drag, startPoint x: 461, startPoint y: 213, endPoint x: 383, endPoint y: 217, distance: 78.1
click at [383, 217] on p "Dynamic conditions allow you to create flexible conditions that can change thei…" at bounding box center [353, 206] width 328 height 40
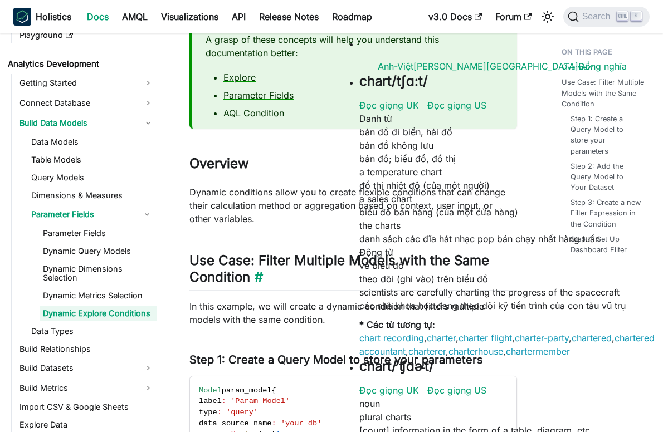
click at [272, 259] on h2 "Use Case: Filter Multiple Models with the Same Condition ​" at bounding box center [353, 271] width 328 height 38
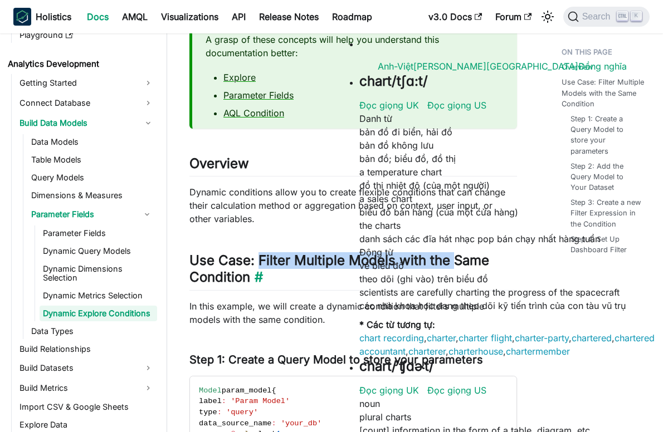
drag, startPoint x: 272, startPoint y: 259, endPoint x: 452, endPoint y: 258, distance: 180.0
click at [452, 258] on h2 "Use Case: Filter Multiple Models with the Same Condition ​" at bounding box center [353, 271] width 328 height 38
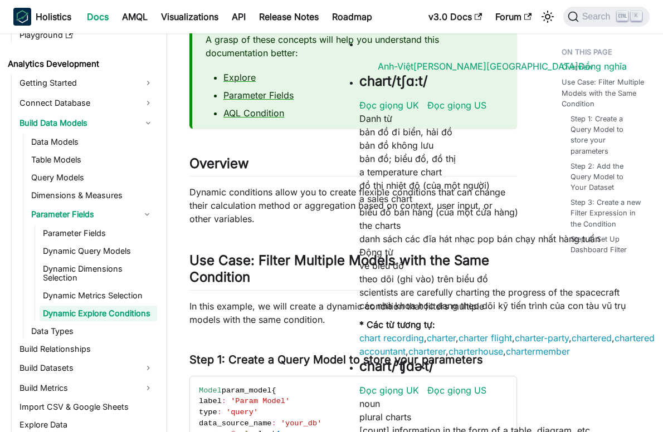
click at [373, 320] on p "In this example, we will create a dynamic condition that filters multiple model…" at bounding box center [353, 313] width 328 height 27
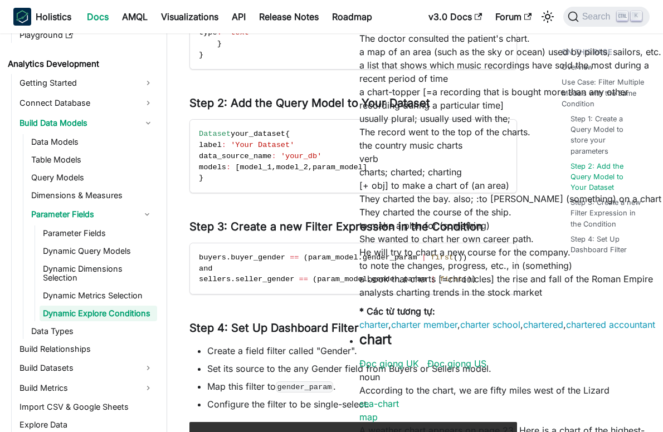
scroll to position [669, 0]
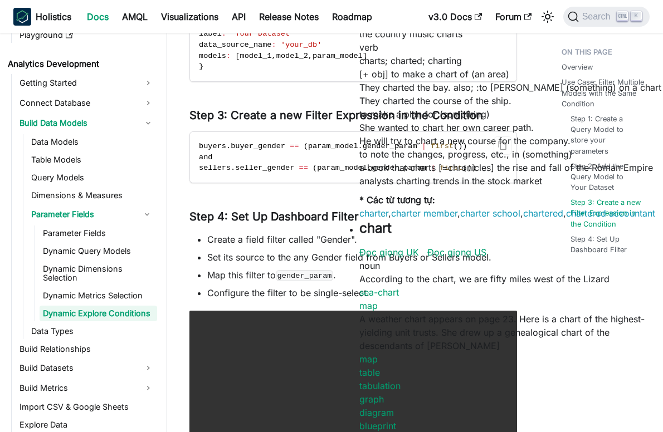
click at [382, 147] on span "gender_param" at bounding box center [390, 146] width 55 height 8
click at [420, 245] on li "Create a field filter called "Gender"." at bounding box center [362, 239] width 310 height 13
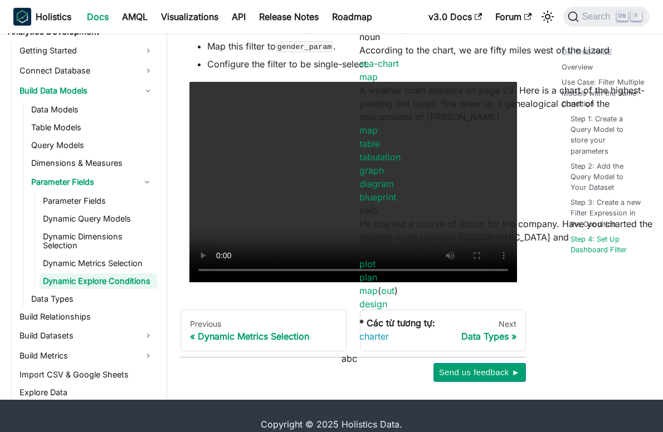
scroll to position [915, 0]
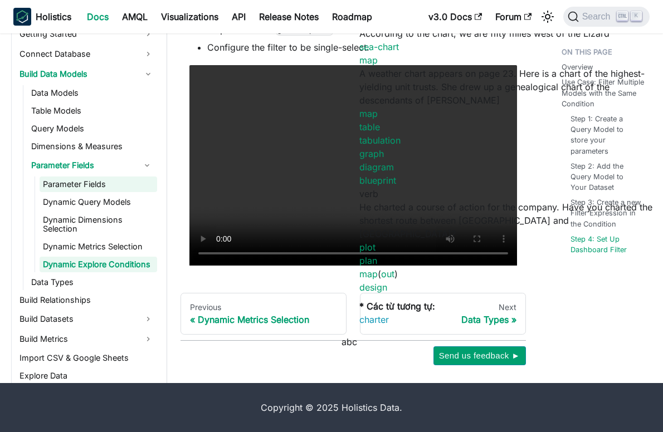
click at [97, 185] on link "Parameter Fields" at bounding box center [99, 185] width 118 height 16
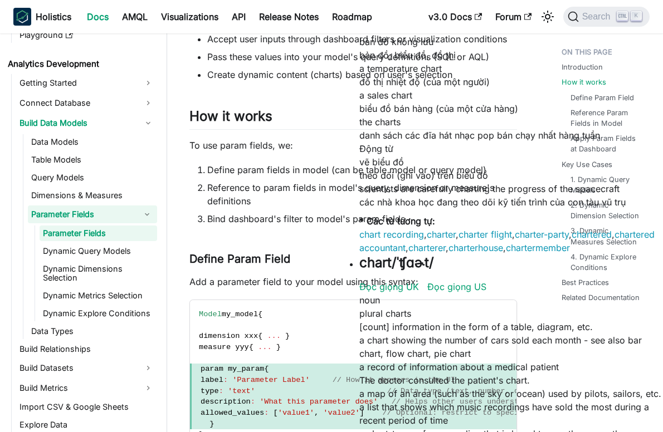
scroll to position [223, 0]
